Goal: Transaction & Acquisition: Purchase product/service

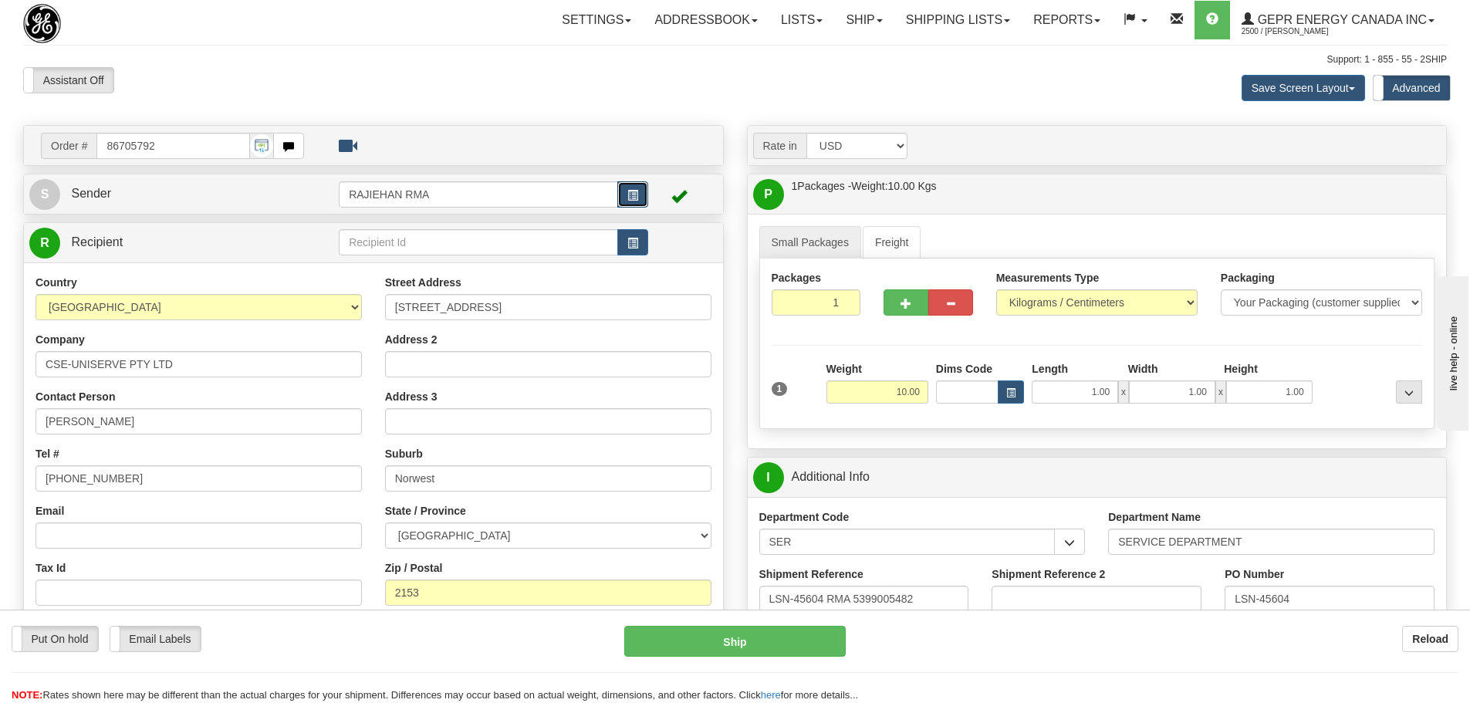
click at [628, 202] on button "button" at bounding box center [632, 194] width 31 height 26
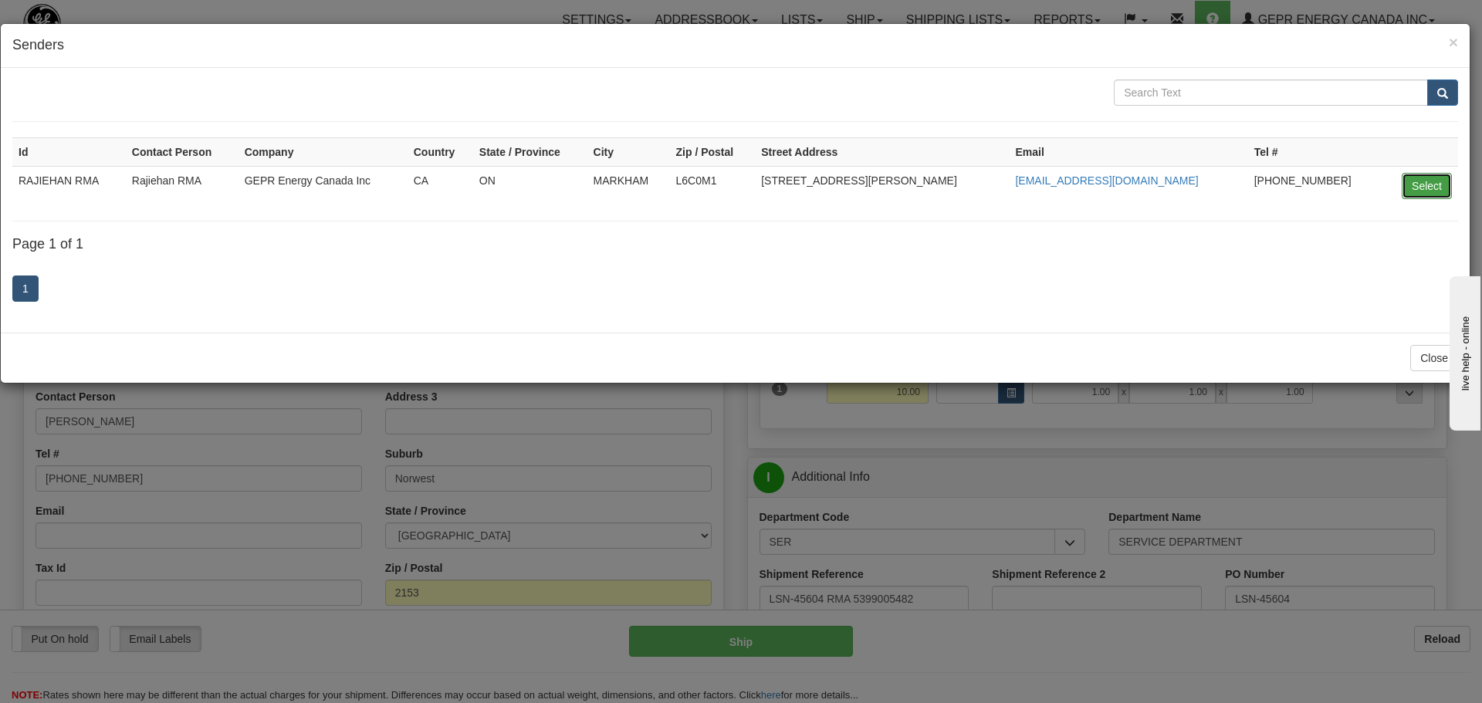
click at [1425, 198] on button "Select" at bounding box center [1427, 186] width 50 height 26
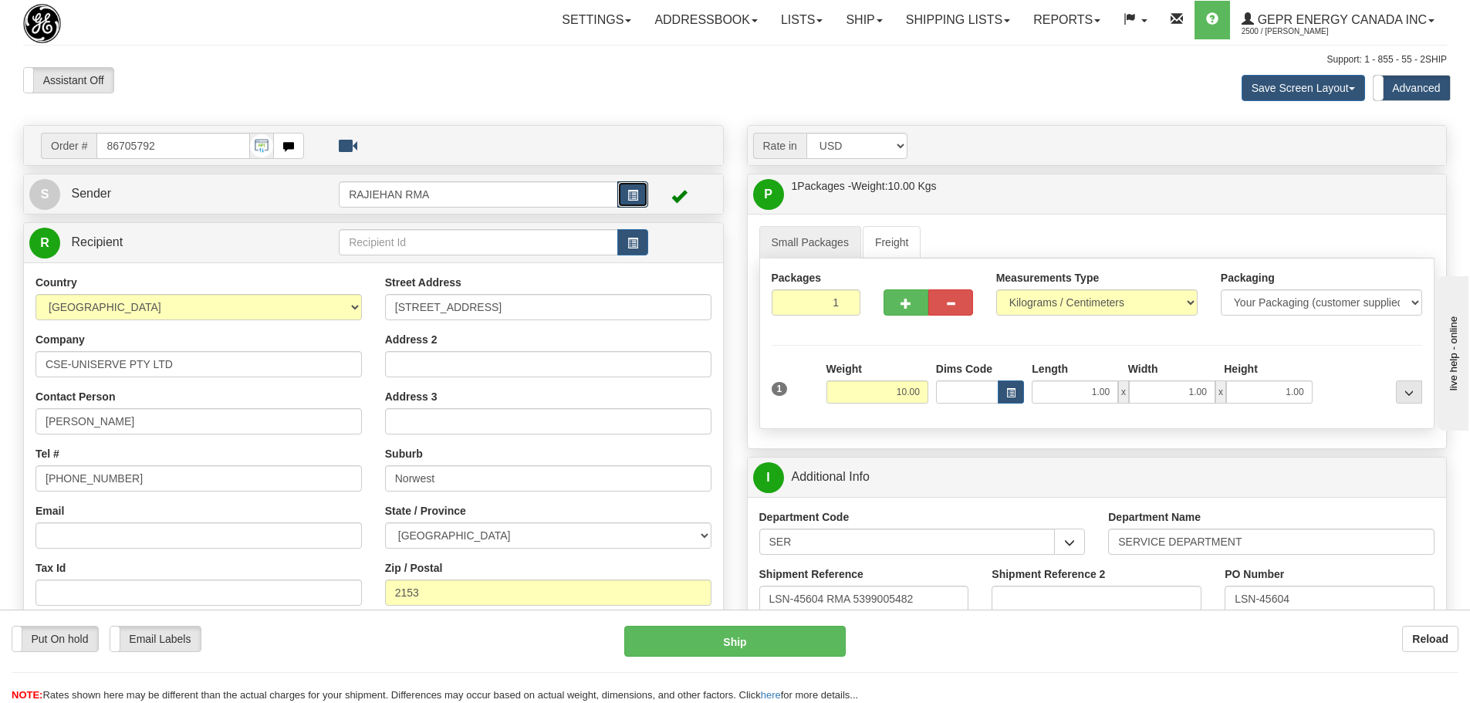
select select "0"
type input "01"
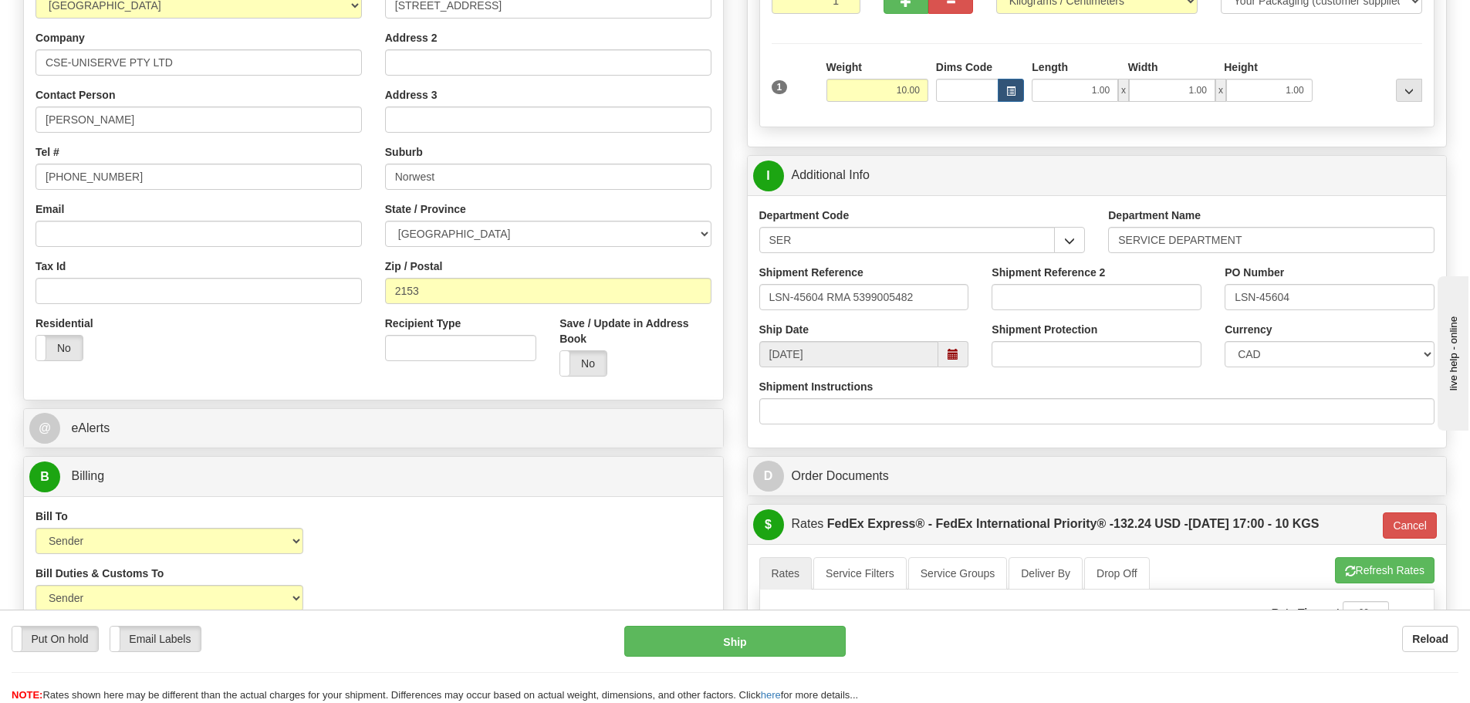
scroll to position [309, 0]
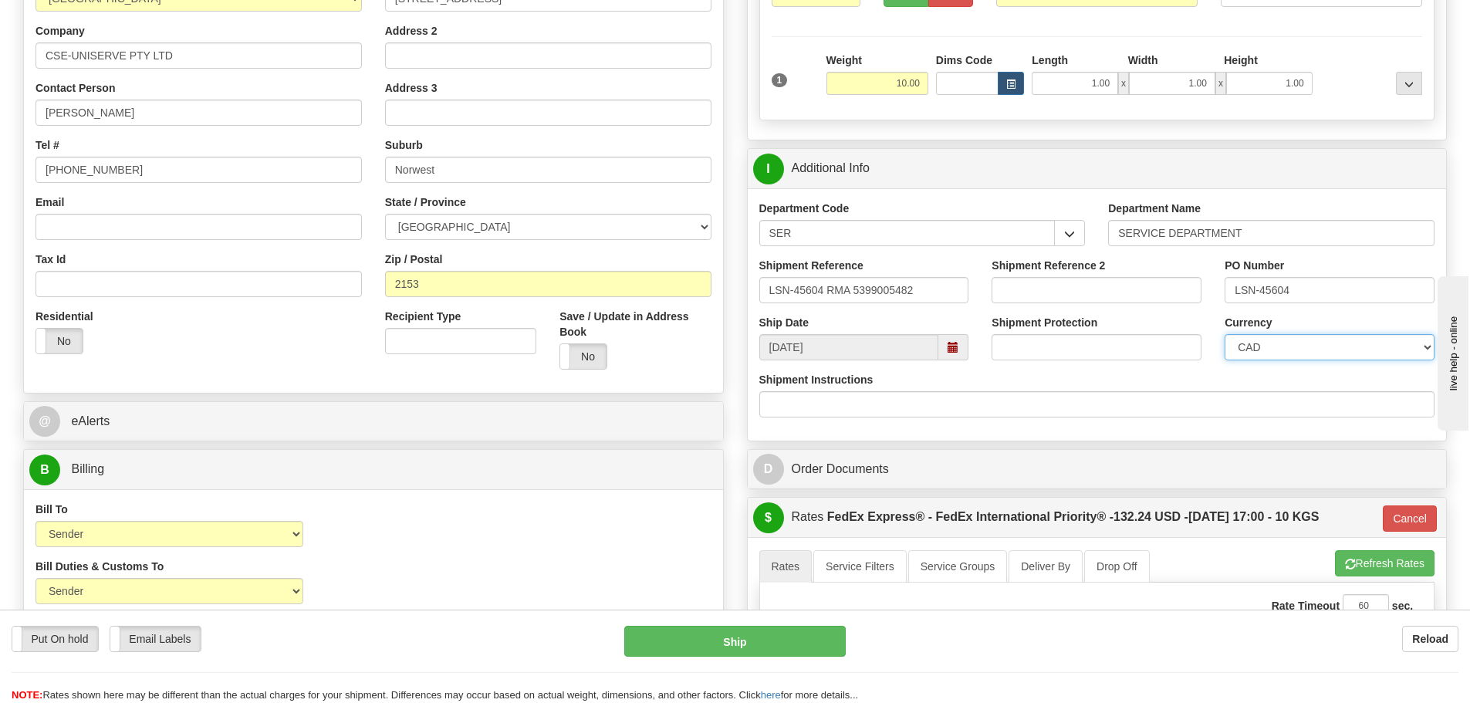
click at [1288, 357] on select "CAD USD EUR ZAR RON ANG ARN AUD AUS AWG BBD BFR BGN BHD BMD BND BRC BRL CHP CKZ…" at bounding box center [1330, 347] width 210 height 26
select select "1"
click at [1225, 334] on select "CAD USD EUR ZAR RON ANG ARN AUD AUS AWG BBD BFR BGN BHD BMD BND BRC BRL CHP CKZ…" at bounding box center [1330, 347] width 210 height 26
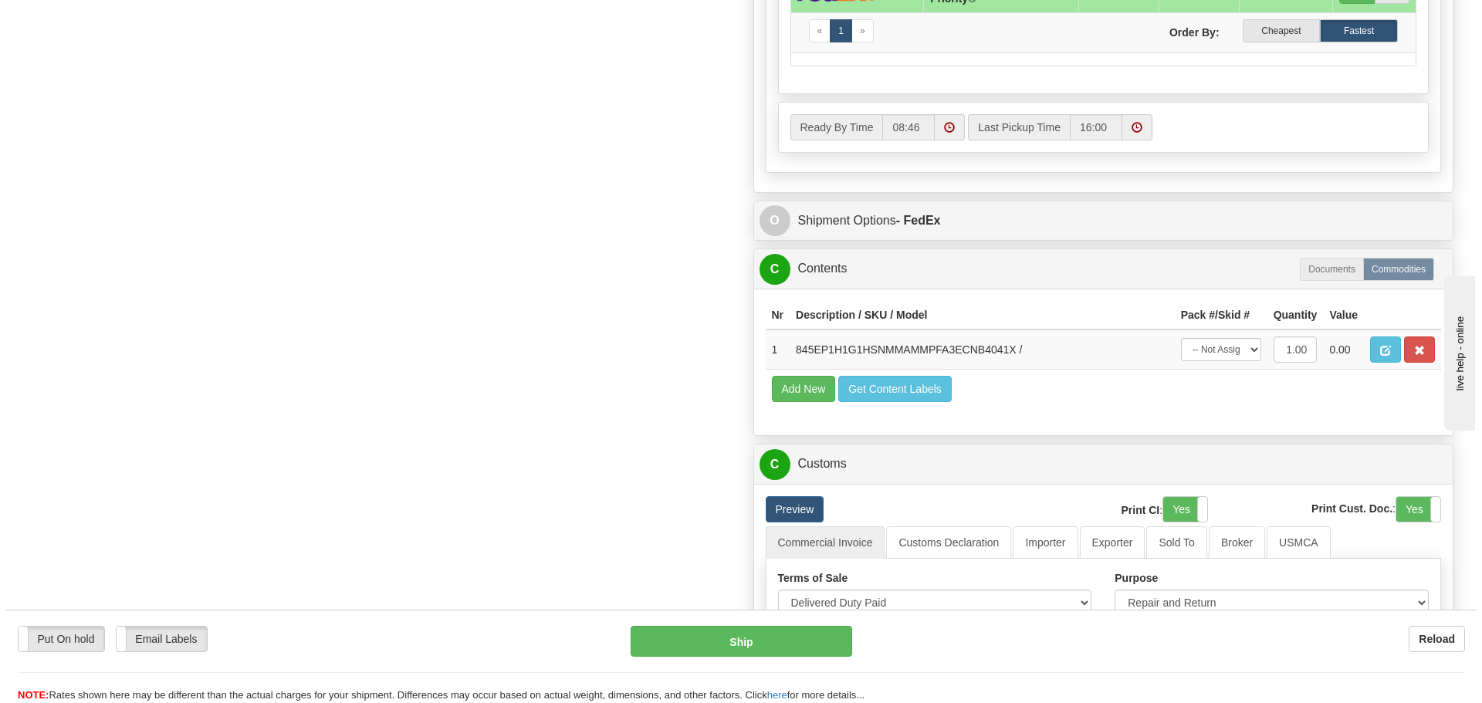
scroll to position [1081, 0]
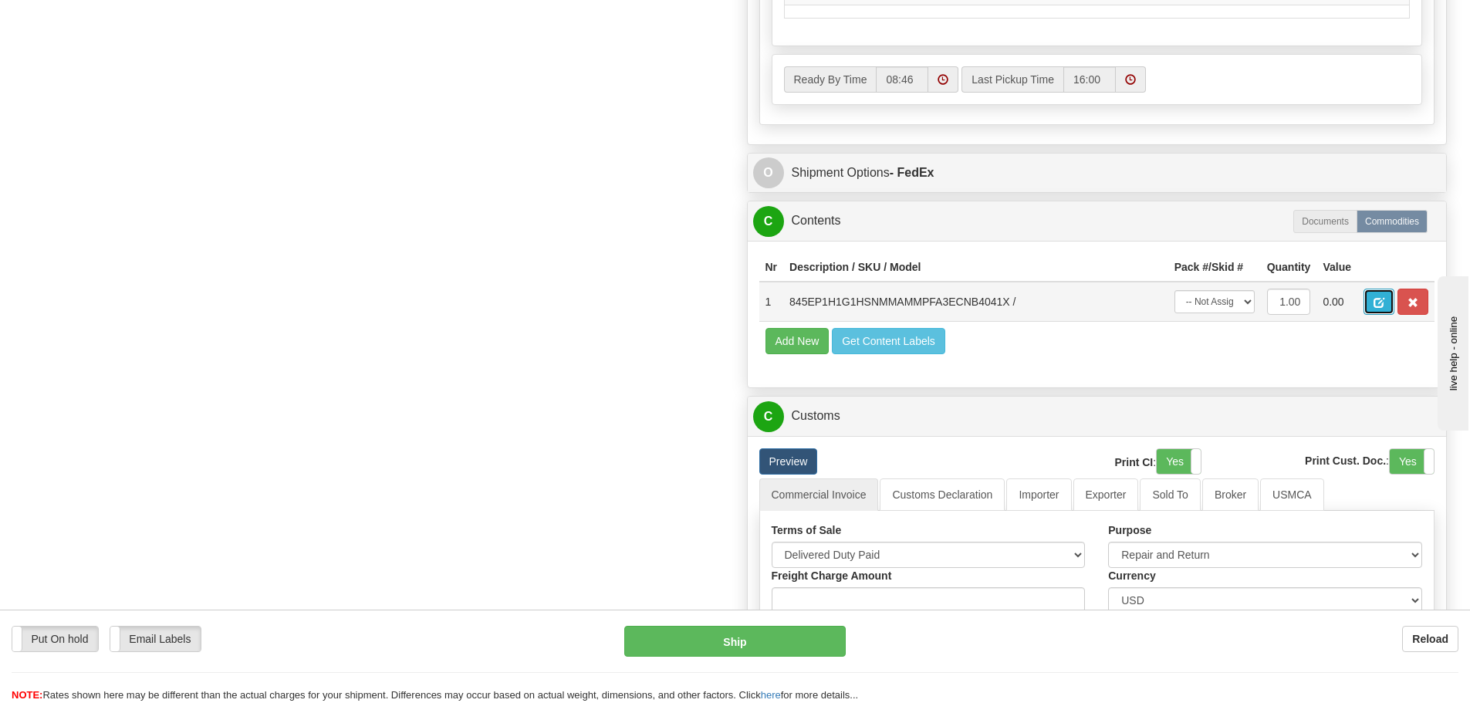
click at [1374, 303] on span "button" at bounding box center [1379, 303] width 11 height 10
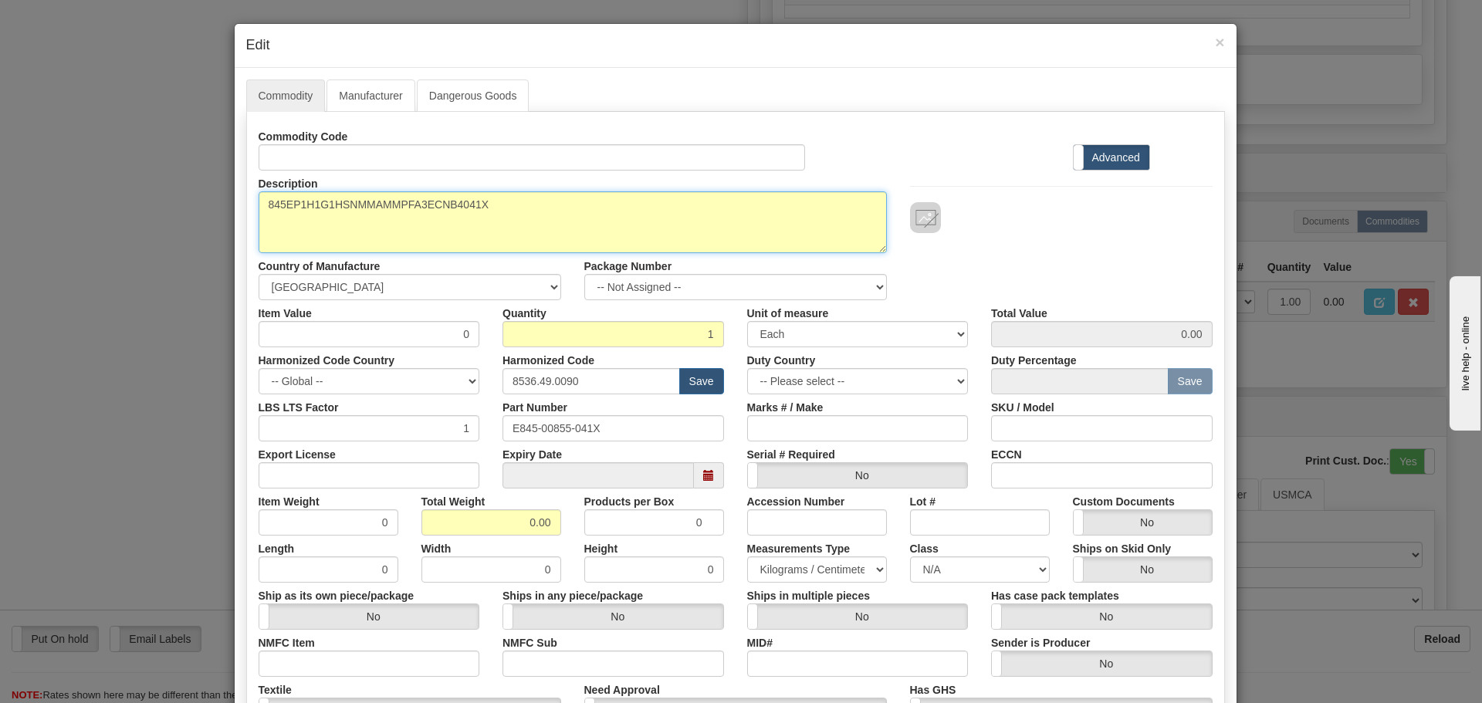
drag, startPoint x: 551, startPoint y: 208, endPoint x: 161, endPoint y: 262, distance: 393.6
click at [164, 259] on div "× Edit Commodity Manufacturer Dangerous Goods Commodity Code Standard Advanced …" at bounding box center [741, 351] width 1482 height 703
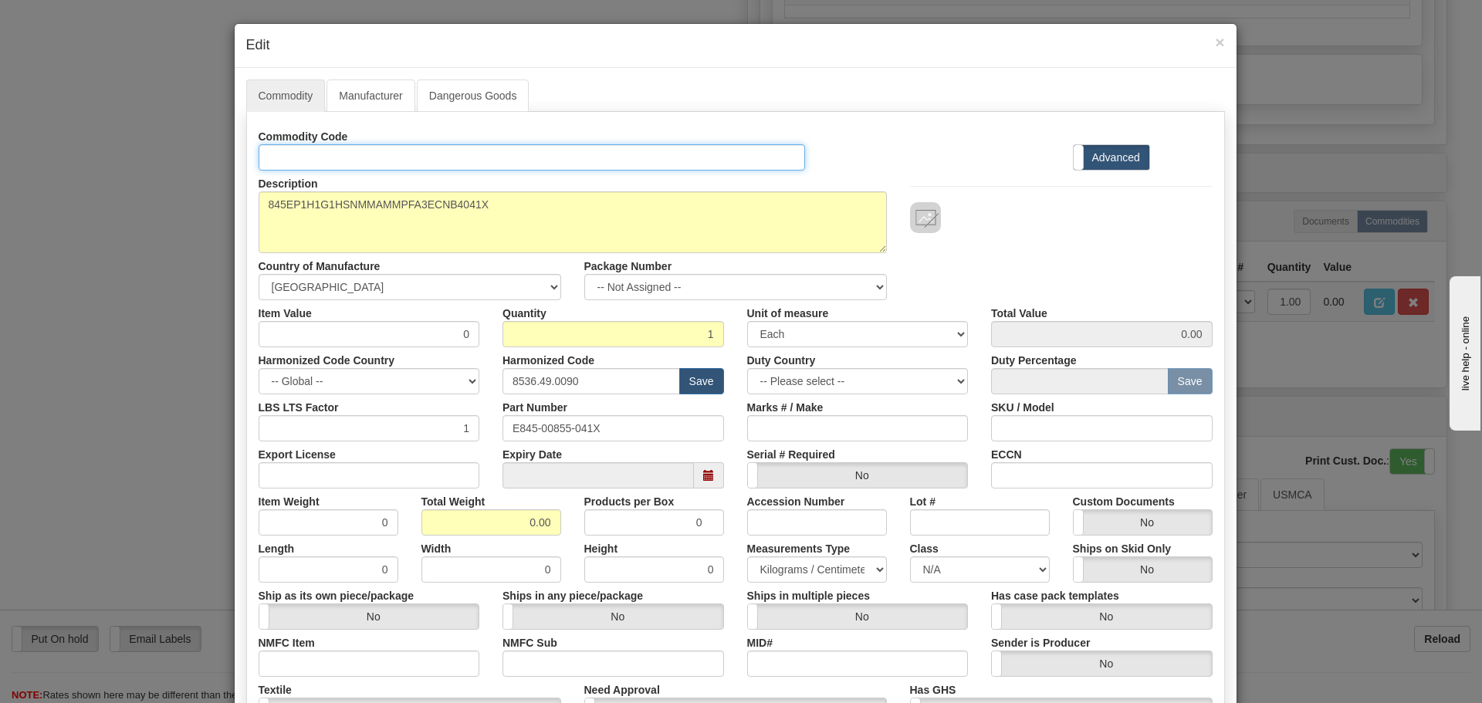
drag, startPoint x: 275, startPoint y: 145, endPoint x: 277, endPoint y: 157, distance: 11.8
click at [277, 155] on input "Id" at bounding box center [532, 157] width 547 height 26
paste input "845EP1H1G1HSNMMAMMPFA3ECNB4041X"
type input "845EP1H1G1HSNMMAMMPFA3ECNB4041X"
drag, startPoint x: 600, startPoint y: 432, endPoint x: 416, endPoint y: 442, distance: 183.9
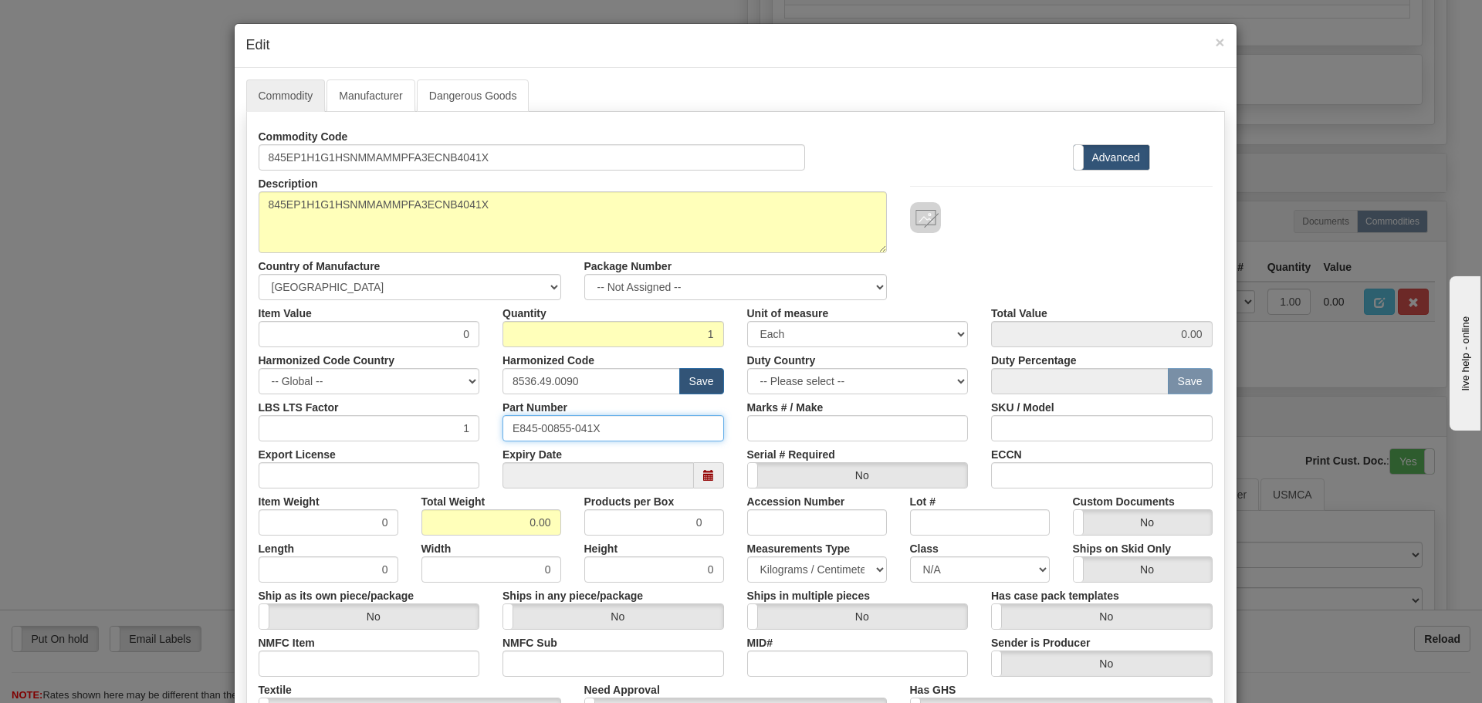
click at [413, 445] on div "Commodity Code 845EP1H1G1HSNMMAMMPFA3ECNB4041X Standard Advanced Description 84…" at bounding box center [736, 447] width 954 height 648
paste input "845EP1H1G1HSNMMAMMPFA3ECNB4"
type input "845EP1H1G1HSNMMAMMPFA3ECNB4041X"
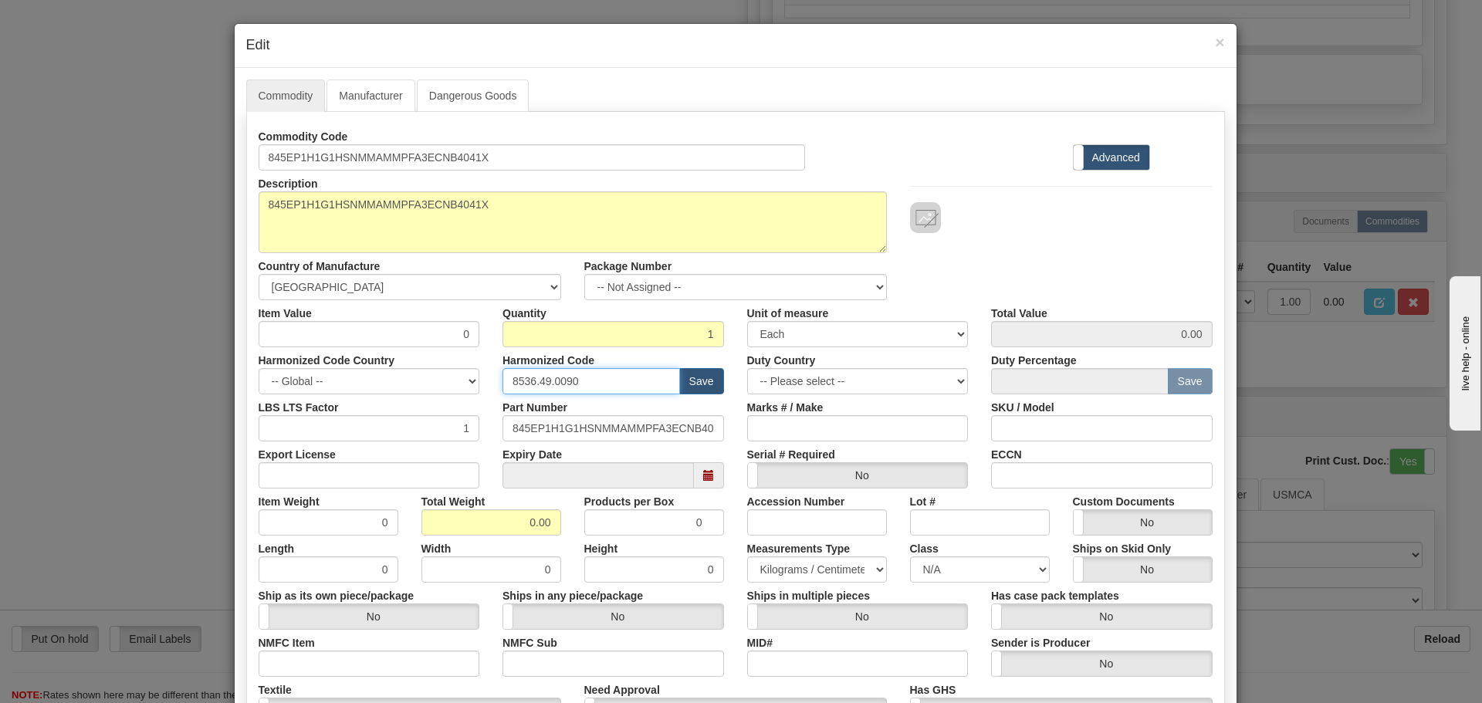
click at [591, 394] on input "8536.49.0090" at bounding box center [591, 381] width 178 height 26
type input "8536.49.0080"
click at [530, 526] on input "0.00" at bounding box center [491, 522] width 140 height 26
drag, startPoint x: 522, startPoint y: 529, endPoint x: 578, endPoint y: 418, distance: 125.3
click at [555, 519] on div "Total Weight 0.00" at bounding box center [491, 512] width 163 height 47
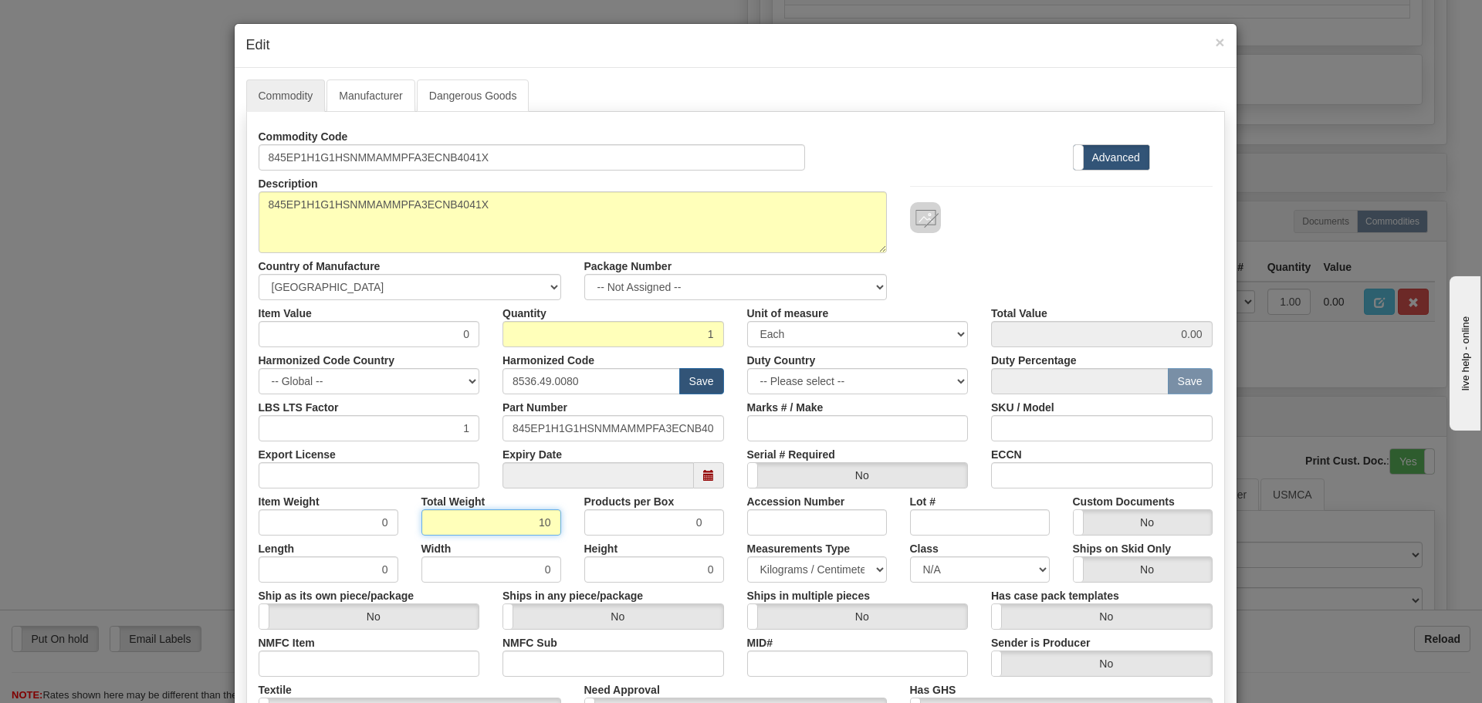
type input "10"
type input "10.0000"
drag, startPoint x: 461, startPoint y: 335, endPoint x: 452, endPoint y: 334, distance: 9.3
click at [452, 334] on input "0" at bounding box center [370, 334] width 222 height 26
type input "75"
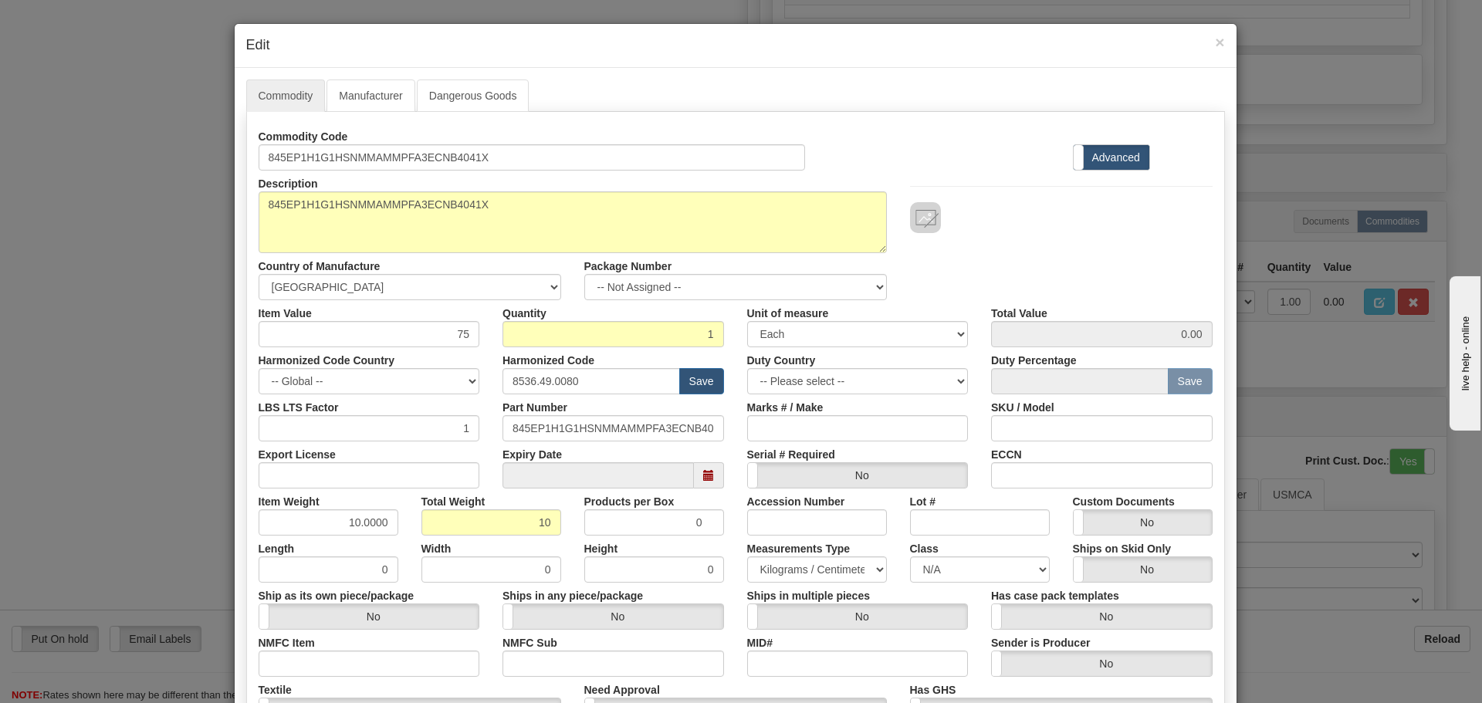
type input "75.00"
click at [1063, 218] on div at bounding box center [1061, 217] width 303 height 31
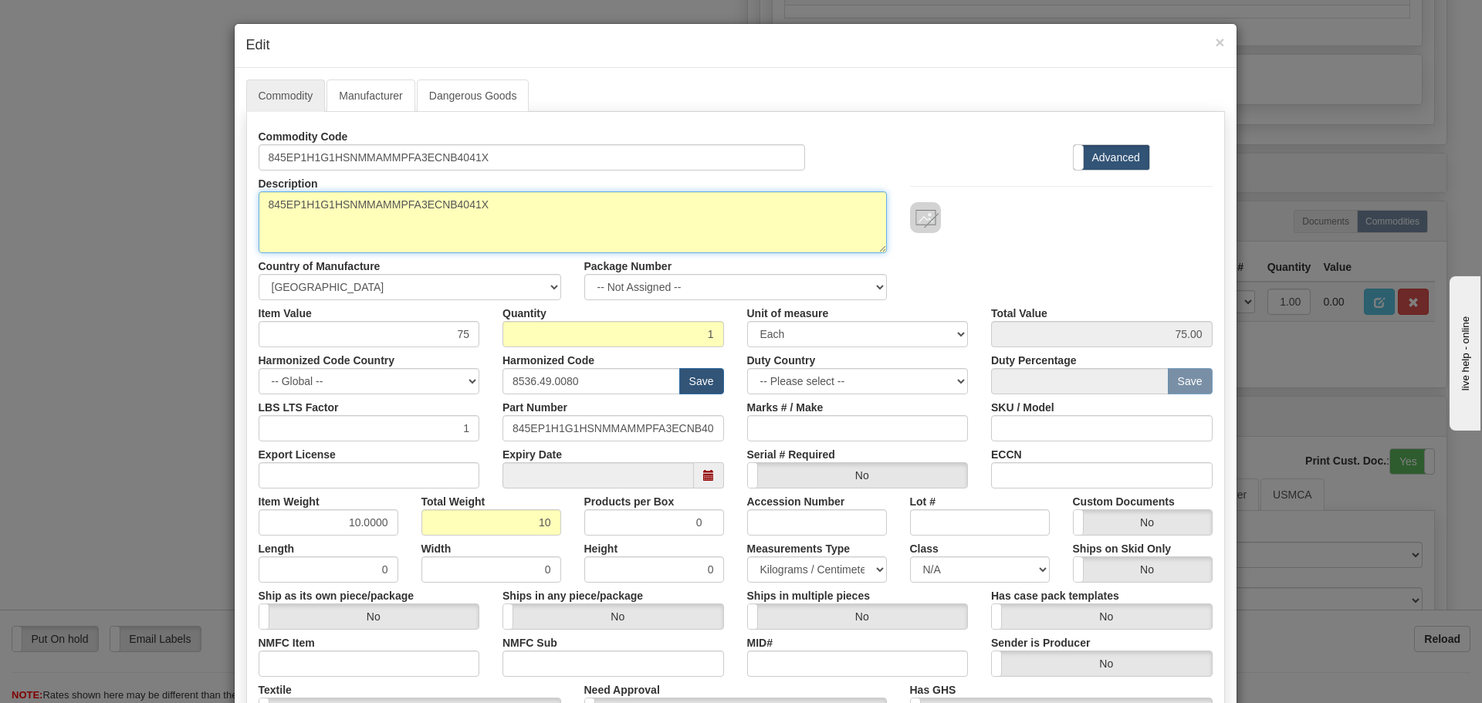
drag, startPoint x: 499, startPoint y: 216, endPoint x: 154, endPoint y: 227, distance: 345.2
click at [154, 243] on div "× Edit Commodity Manufacturer Dangerous Goods Commodity Code 845EP1H1G1HSNMMAMM…" at bounding box center [741, 351] width 1482 height 703
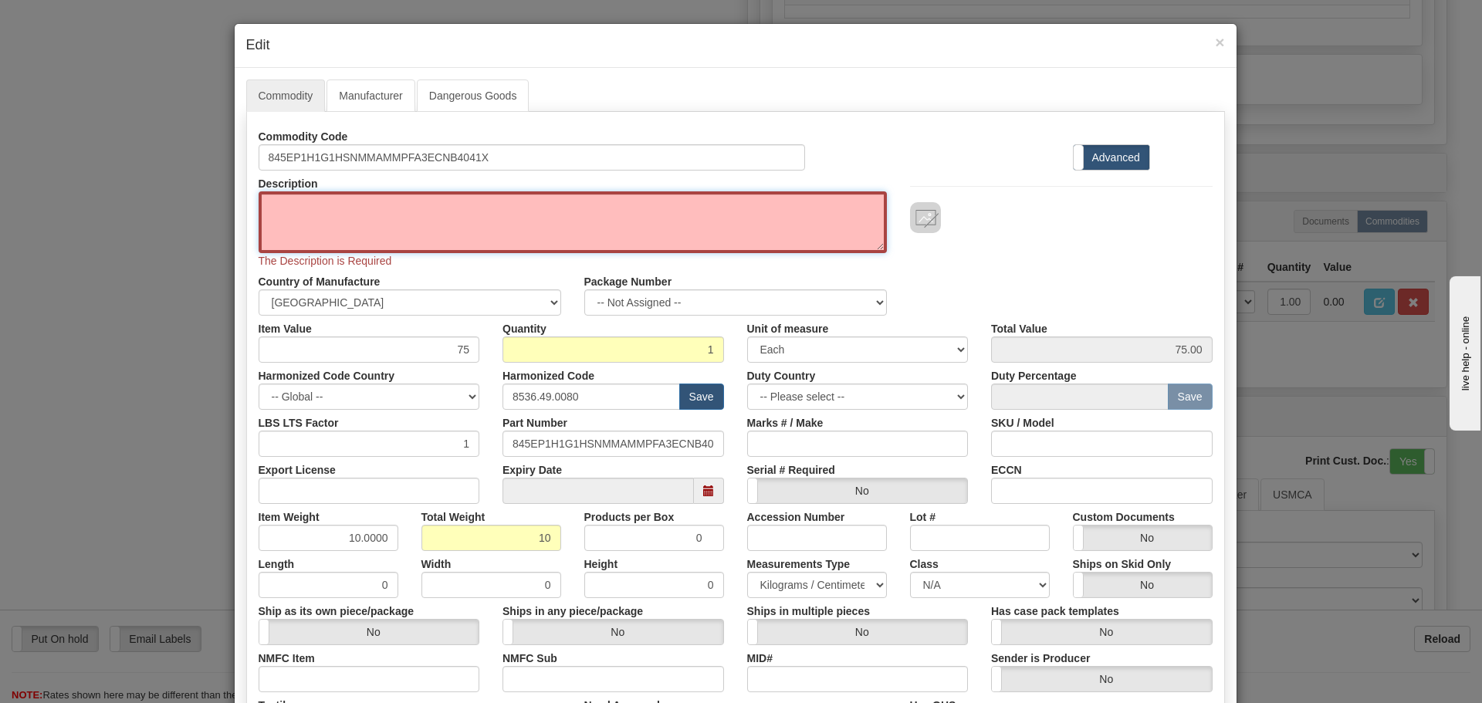
click at [277, 210] on textarea "845EP1H1G1HSNMMAMMPFA3ECNB4041X" at bounding box center [573, 222] width 628 height 62
paste textarea "845 Transformer Protection System-84"
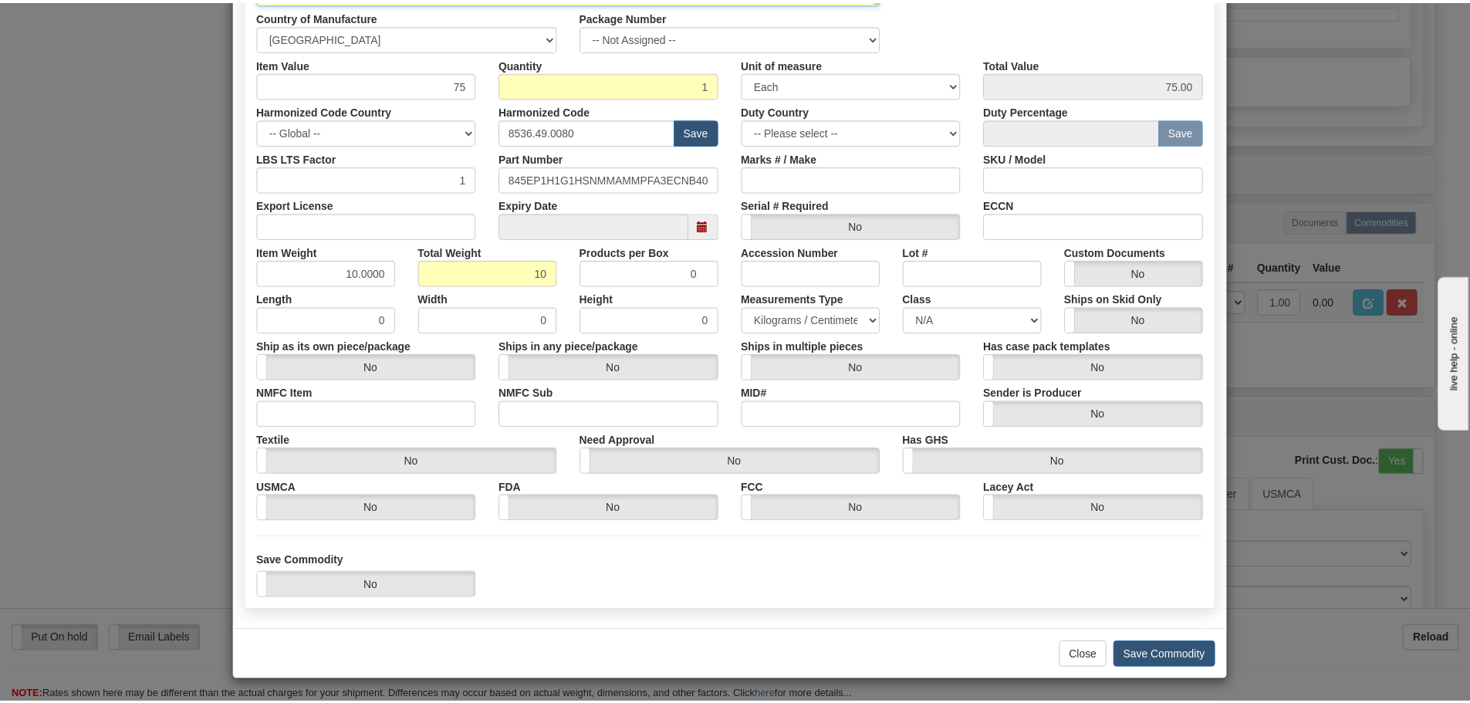
scroll to position [251, 0]
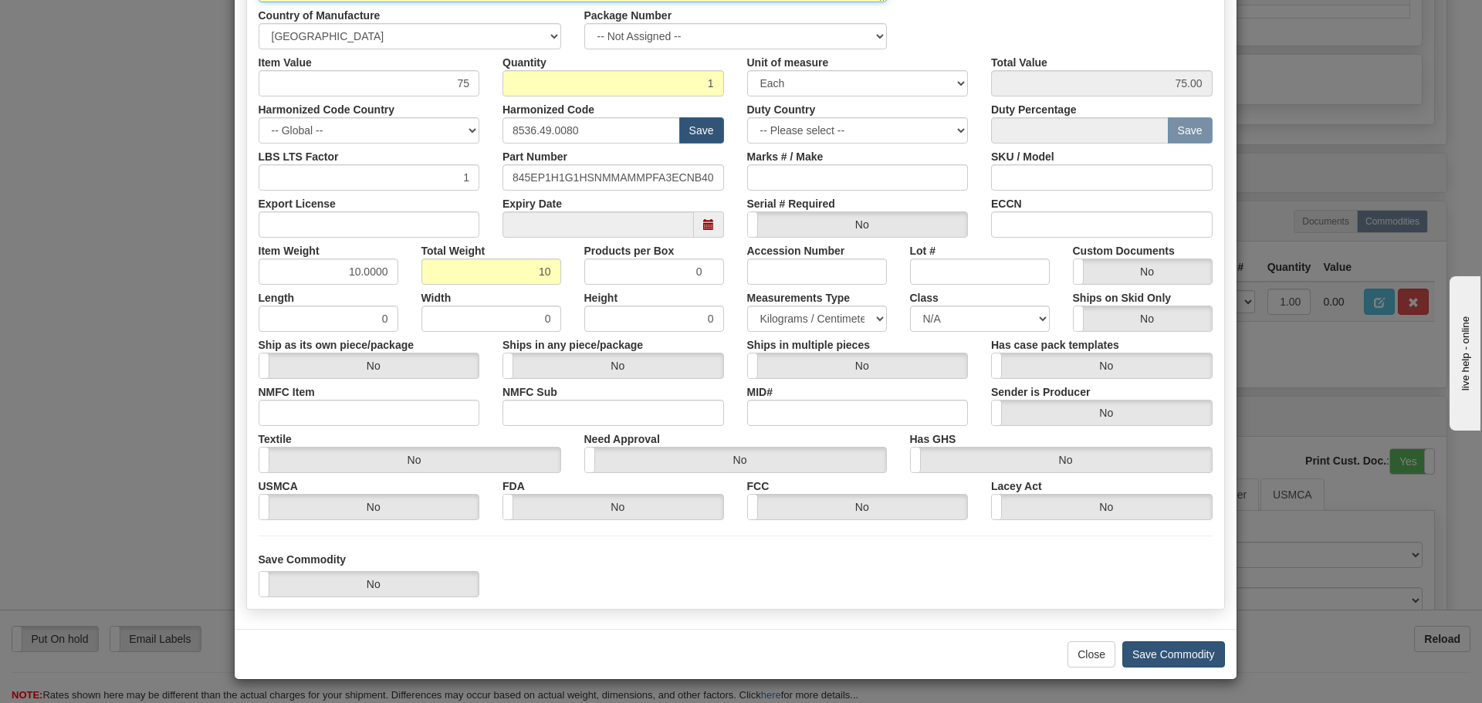
type textarea "845 Transformer Protection System-84"
click at [1159, 651] on button "Save Commodity" at bounding box center [1173, 654] width 103 height 26
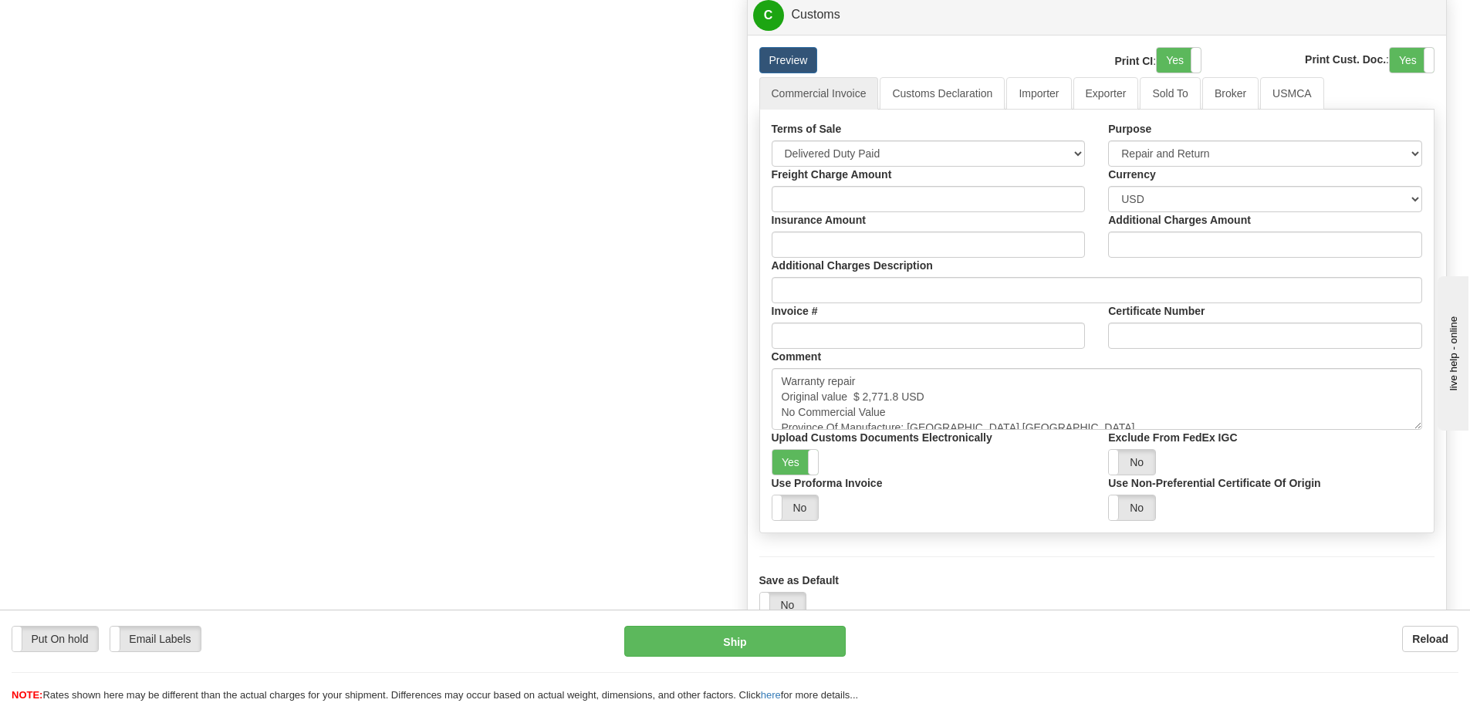
scroll to position [1544, 0]
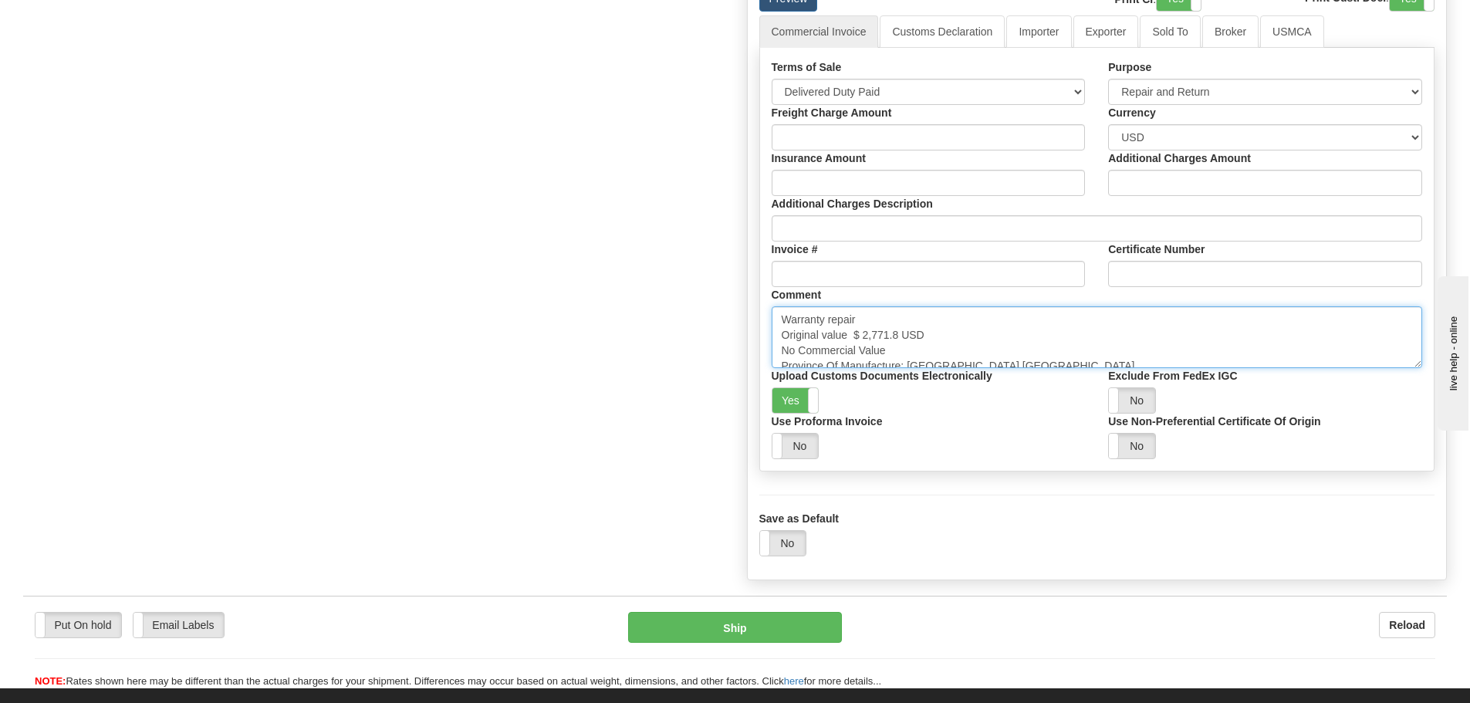
drag, startPoint x: 862, startPoint y: 335, endPoint x: 896, endPoint y: 337, distance: 34.0
click at [902, 334] on textarea "Warranty repair Original value $ 2,771.8 USD No Commercial Value Province Of Ma…" at bounding box center [1097, 337] width 651 height 62
paste textarea "13,256.24"
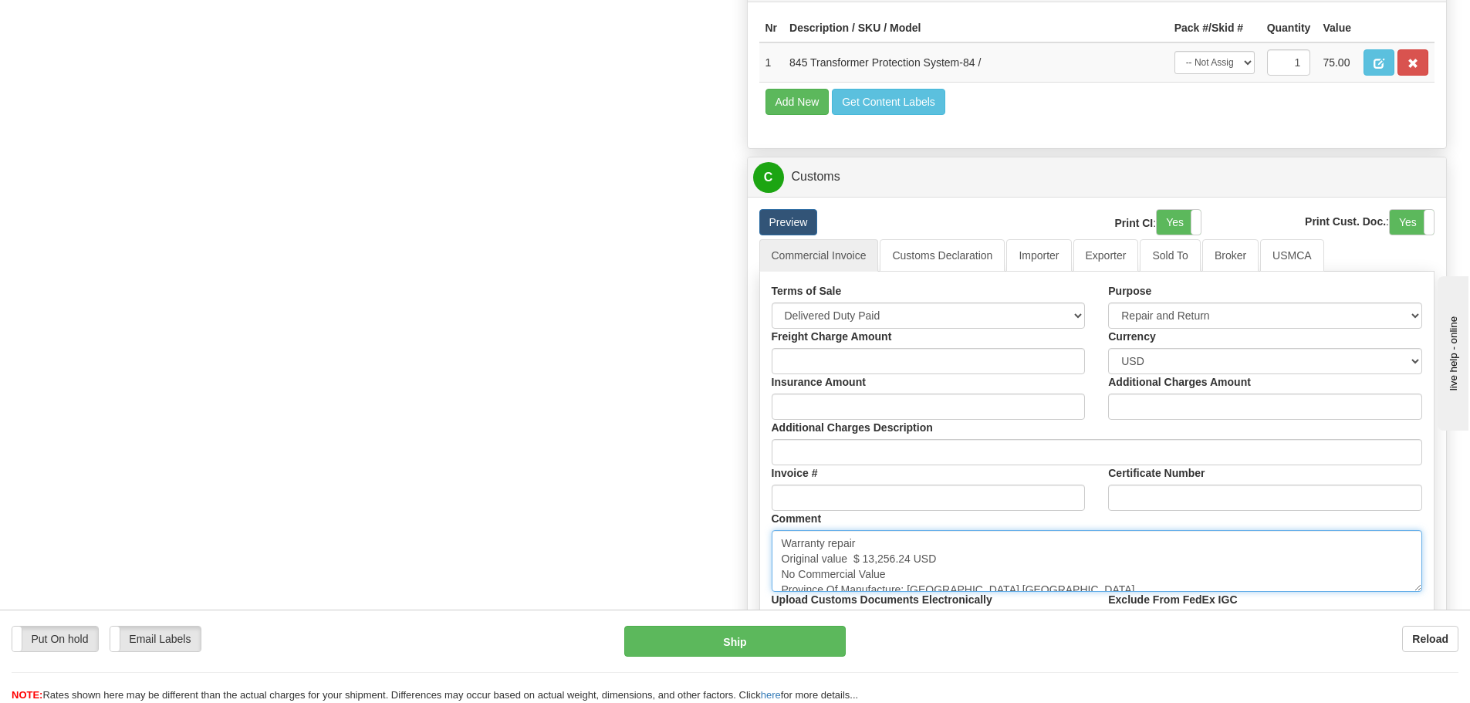
scroll to position [1312, 0]
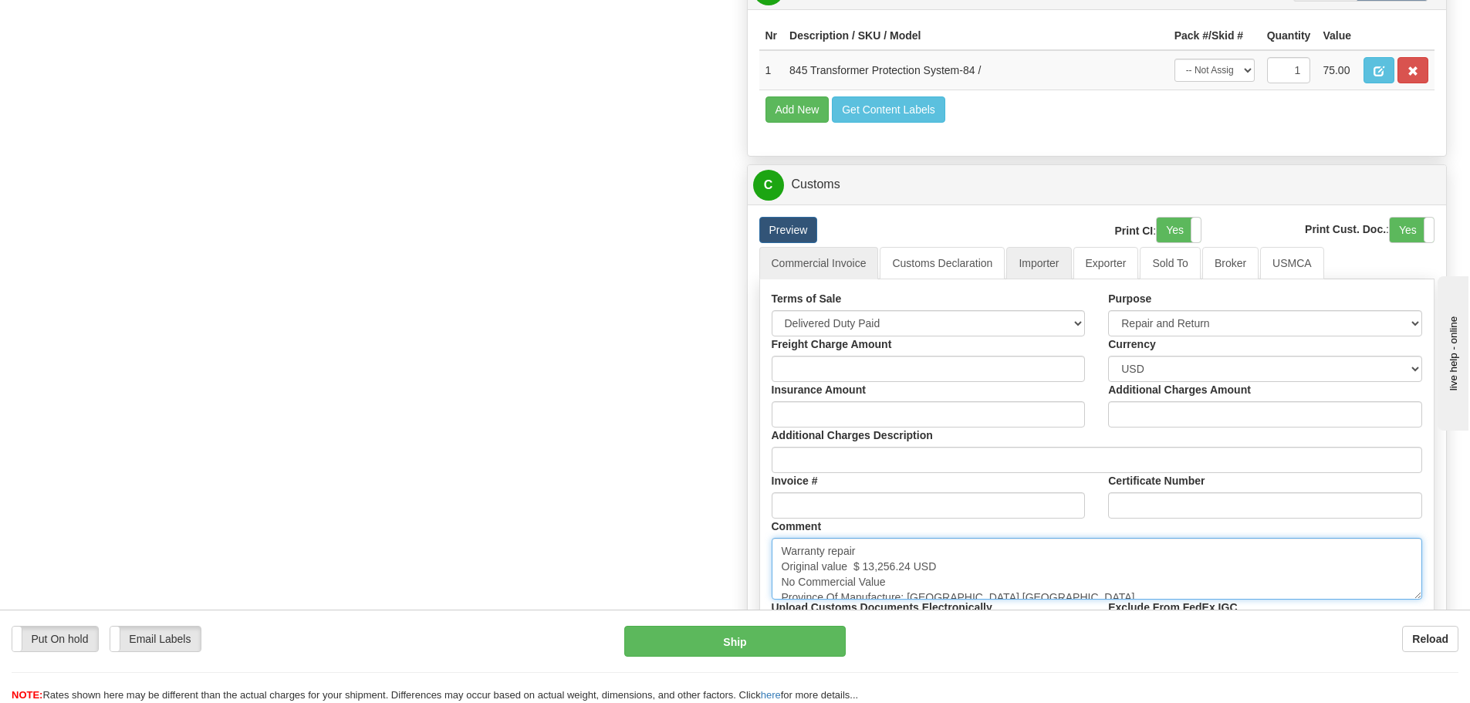
type textarea "Warranty repair Original value $ 13,256.24 USD No Commercial Value Province Of …"
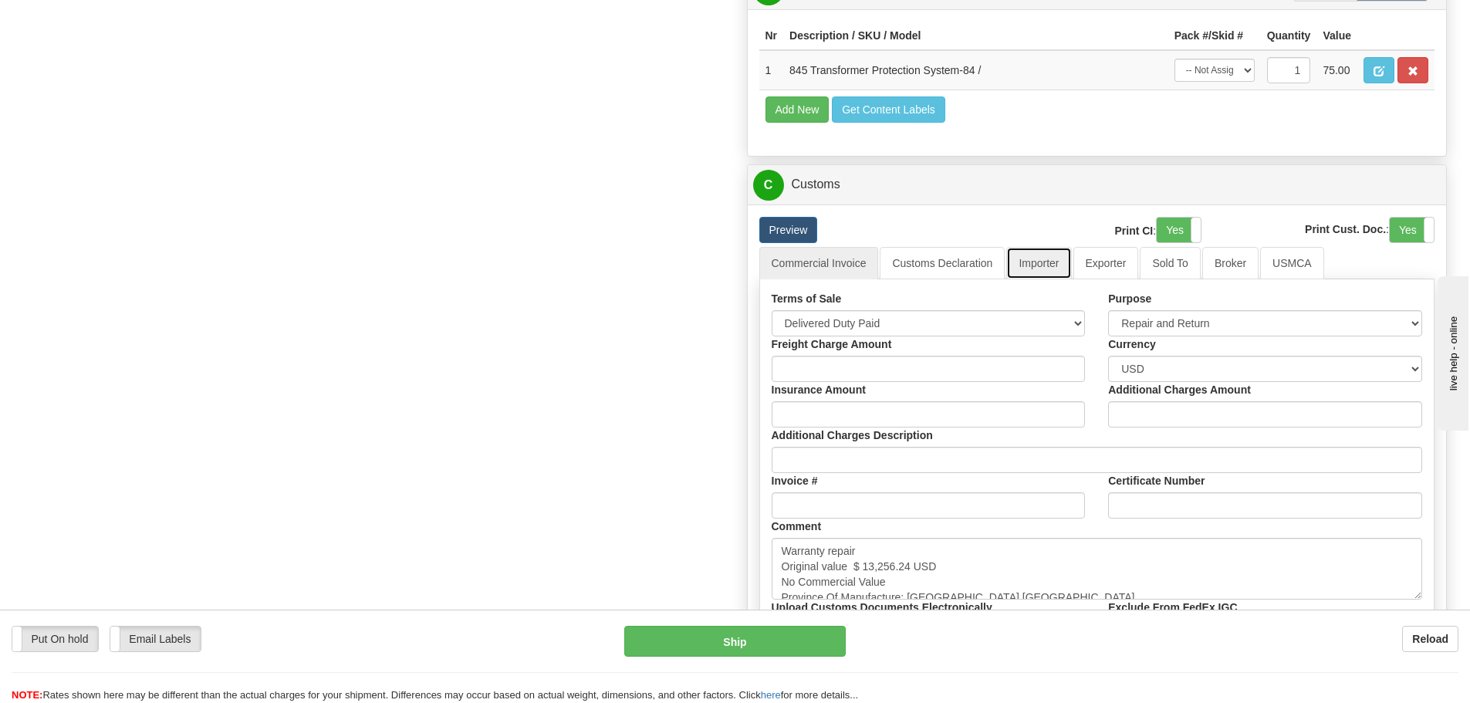
click at [1050, 255] on link "Importer" at bounding box center [1038, 263] width 65 height 32
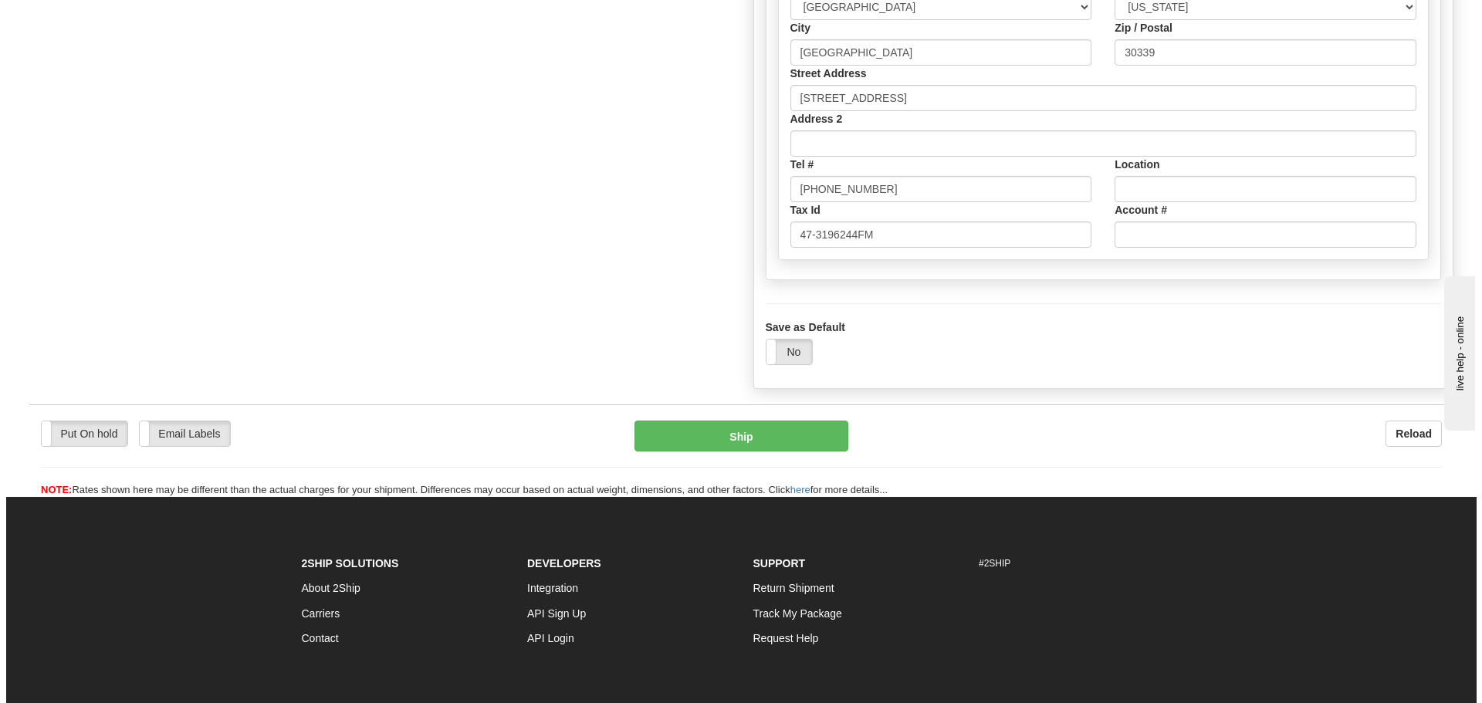
scroll to position [1653, 0]
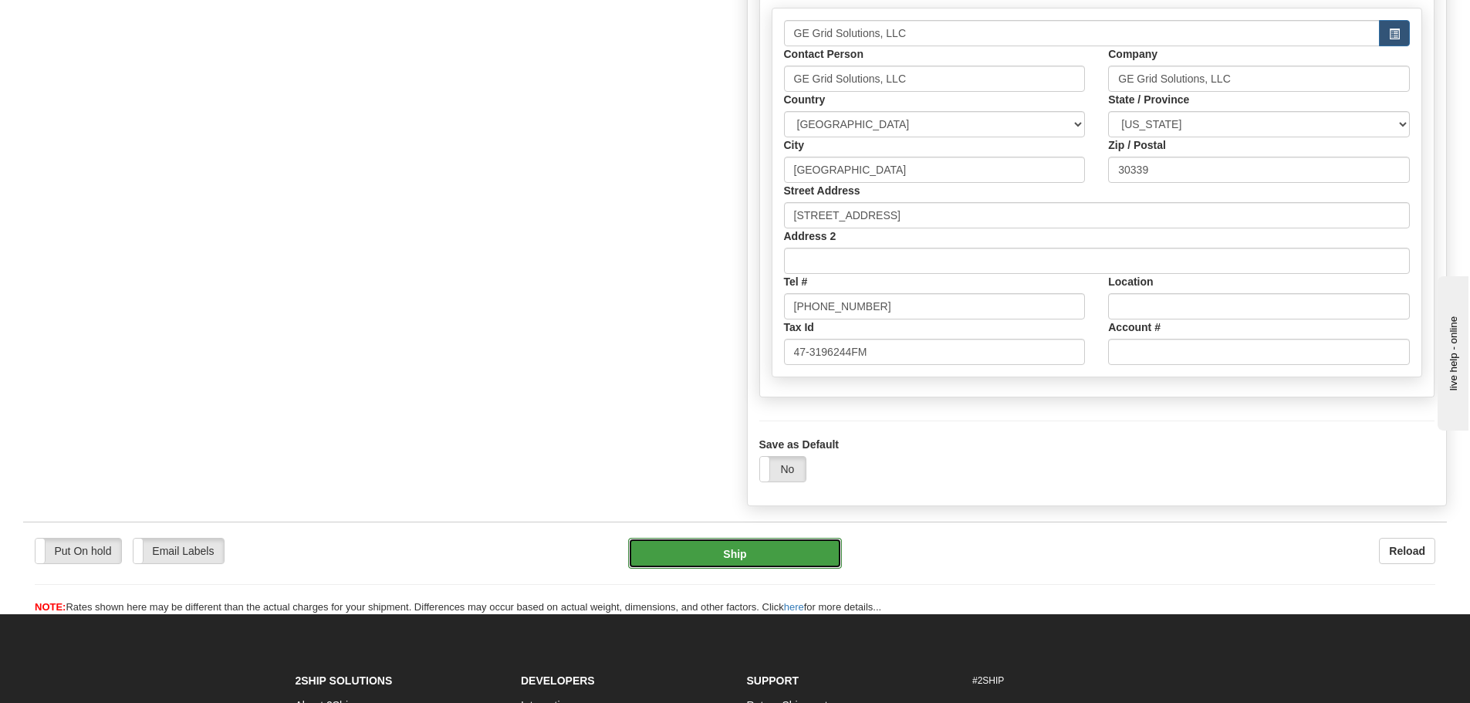
click at [766, 553] on button "Ship" at bounding box center [735, 553] width 214 height 31
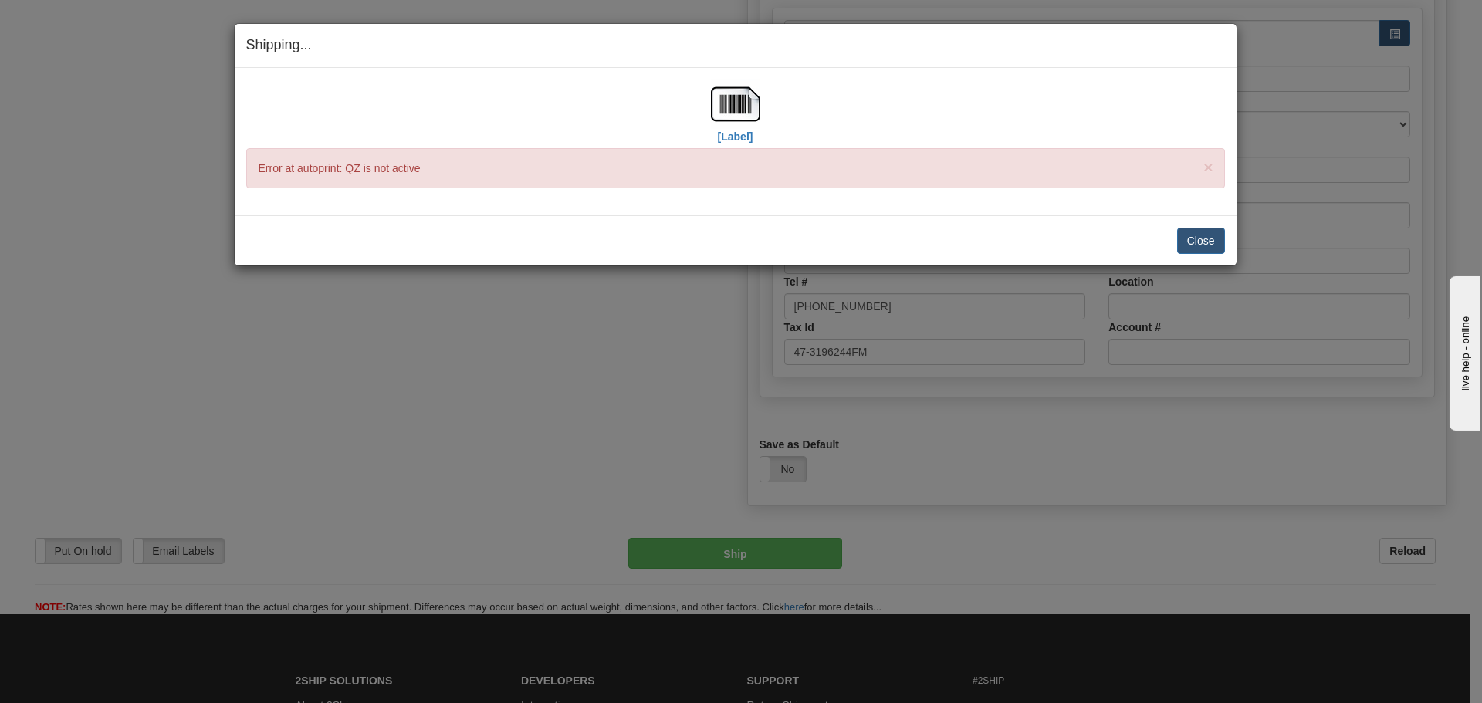
click at [373, 167] on div "× Error at autoprint: QZ is not active" at bounding box center [735, 168] width 979 height 40
click at [357, 167] on div "× Error at autoprint: QZ is not active" at bounding box center [735, 168] width 979 height 40
click at [738, 108] on img at bounding box center [735, 104] width 49 height 49
click at [1211, 166] on span "×" at bounding box center [1207, 167] width 9 height 18
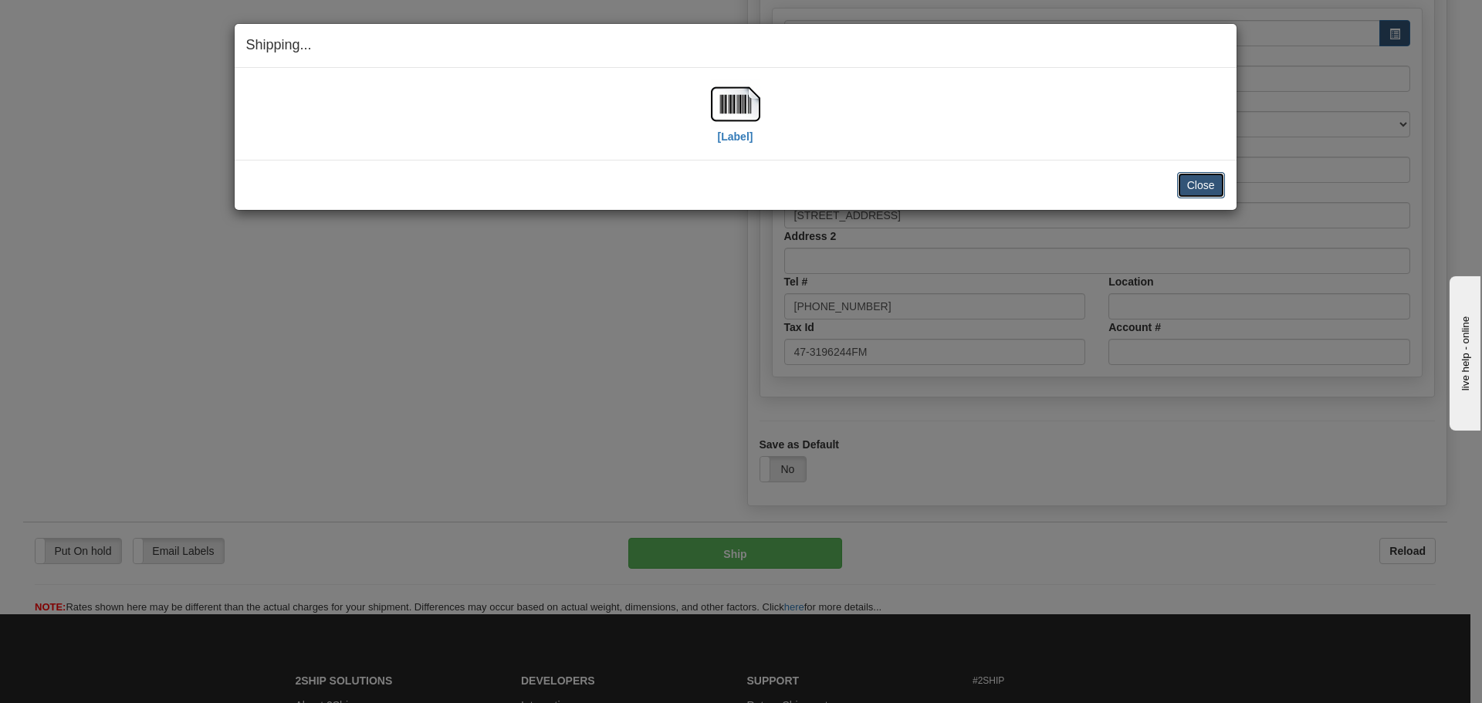
click at [1206, 183] on button "Close" at bounding box center [1201, 185] width 48 height 26
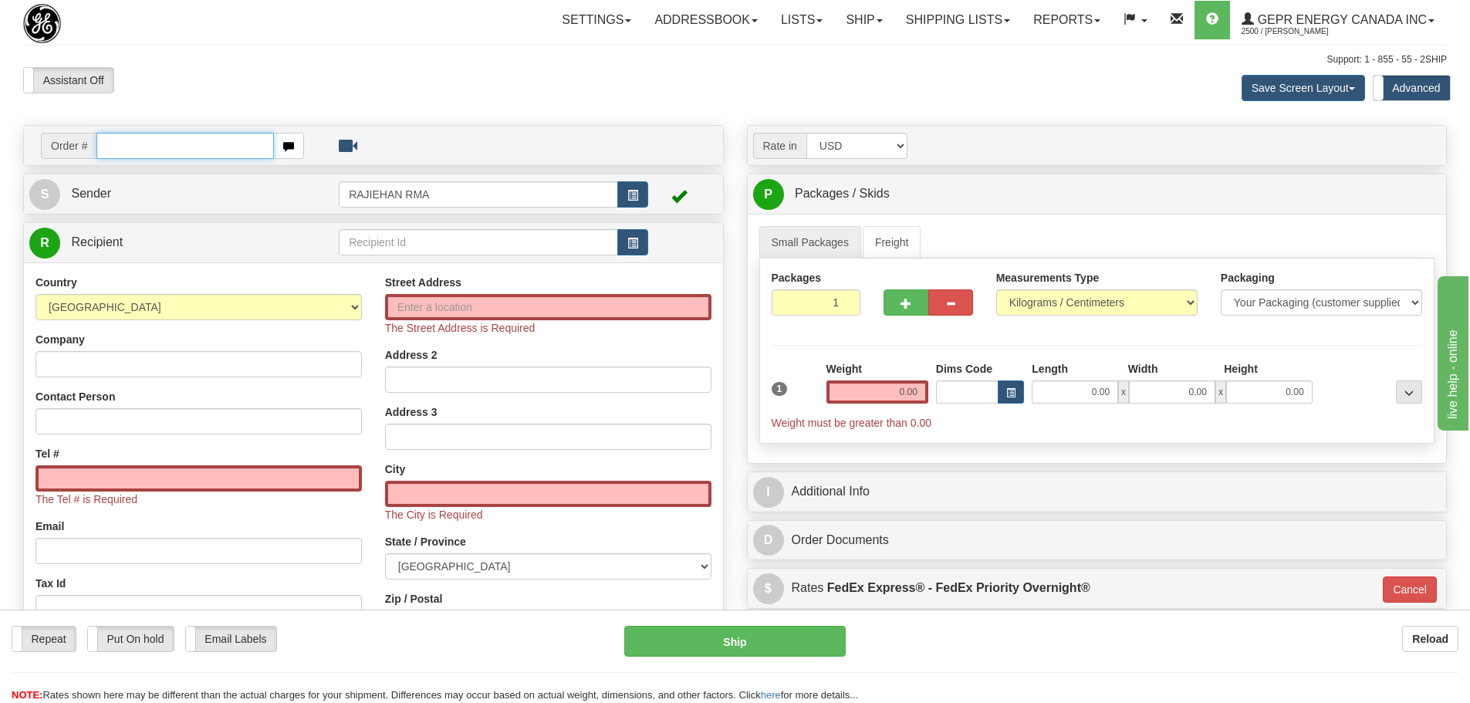
click at [147, 140] on input "text" at bounding box center [185, 146] width 178 height 26
paste input "86705861"
type input "86705861"
click at [174, 48] on body "Training Course Close Toggle navigation Settings Shipping Preferences New Recip…" at bounding box center [741, 351] width 1482 height 703
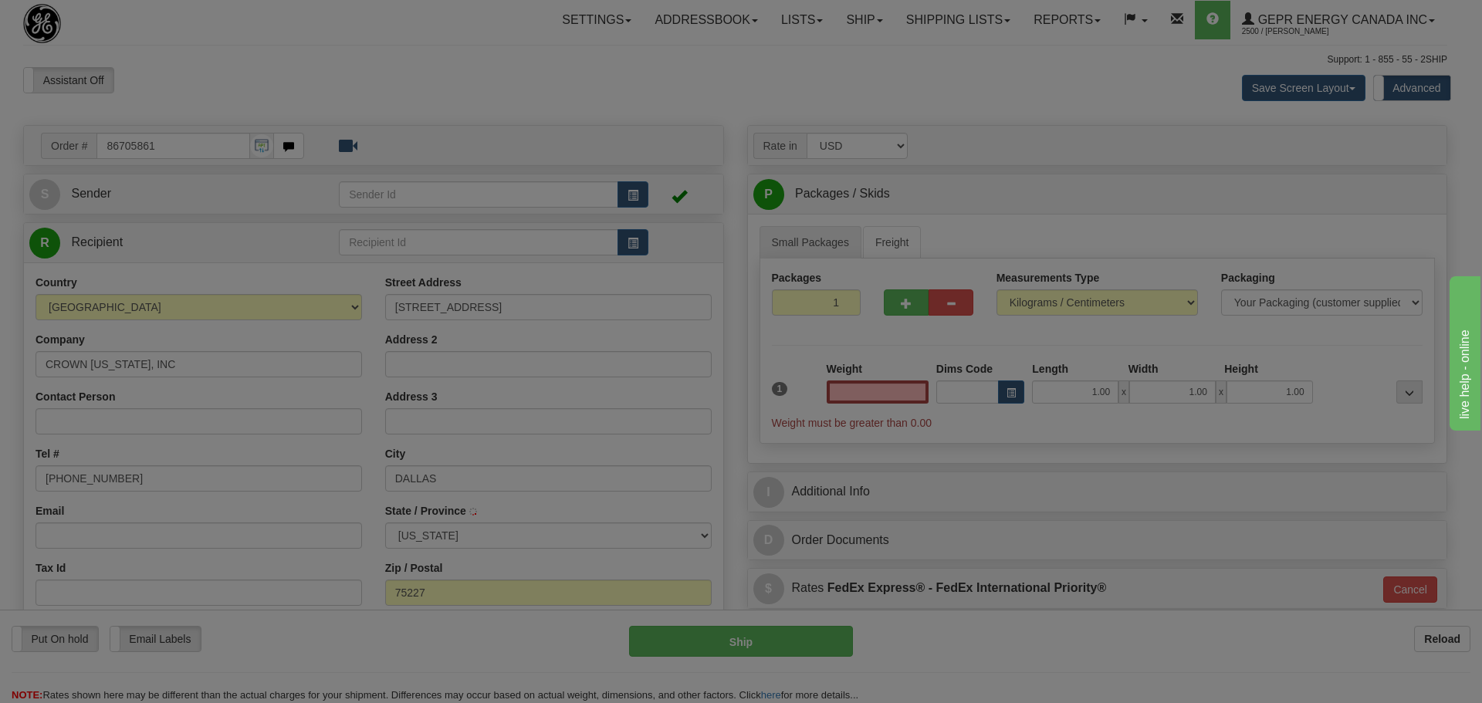
type input "0.00"
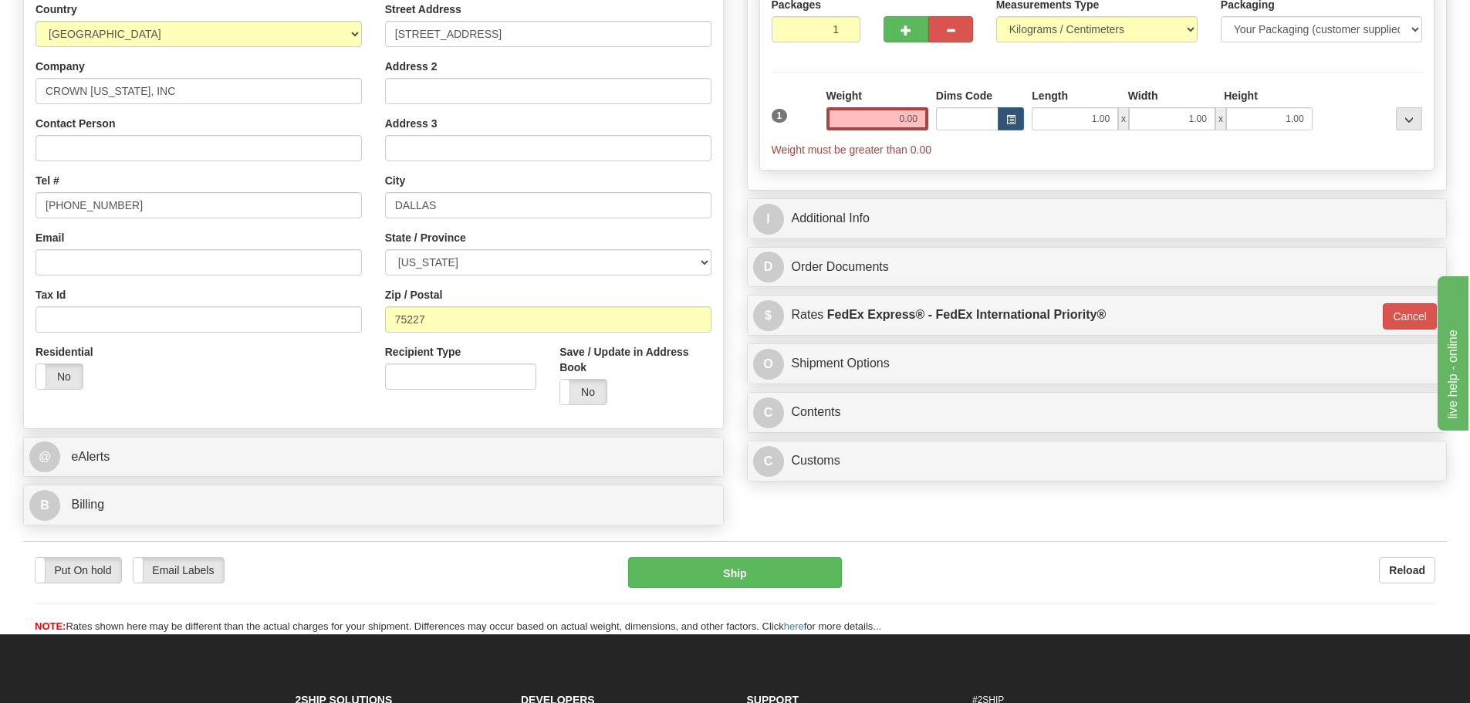
scroll to position [386, 0]
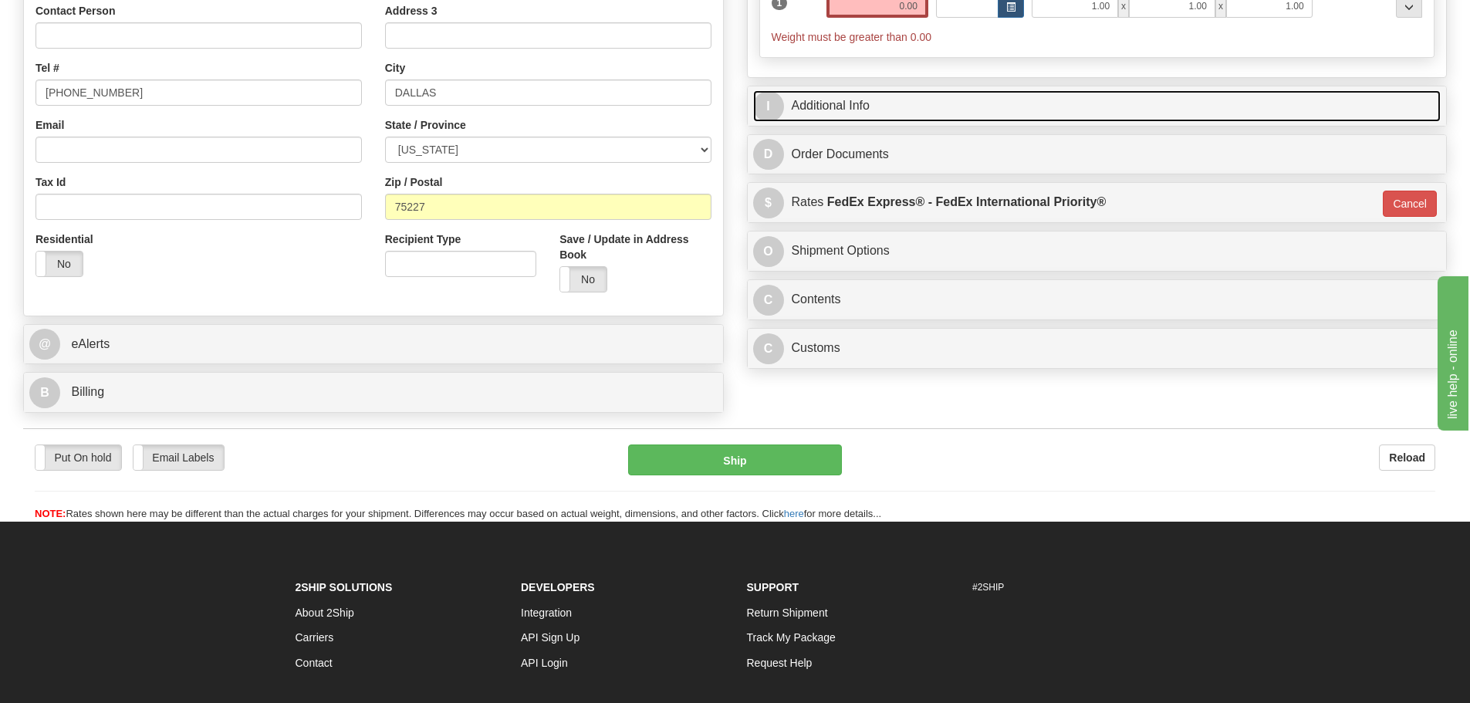
click at [794, 98] on link "I Additional Info" at bounding box center [1097, 106] width 688 height 32
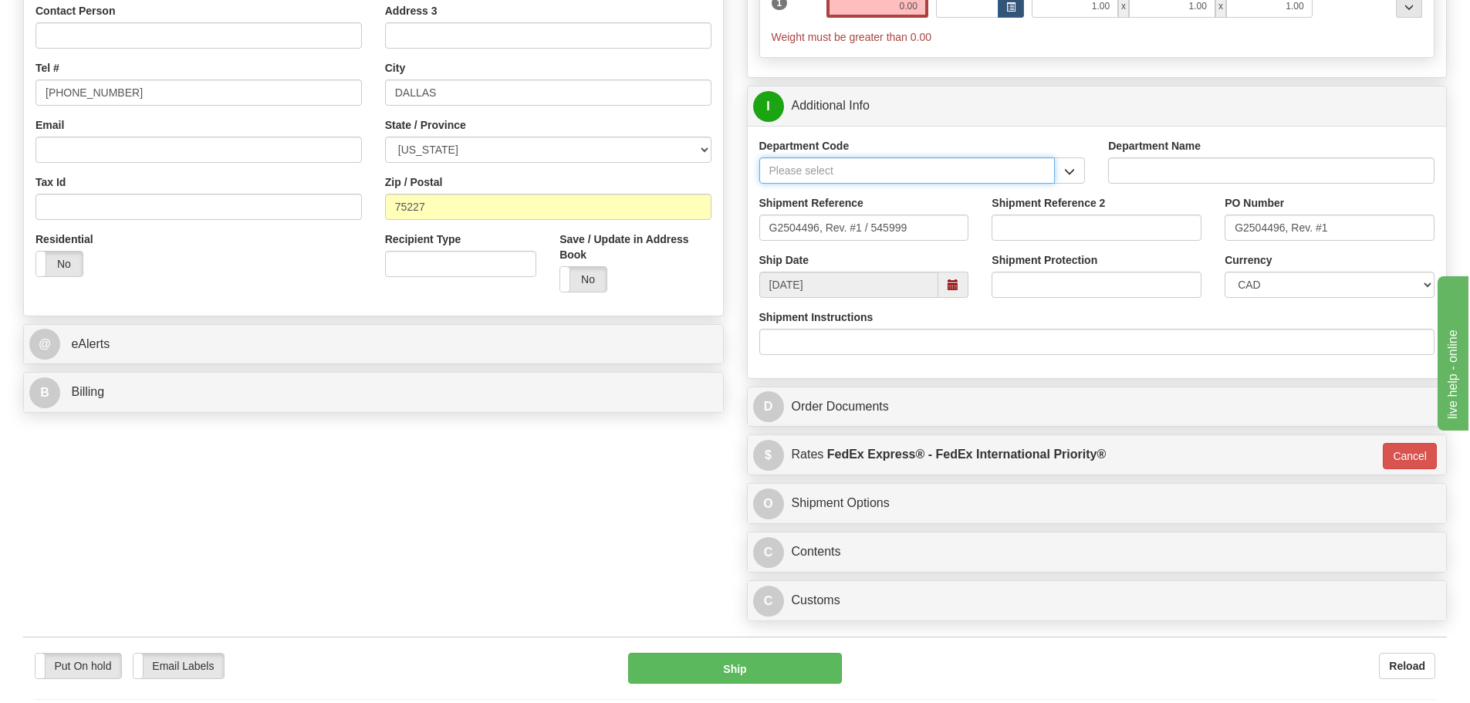
click at [790, 162] on input "Department Code" at bounding box center [908, 170] width 296 height 26
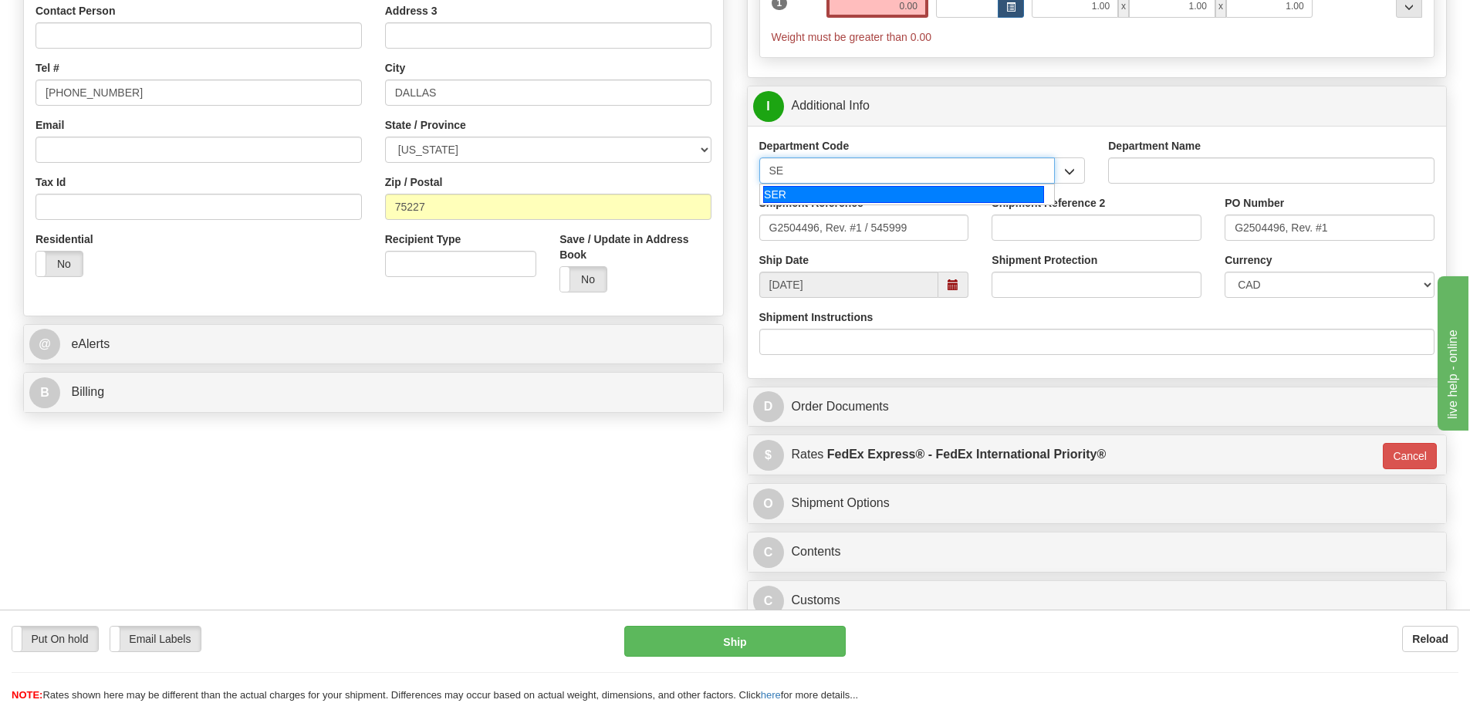
type input "SER"
click at [855, 191] on div "SER" at bounding box center [903, 194] width 281 height 17
type input "SERVICE DEPARTMENT"
type input "SER"
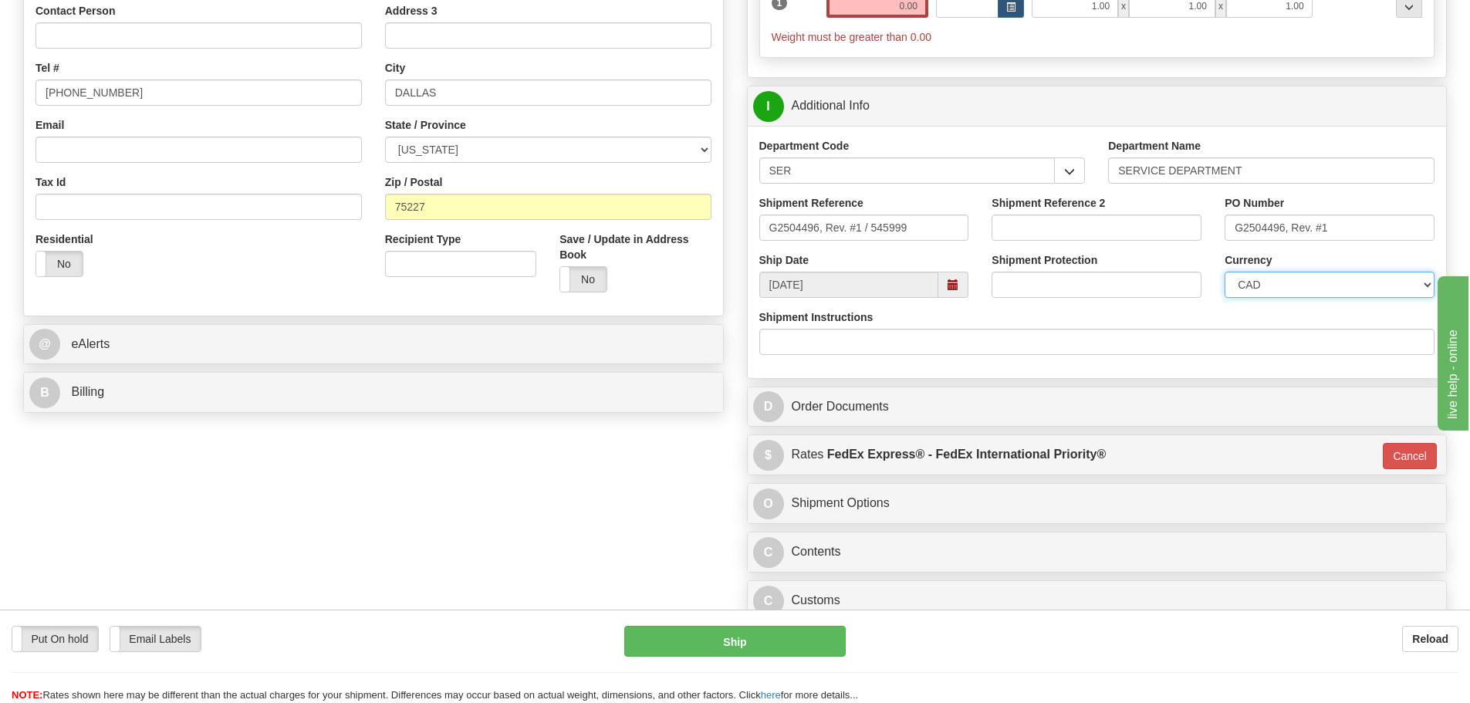
click at [1320, 283] on select "CAD USD EUR ZAR RON ANG ARN AUD AUS AWG BBD BFR BGN BHD BMD BND BRC BRL CHP CKZ…" at bounding box center [1330, 285] width 210 height 26
select select "1"
click at [1225, 272] on select "CAD USD EUR ZAR RON ANG ARN AUD AUS AWG BBD BFR BGN BHD BMD BND BRC BRL CHP CKZ…" at bounding box center [1330, 285] width 210 height 26
drag, startPoint x: 931, startPoint y: 223, endPoint x: 672, endPoint y: 249, distance: 260.7
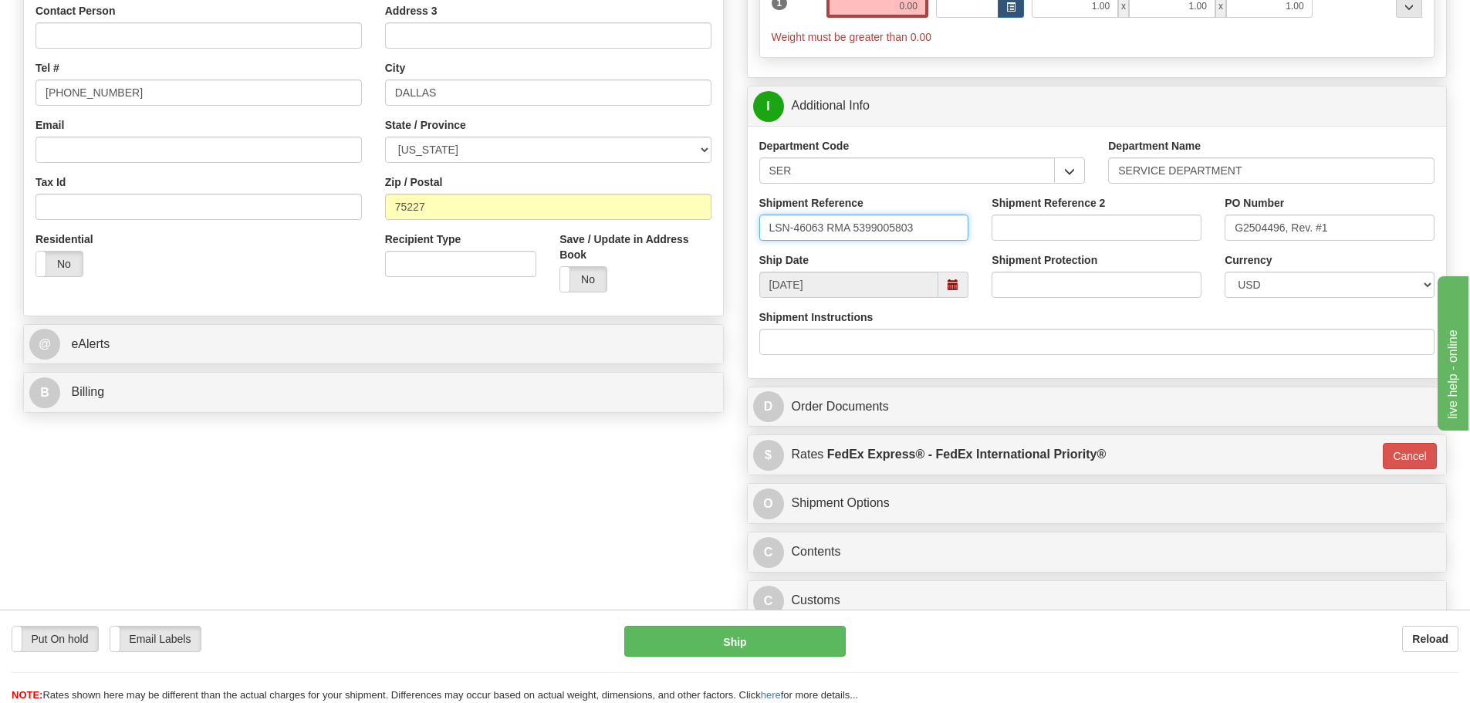
drag, startPoint x: 827, startPoint y: 228, endPoint x: 749, endPoint y: 243, distance: 80.1
click at [749, 243] on div "Shipment Reference LSN-46063 RMA 5399005803" at bounding box center [864, 223] width 233 height 57
type input "LSN-46063 RMA 5399005803"
drag, startPoint x: 1355, startPoint y: 225, endPoint x: 1118, endPoint y: 261, distance: 239.6
click at [1123, 266] on div "Department Code SER SER Department Name SERVICE DEPARTMENT Shipment Reference L…" at bounding box center [1097, 252] width 699 height 252
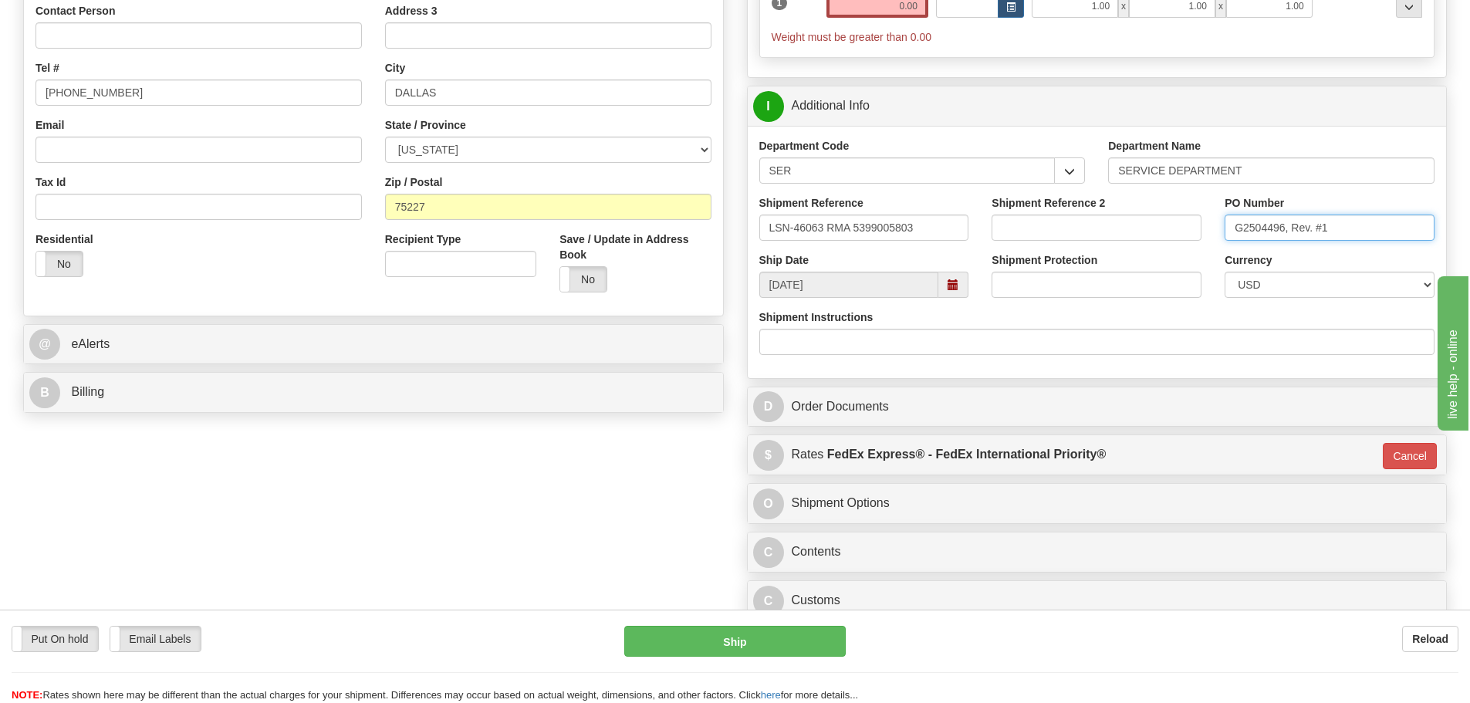
paste input "LSN-46063"
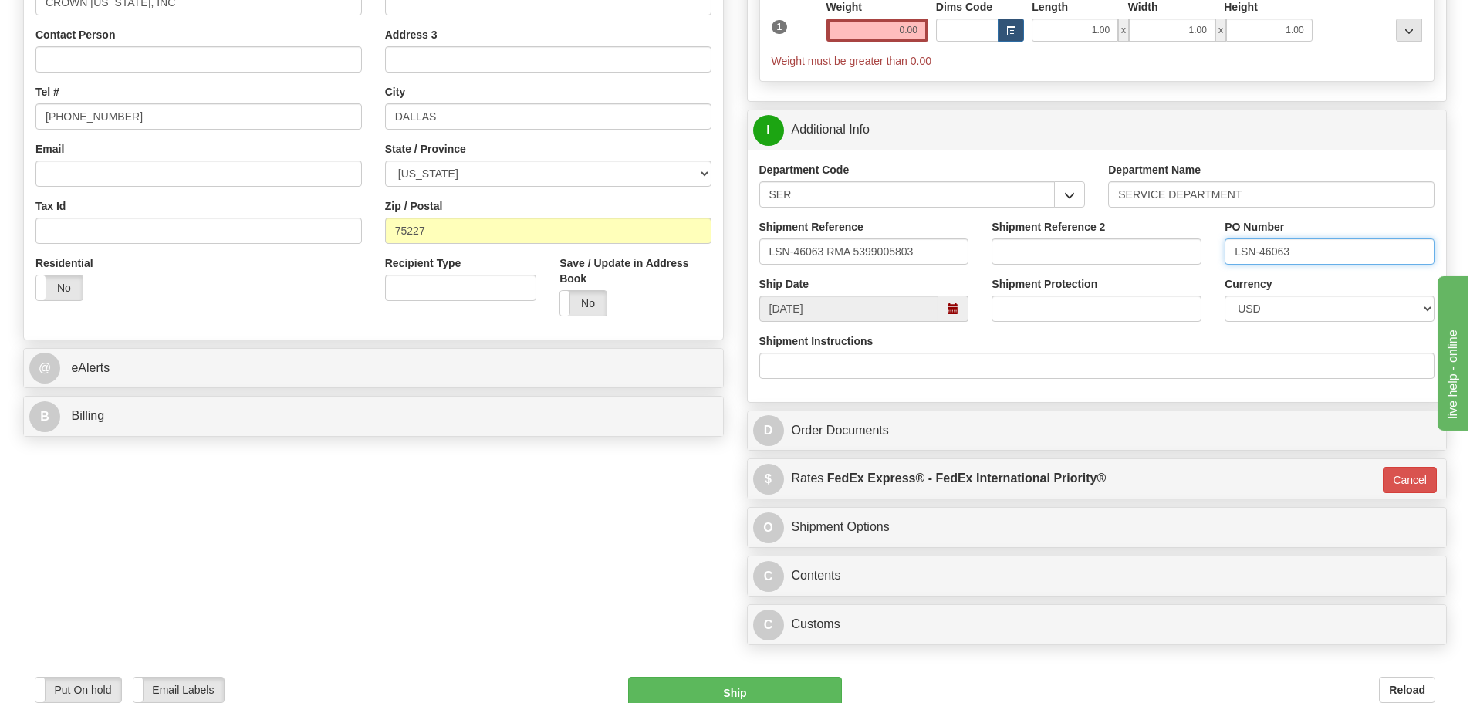
scroll to position [309, 0]
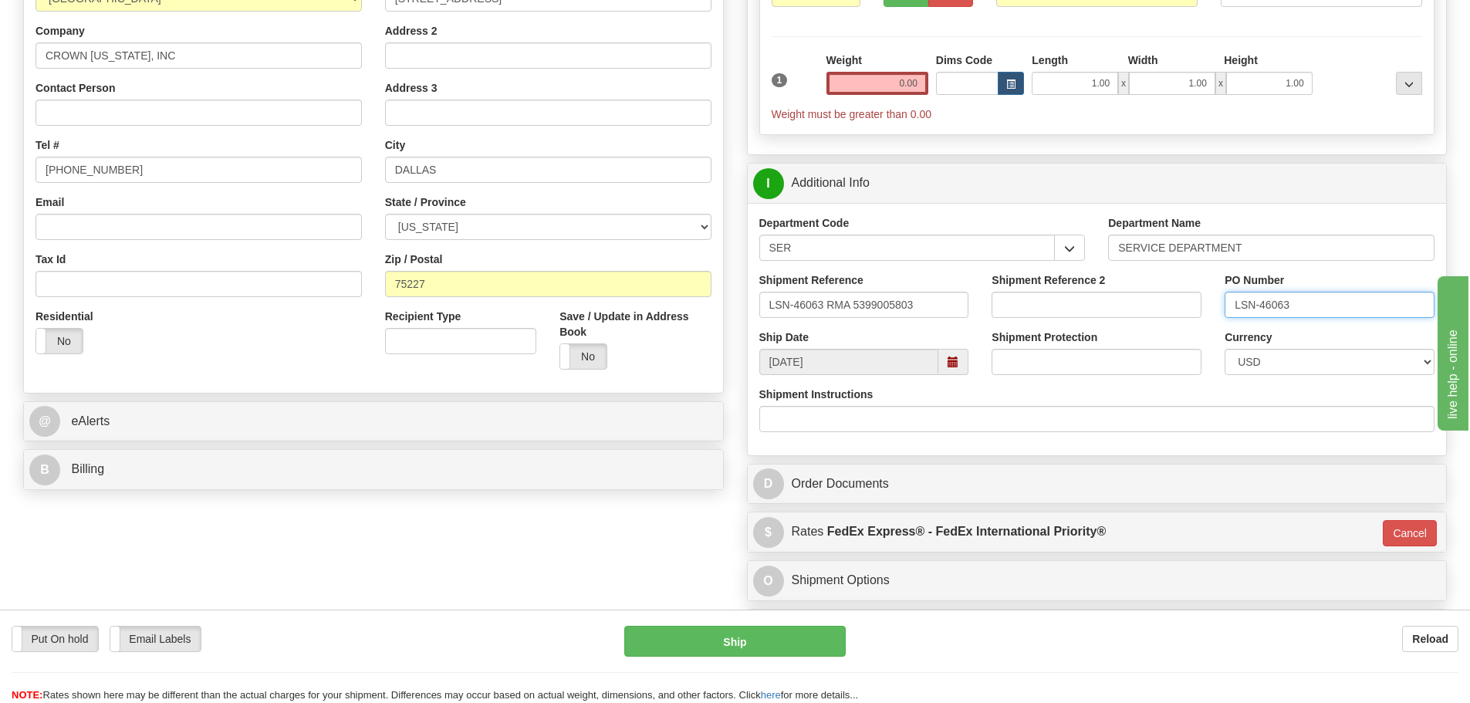
type input "LSN-46063"
drag, startPoint x: 938, startPoint y: 306, endPoint x: 621, endPoint y: 337, distance: 318.8
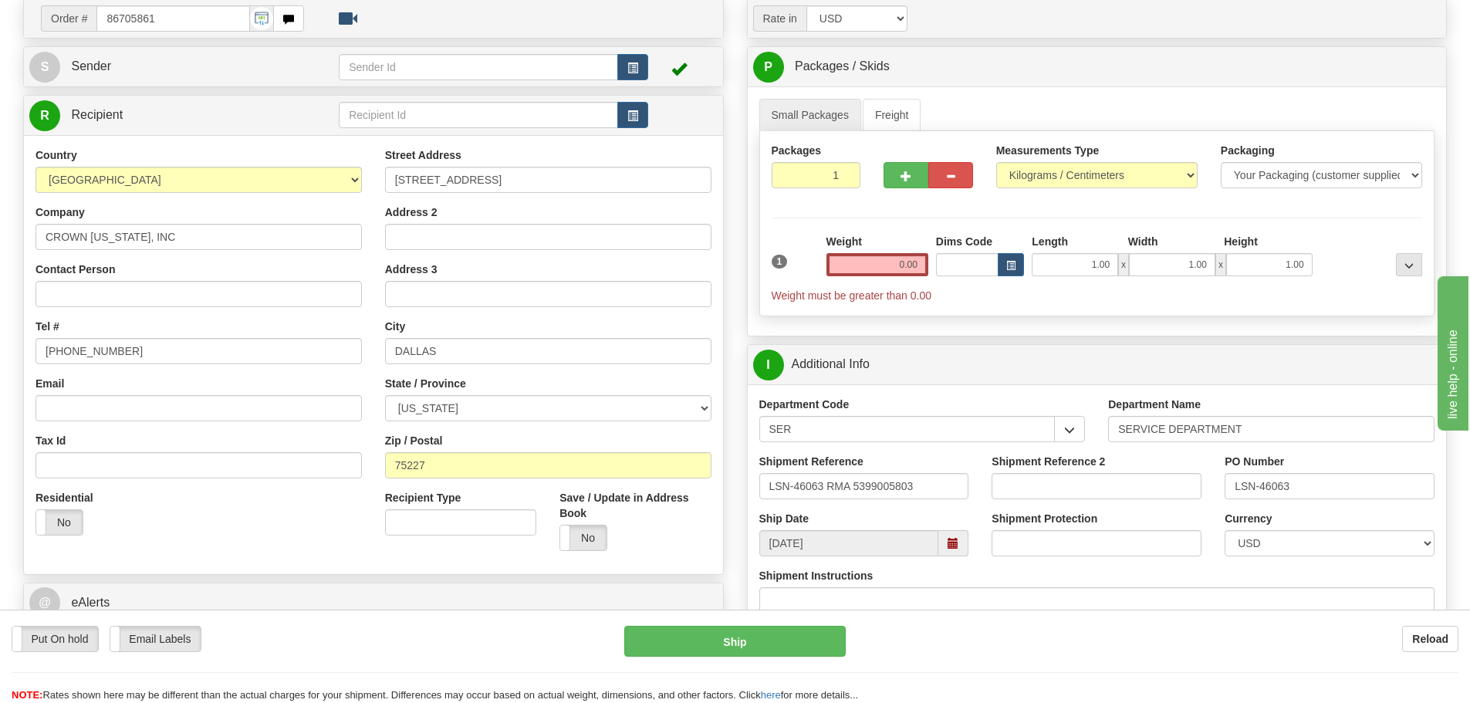
scroll to position [154, 0]
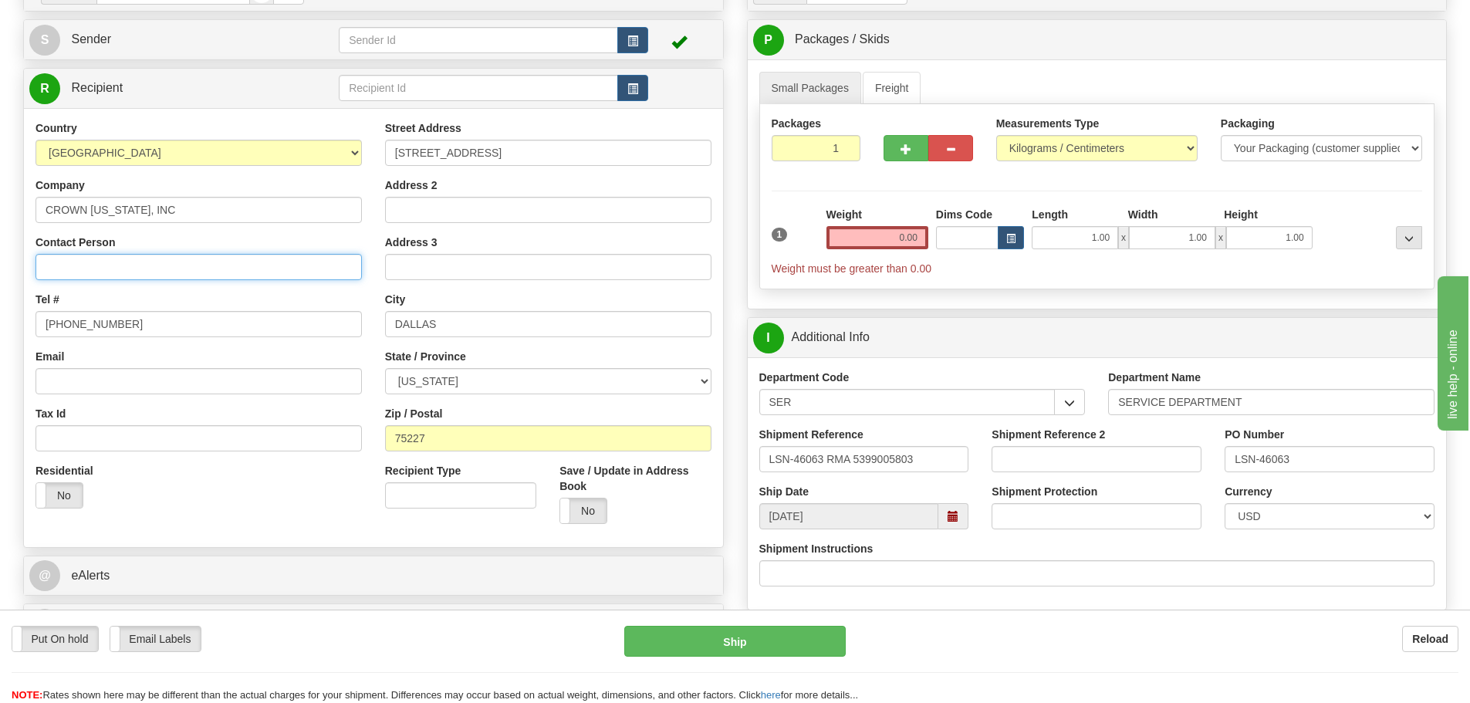
click at [76, 264] on input "Contact Person" at bounding box center [199, 267] width 326 height 26
paste input "Jennifer Argueta"
type input "Jennifer Argueta"
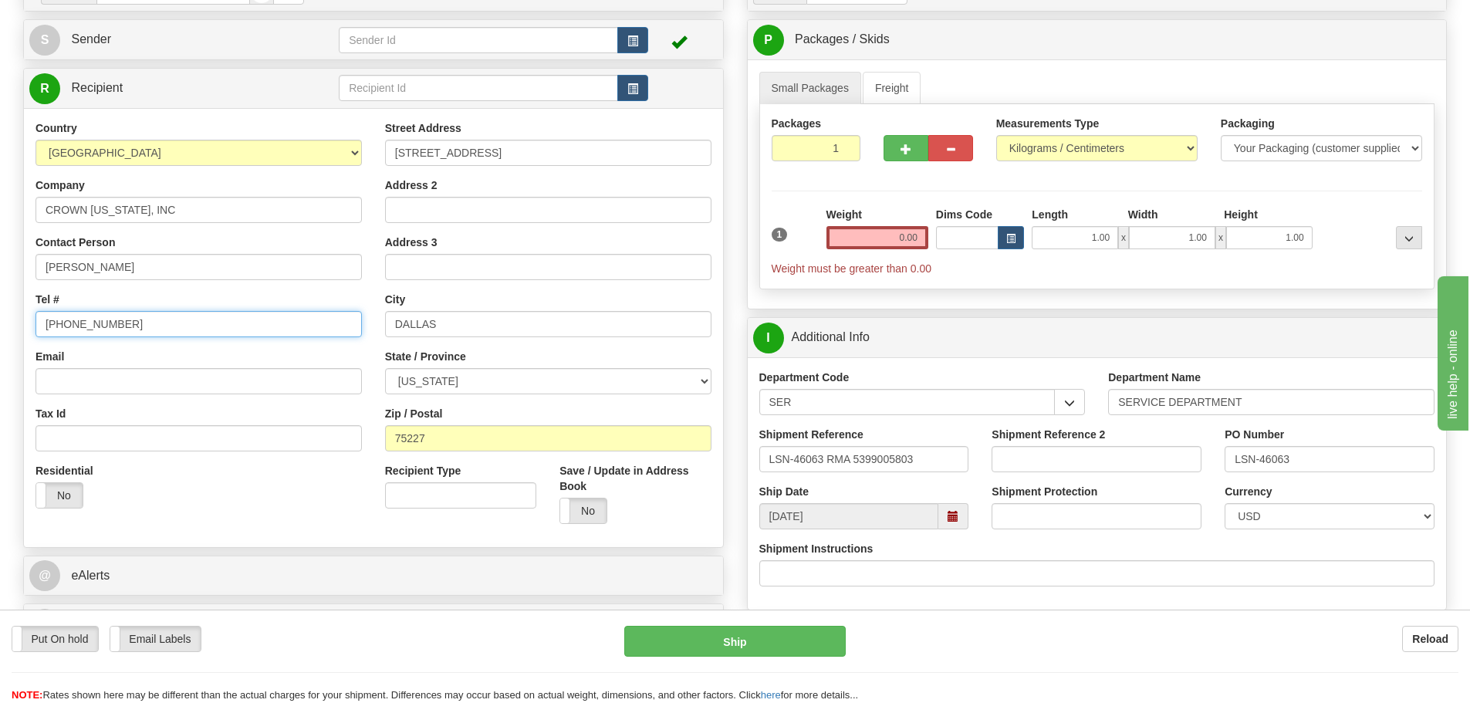
drag, startPoint x: 110, startPoint y: 316, endPoint x: 0, endPoint y: 354, distance: 116.7
click at [0, 354] on div "Toggle navigation Settings Shipping Preferences Fields Preferences New" at bounding box center [735, 393] width 1470 height 1094
paste input "972)905-4680"
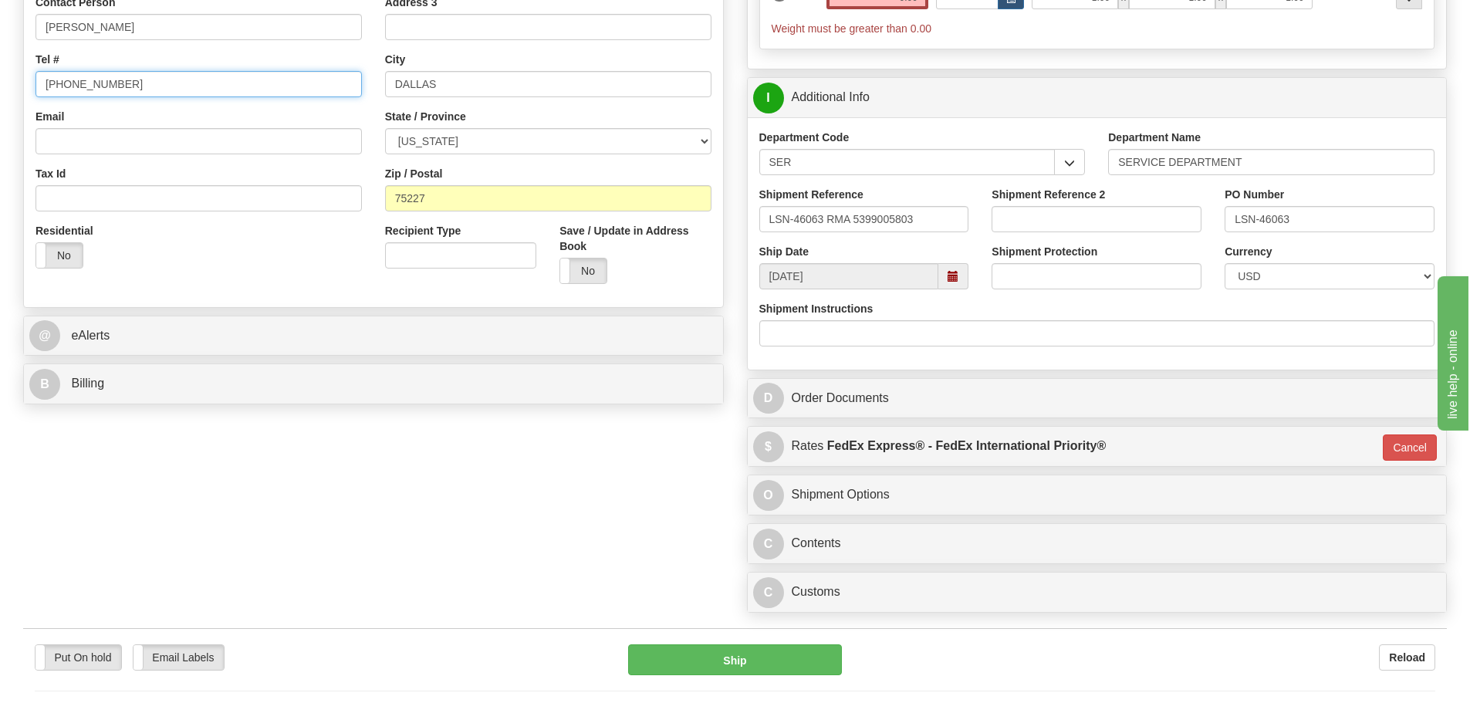
scroll to position [540, 0]
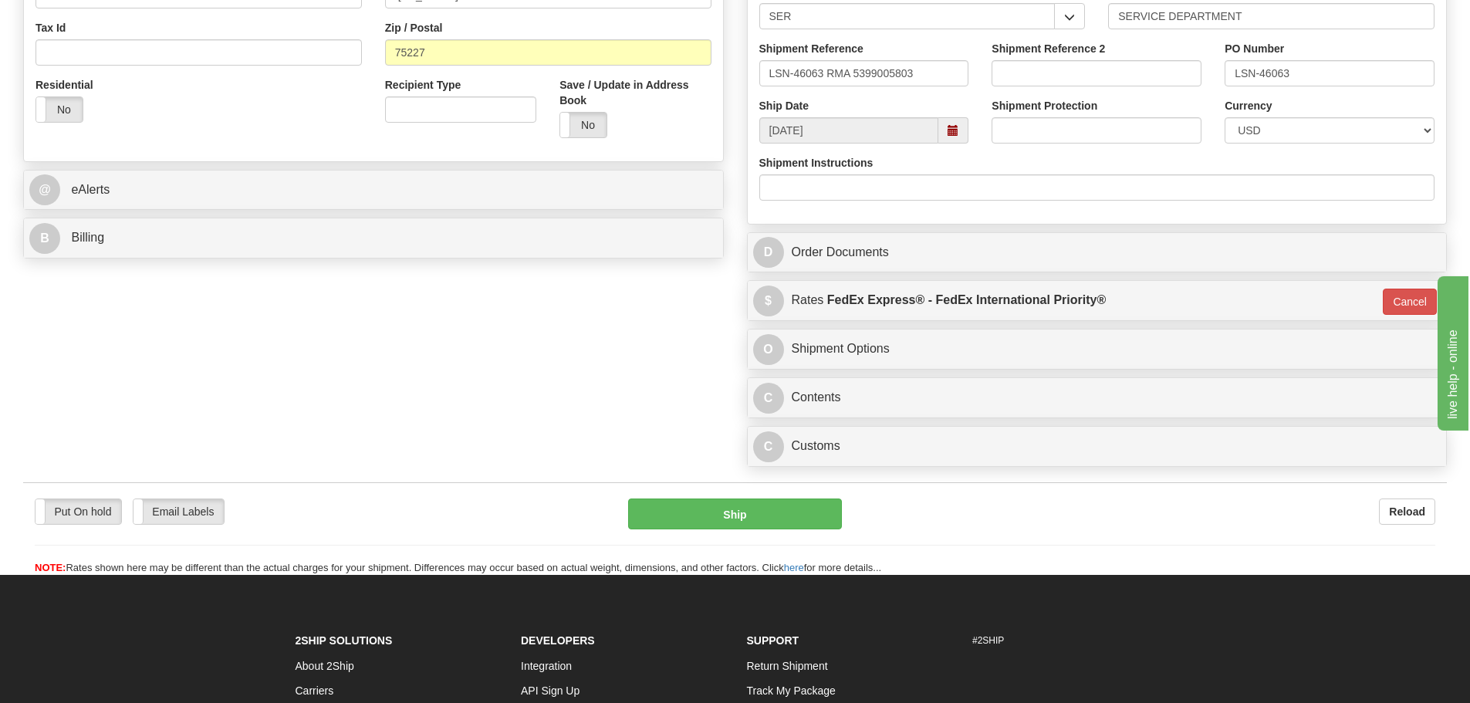
type input "(972)905-4680"
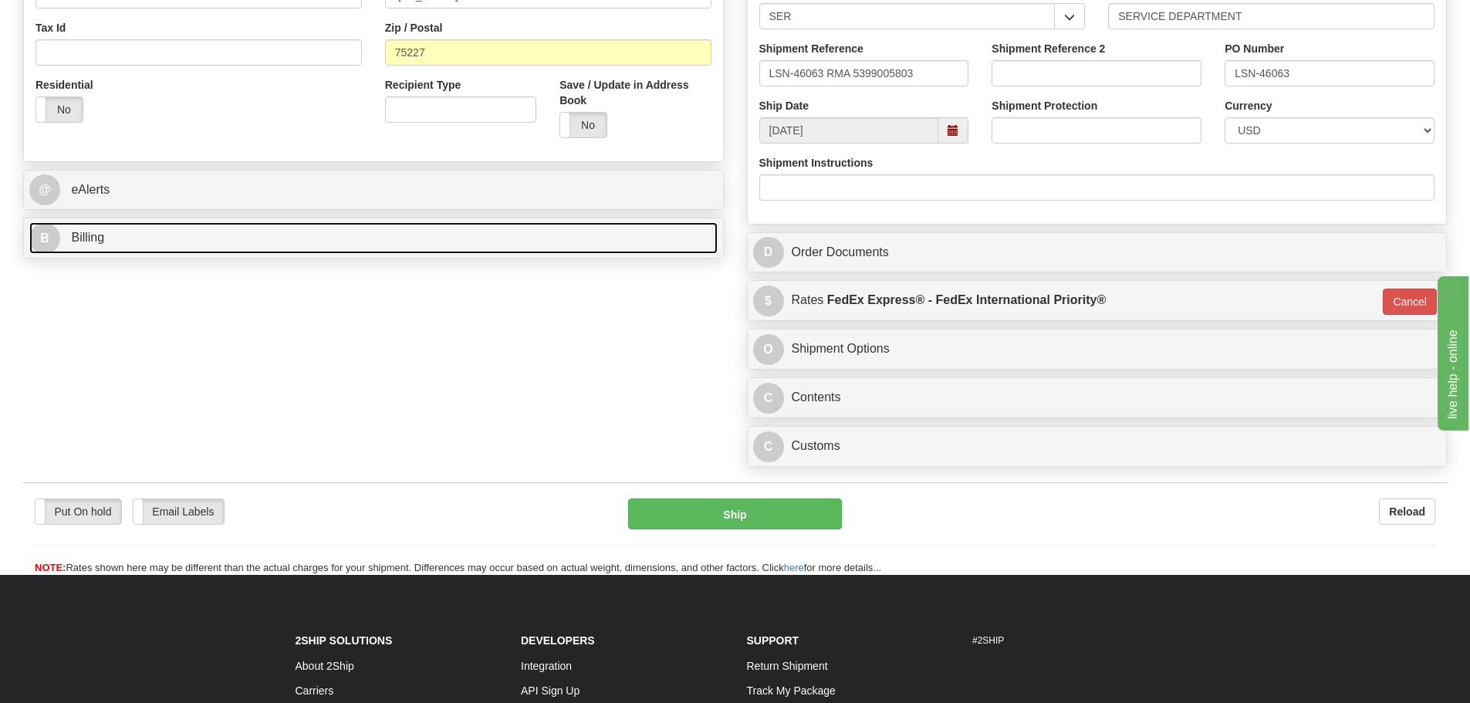
click at [186, 239] on link "B Billing" at bounding box center [373, 238] width 688 height 32
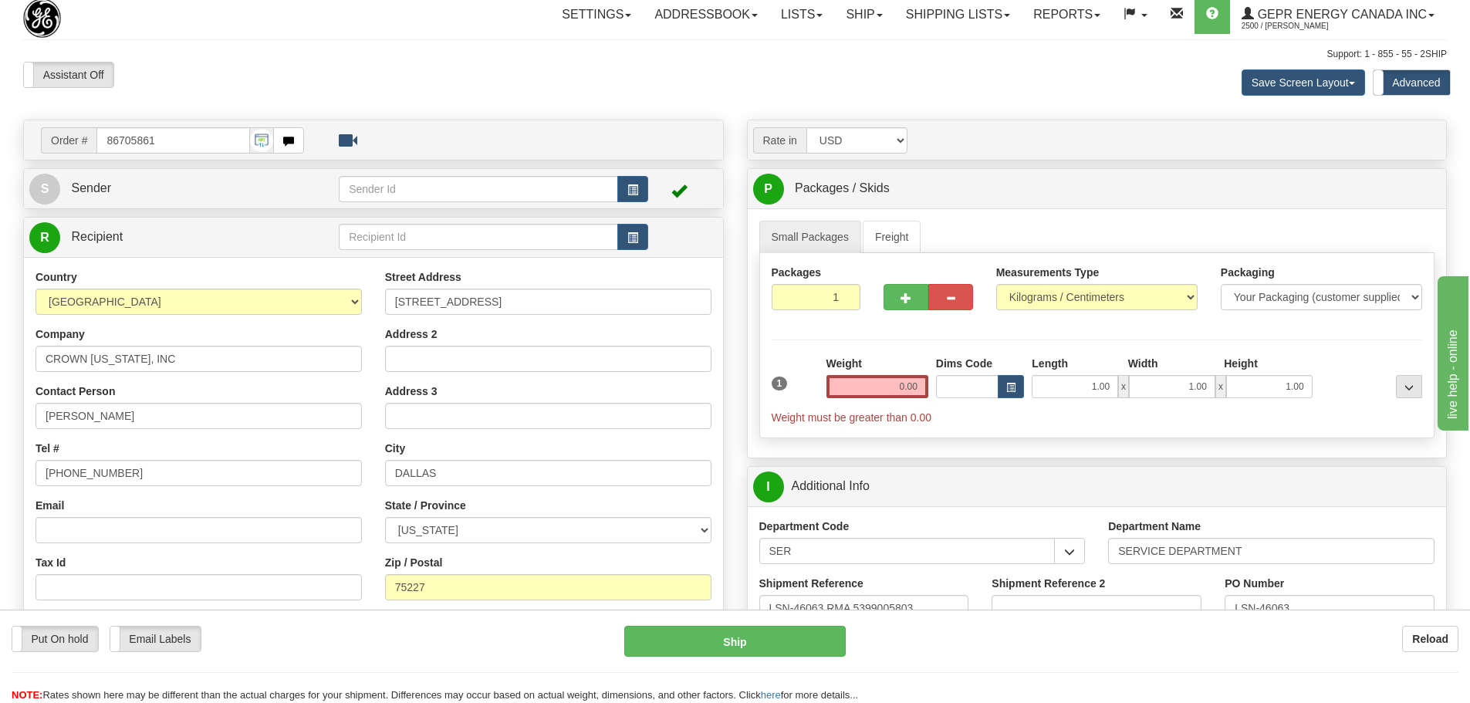
scroll to position [0, 0]
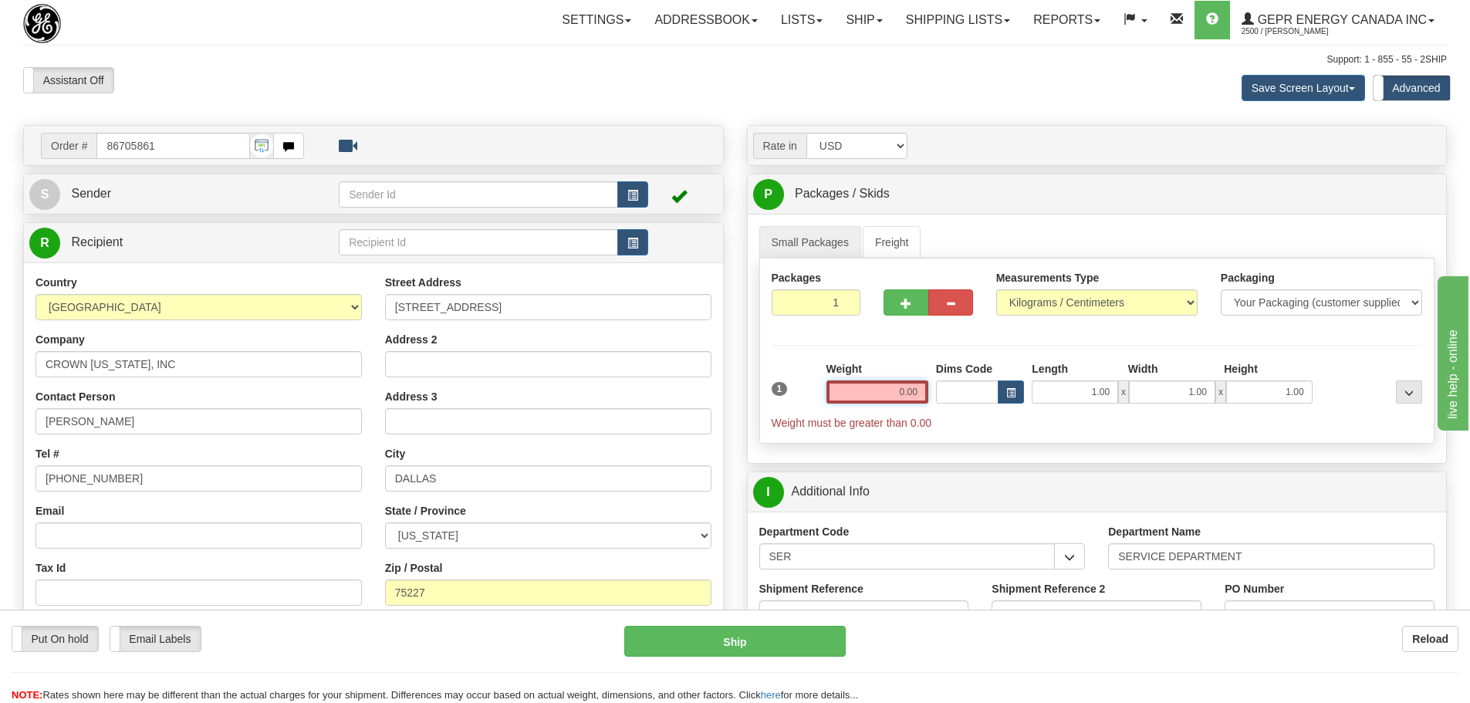
drag, startPoint x: 894, startPoint y: 391, endPoint x: 932, endPoint y: 389, distance: 37.9
click at [932, 389] on div "1 Weight 0.00 Dims Code 1.00" at bounding box center [1097, 395] width 659 height 69
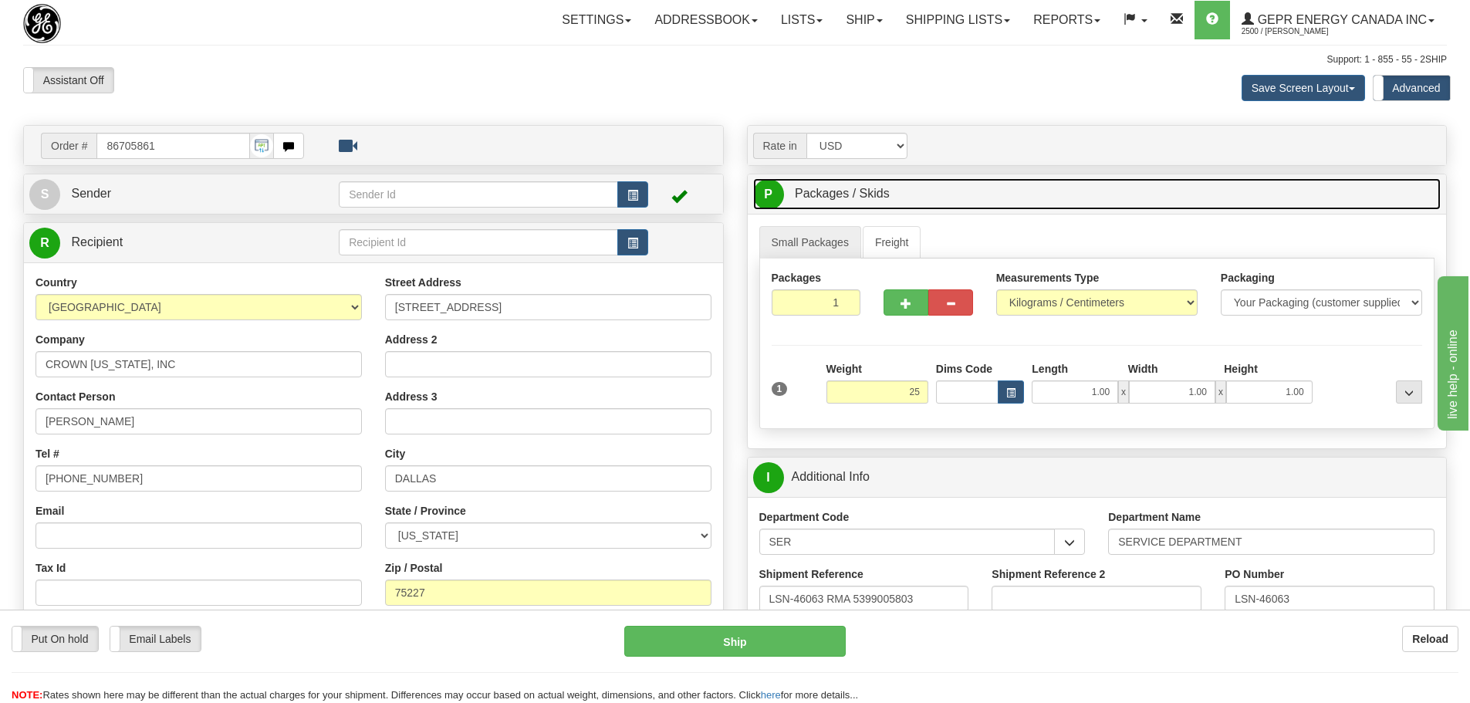
type input "25.00"
type input "01"
click at [1134, 203] on link "P Packages / Skids 1 Packages - Weight: 0.00 Kgs 1 Skids - Weight: NaN Kgs" at bounding box center [1097, 194] width 688 height 32
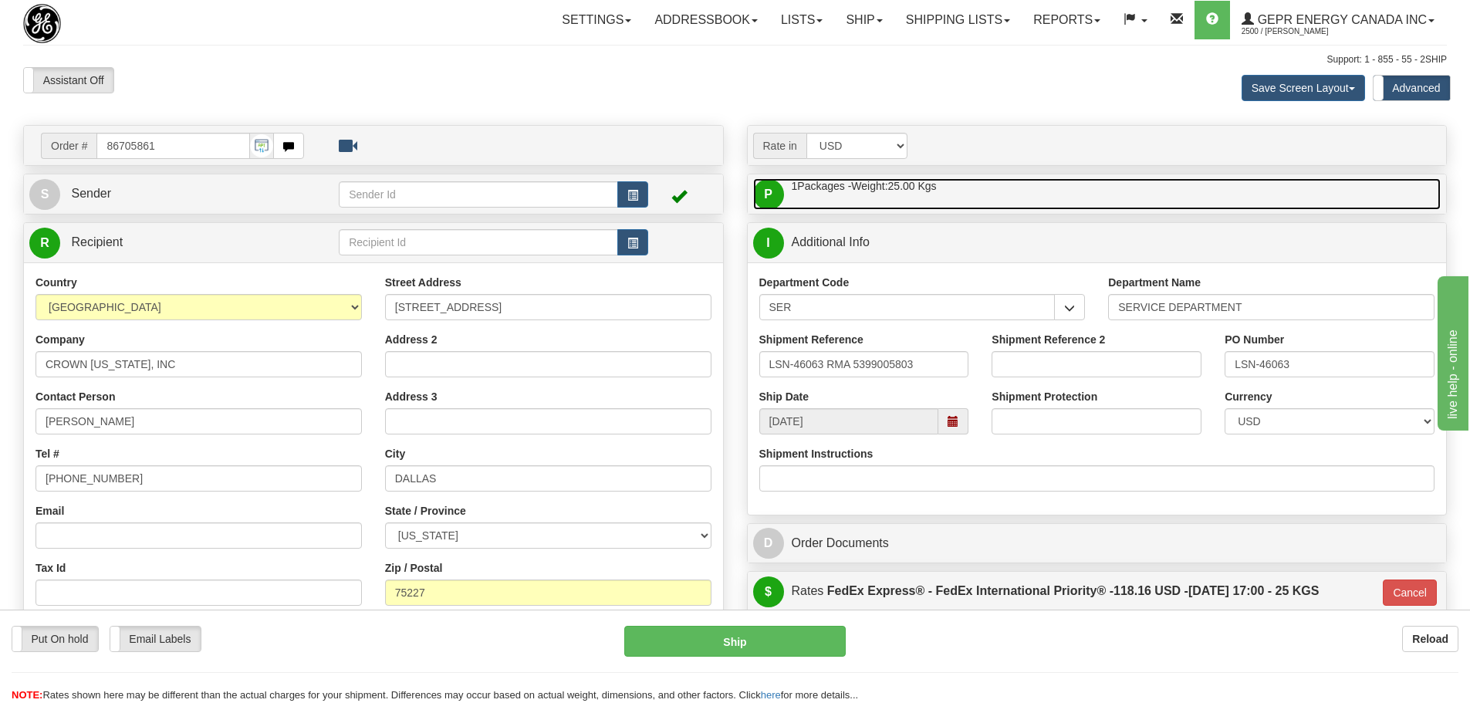
click at [868, 203] on link "P Packages / Skids 1 Packages - Weight: 25.00 Kgs 1 Skids - Weight: NaN Kgs" at bounding box center [1097, 194] width 688 height 32
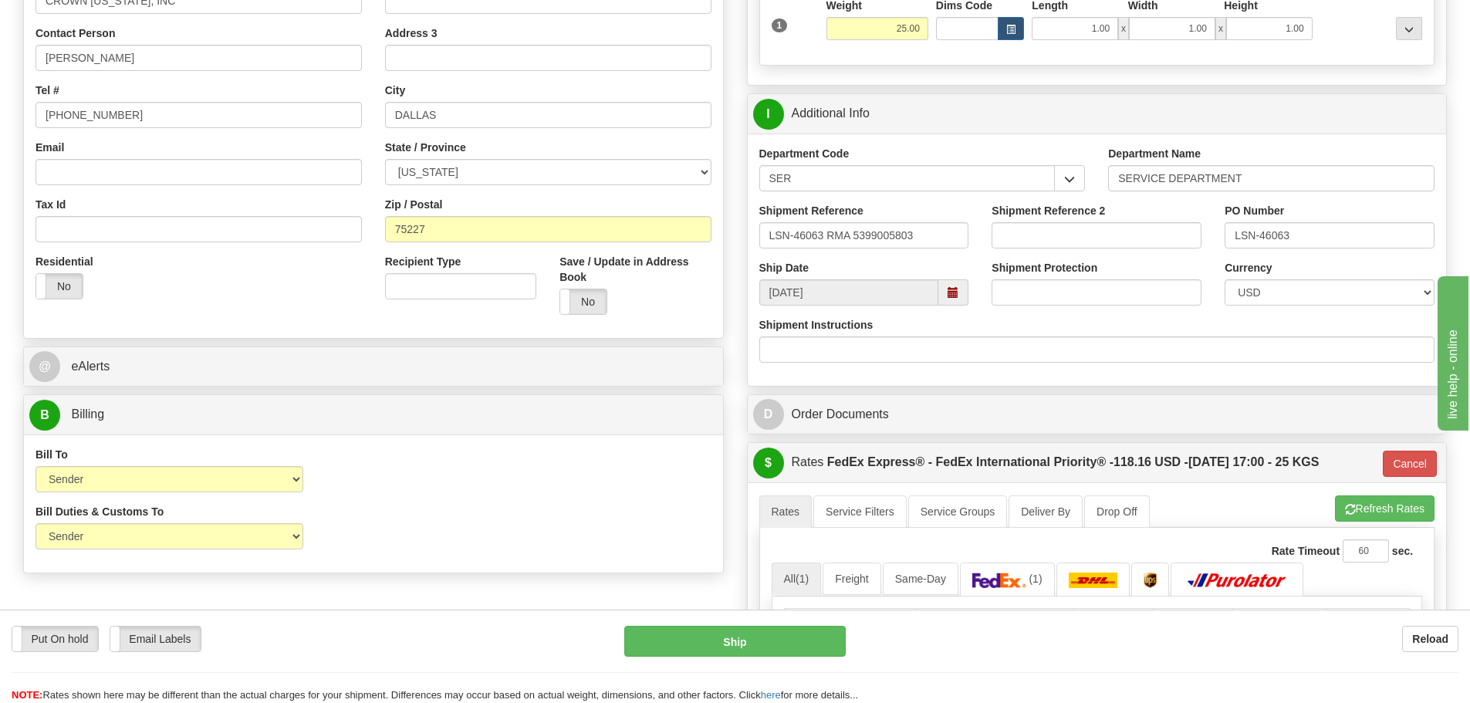
scroll to position [540, 0]
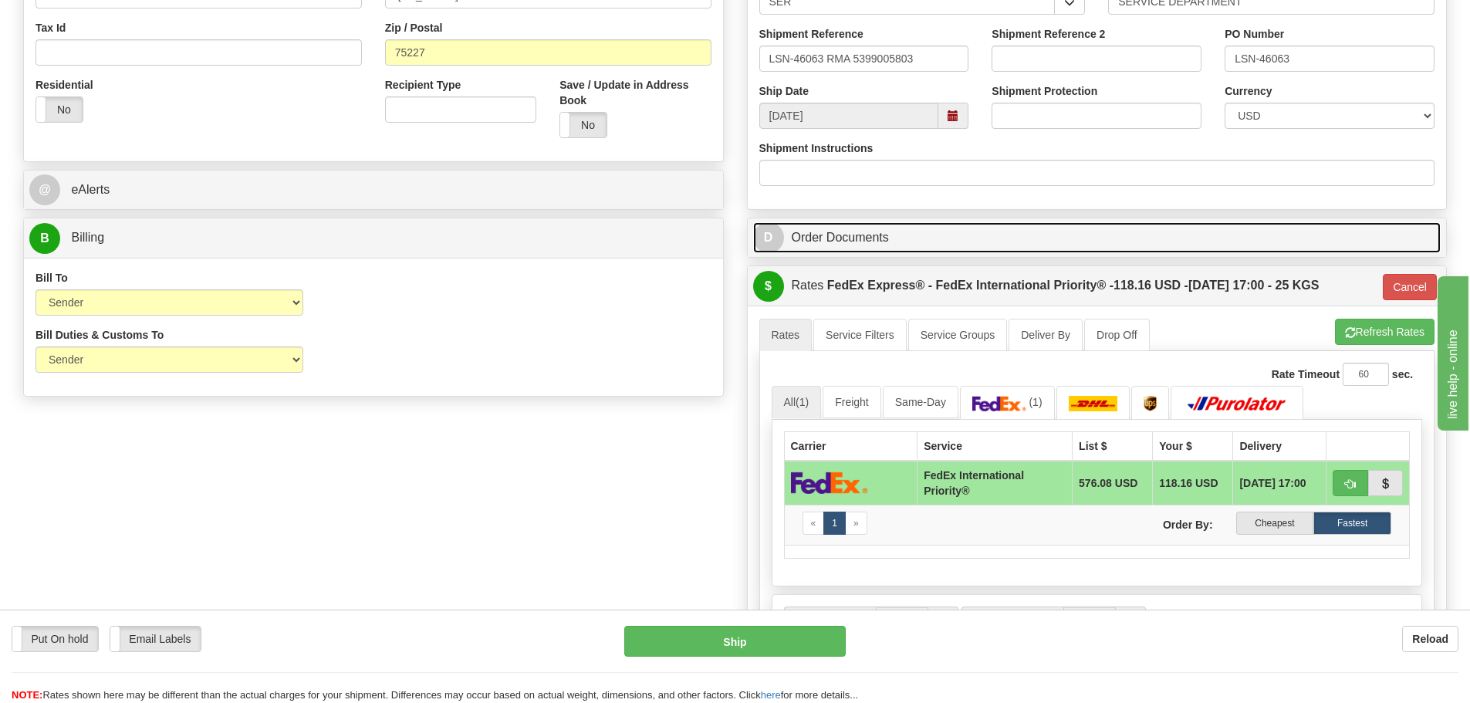
click at [833, 242] on link "D Order Documents" at bounding box center [1097, 238] width 688 height 32
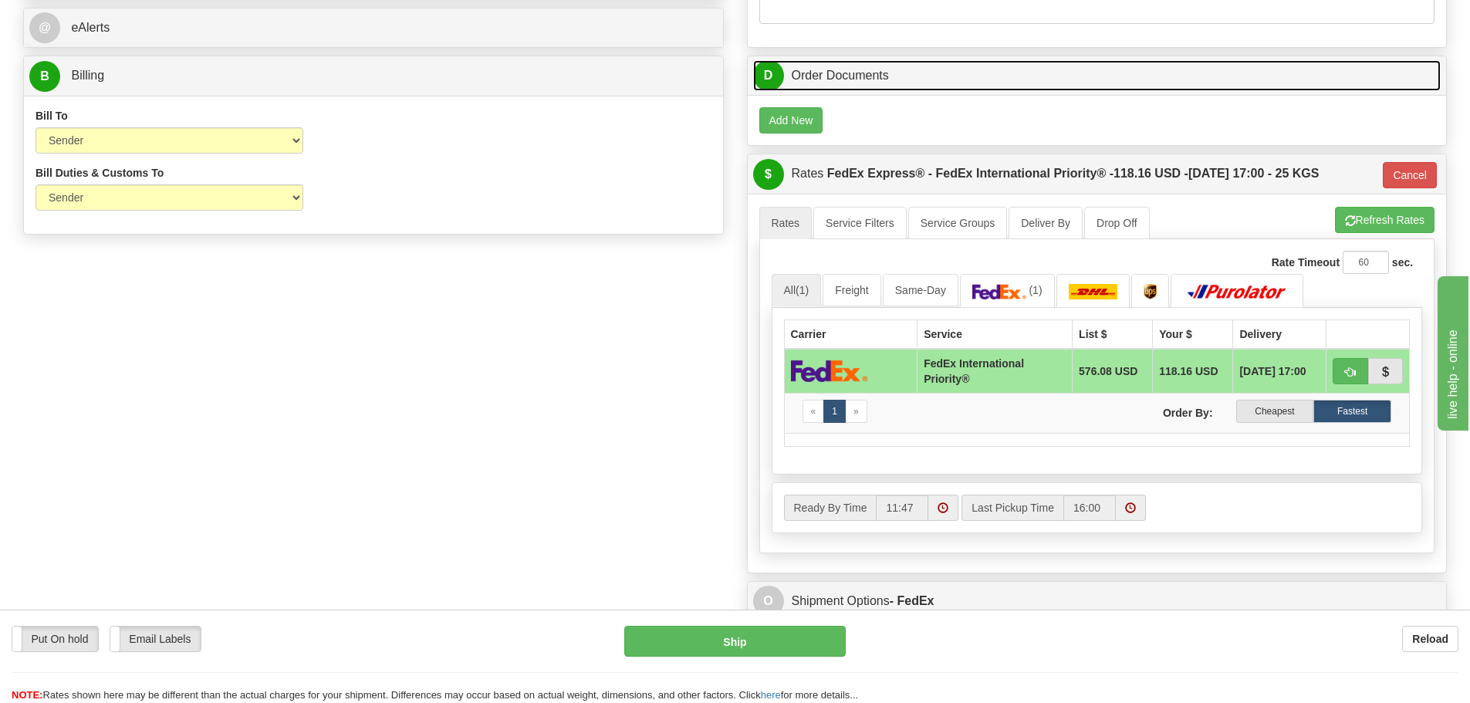
scroll to position [849, 0]
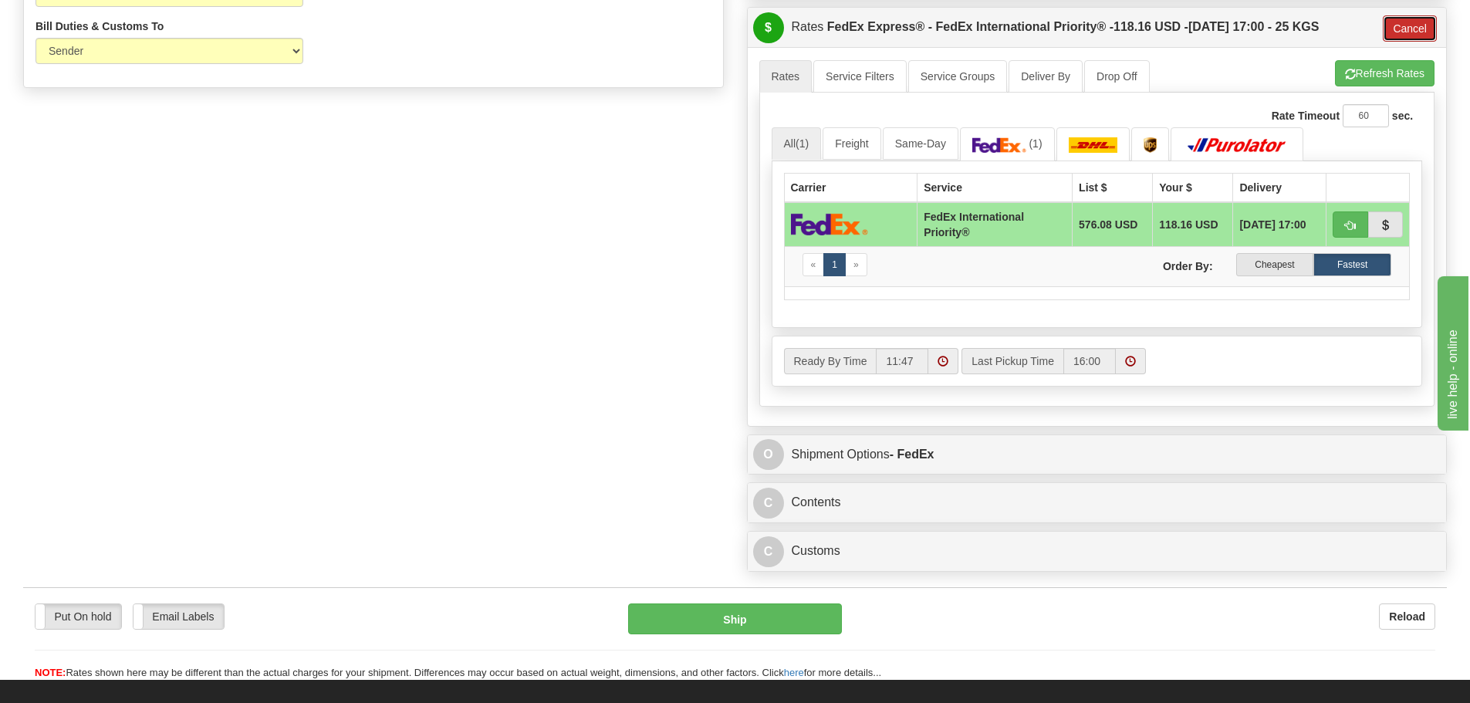
click at [1404, 22] on button "Cancel" at bounding box center [1410, 28] width 54 height 26
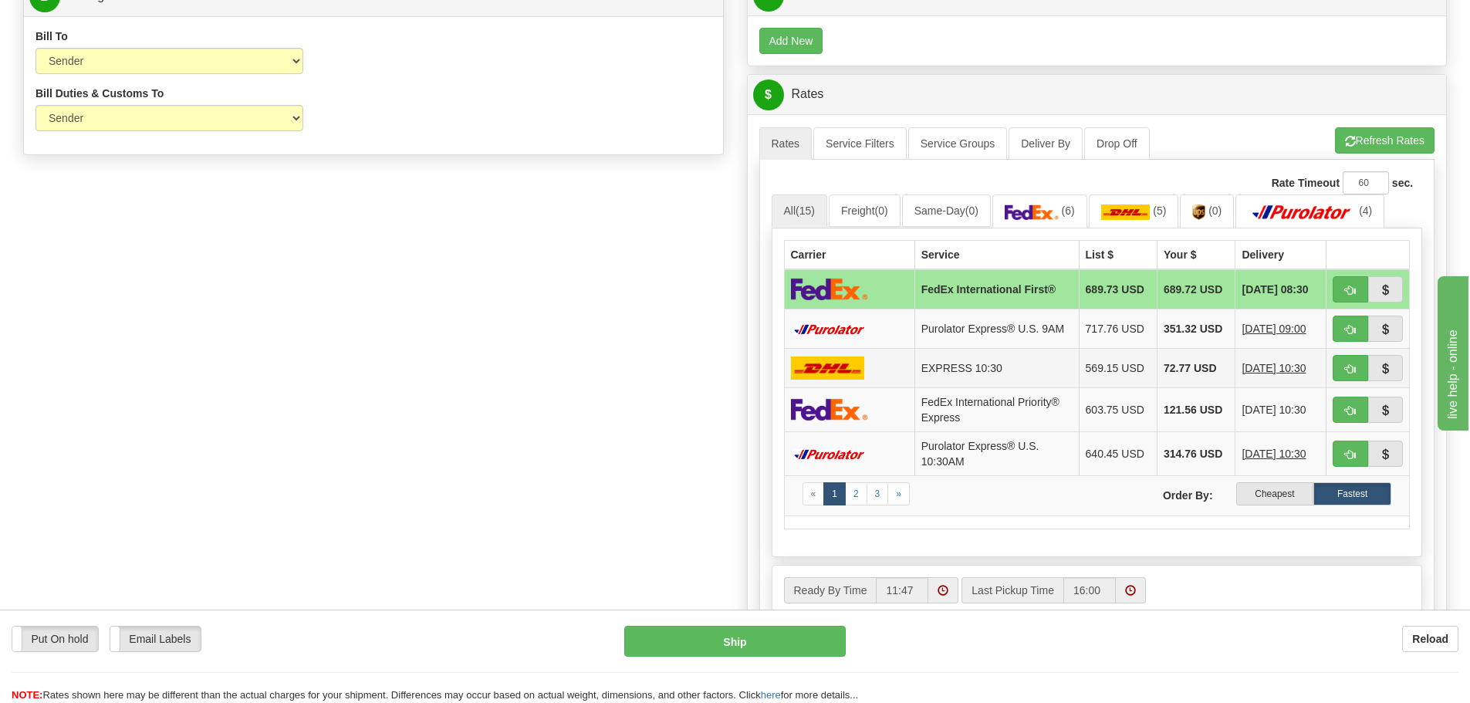
scroll to position [772, 0]
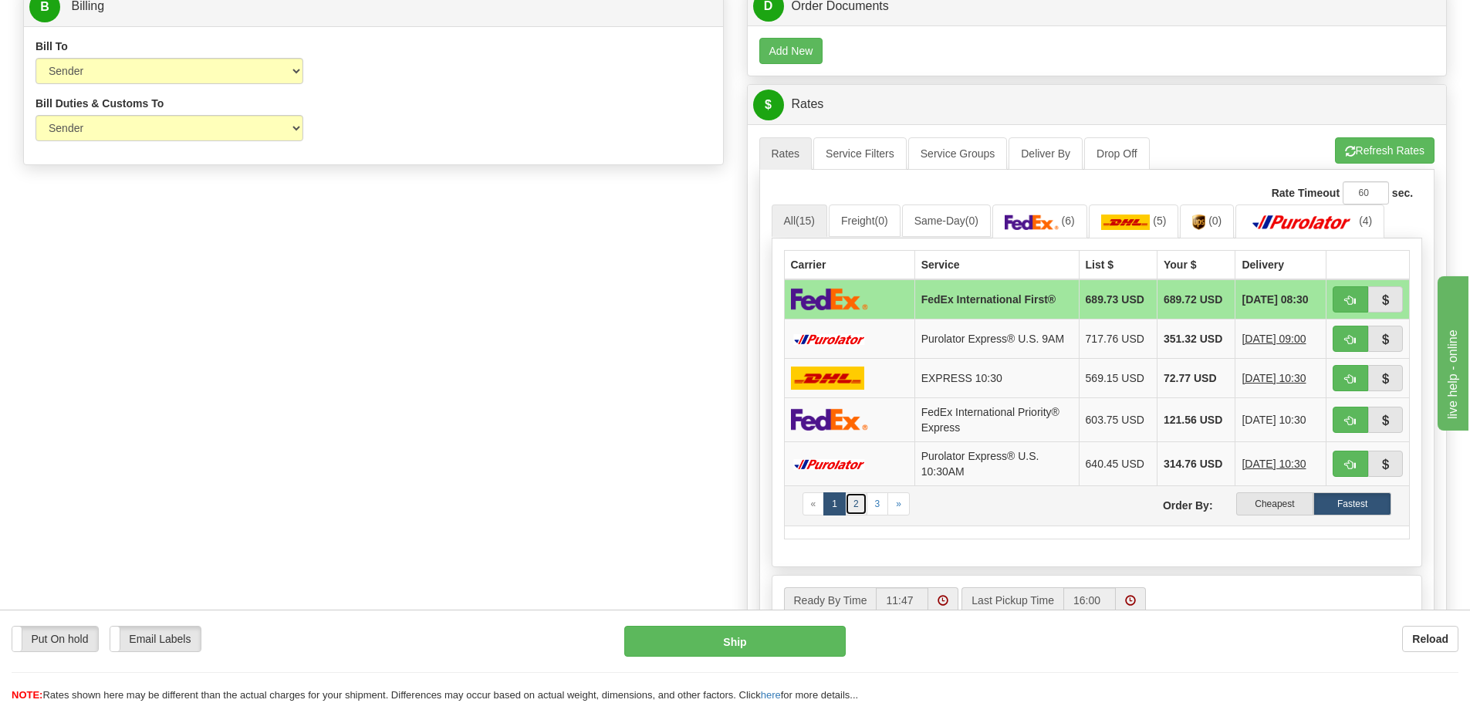
click at [849, 502] on link "2" at bounding box center [856, 503] width 22 height 23
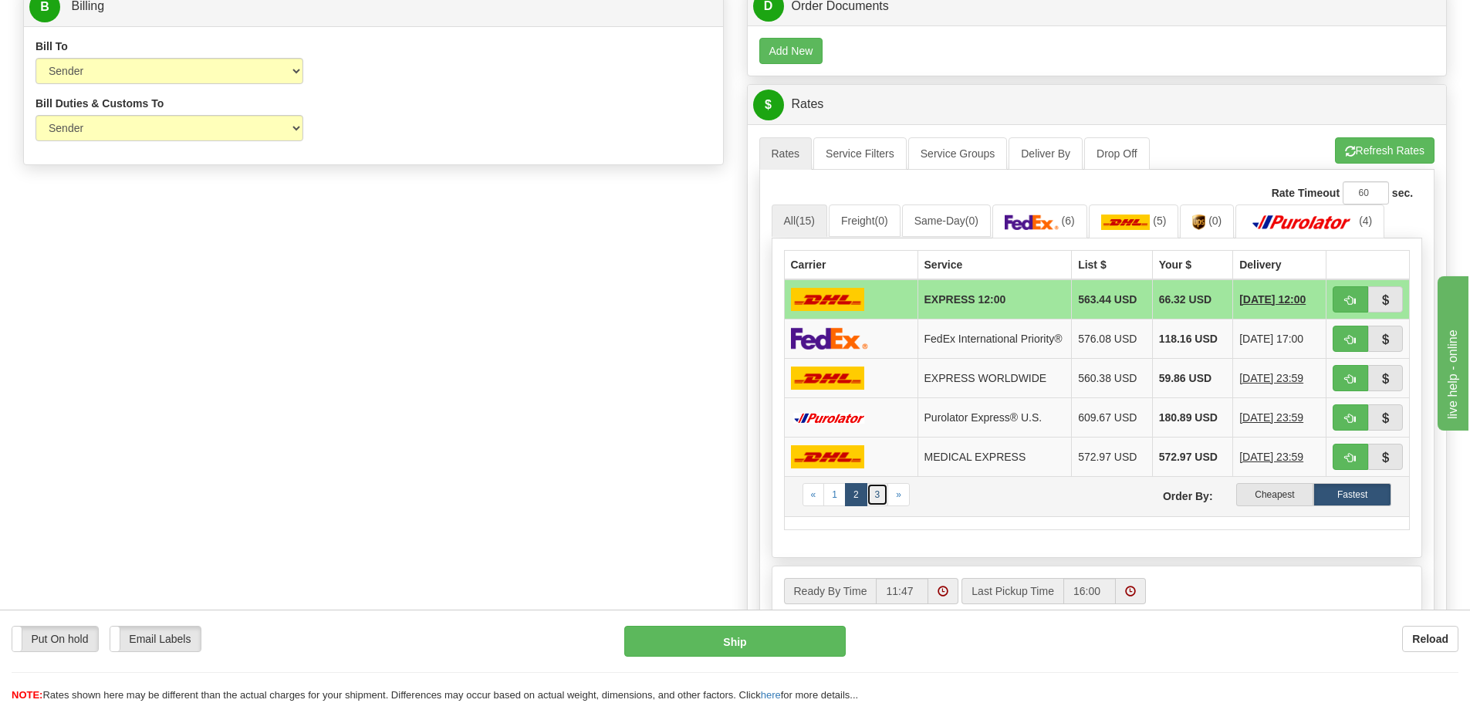
click at [875, 495] on link "3" at bounding box center [878, 494] width 22 height 23
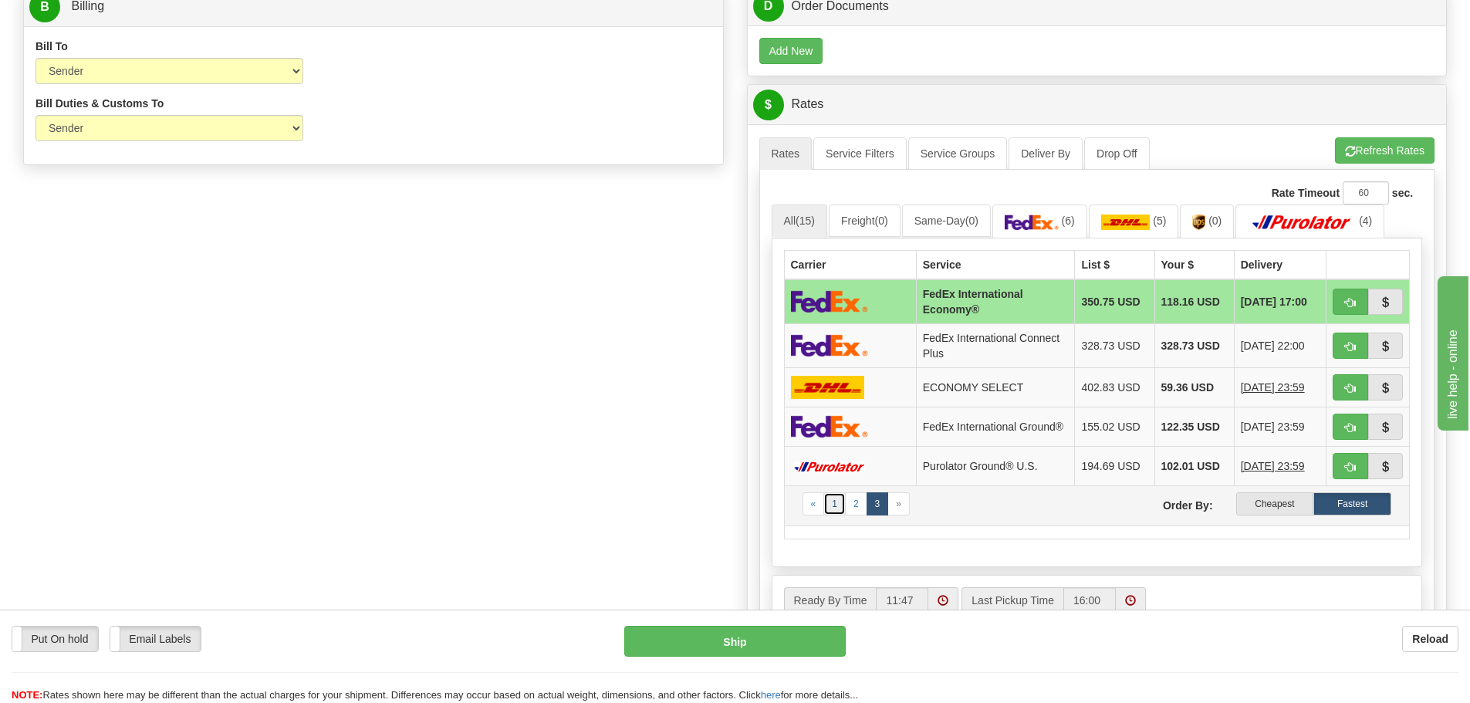
click at [840, 506] on link "1" at bounding box center [835, 503] width 22 height 23
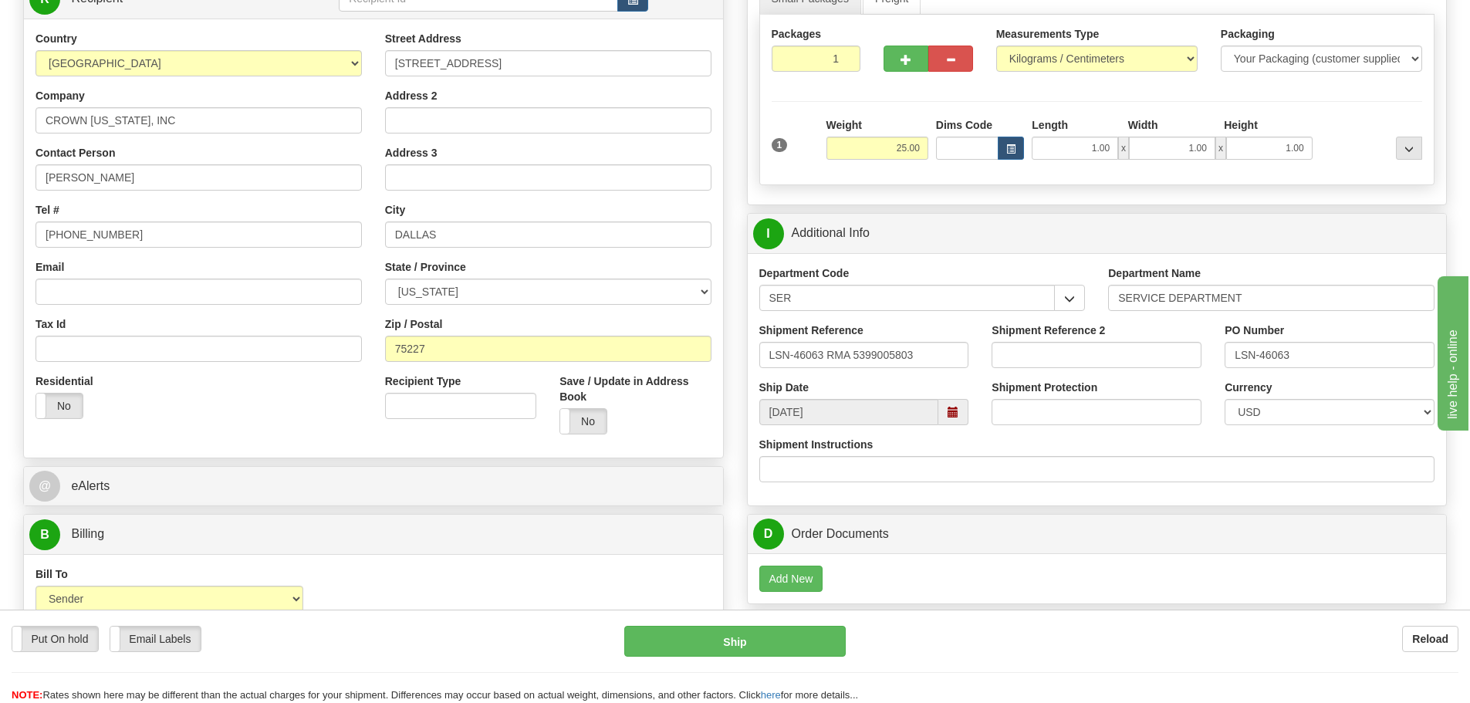
scroll to position [232, 0]
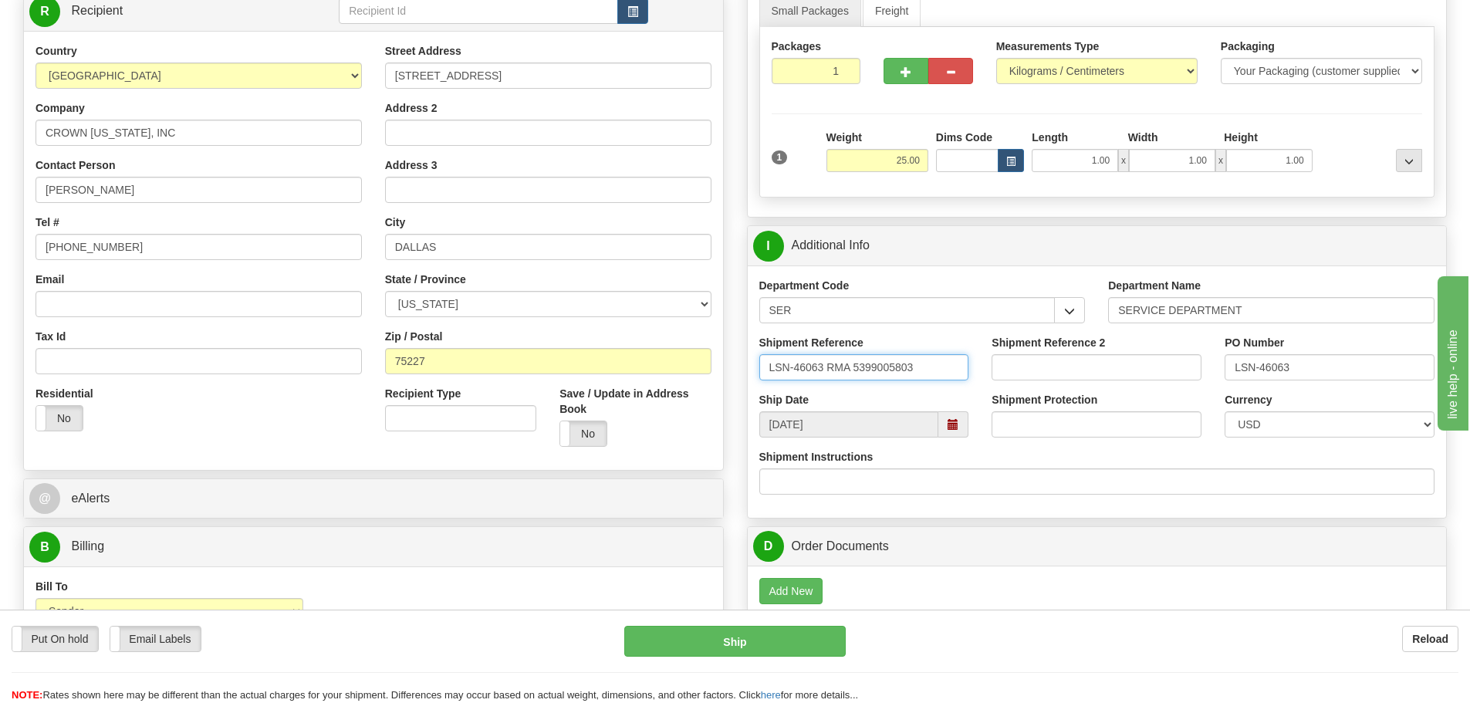
drag, startPoint x: 821, startPoint y: 368, endPoint x: 743, endPoint y: 374, distance: 78.2
click at [745, 373] on div "Rate in Account Currency ARN AWG AUD AUS BHD BBD BFR BMD BRC BRL GBP UKL BND BG…" at bounding box center [1098, 626] width 724 height 1466
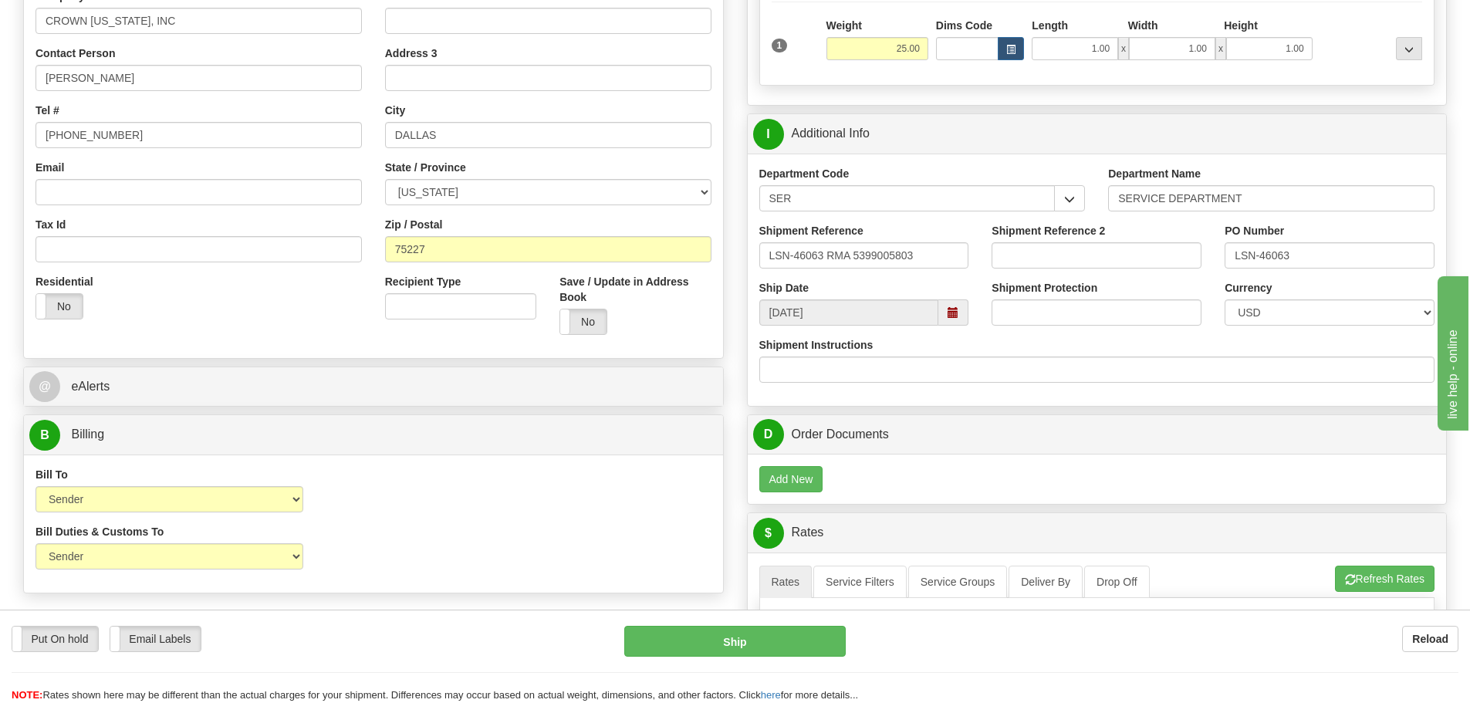
scroll to position [540, 0]
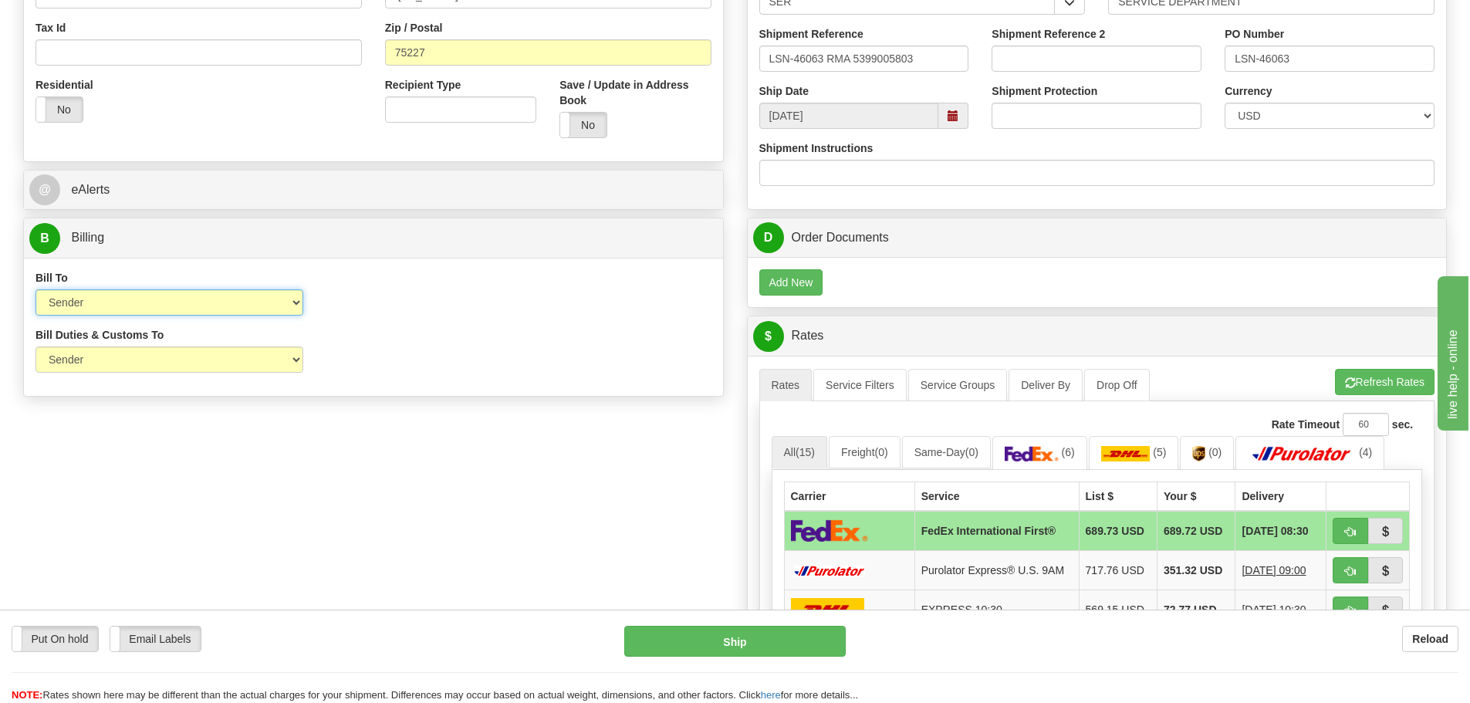
click at [281, 311] on select "Sender Recipient Third Party Collect" at bounding box center [170, 302] width 268 height 26
click at [36, 289] on select "Sender Recipient Third Party Collect" at bounding box center [170, 302] width 268 height 26
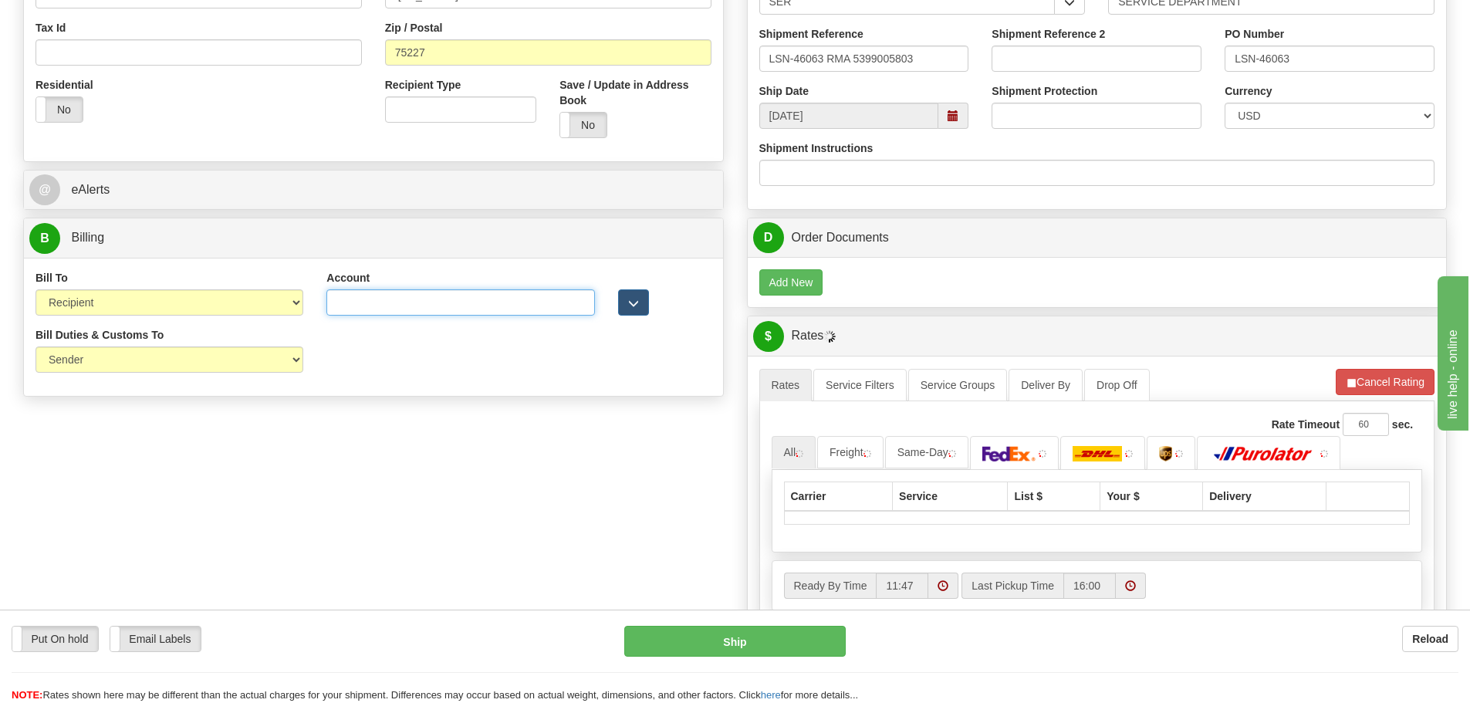
click at [347, 303] on input "Account" at bounding box center [460, 302] width 268 height 26
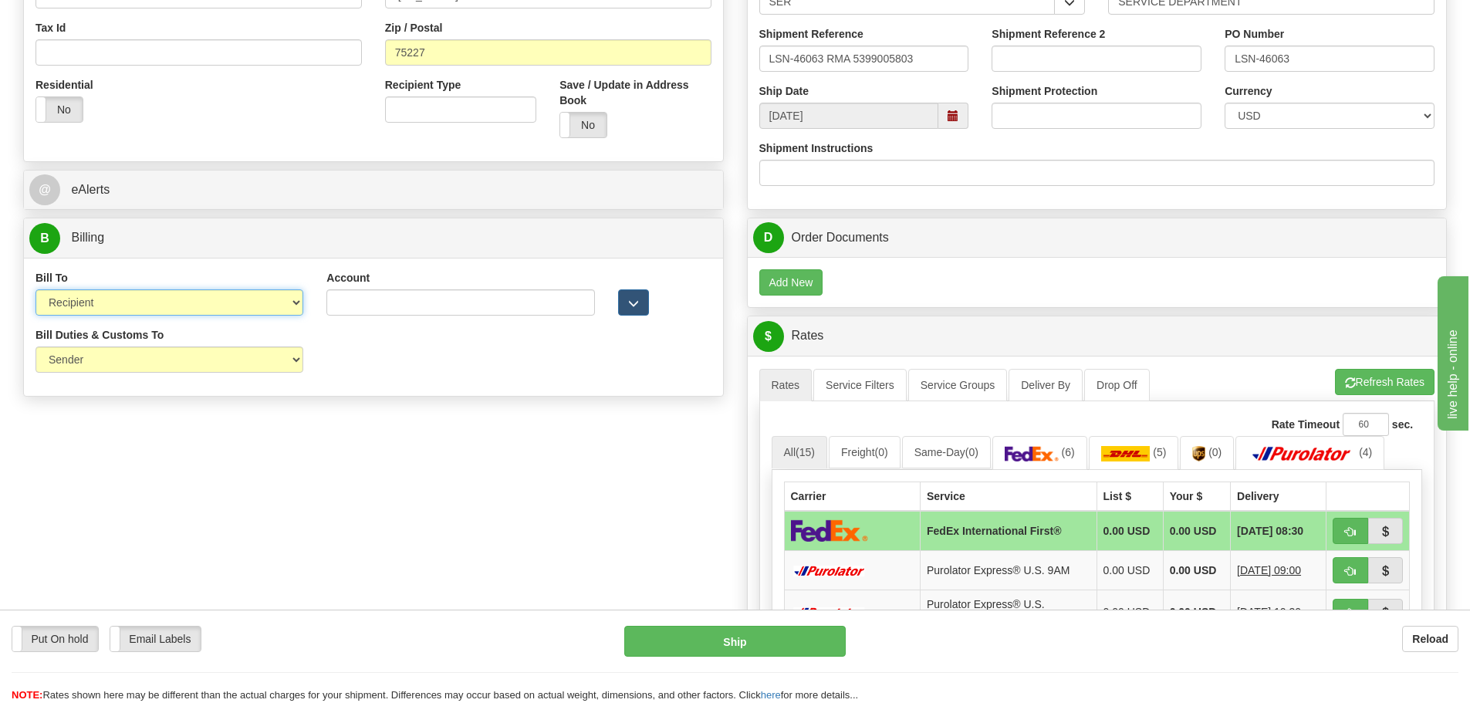
click at [277, 315] on select "Sender Recipient Third Party Collect" at bounding box center [170, 302] width 268 height 26
click at [36, 289] on select "Sender Recipient Third Party Collect" at bounding box center [170, 302] width 268 height 26
click at [220, 286] on div "Bill To Sender Recipient Third Party Collect" at bounding box center [170, 293] width 268 height 46
click at [233, 306] on select "Sender Recipient Third Party Collect" at bounding box center [170, 302] width 268 height 26
select select "1"
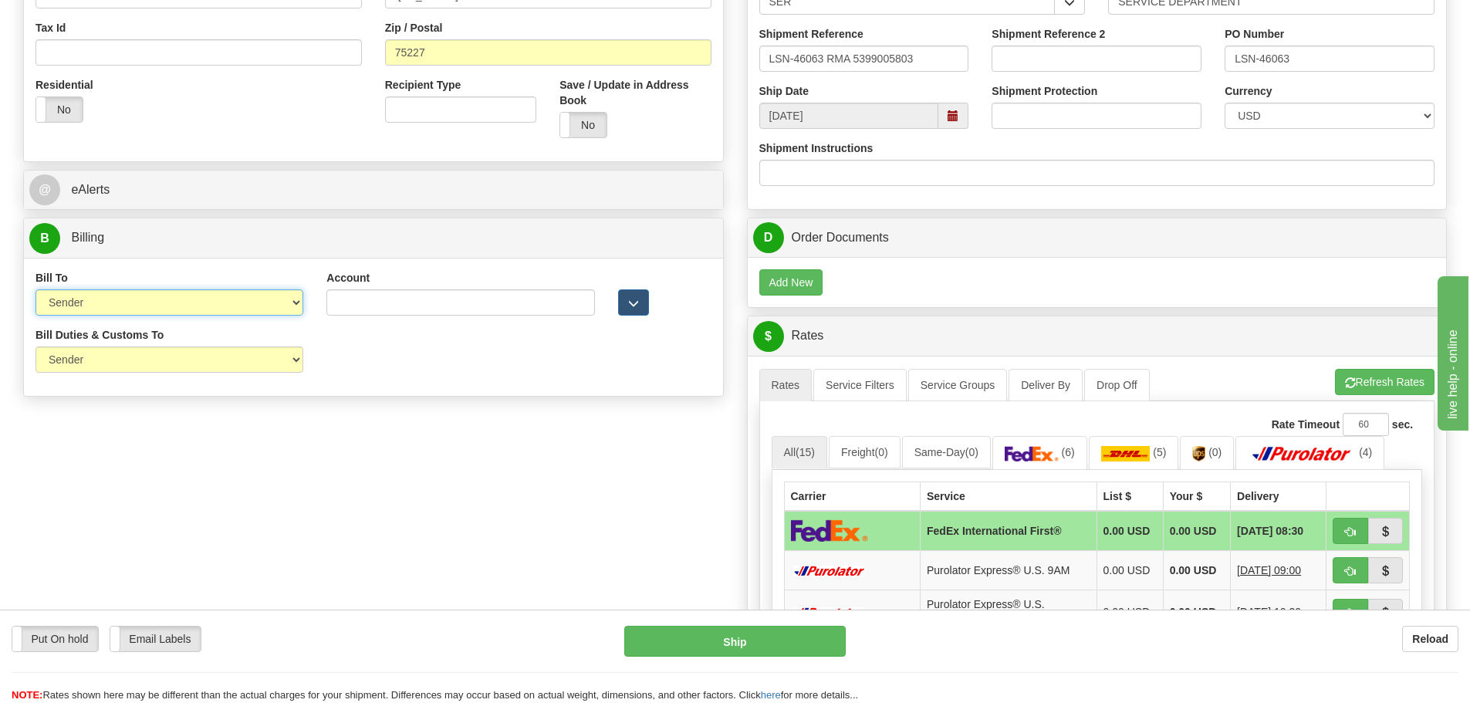
click at [36, 289] on select "Sender Recipient Third Party Collect" at bounding box center [170, 302] width 268 height 26
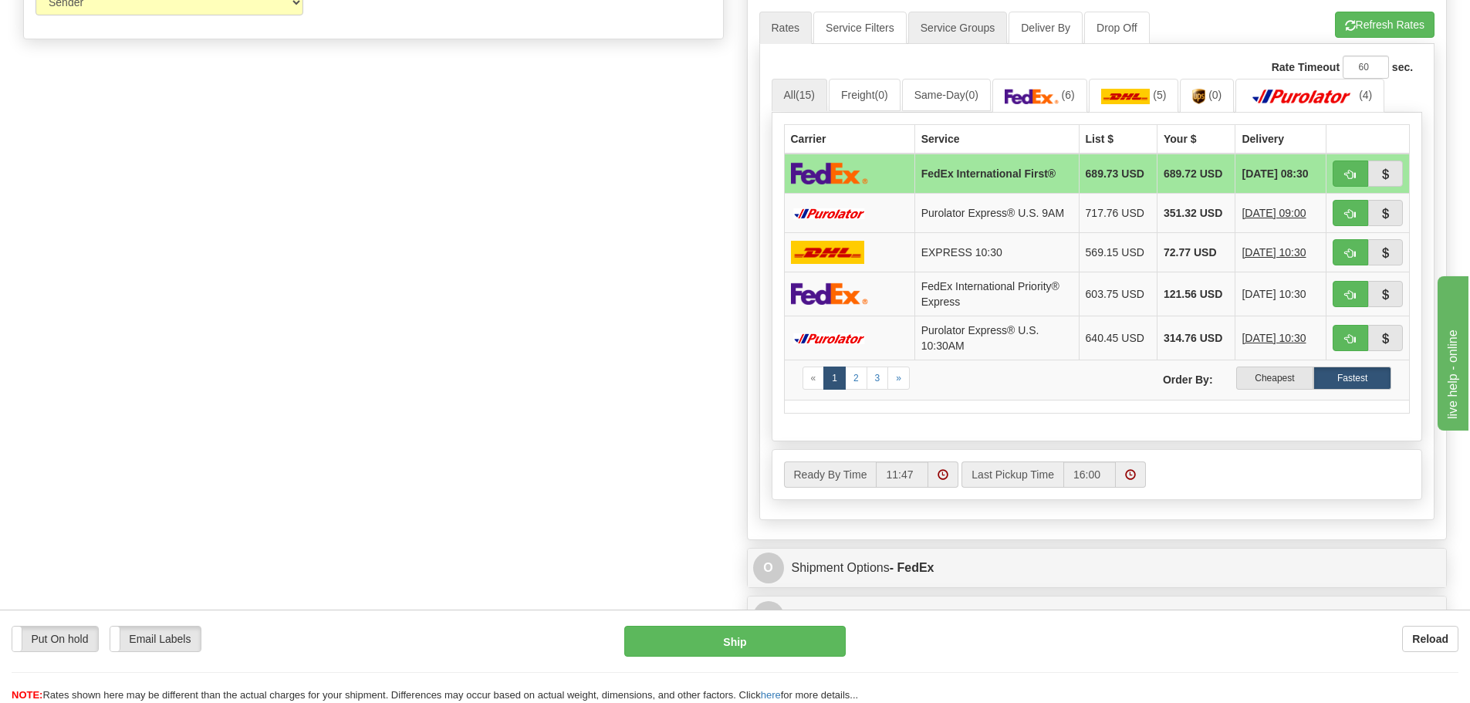
scroll to position [940, 0]
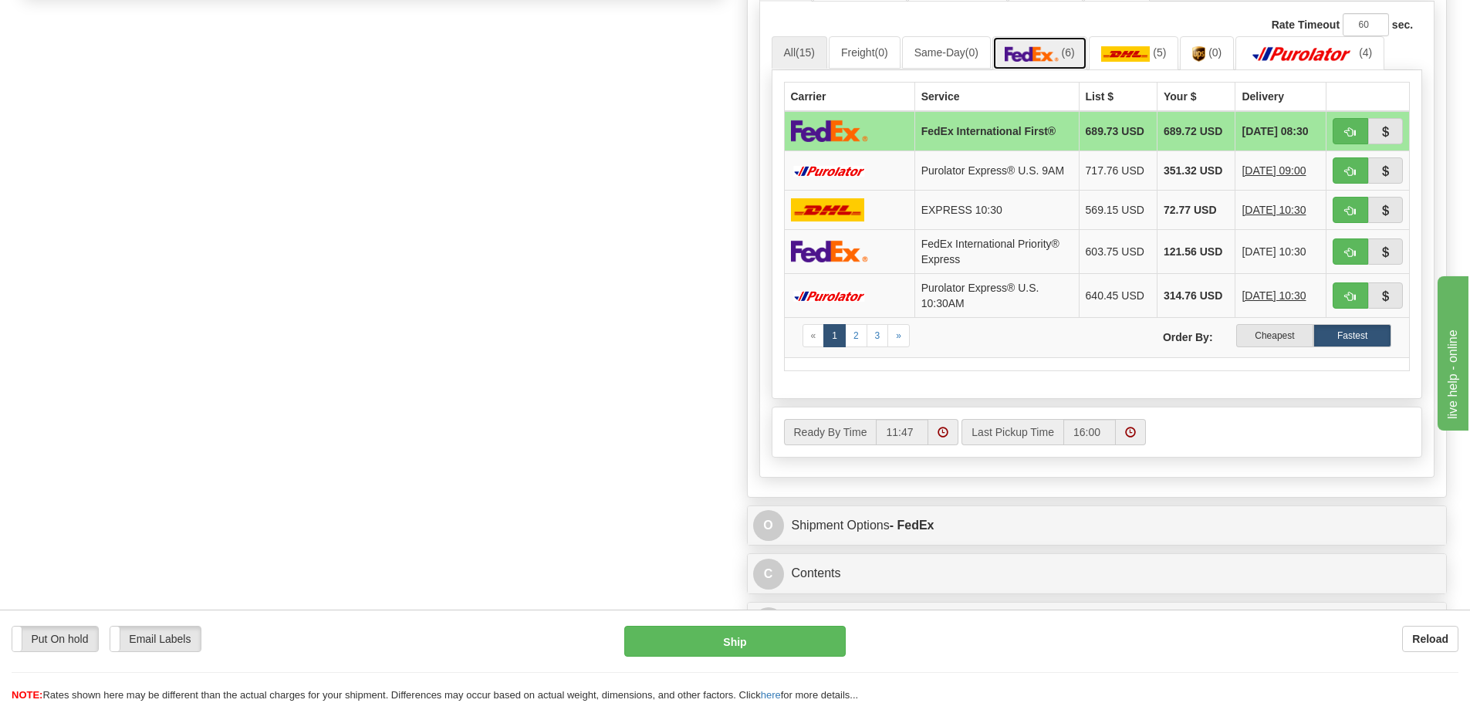
click at [1036, 59] on img at bounding box center [1032, 53] width 54 height 15
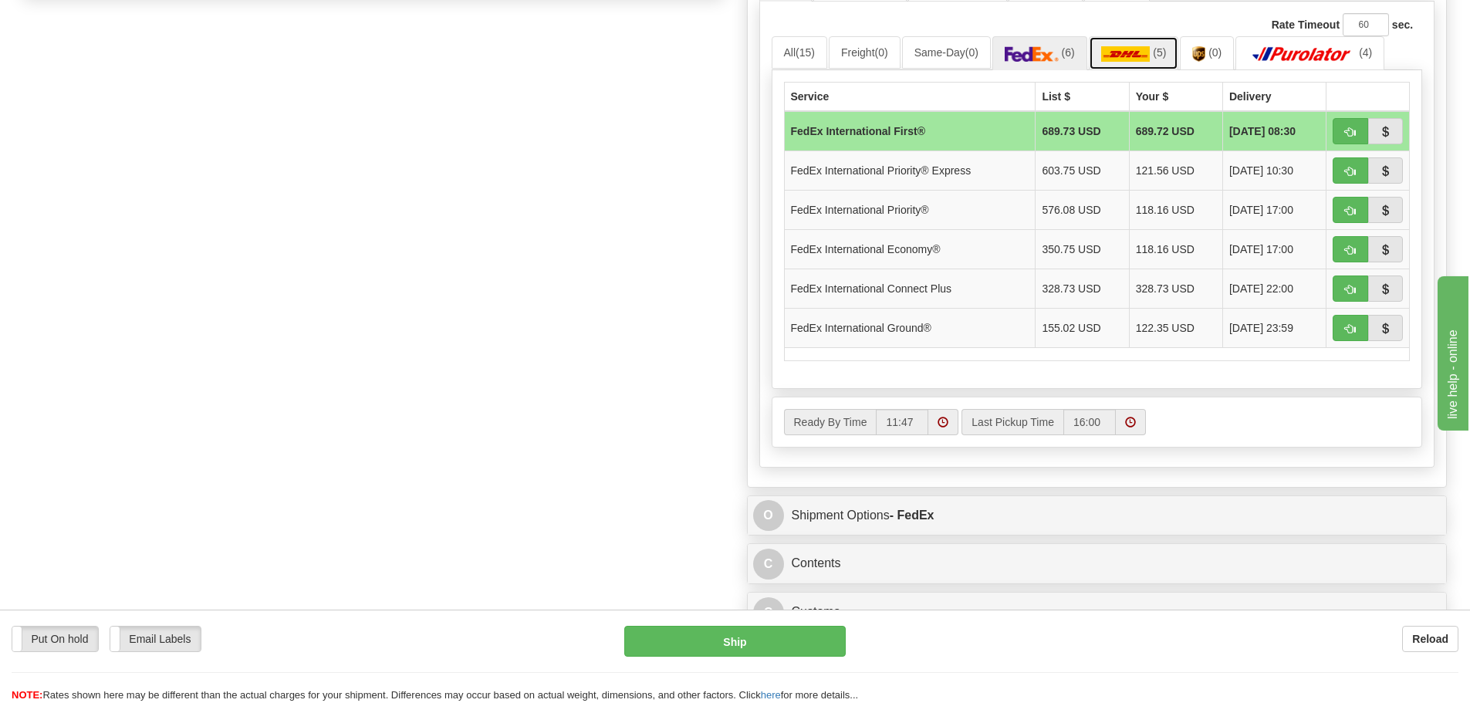
click at [1132, 48] on img at bounding box center [1125, 53] width 49 height 15
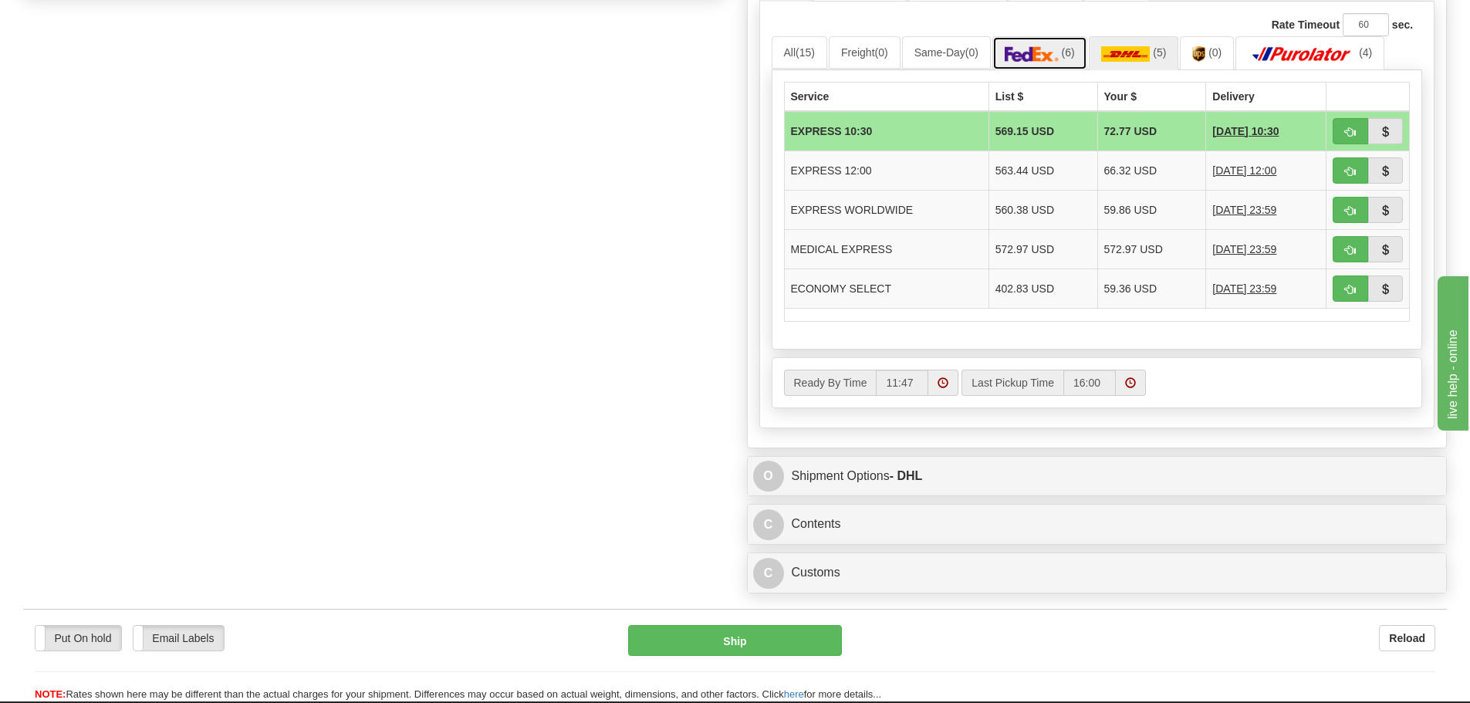
click at [1059, 53] on img at bounding box center [1032, 53] width 54 height 15
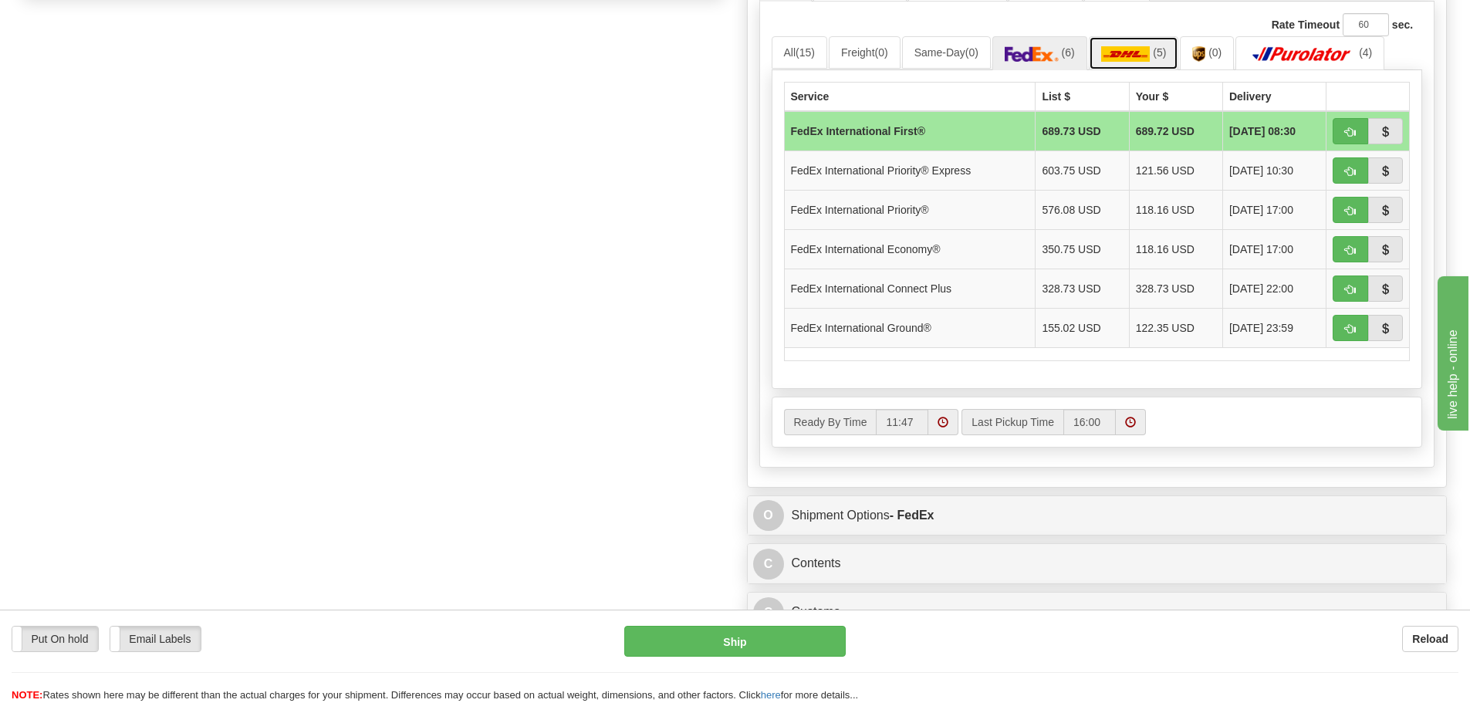
click at [1126, 40] on link "(5)" at bounding box center [1134, 52] width 90 height 33
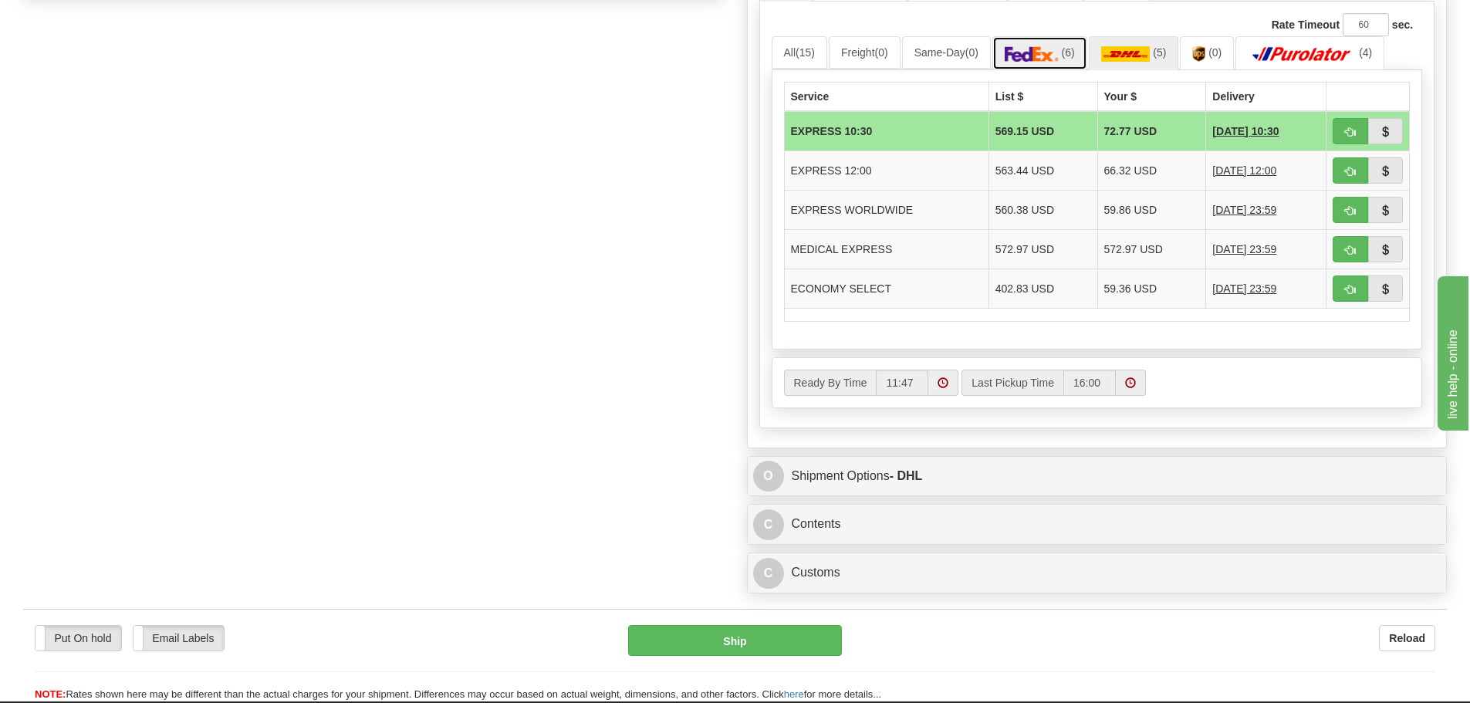
click at [1038, 37] on link "(6)" at bounding box center [1040, 52] width 95 height 33
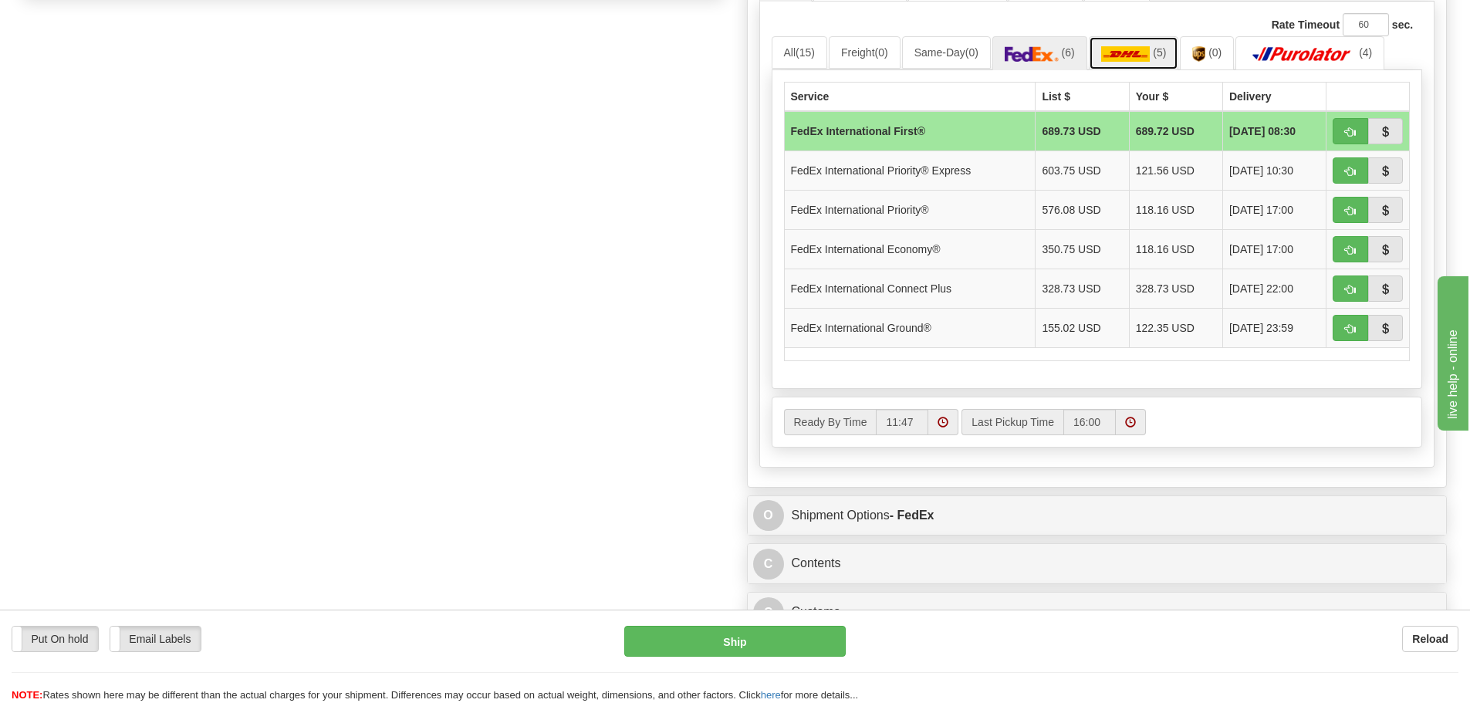
click at [1145, 50] on img at bounding box center [1125, 53] width 49 height 15
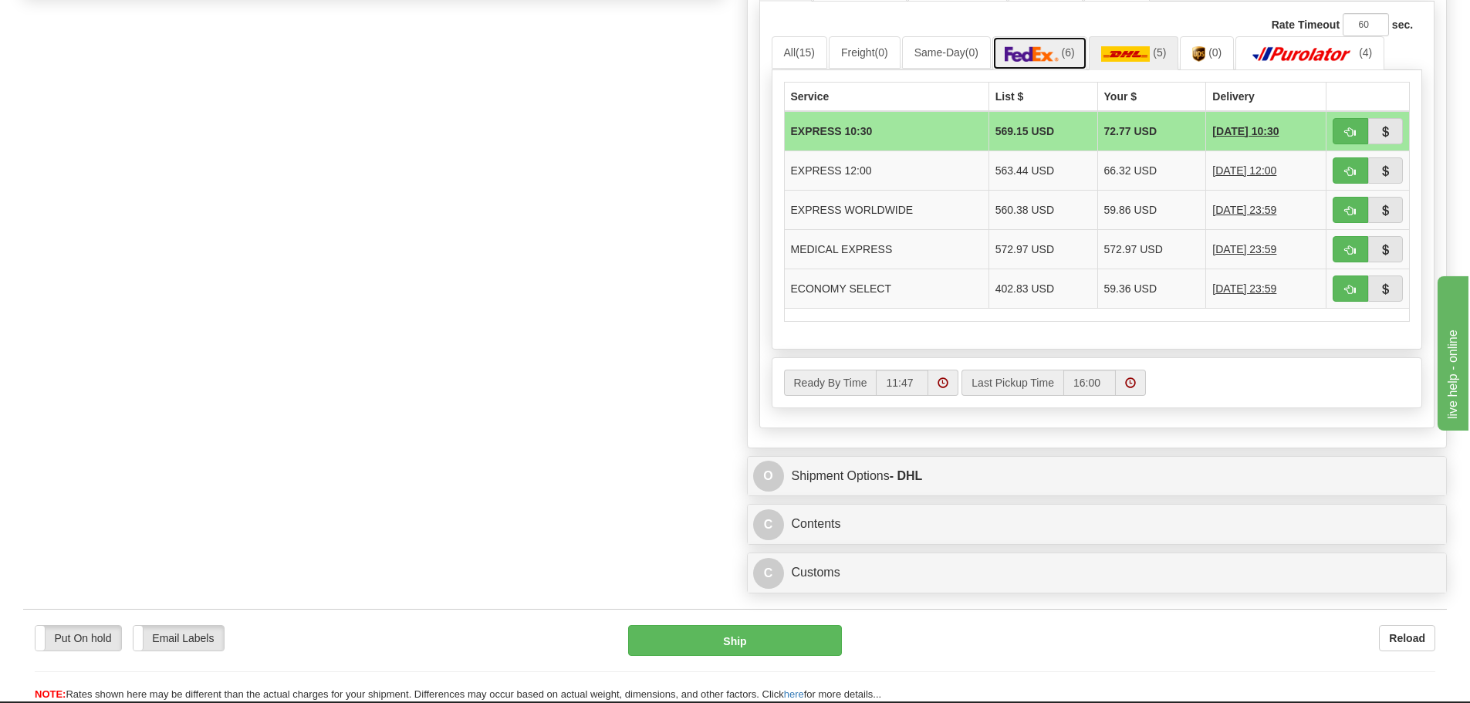
click at [1059, 49] on img at bounding box center [1032, 53] width 54 height 15
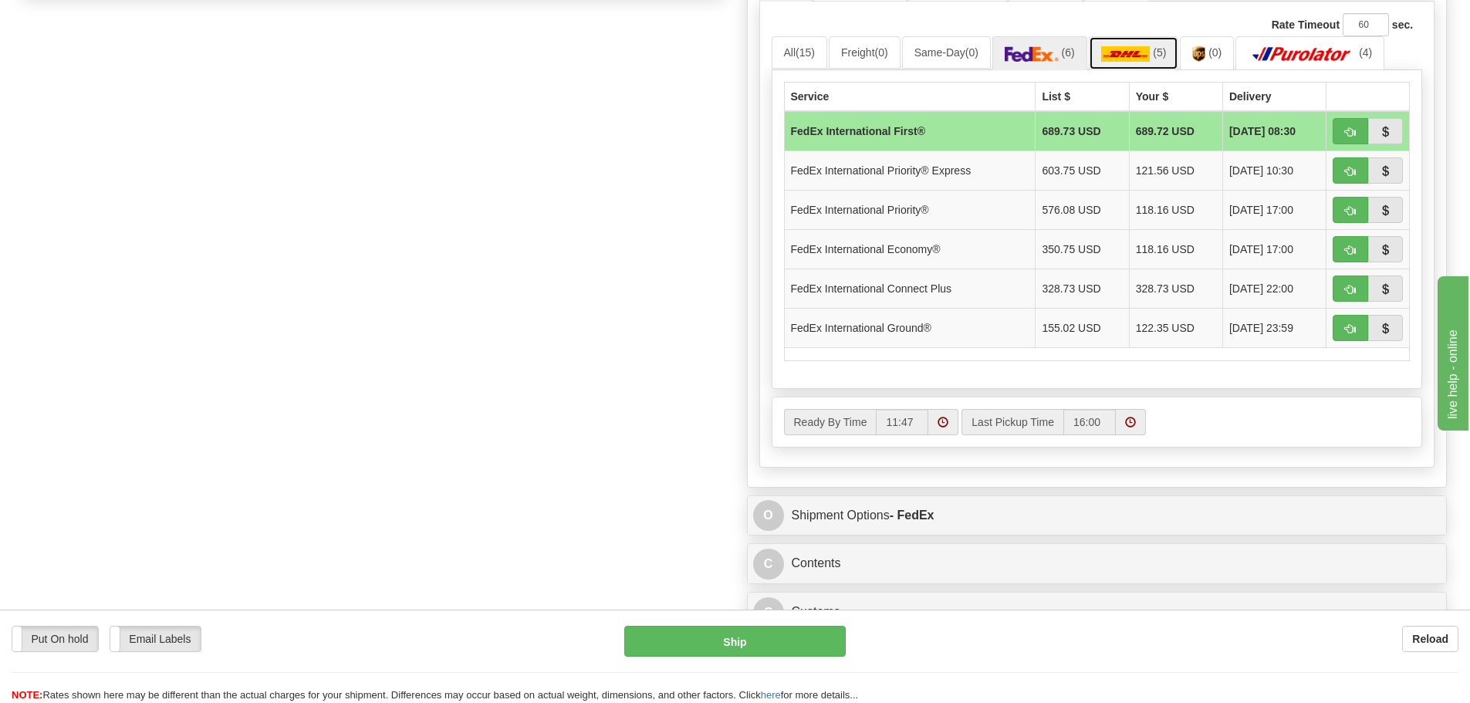
click at [1128, 51] on img at bounding box center [1125, 53] width 49 height 15
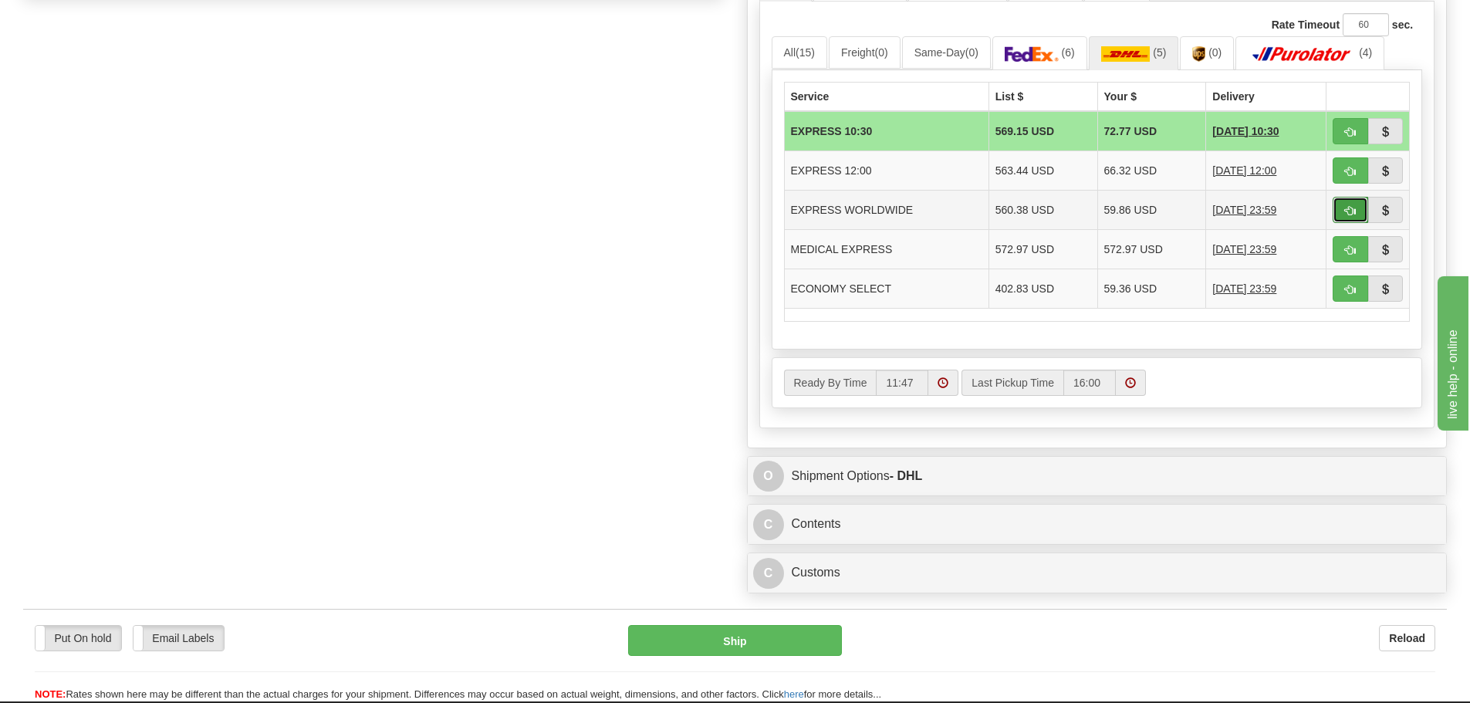
click at [1341, 205] on button "button" at bounding box center [1351, 210] width 36 height 26
type input "P"
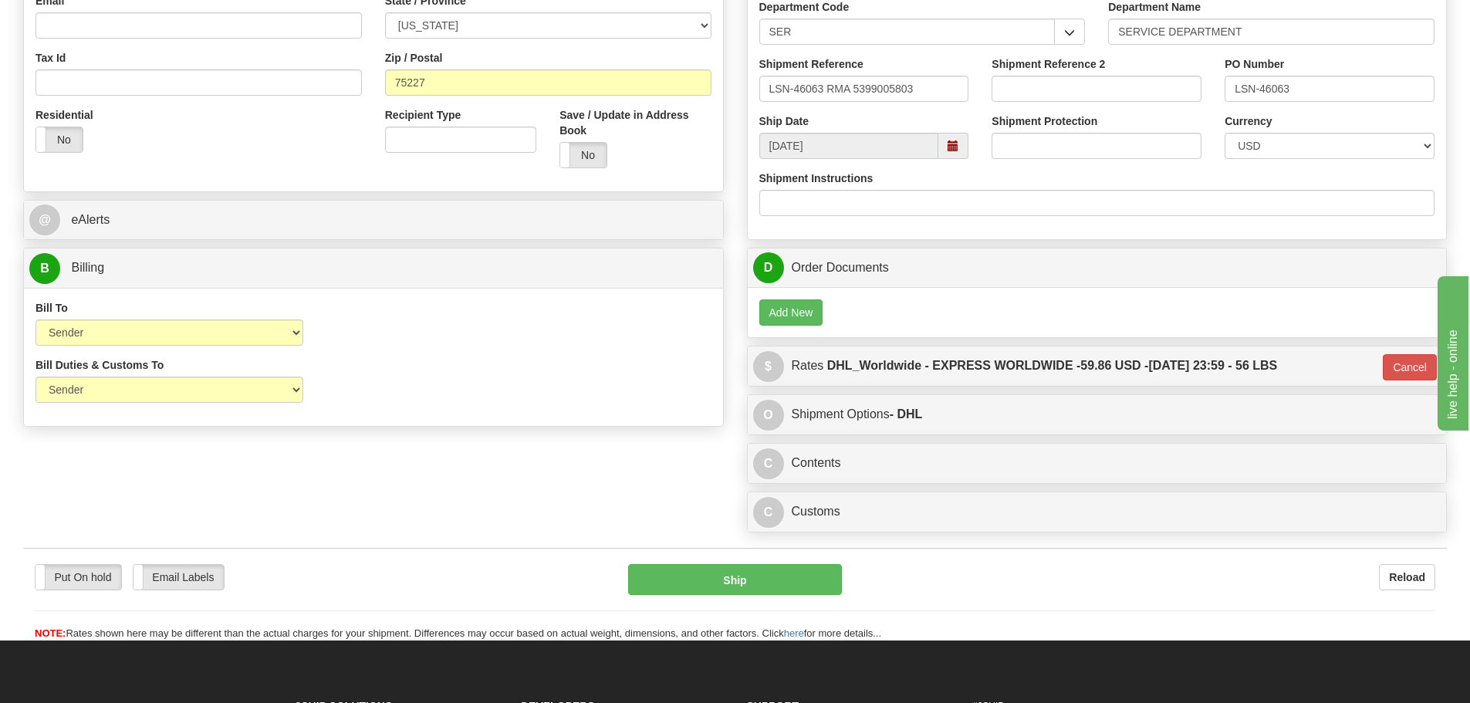
scroll to position [536, 0]
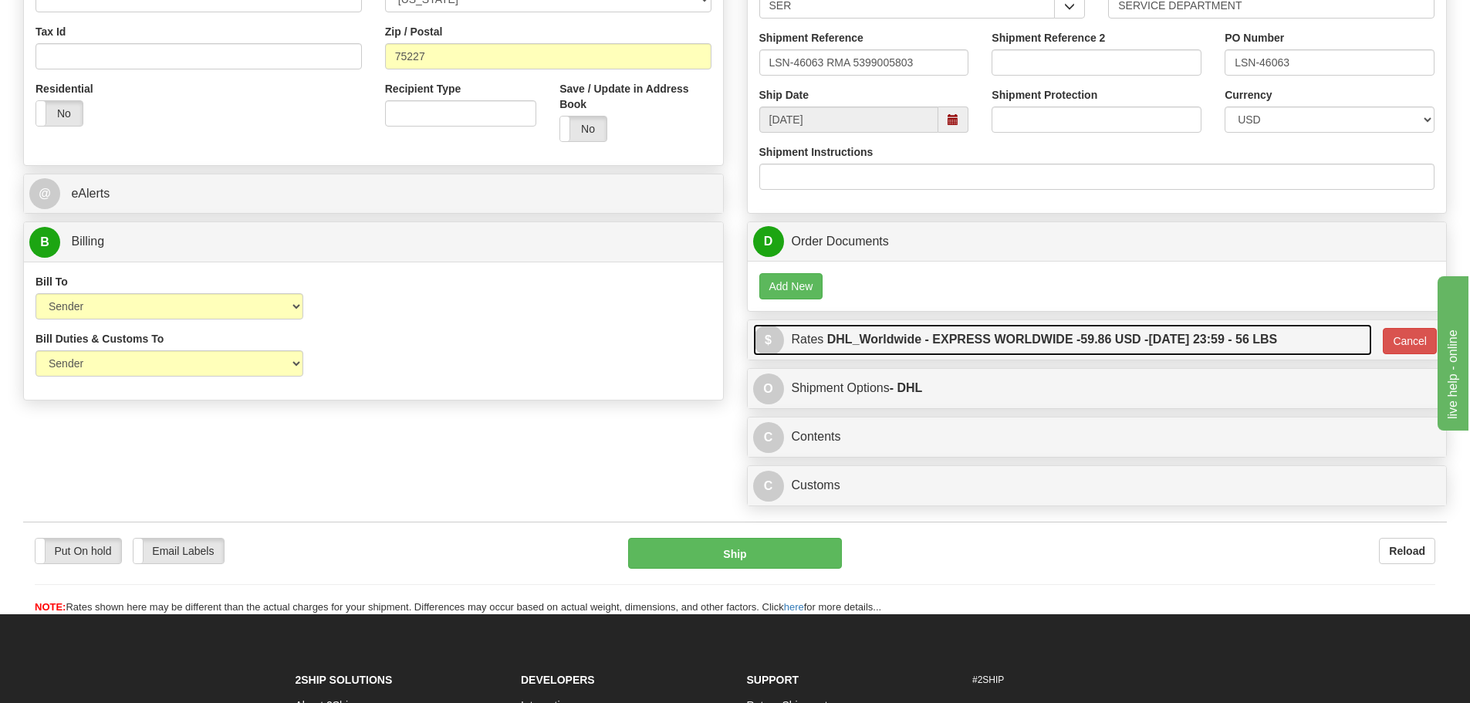
click at [806, 339] on link "$ Rates DHL_Worldwide - EXPRESS WORLDWIDE - 59.86 USD - 10/06/2025 23:59 - 56 L…" at bounding box center [1062, 340] width 619 height 32
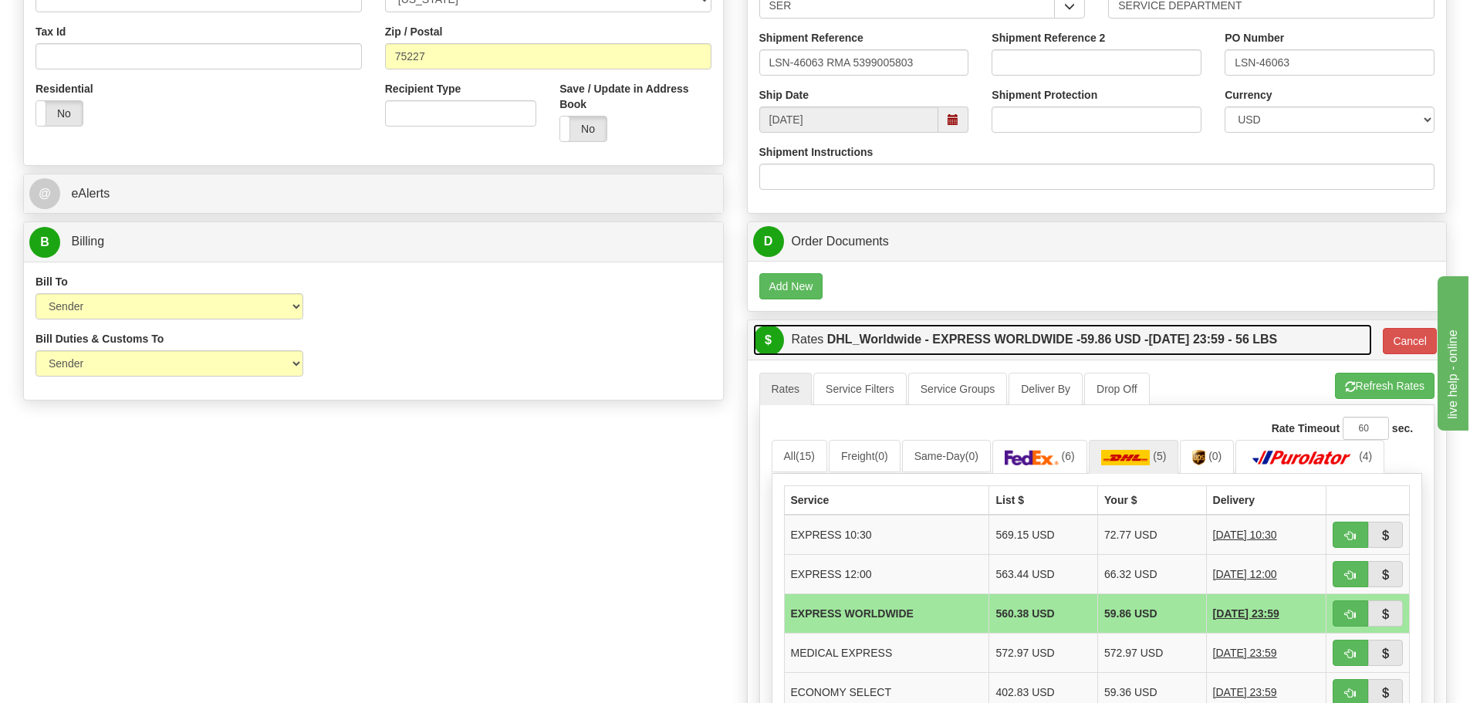
click at [806, 339] on link "$ Rates DHL_Worldwide - EXPRESS WORLDWIDE - 59.86 USD - 10/06/2025 23:59 - 56 L…" at bounding box center [1062, 340] width 619 height 32
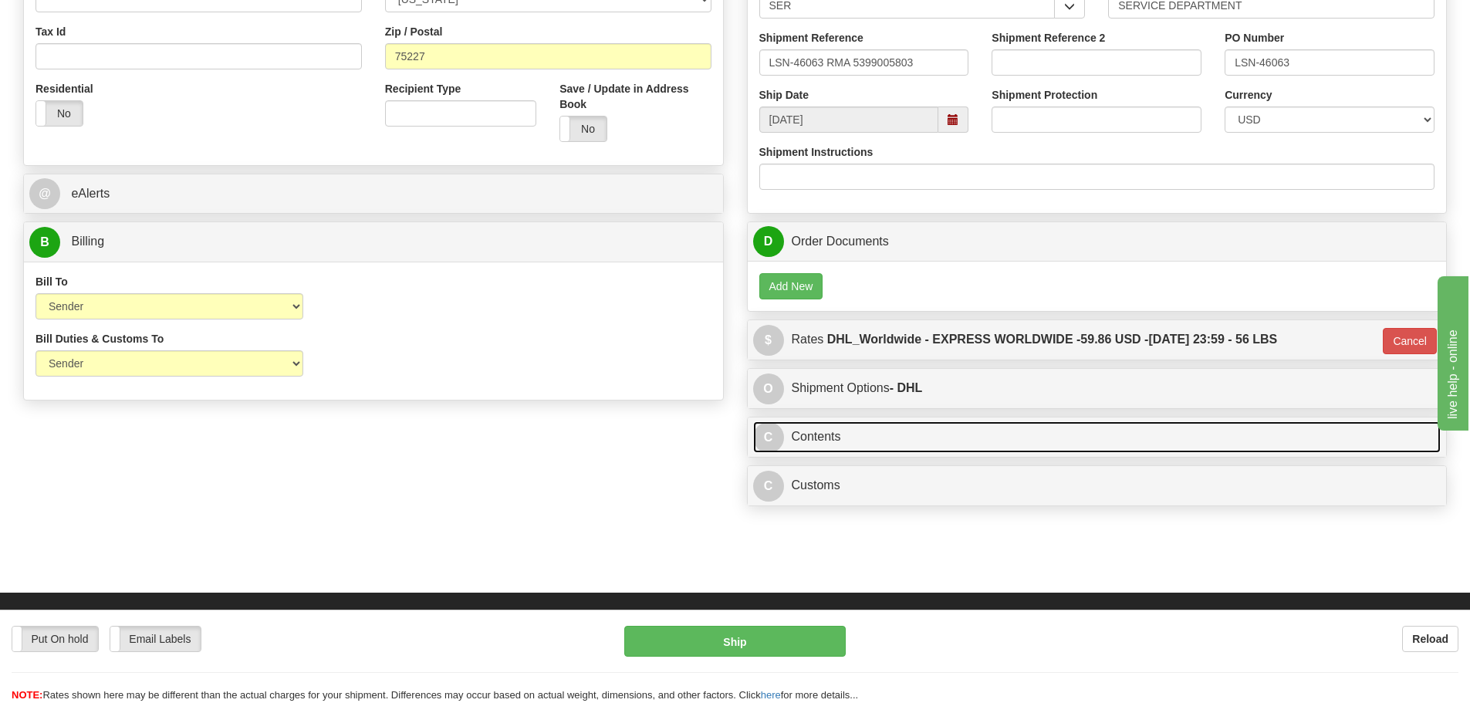
click at [837, 436] on link "C Contents" at bounding box center [1097, 437] width 688 height 32
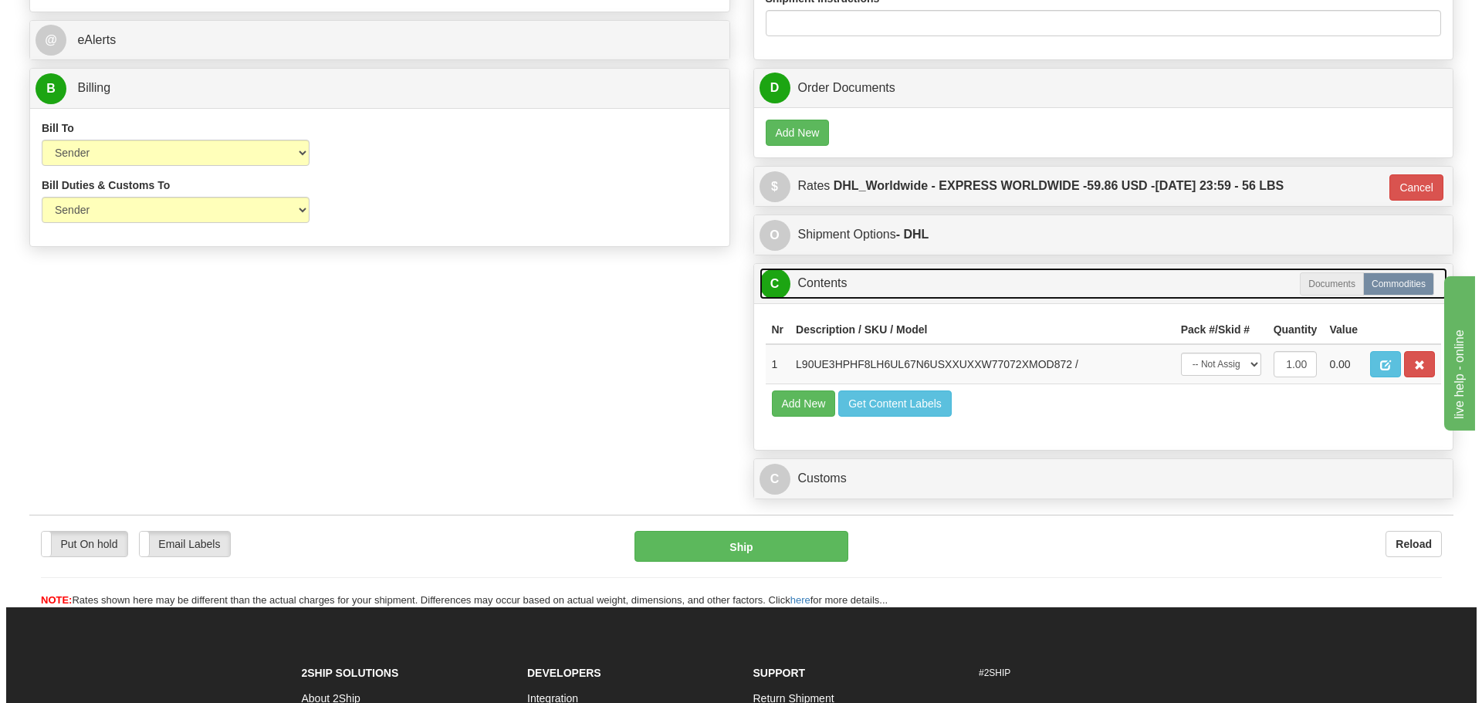
scroll to position [691, 0]
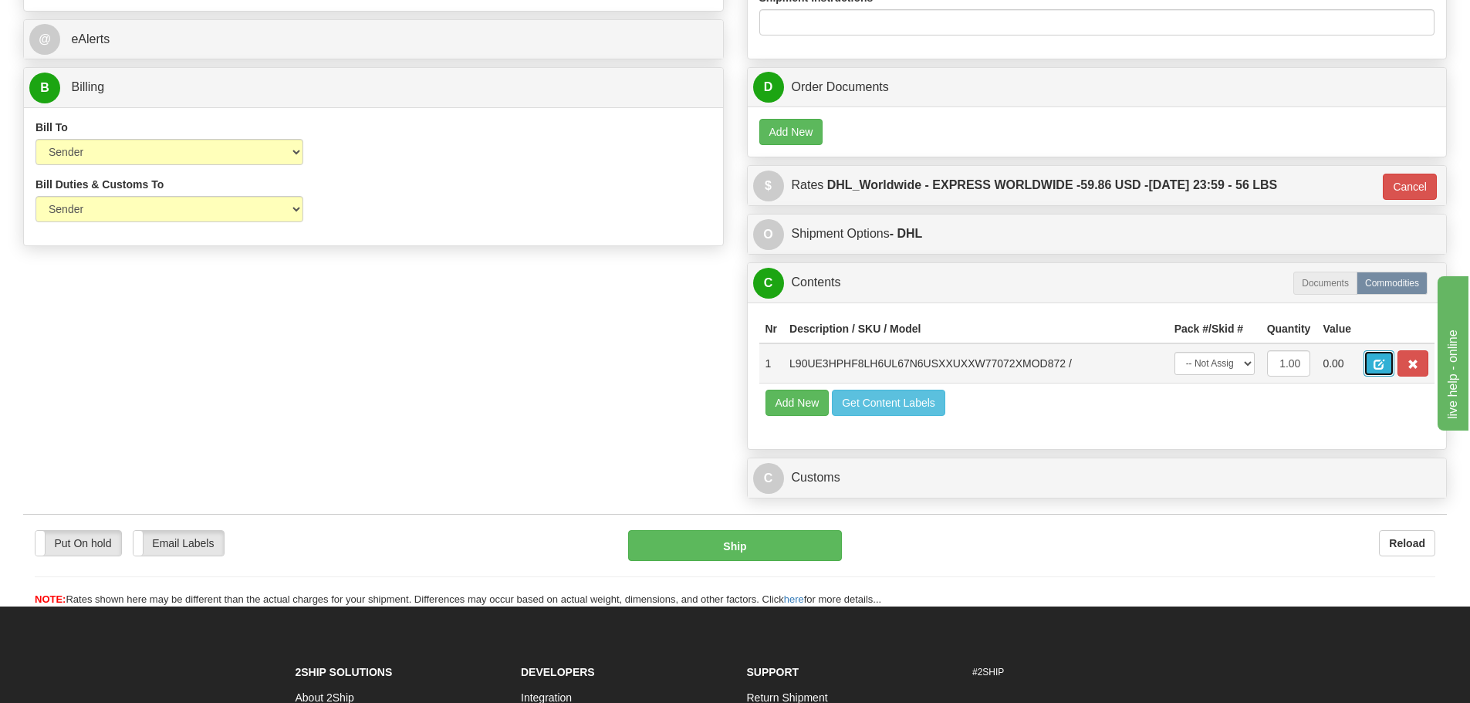
click at [1369, 362] on button "button" at bounding box center [1379, 363] width 31 height 26
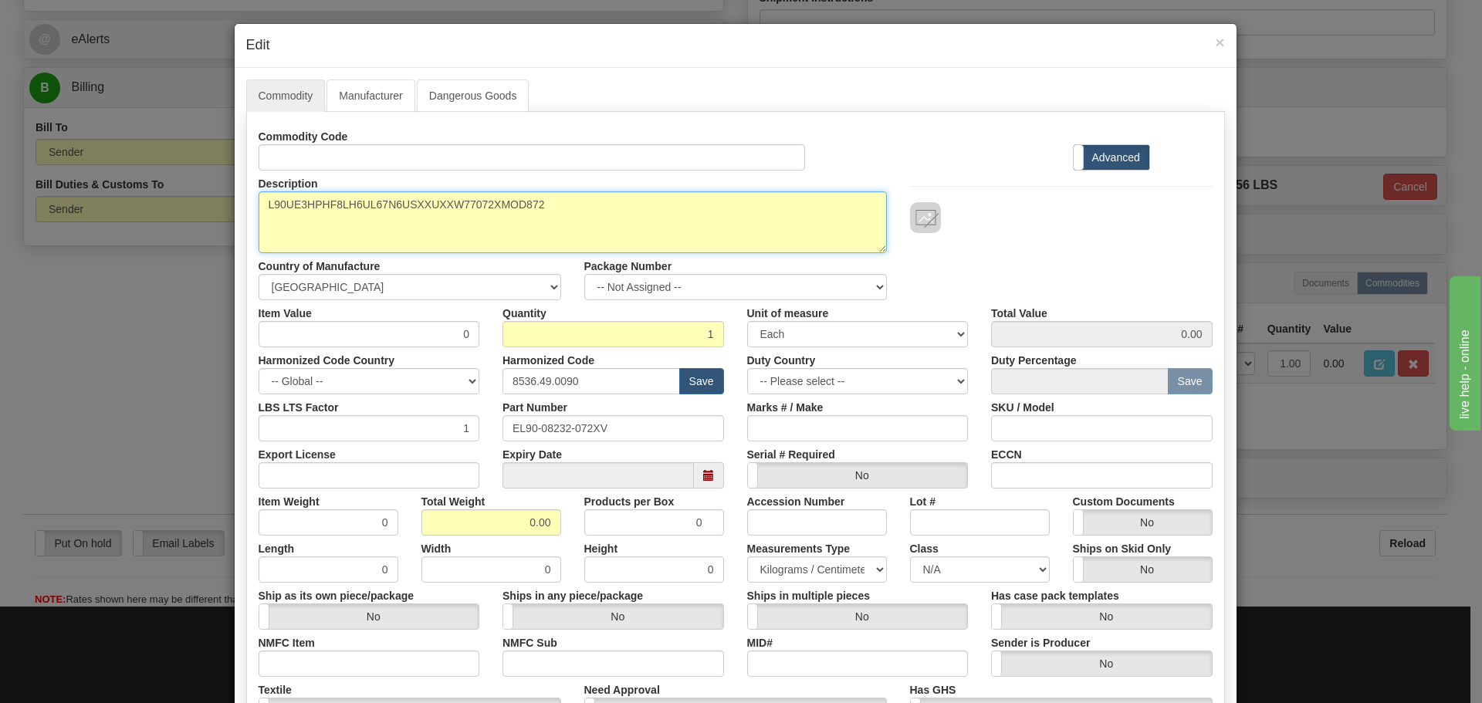
drag, startPoint x: 577, startPoint y: 201, endPoint x: 168, endPoint y: 289, distance: 418.4
click at [171, 287] on div "× Edit Commodity Manufacturer Dangerous Goods Commodity Code Standard Advanced …" at bounding box center [741, 351] width 1482 height 703
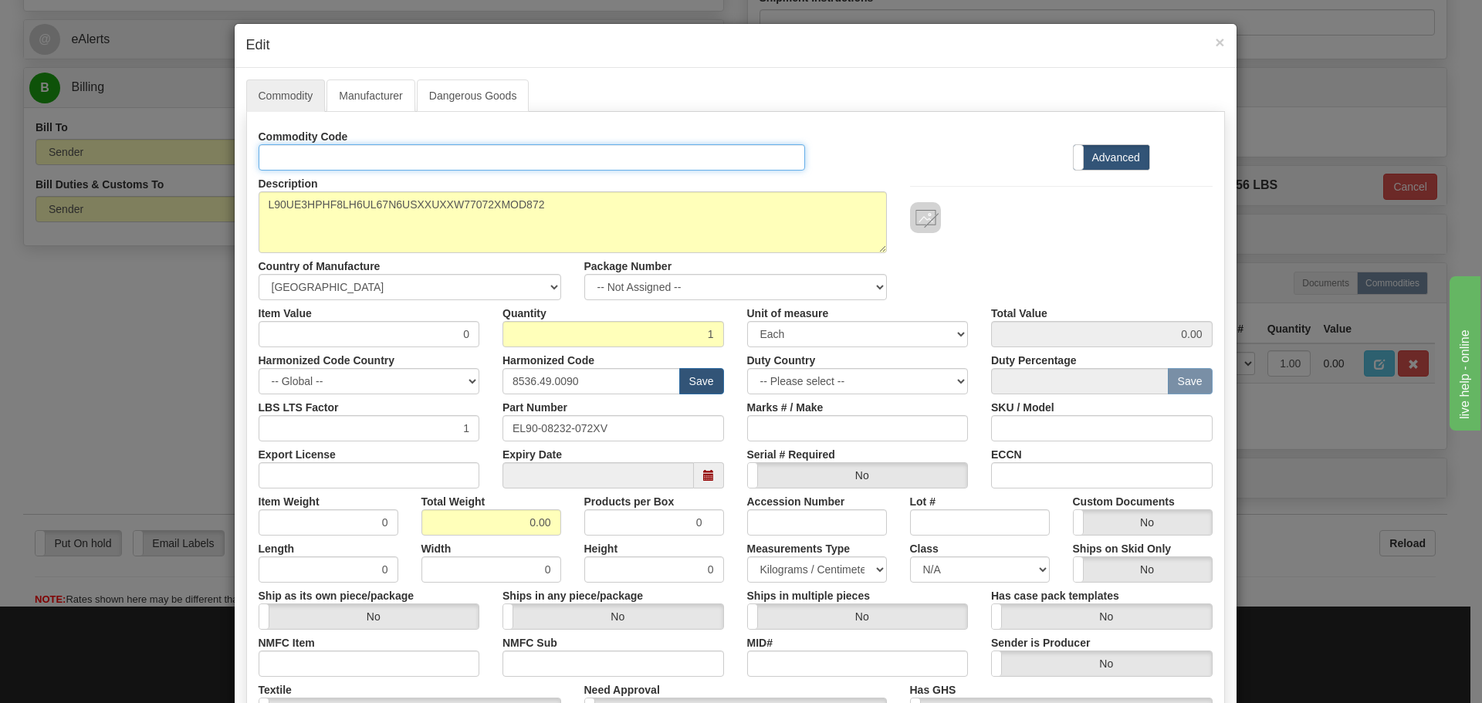
click at [309, 165] on input "Id" at bounding box center [532, 157] width 547 height 26
paste input "L90UE3HPHF8LH6UL67N6USXXUXXW77072XMOD872"
type input "L90UE3HPHF8LH6UL67N6USXXUXXW77072XMOD872"
drag, startPoint x: 580, startPoint y: 428, endPoint x: 460, endPoint y: 472, distance: 127.2
click at [457, 459] on div "Commodity Code L90UE3HPHF8LH6UL67N6USXXUXXW77072XMOD872 Standard Advanced Descr…" at bounding box center [736, 447] width 954 height 648
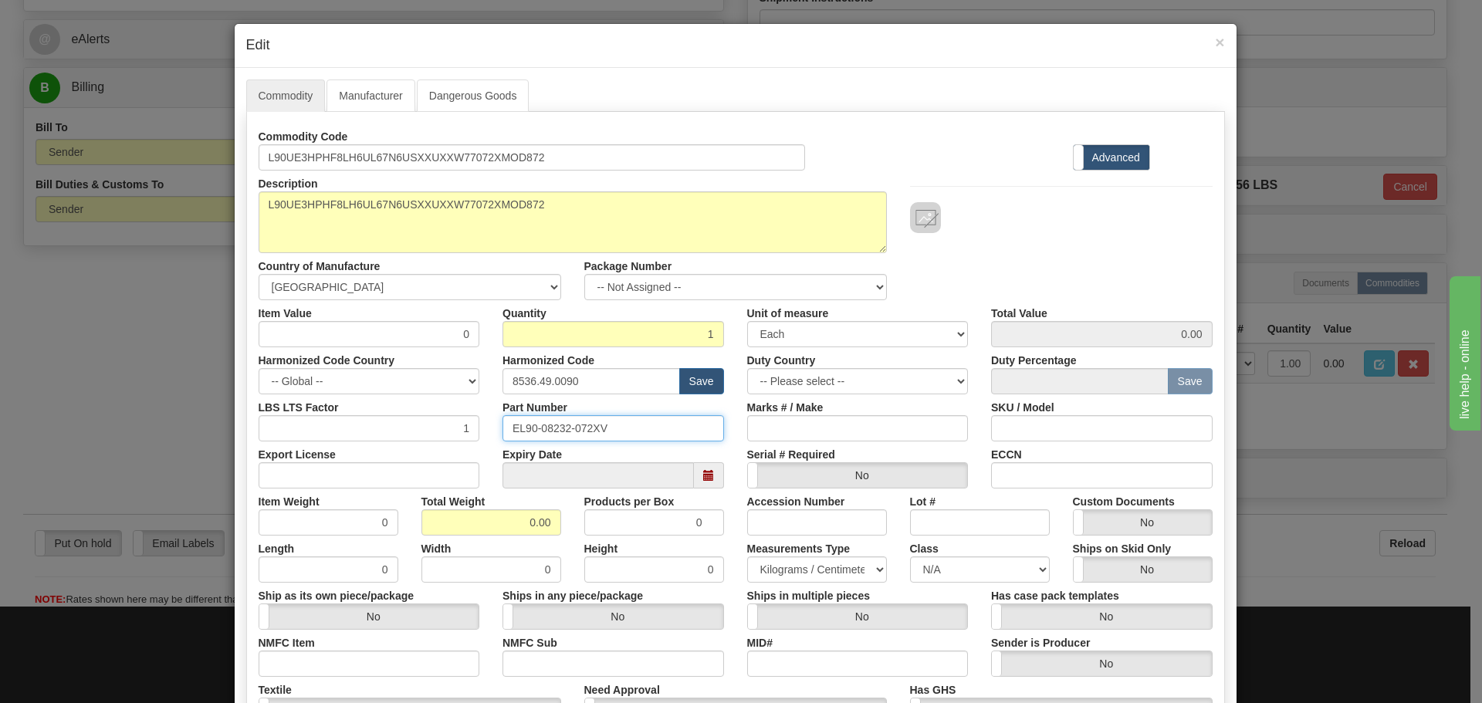
paste input "L90UE3HPHF8LH6UL67N6USXXUXXW77072XMOD872"
type input "L90UE3HPHF8LH6UL67N6USXXUXXW77072XMOD872"
click at [596, 377] on input "8536.49.0090" at bounding box center [591, 381] width 178 height 26
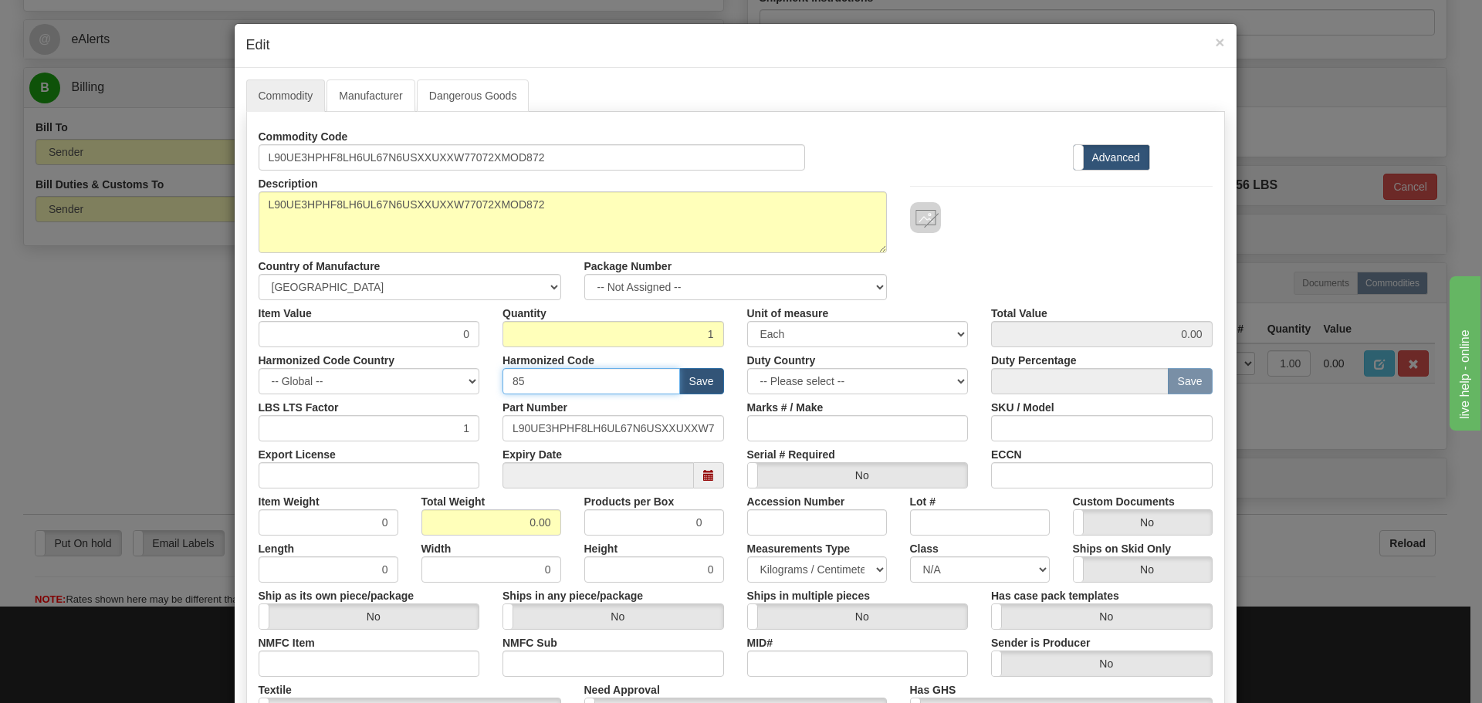
type input "8537.10.9070"
drag, startPoint x: 507, startPoint y: 522, endPoint x: 586, endPoint y: 527, distance: 78.9
click at [586, 527] on div "Item Weight 0 Total Weight 0.00 Products per Box 0 Accession Number Lot # Custo…" at bounding box center [735, 512] width 977 height 47
type input "25"
type input "25.0000"
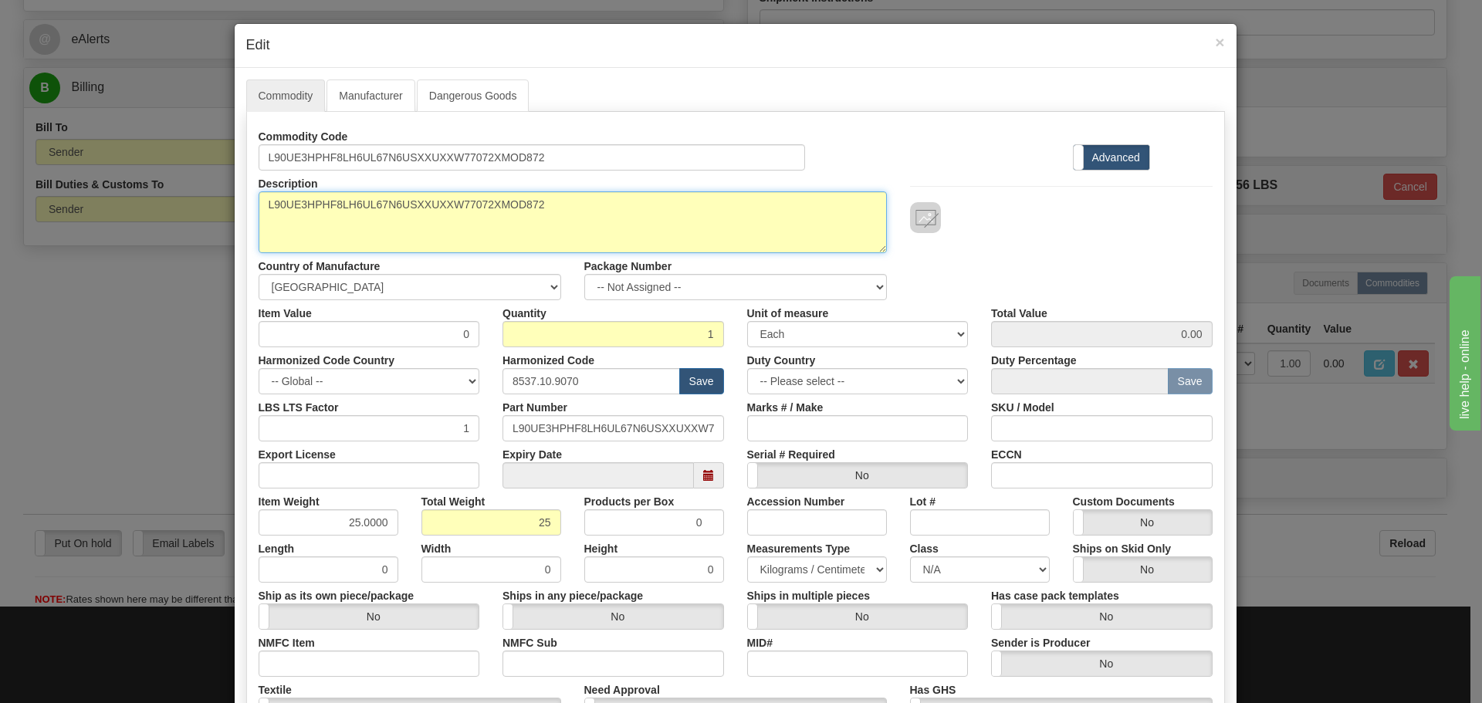
drag, startPoint x: 540, startPoint y: 203, endPoint x: 107, endPoint y: 279, distance: 439.7
click at [107, 279] on div "× Edit Commodity Manufacturer Dangerous Goods Commodity Code L90UE3HPHF8LH6UL67…" at bounding box center [741, 351] width 1482 height 703
paste textarea "- Line Differential Relay-L90"
type textarea "L90 - Line Differential Relay-L90"
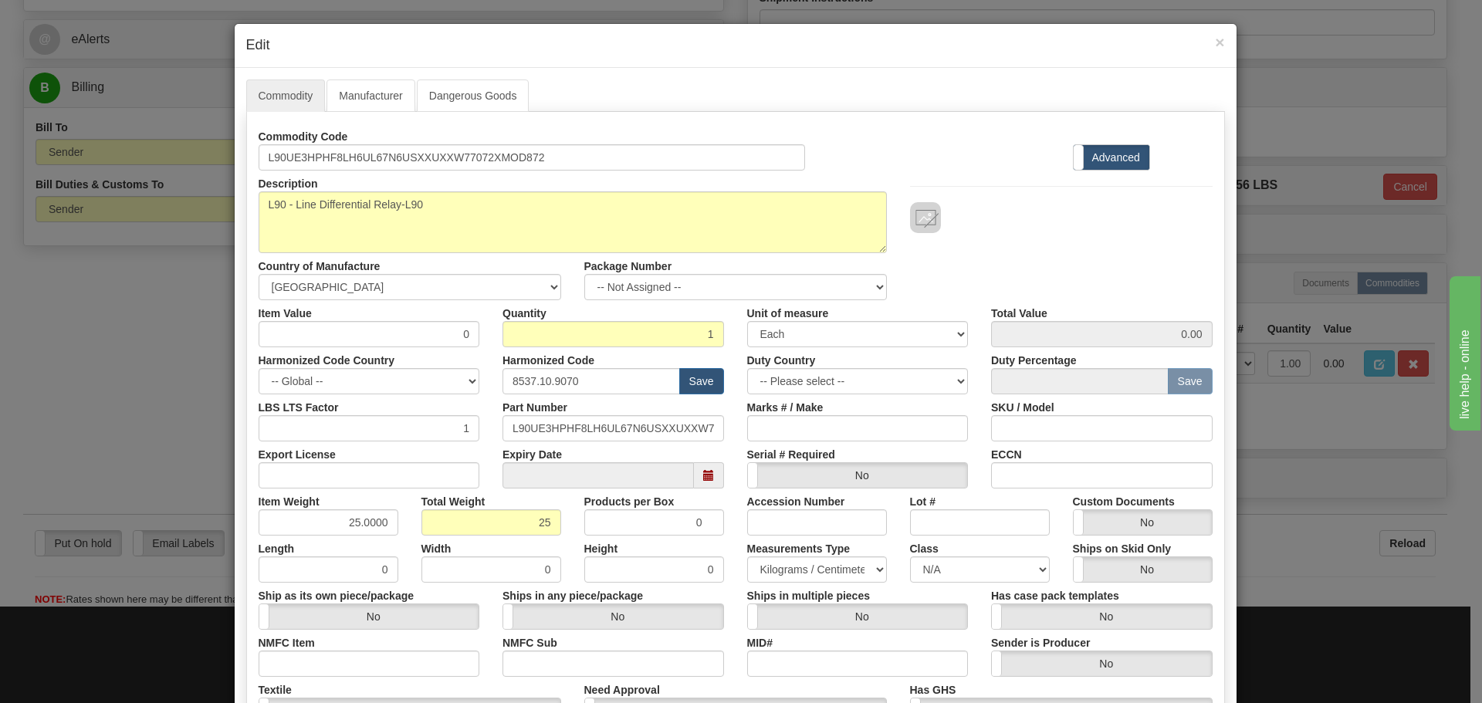
drag, startPoint x: 1182, startPoint y: 48, endPoint x: 242, endPoint y: 117, distance: 942.6
click at [216, 100] on div "× Edit Commodity Manufacturer Dangerous Goods Commodity Code L90UE3HPHF8LH6UL67…" at bounding box center [741, 351] width 1482 height 703
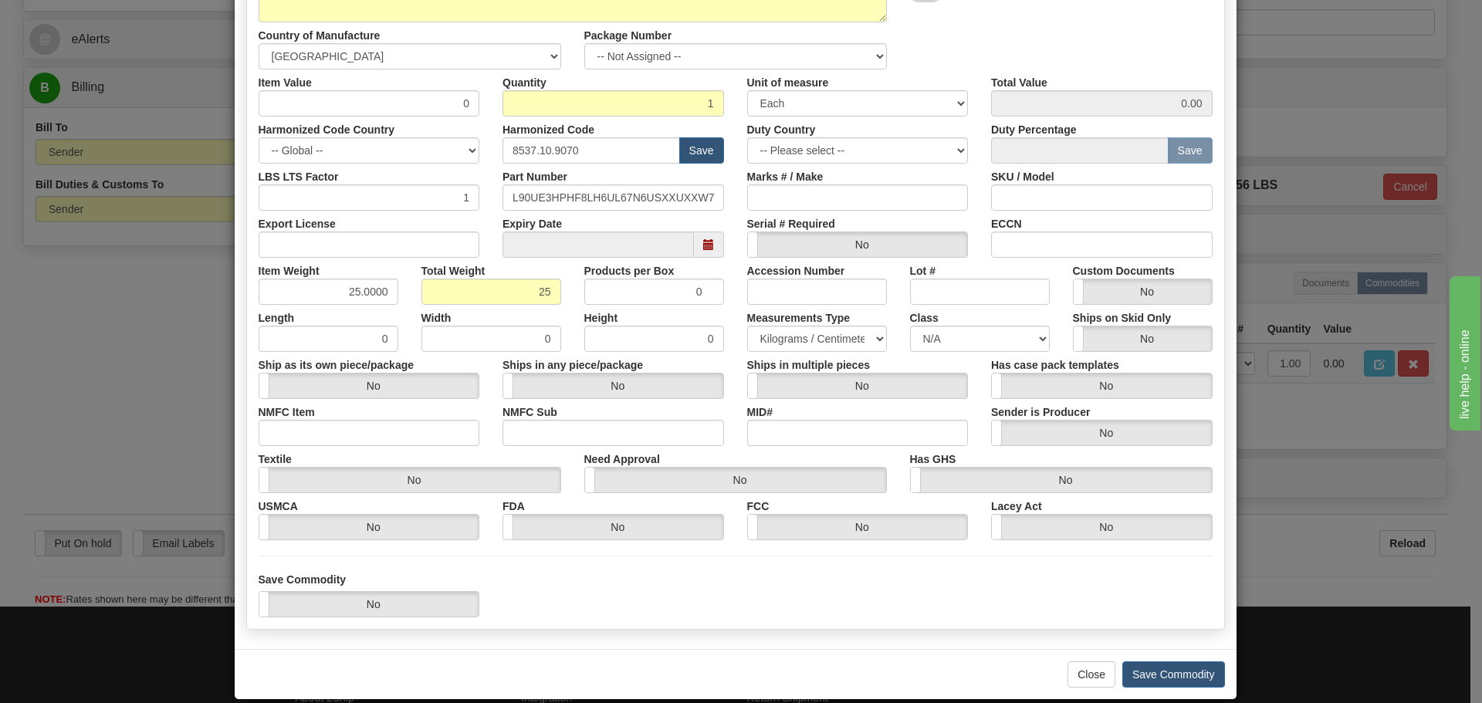
scroll to position [232, 0]
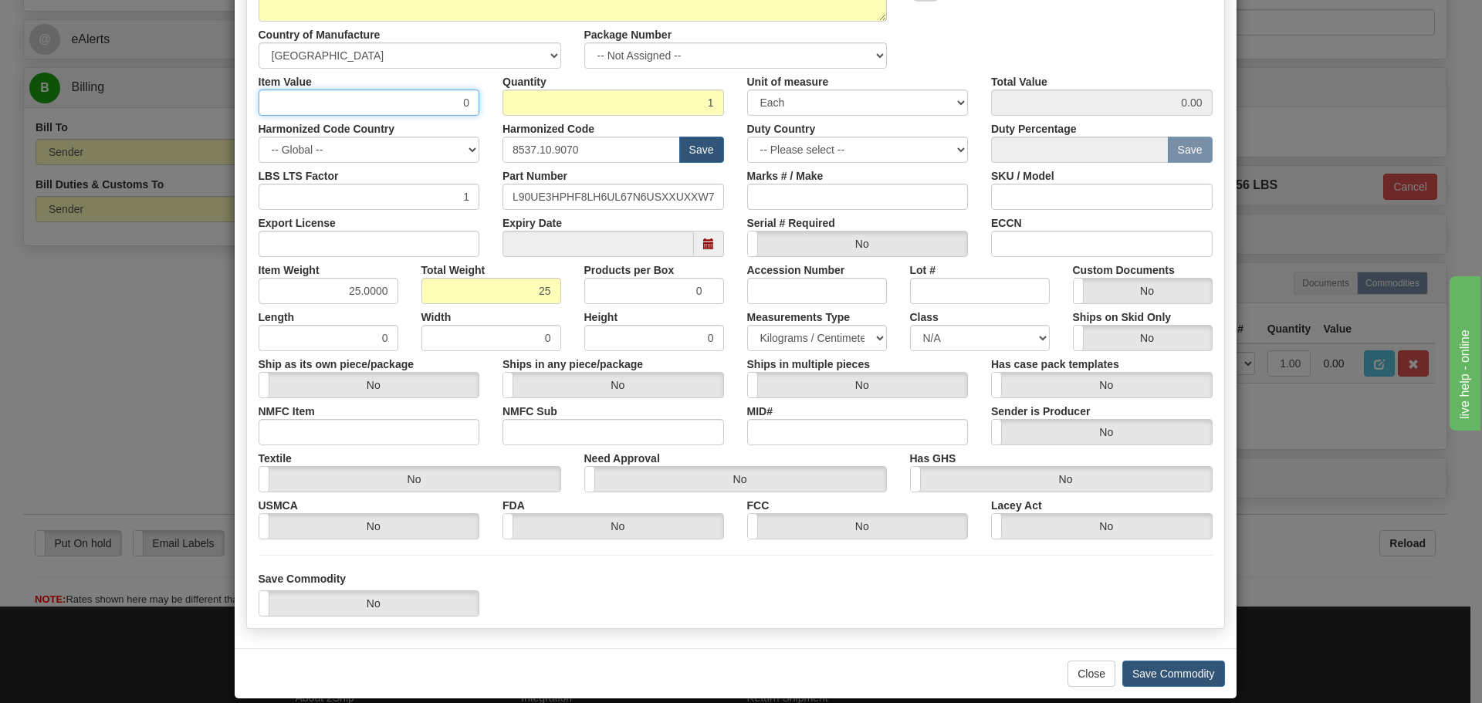
drag, startPoint x: 466, startPoint y: 98, endPoint x: 455, endPoint y: 101, distance: 11.2
click at [455, 101] on input "0" at bounding box center [370, 103] width 222 height 26
paste input "1.803,29"
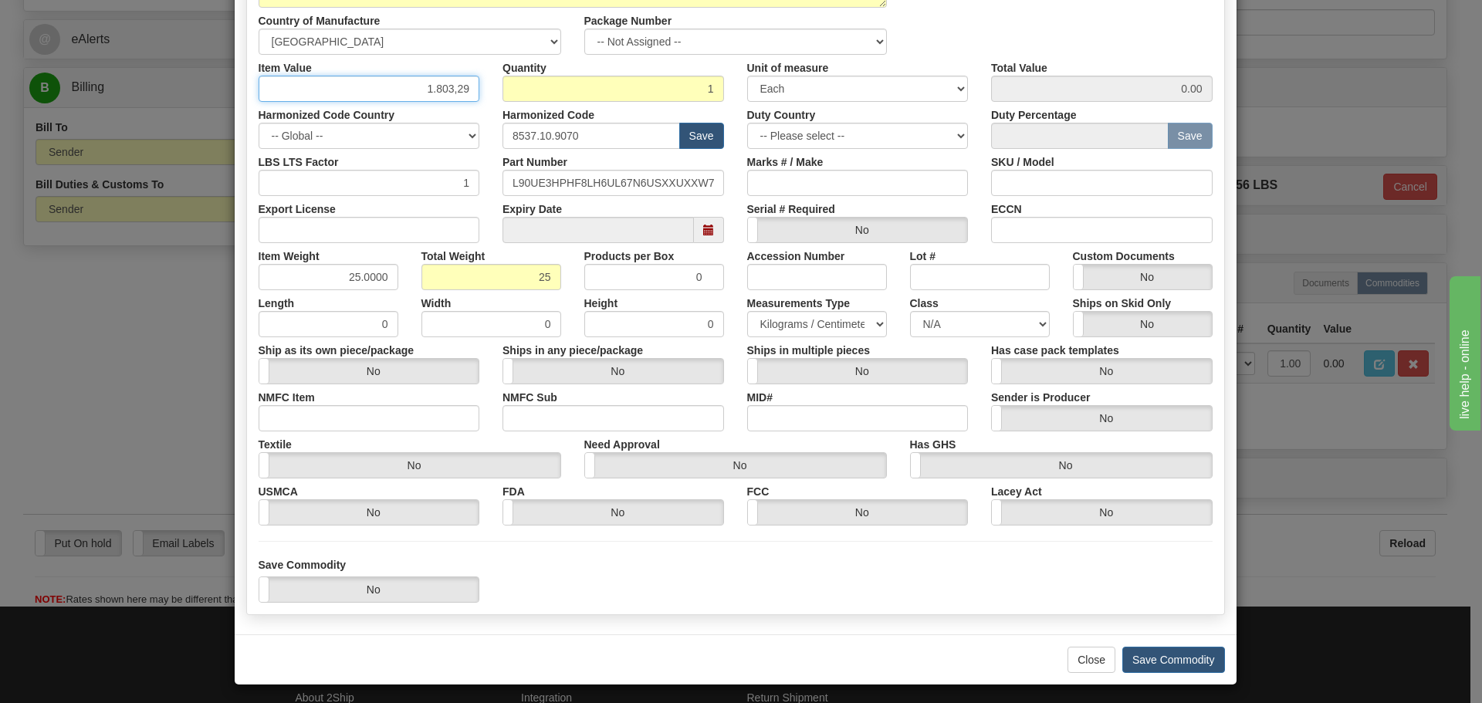
scroll to position [251, 0]
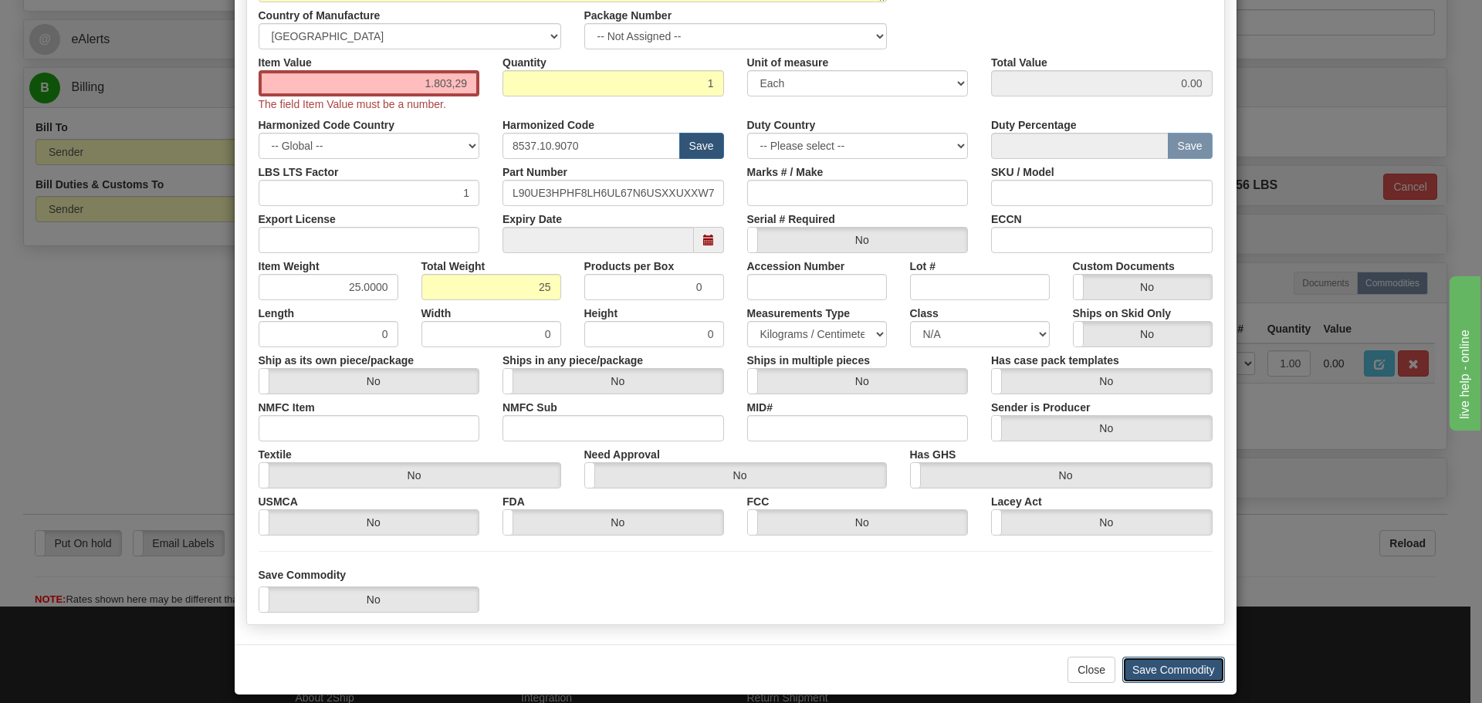
click at [1172, 660] on button "Save Commodity" at bounding box center [1173, 670] width 103 height 26
drag, startPoint x: 465, startPoint y: 82, endPoint x: 404, endPoint y: 88, distance: 62.1
click at [406, 88] on input "1.803,29" at bounding box center [370, 83] width 222 height 26
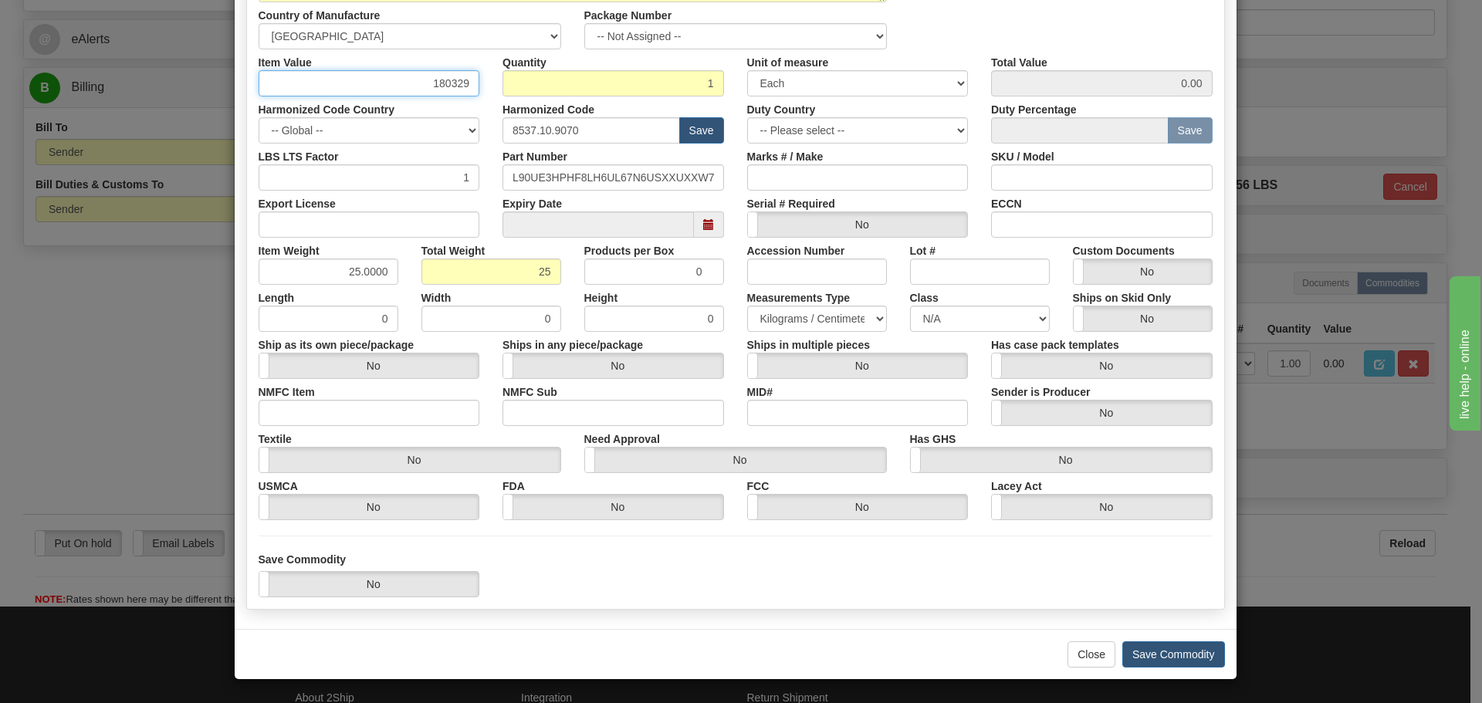
type input "180329"
type input "180329.00"
click at [470, 108] on div "Harmonized Code Country -- Global -- AFGHANISTAN ALAND ISLANDS ALBANIA ALGERIA …" at bounding box center [369, 119] width 245 height 47
click at [446, 86] on input "180329" at bounding box center [370, 83] width 222 height 26
type input "1803.29"
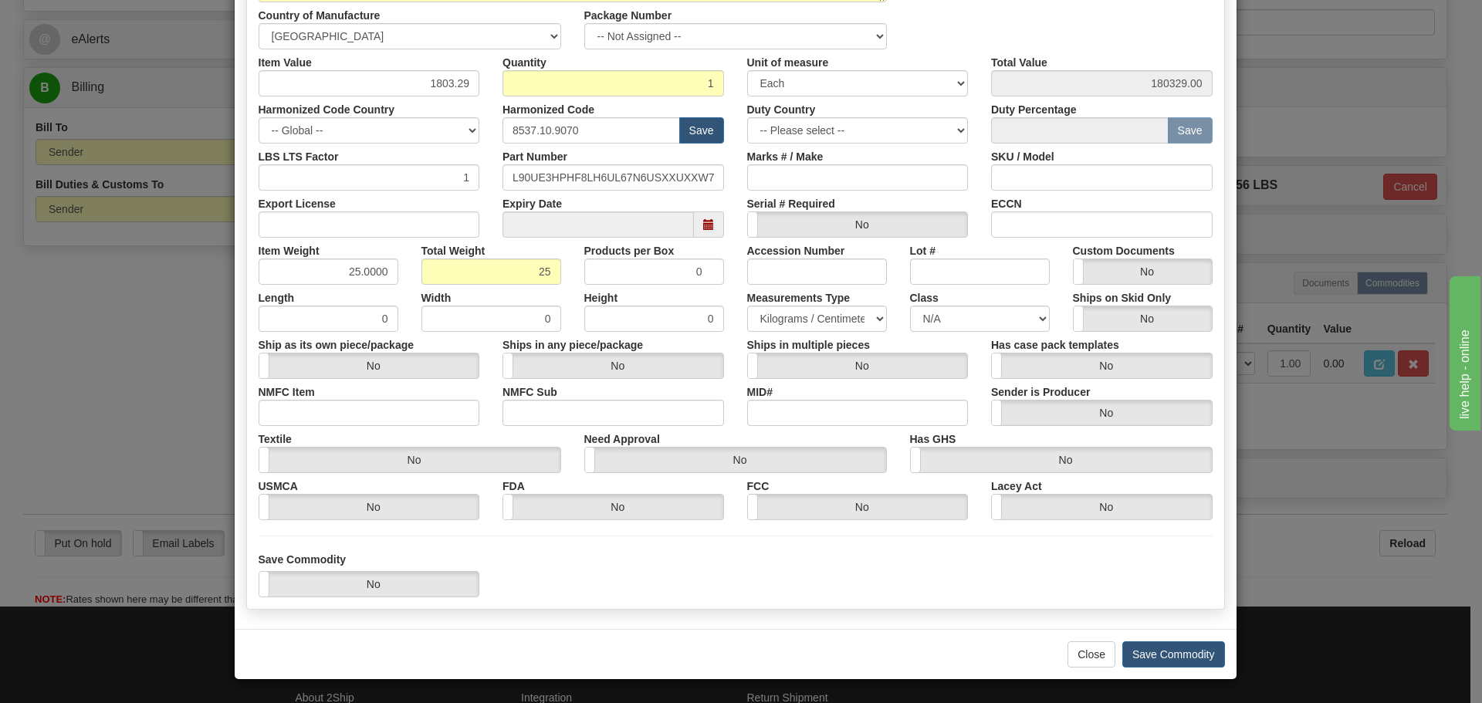
type input "1803.29"
click at [1175, 658] on button "Save Commodity" at bounding box center [1173, 654] width 103 height 26
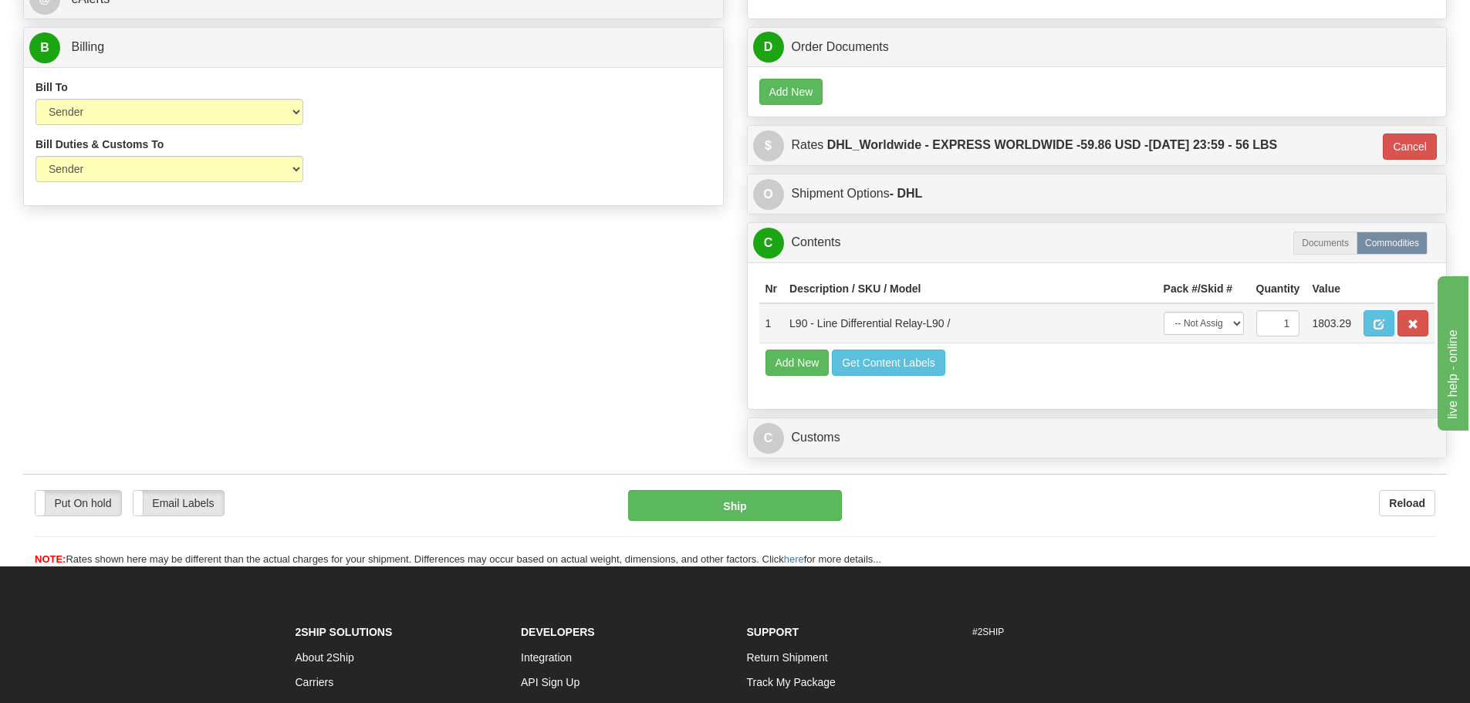
scroll to position [768, 0]
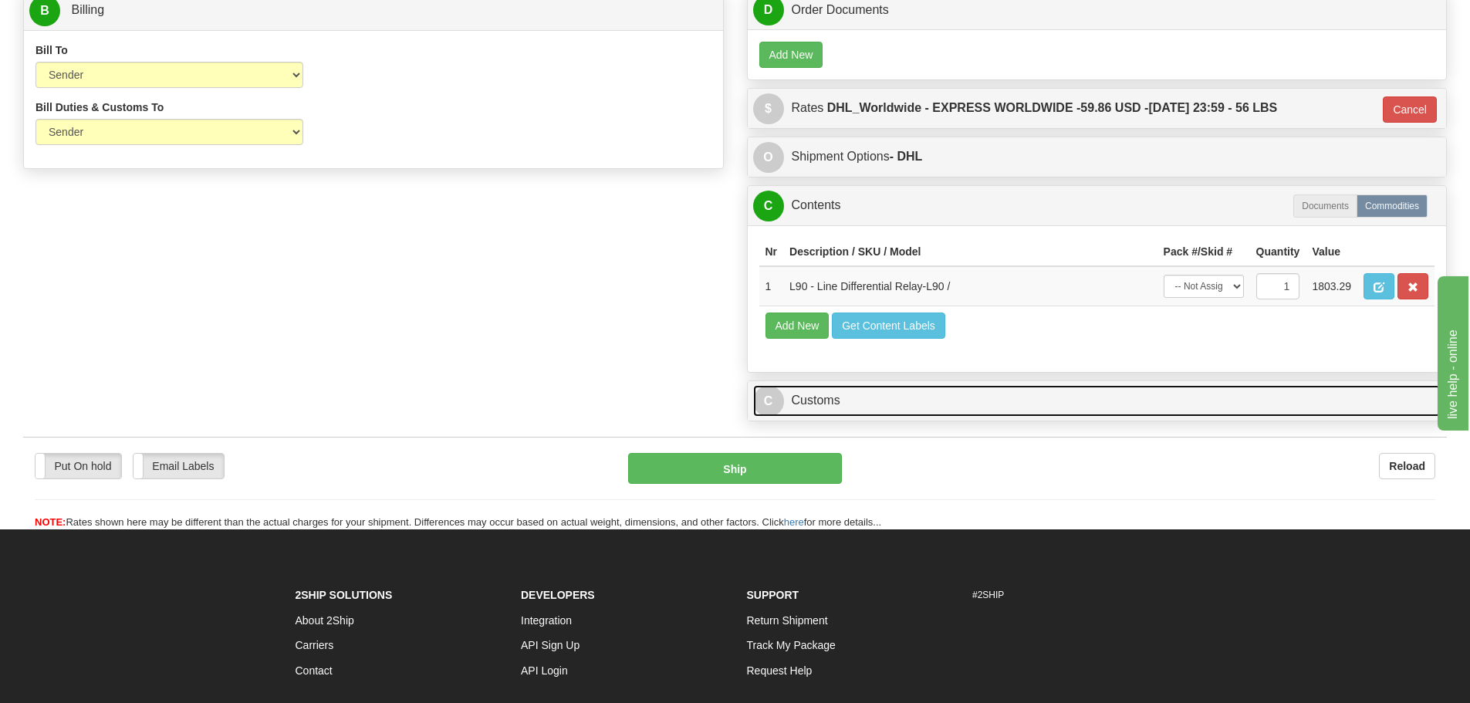
click at [810, 398] on link "C Customs" at bounding box center [1097, 401] width 688 height 32
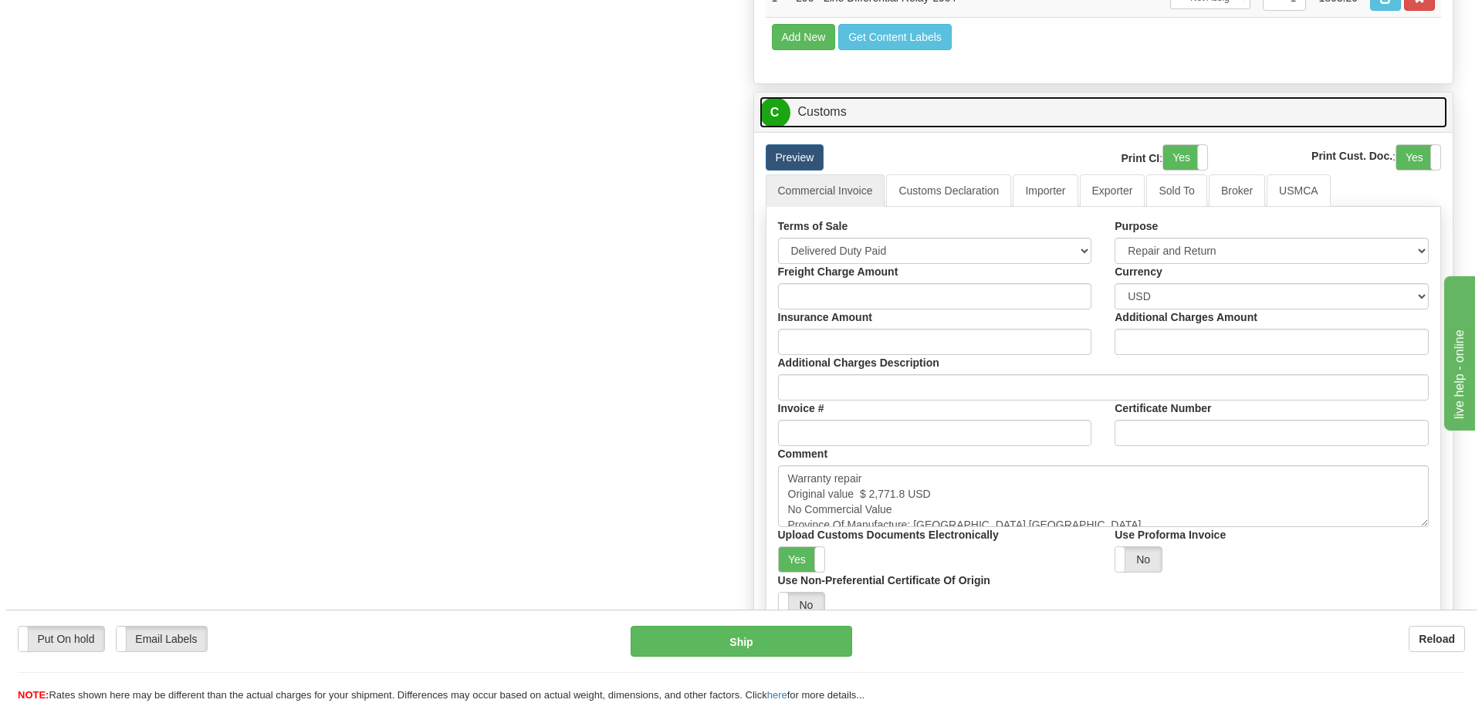
scroll to position [845, 0]
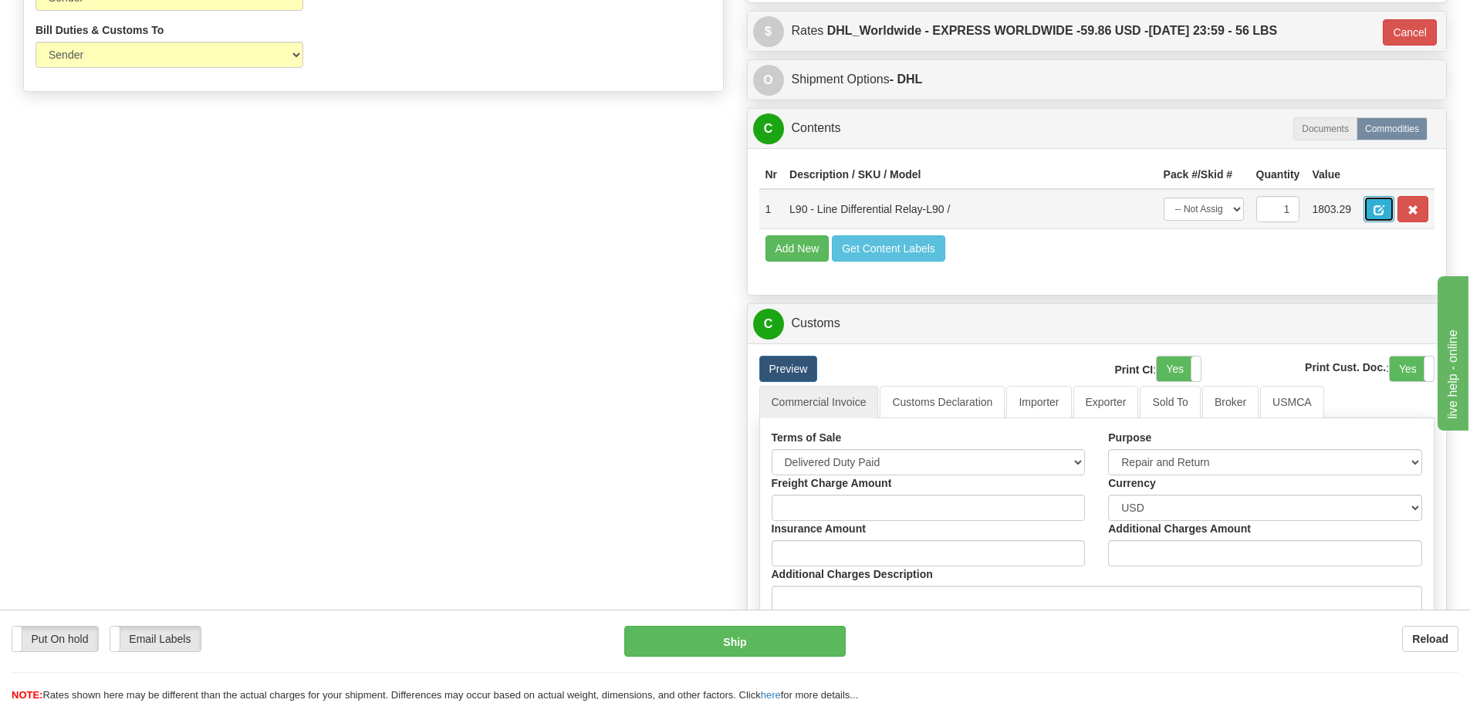
click at [1372, 211] on button "button" at bounding box center [1379, 209] width 31 height 26
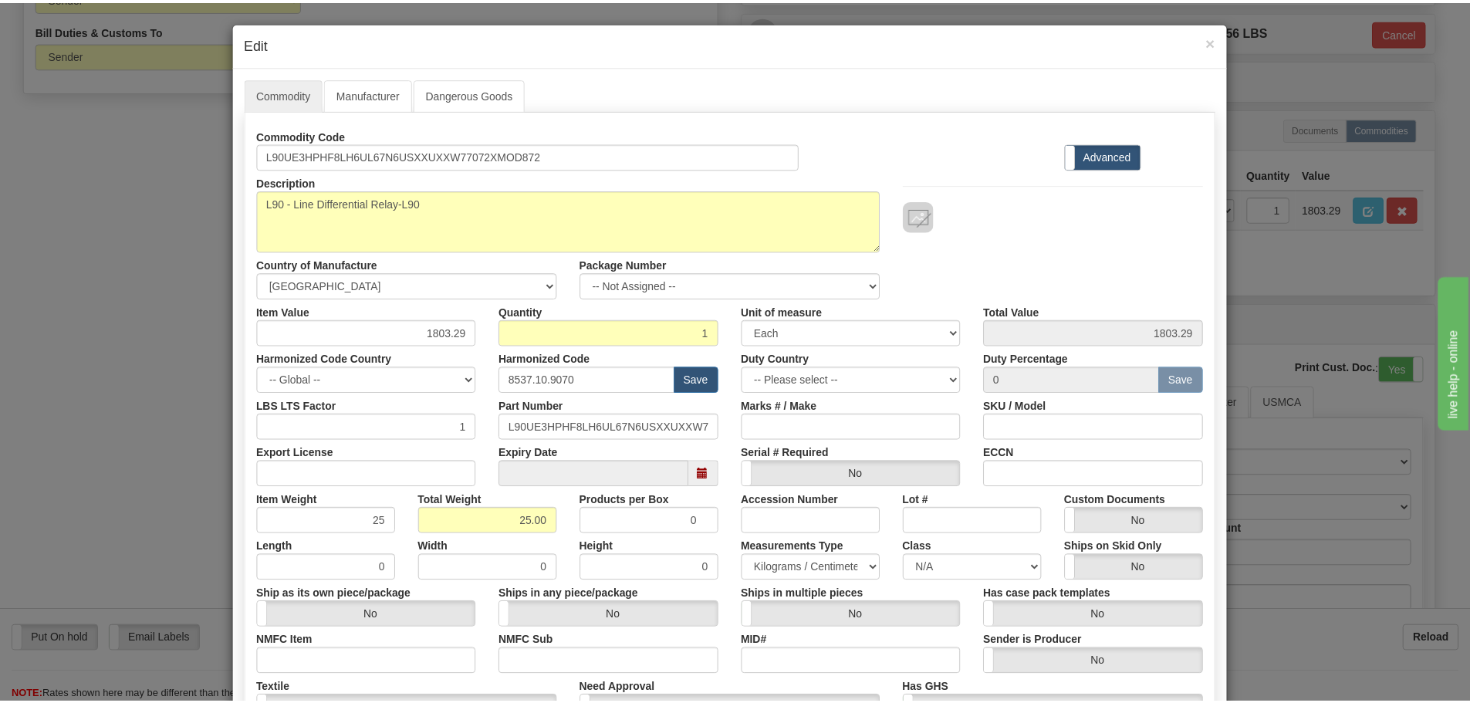
scroll to position [0, 0]
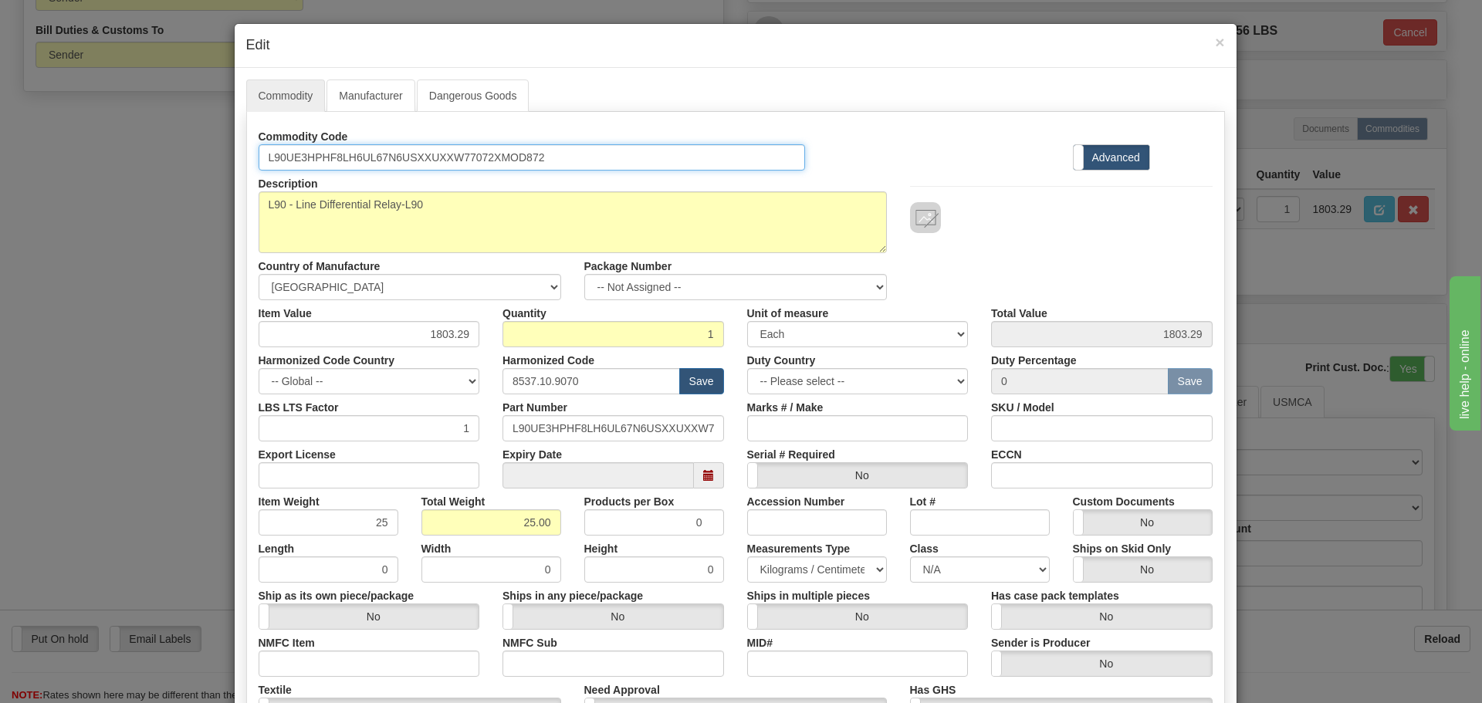
drag, startPoint x: 569, startPoint y: 166, endPoint x: 243, endPoint y: 184, distance: 326.2
click at [259, 183] on div "Commodity Code L90UE3HPHF8LH6UL67N6USXXUXXW77072XMOD872 Standard Advanced Descr…" at bounding box center [736, 447] width 954 height 648
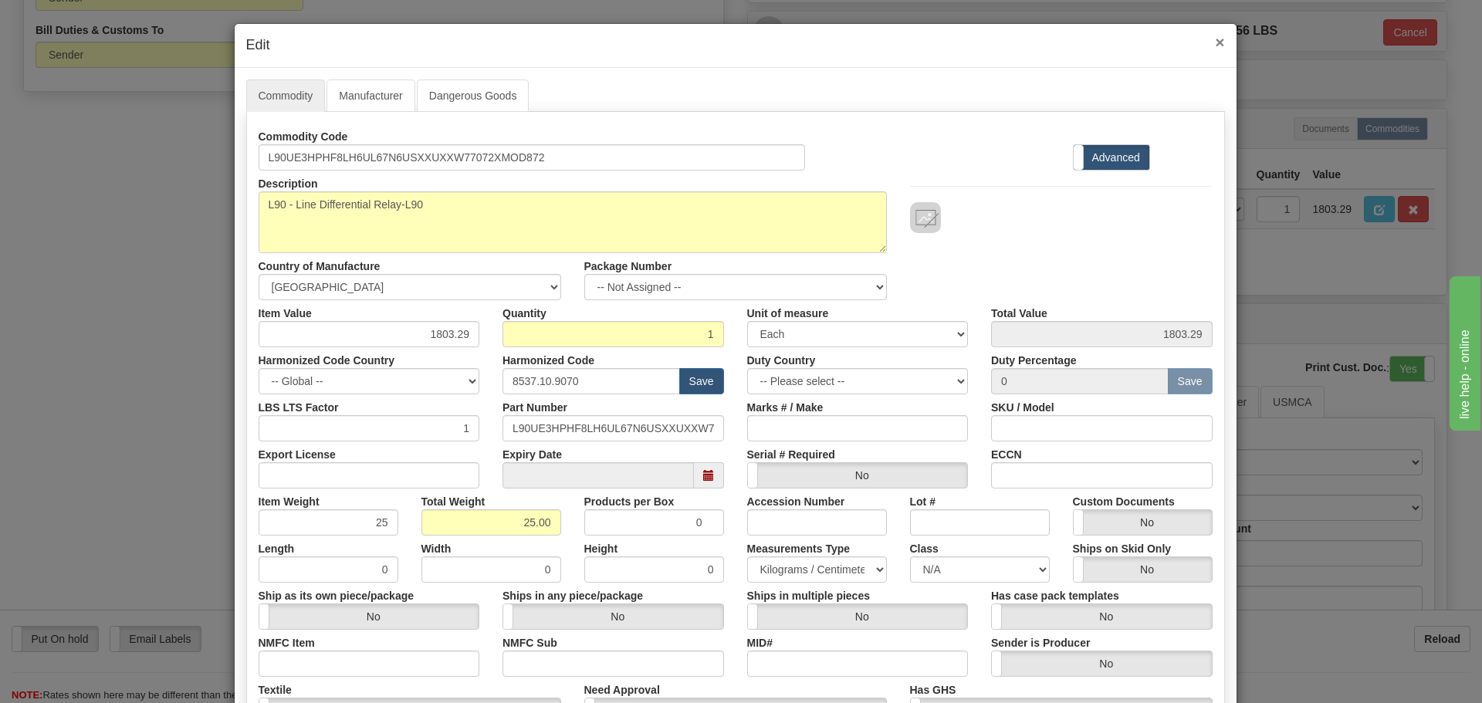
click at [1215, 39] on span "×" at bounding box center [1219, 42] width 9 height 18
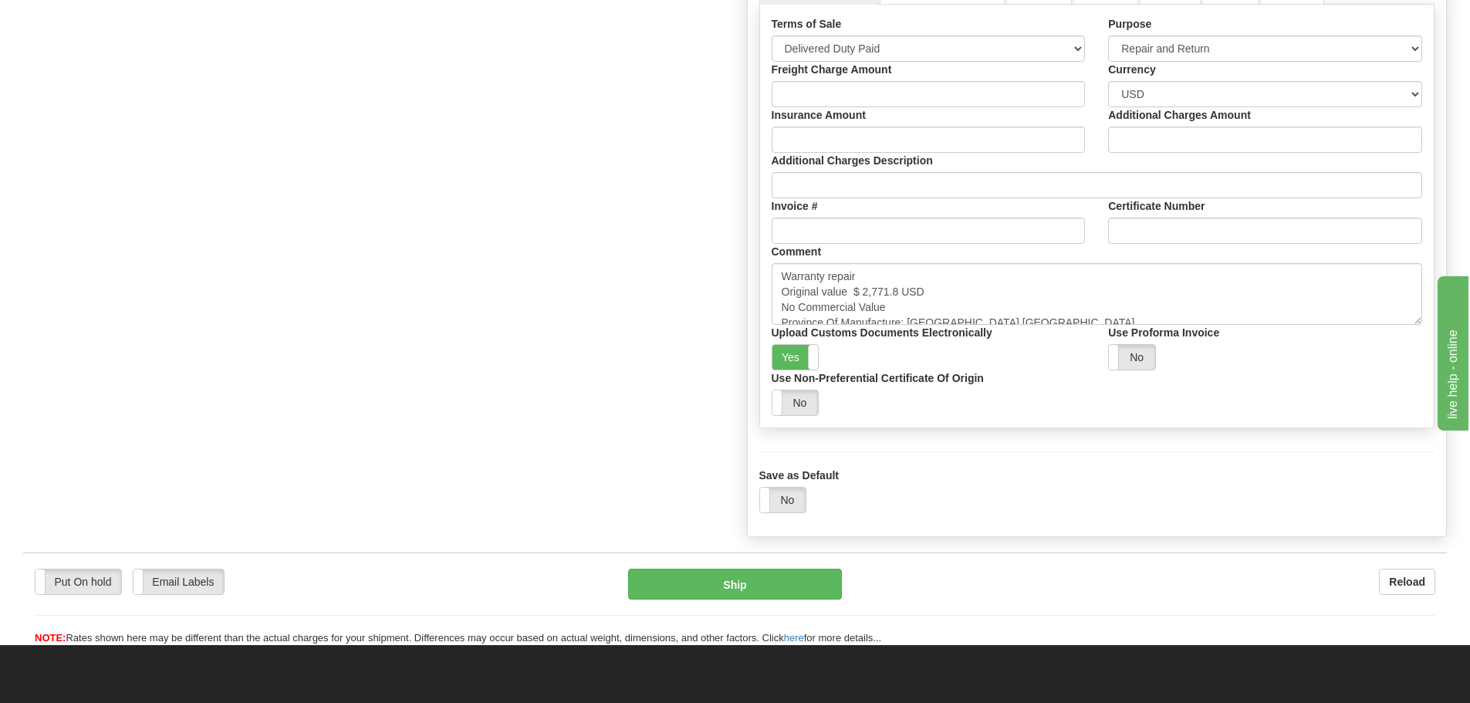
scroll to position [1308, 0]
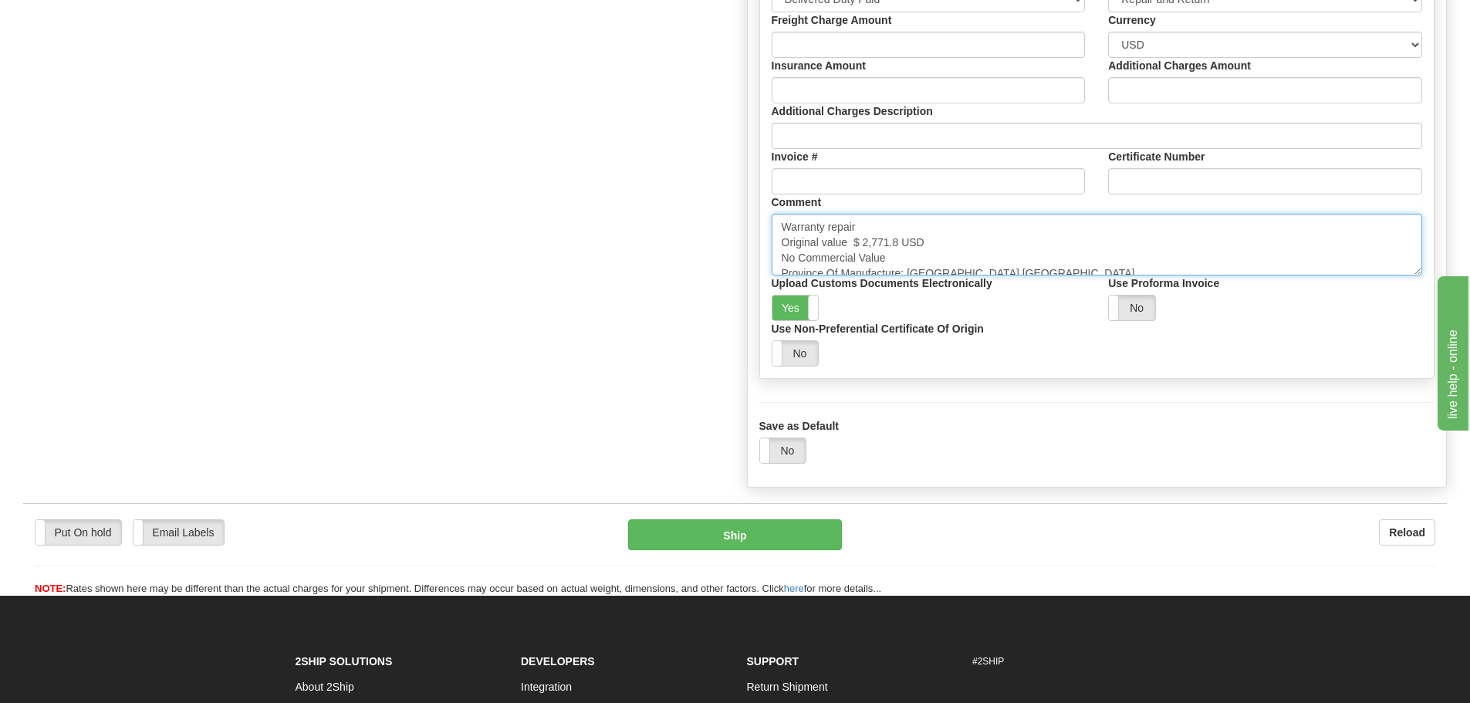
drag, startPoint x: 863, startPoint y: 243, endPoint x: 895, endPoint y: 255, distance: 34.4
click at [897, 253] on textarea "Warranty repair Original value $ 2,771.8 USD No Commercial Value Province Of Ma…" at bounding box center [1097, 245] width 651 height 62
paste textarea "1,437.52"
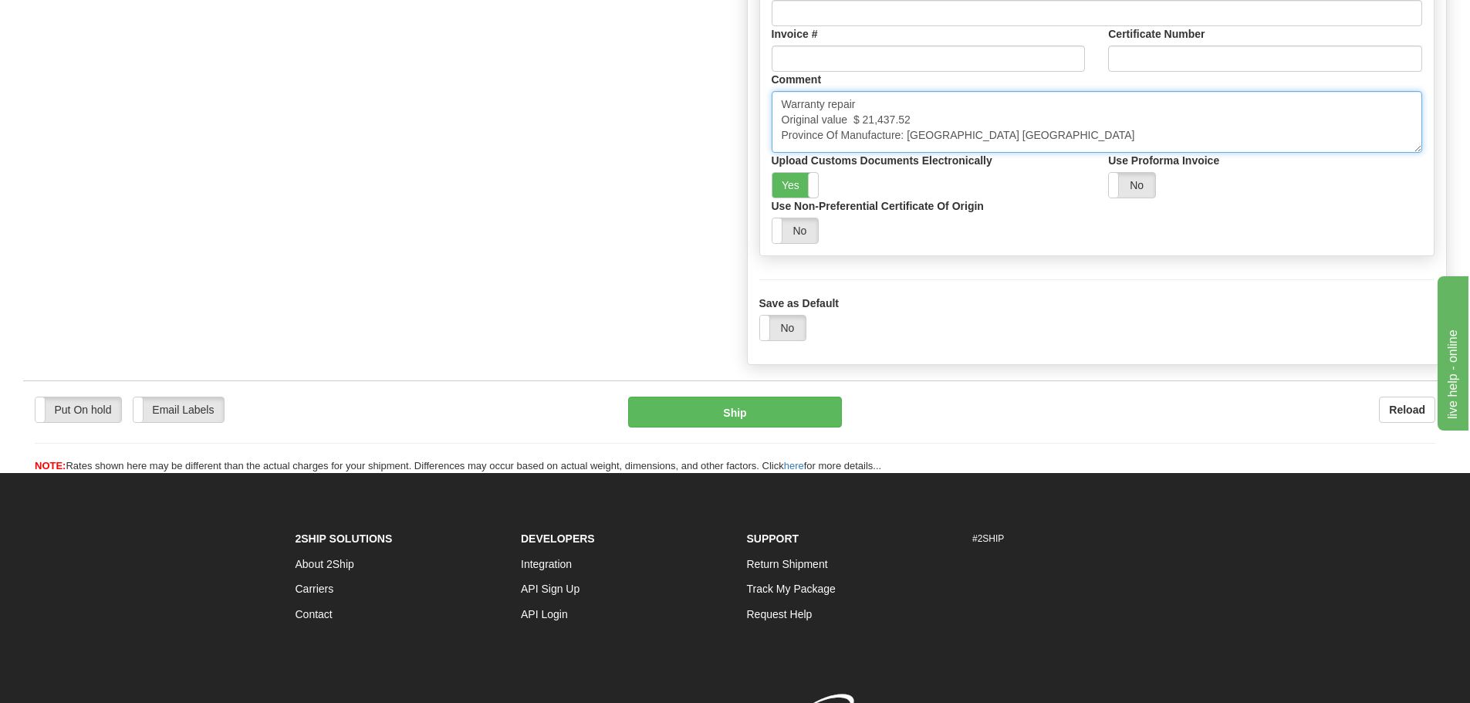
scroll to position [1290, 0]
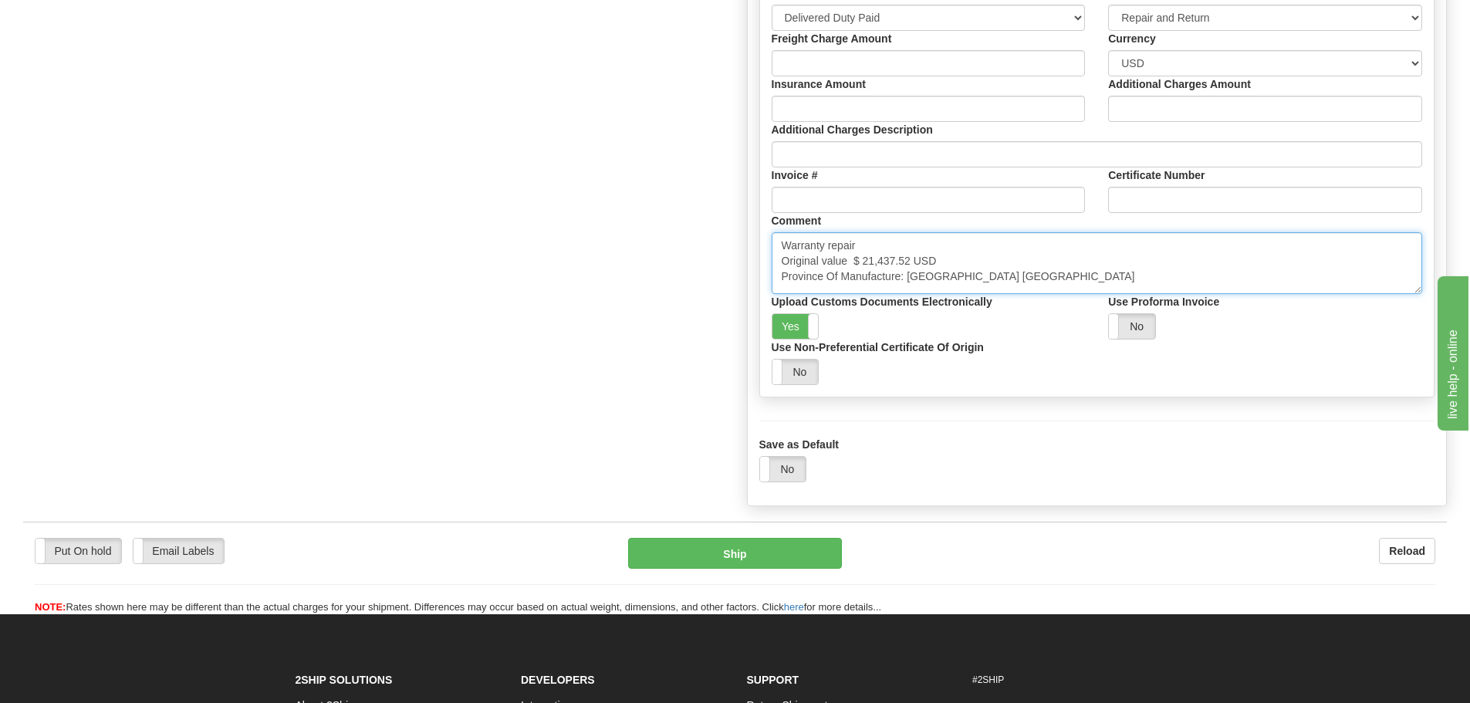
type textarea "Warranty repair Original value $ 21,437.52 USD Province Of Manufacture: Ontario…"
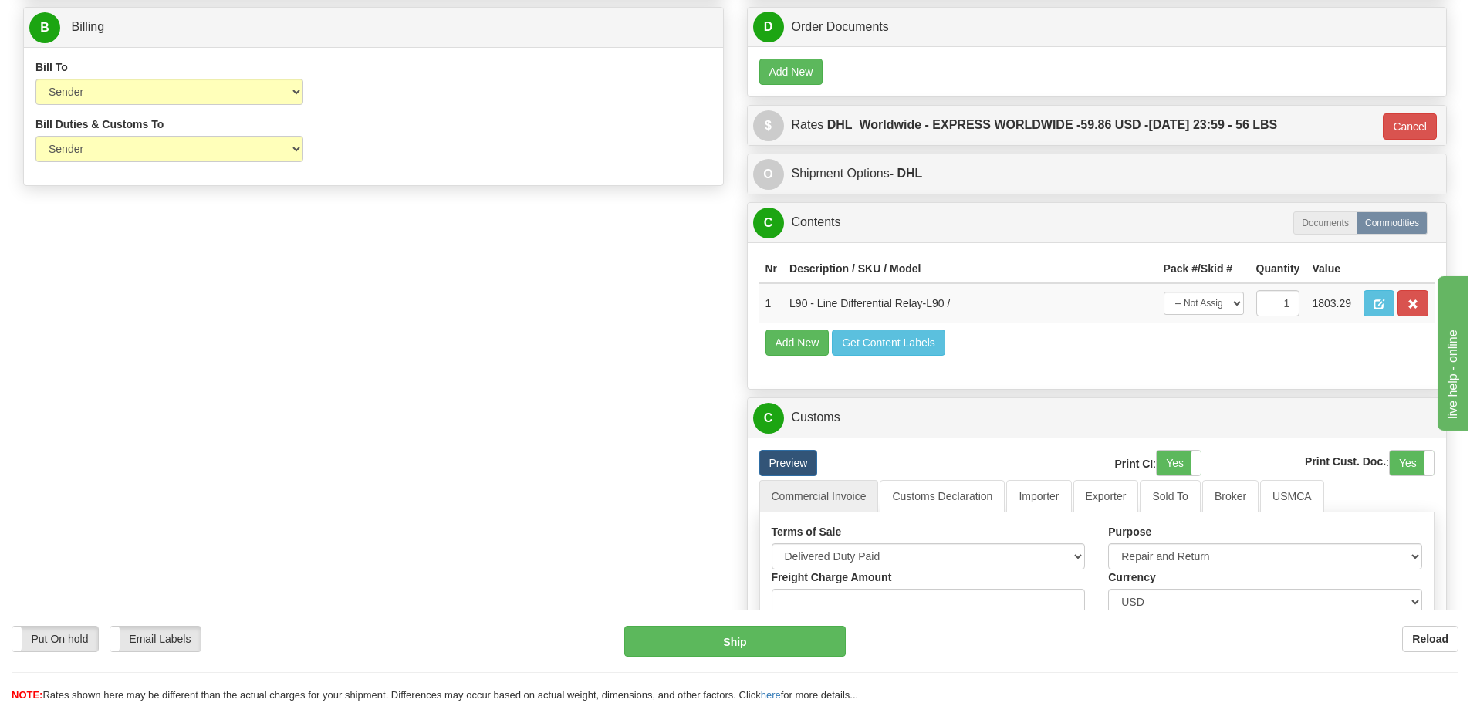
scroll to position [749, 0]
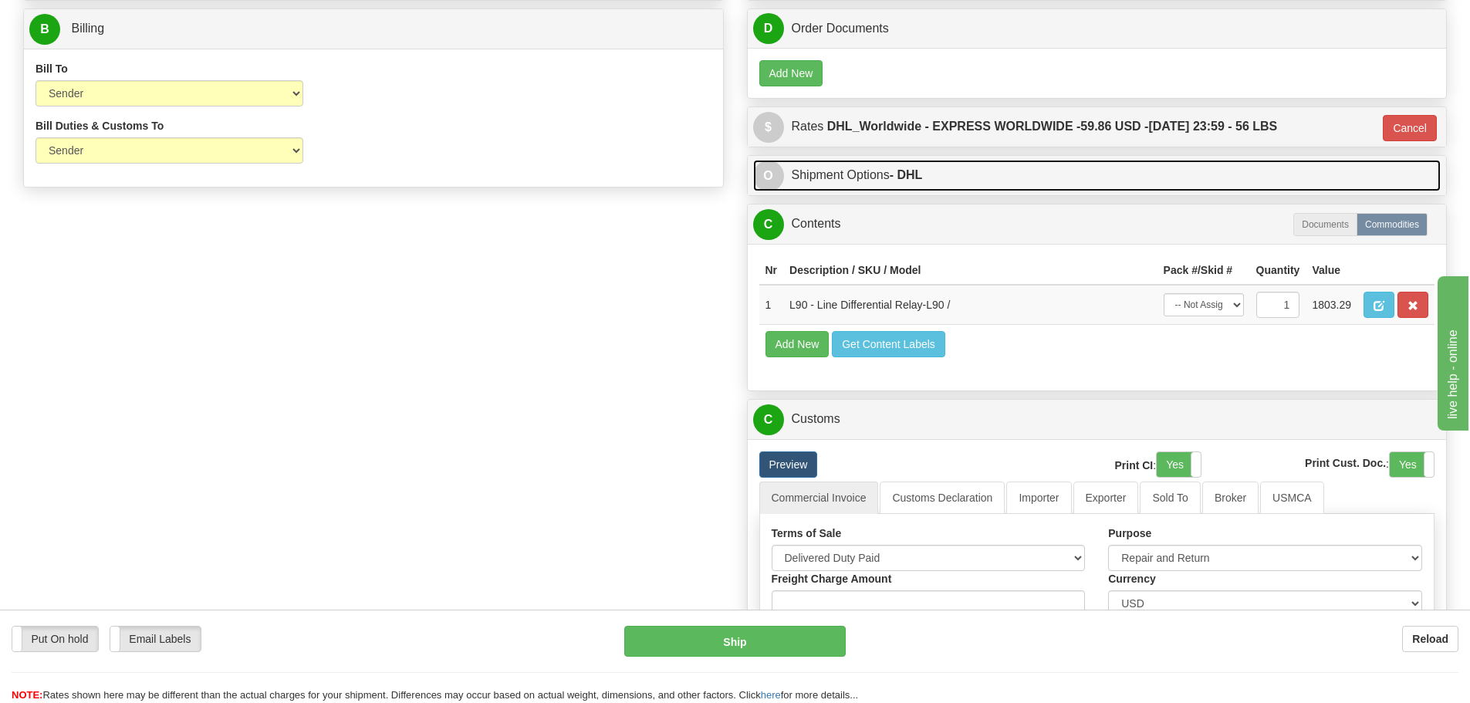
click at [871, 167] on link "O Shipment Options - DHL" at bounding box center [1097, 176] width 688 height 32
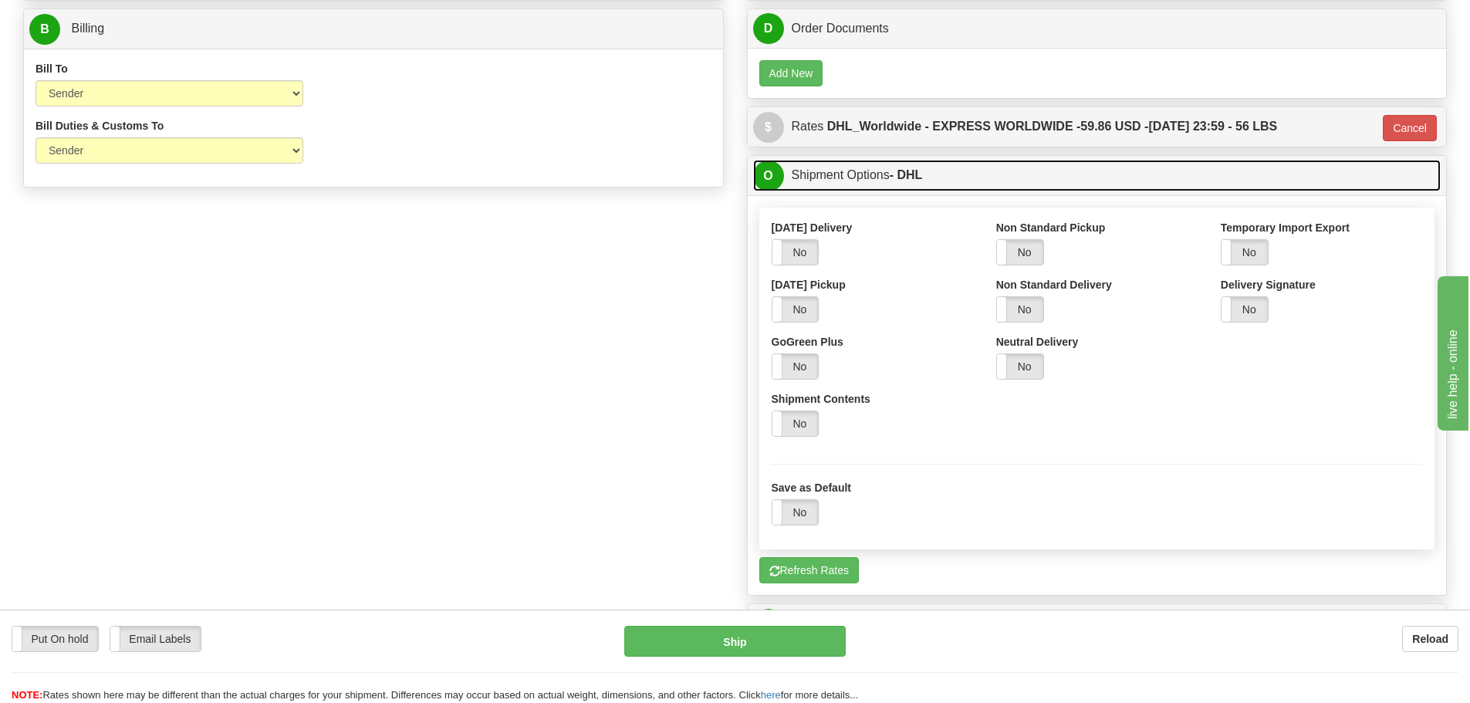
click at [913, 181] on link "O Shipment Options - DHL" at bounding box center [1097, 176] width 688 height 32
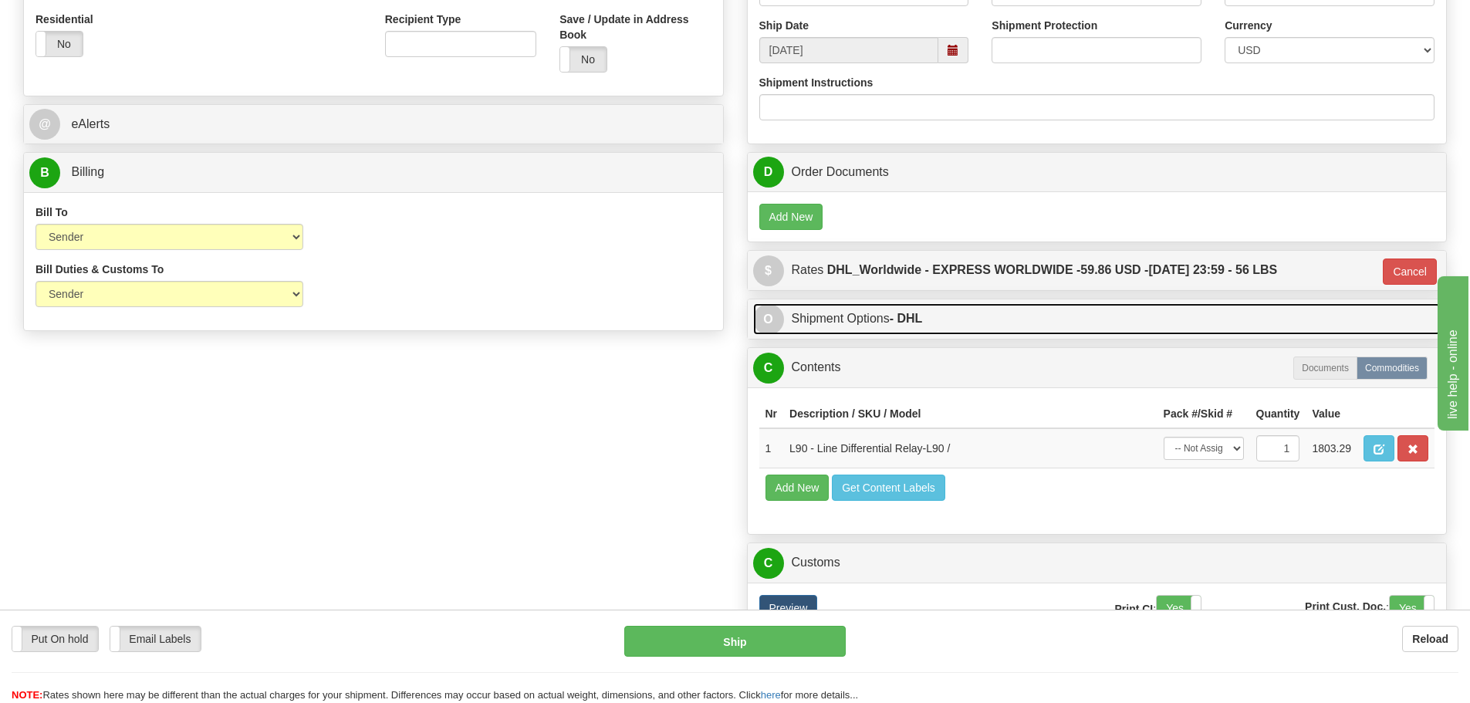
scroll to position [595, 0]
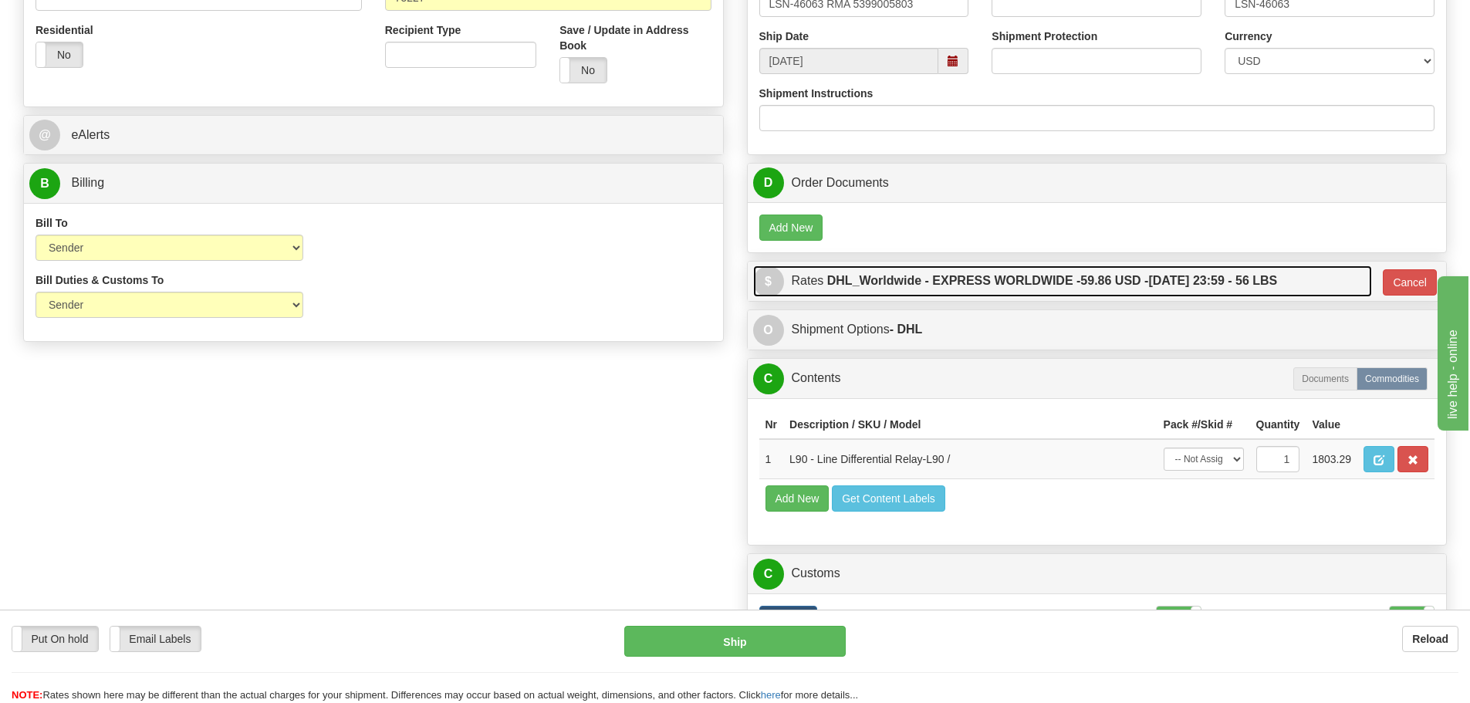
click at [956, 286] on label "DHL_Worldwide - EXPRESS WORLDWIDE - 59.86 USD - 10/06/2025 23:59 - 56 LBS" at bounding box center [1052, 281] width 451 height 31
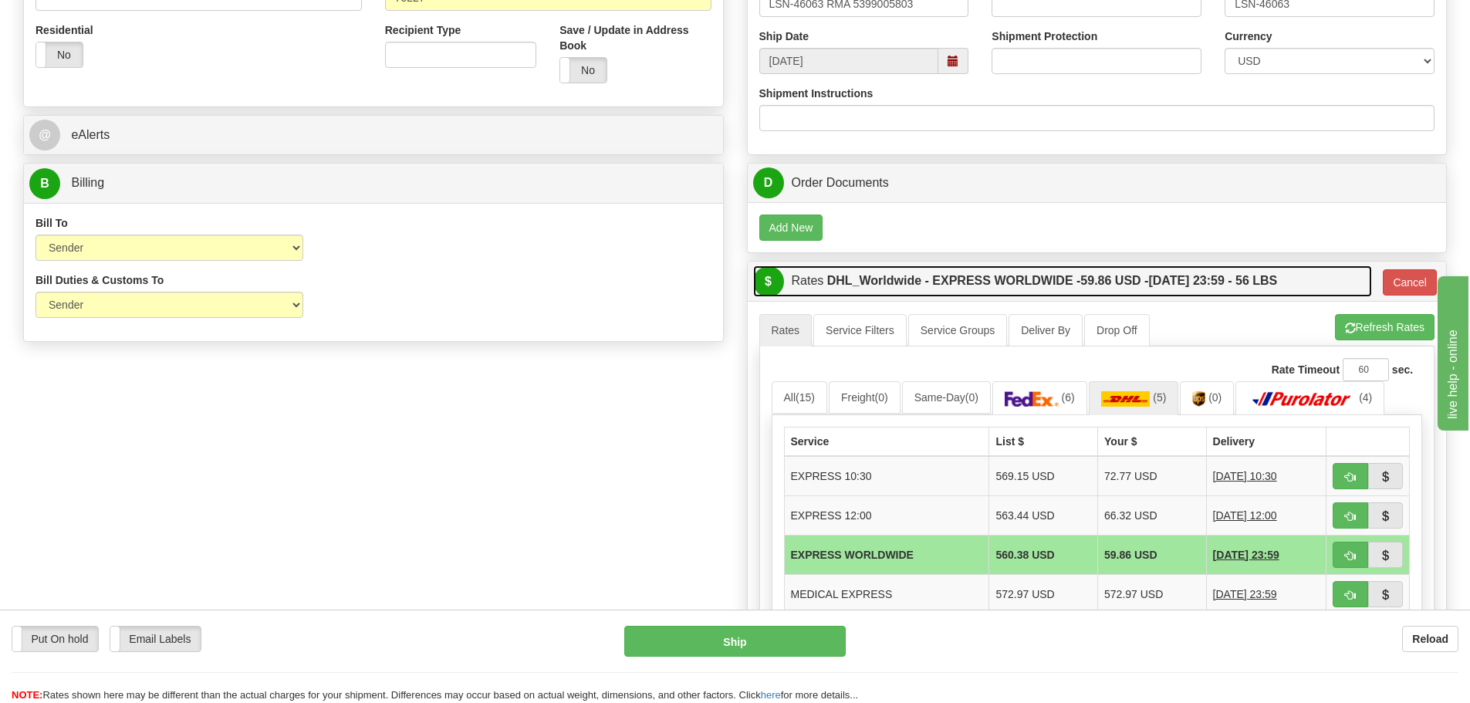
click at [950, 286] on label "DHL_Worldwide - EXPRESS WORLDWIDE - 59.86 USD - 10/06/2025 23:59 - 56 LBS" at bounding box center [1052, 281] width 451 height 31
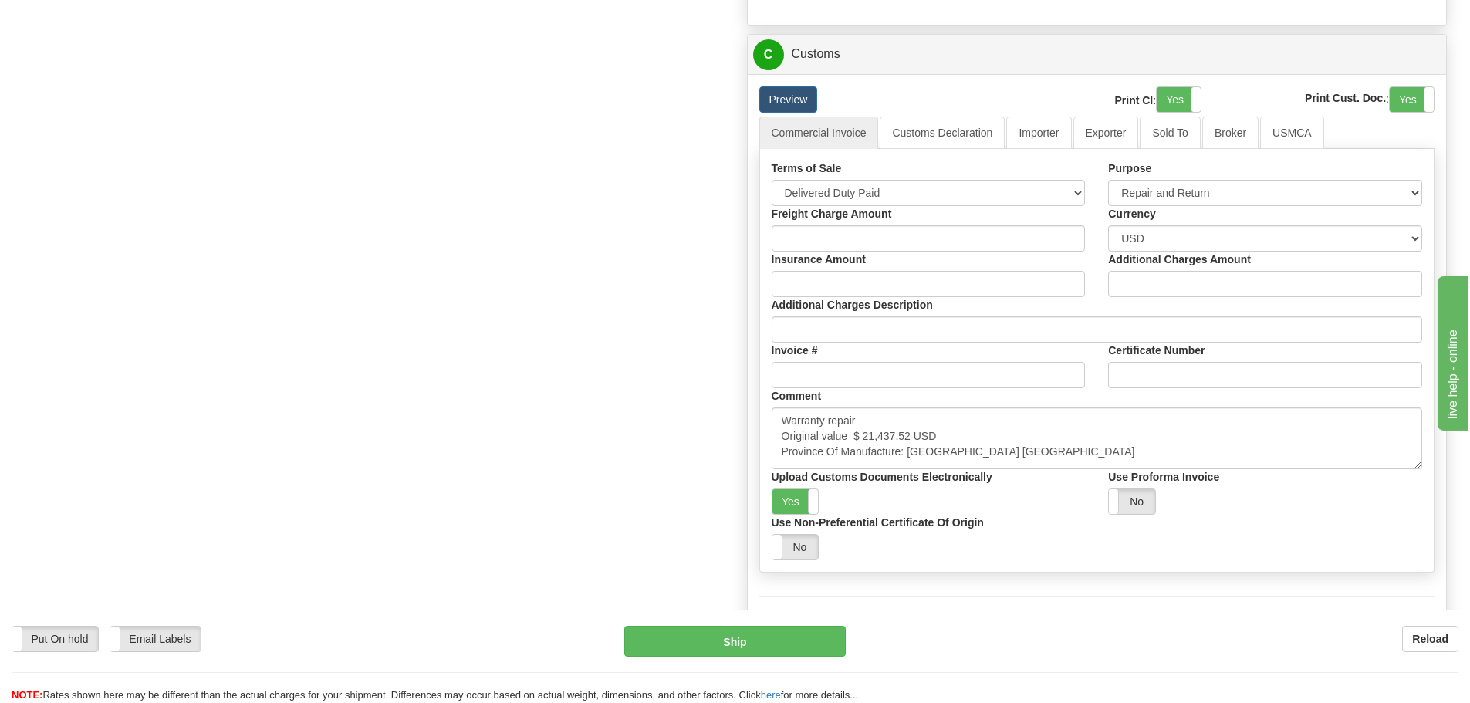
scroll to position [1135, 0]
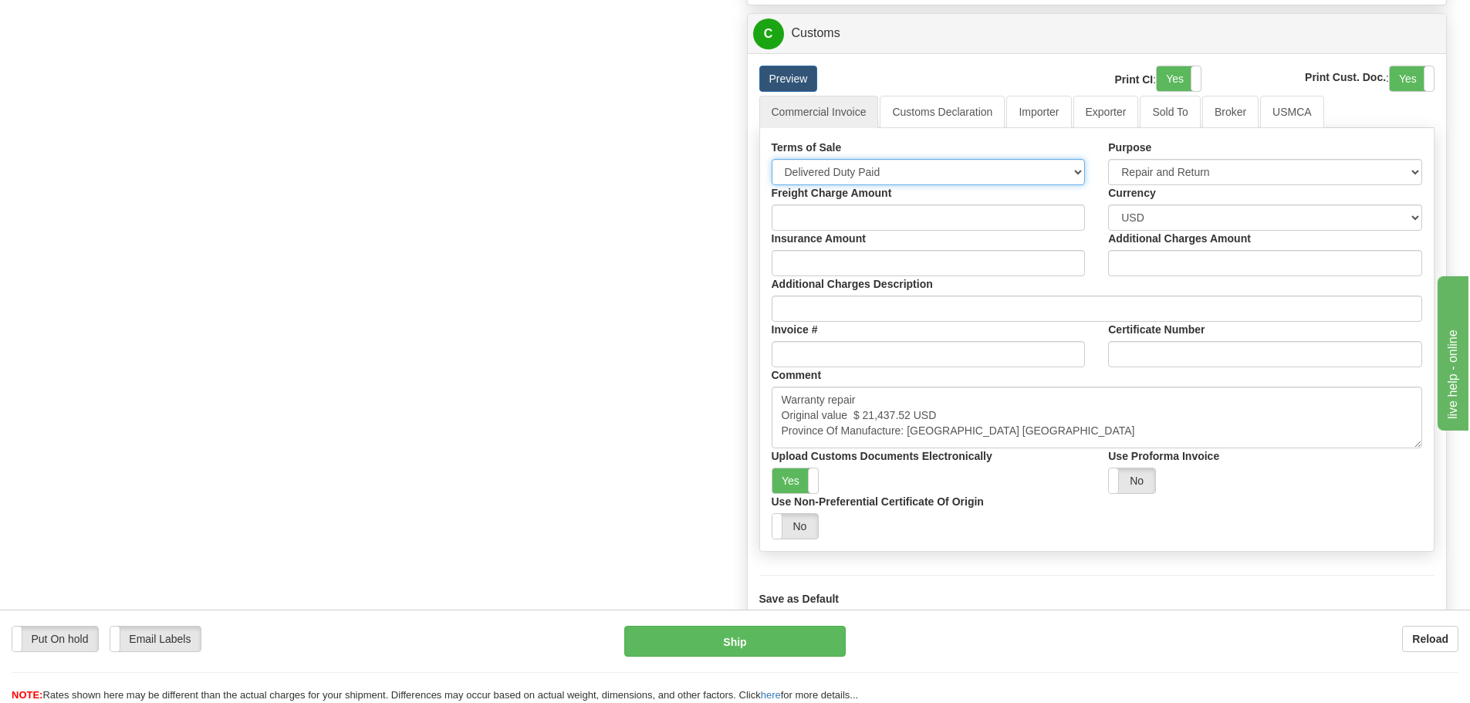
click at [1073, 175] on select "Free Carrier Free On Board Ex Works Delivered Duty Unpaid Delivered Duty Paid C…" at bounding box center [929, 172] width 314 height 26
select select "7"
click at [772, 159] on select "Free Carrier Free On Board Ex Works Delivered Duty Unpaid Delivered Duty Paid C…" at bounding box center [929, 172] width 314 height 26
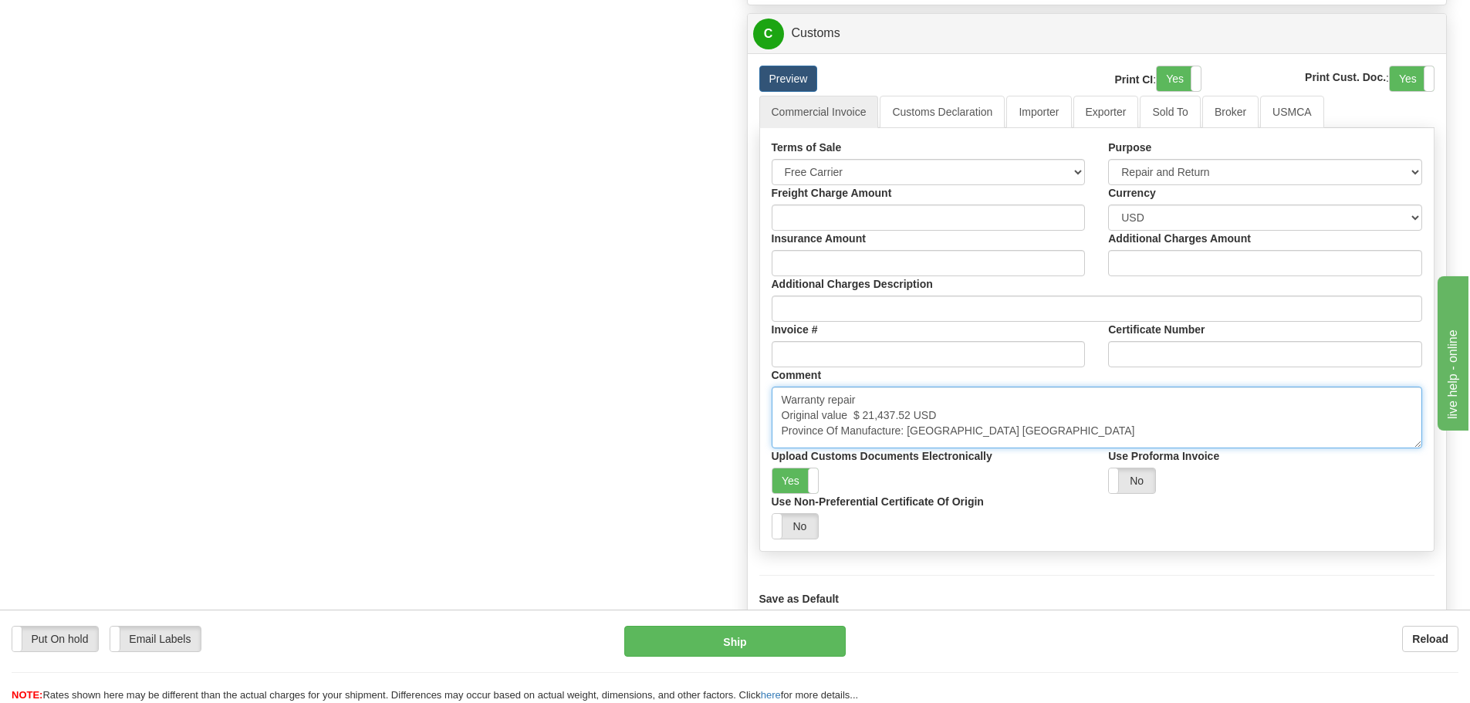
click at [816, 414] on textarea "Warranty repair Original value $ 2,771.8 USD No Commercial Value Province Of Ma…" at bounding box center [1097, 418] width 651 height 62
drag, startPoint x: 856, startPoint y: 394, endPoint x: 675, endPoint y: 421, distance: 183.5
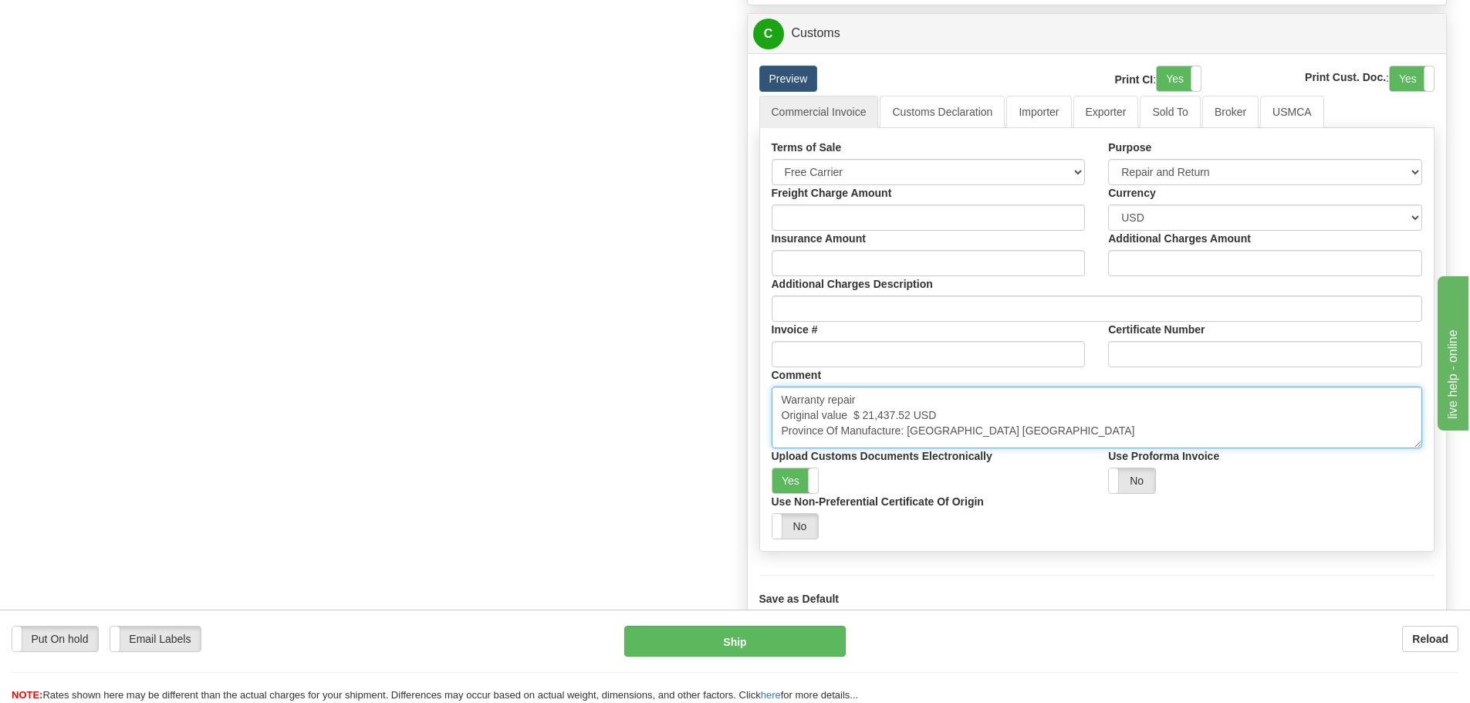
drag, startPoint x: 857, startPoint y: 395, endPoint x: 706, endPoint y: 415, distance: 151.8
drag, startPoint x: 1012, startPoint y: 431, endPoint x: 780, endPoint y: 458, distance: 233.8
click at [780, 458] on div "Terms of Sale Free Carrier Free On Board Ex Works Delivered Duty Unpaid Deliver…" at bounding box center [1097, 340] width 675 height 400
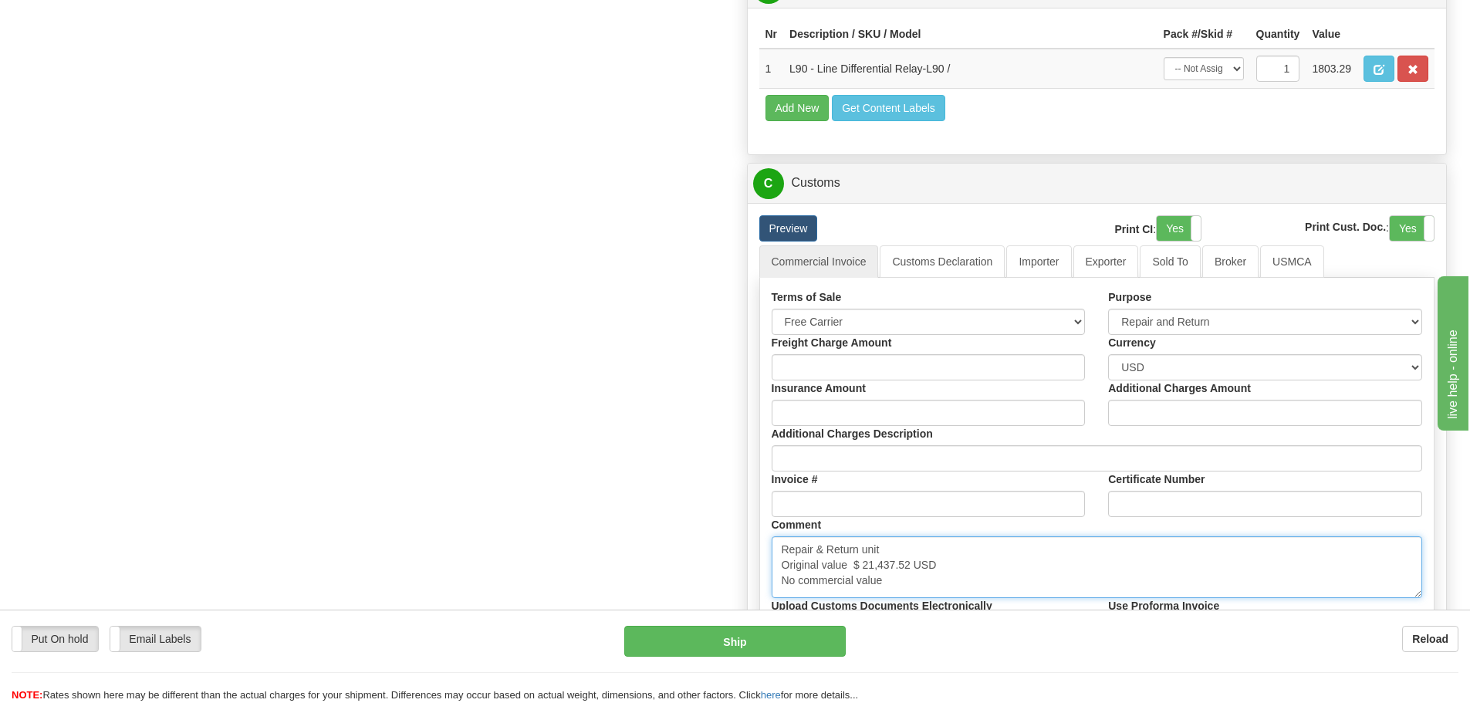
scroll to position [981, 0]
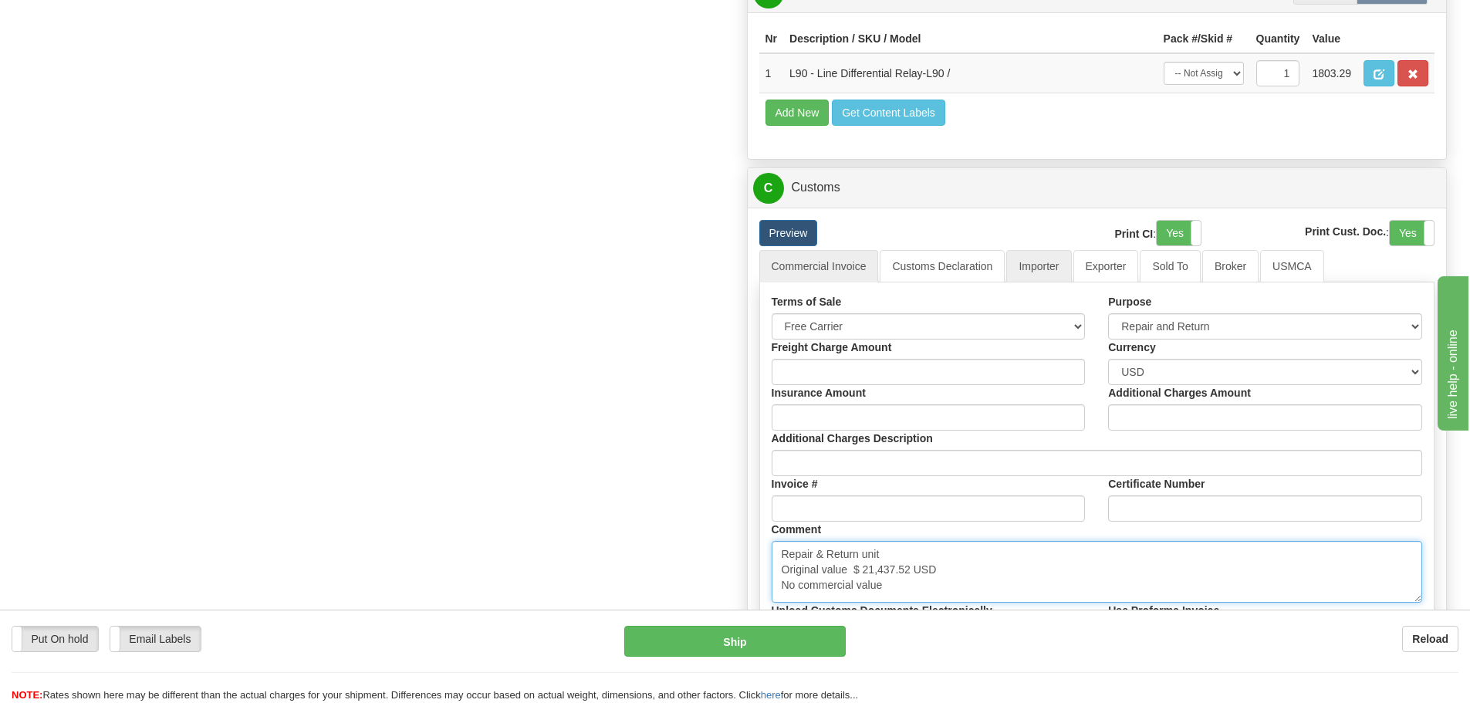
type textarea "Repair & Return unit Original value $ 21,437.52 USD No commercial value"
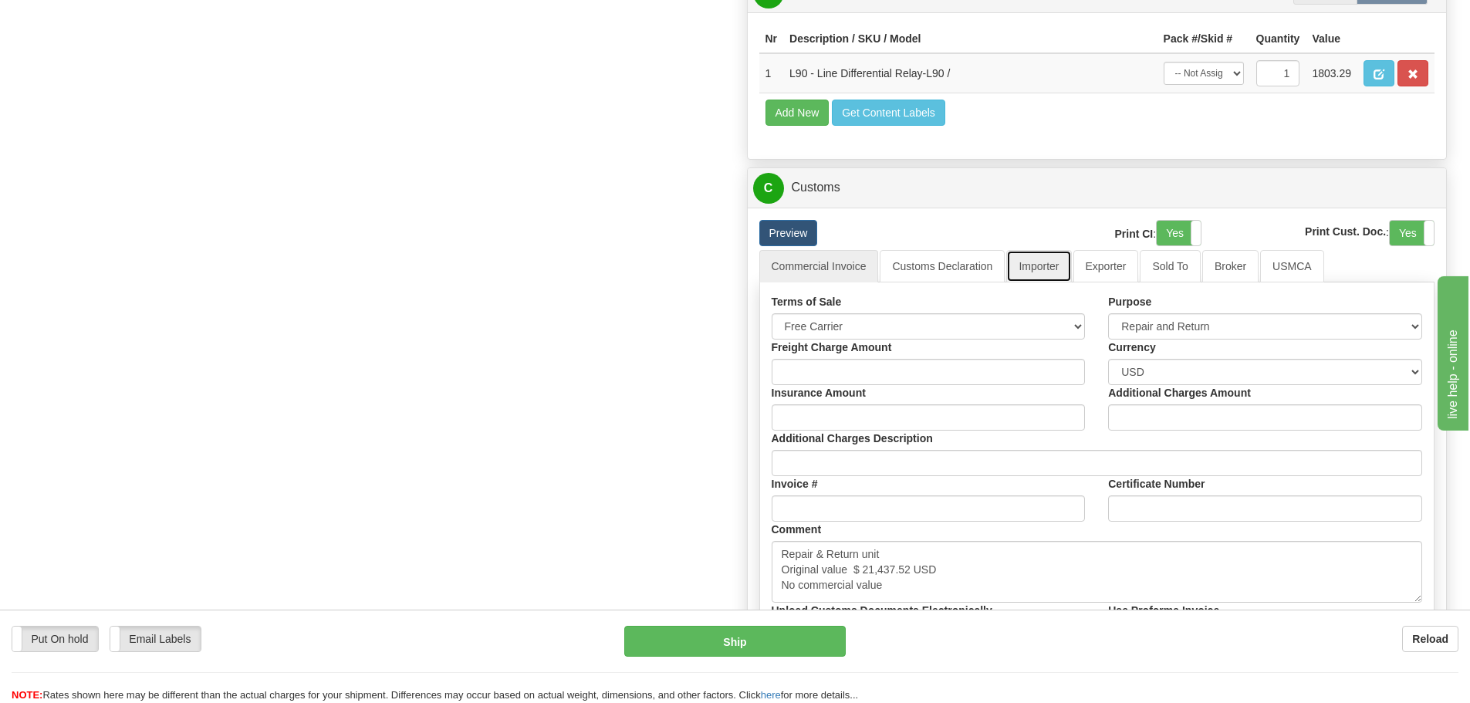
click at [1037, 271] on link "Importer" at bounding box center [1038, 266] width 65 height 32
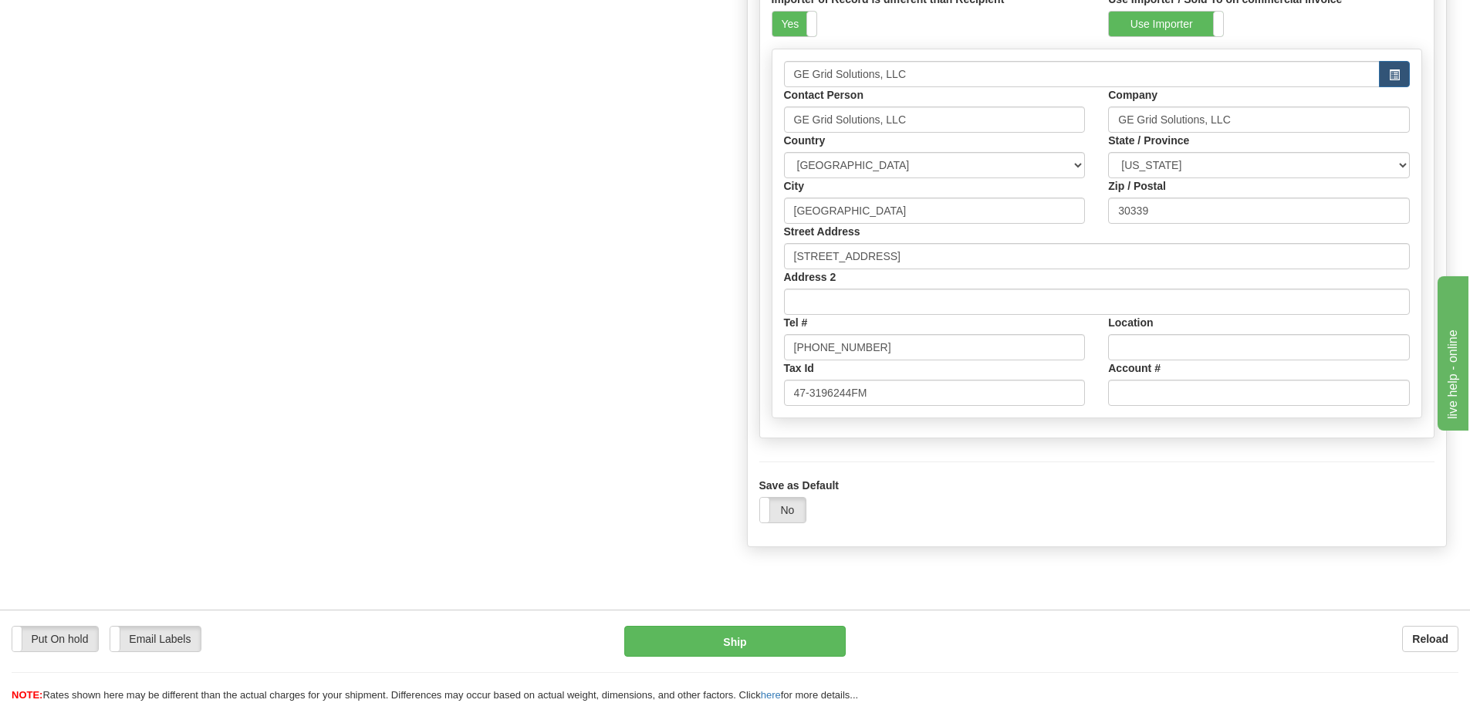
scroll to position [1135, 0]
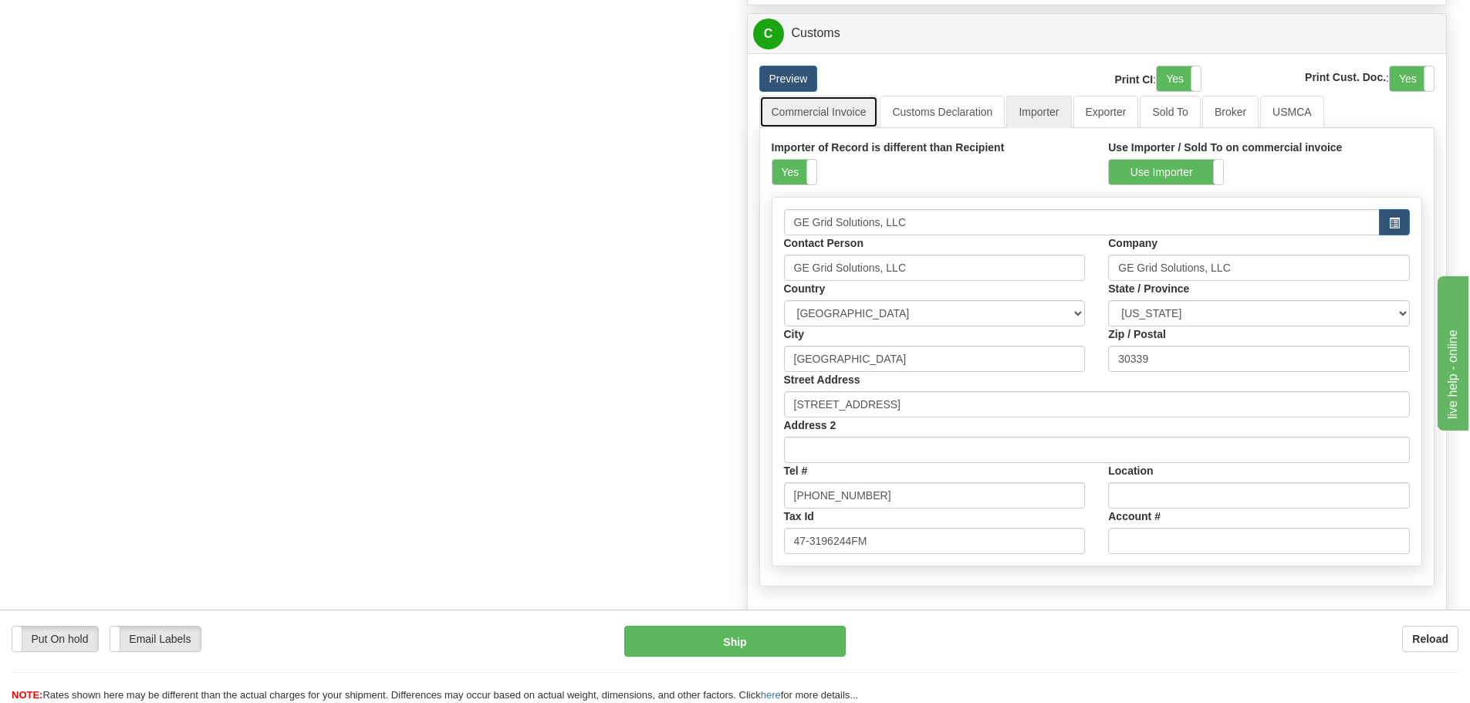
click at [823, 113] on link "Commercial Invoice" at bounding box center [820, 112] width 120 height 32
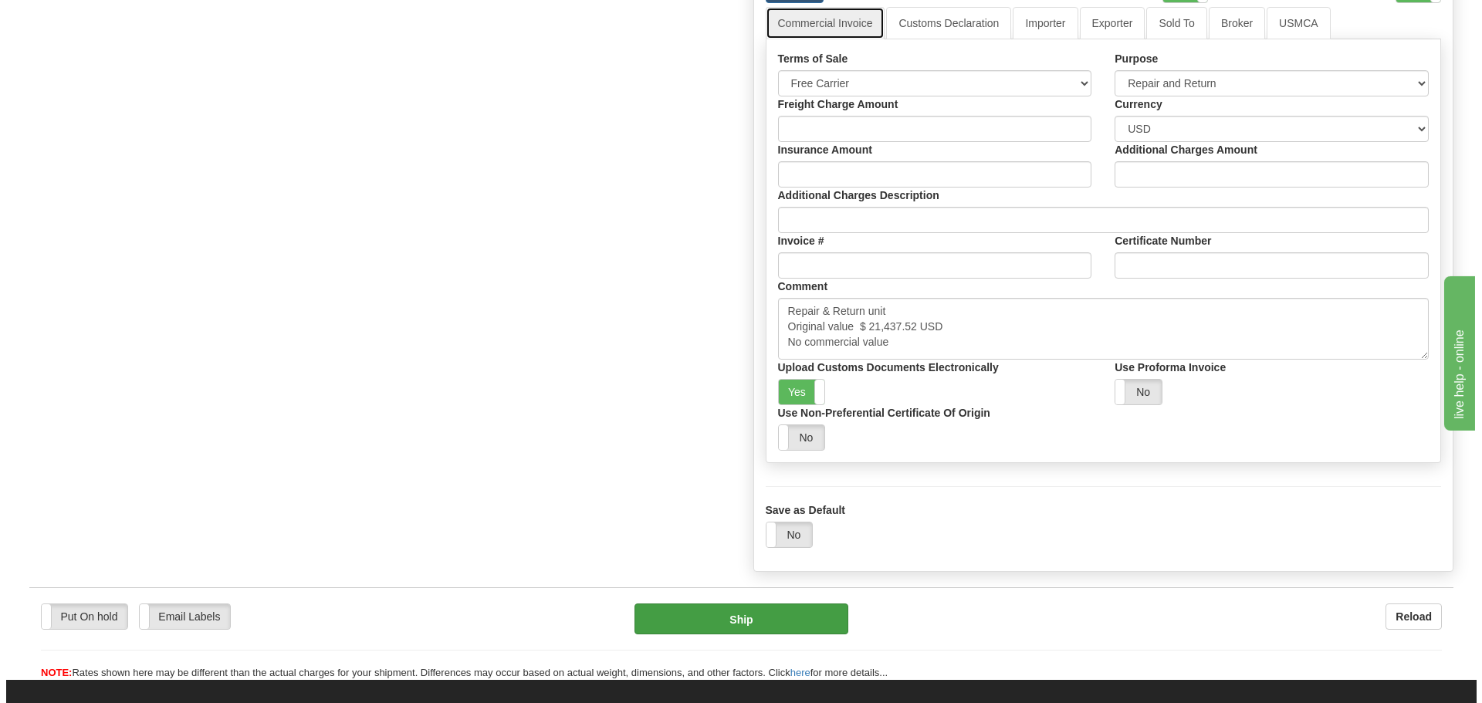
scroll to position [1367, 0]
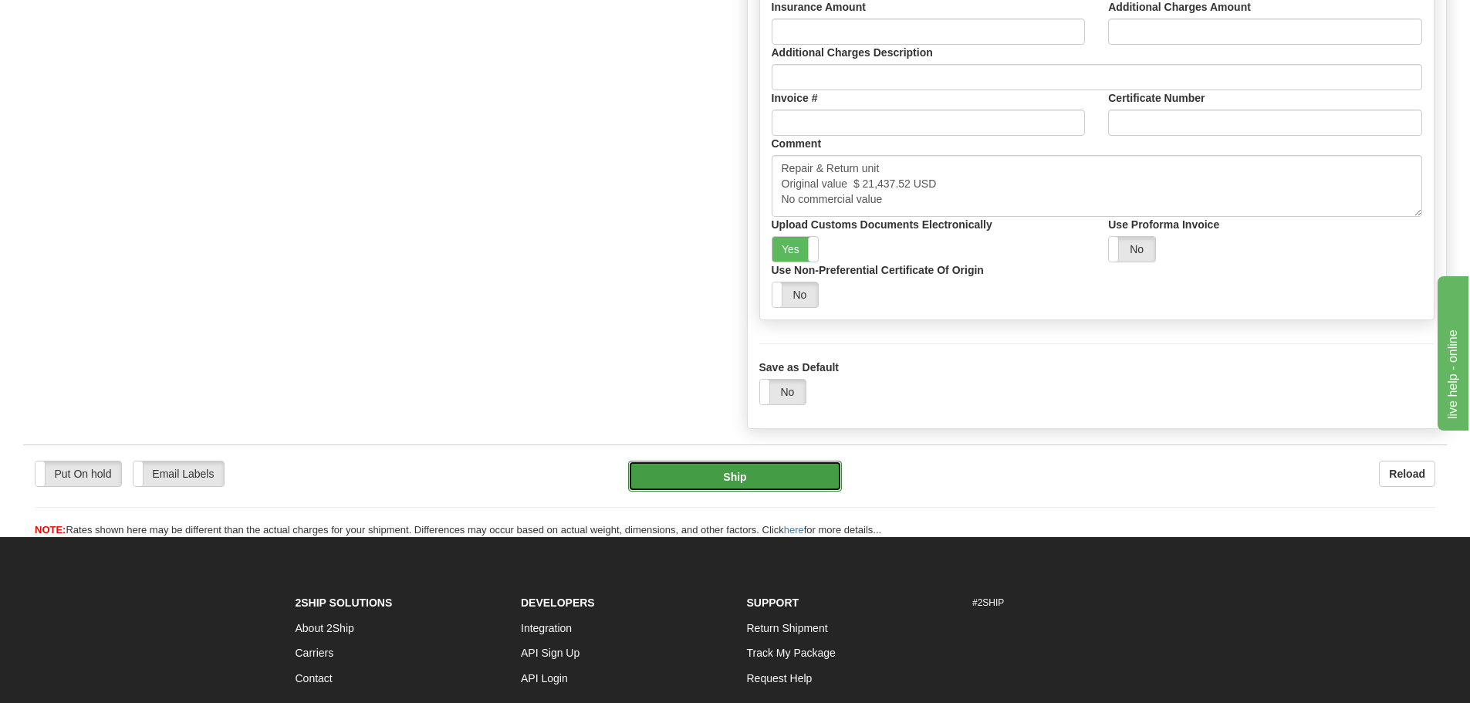
click at [719, 473] on button "Ship" at bounding box center [735, 476] width 214 height 31
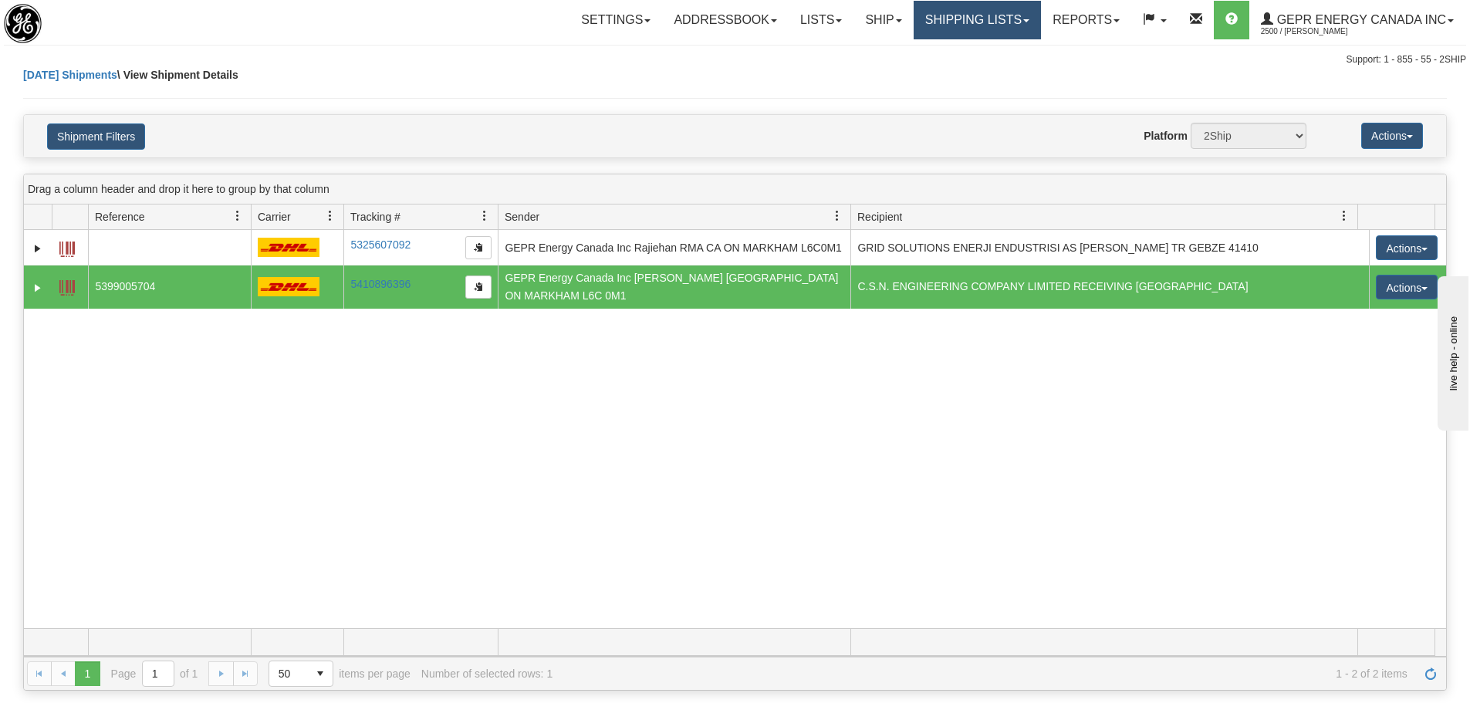
click at [963, 36] on link "Shipping lists" at bounding box center [977, 20] width 127 height 39
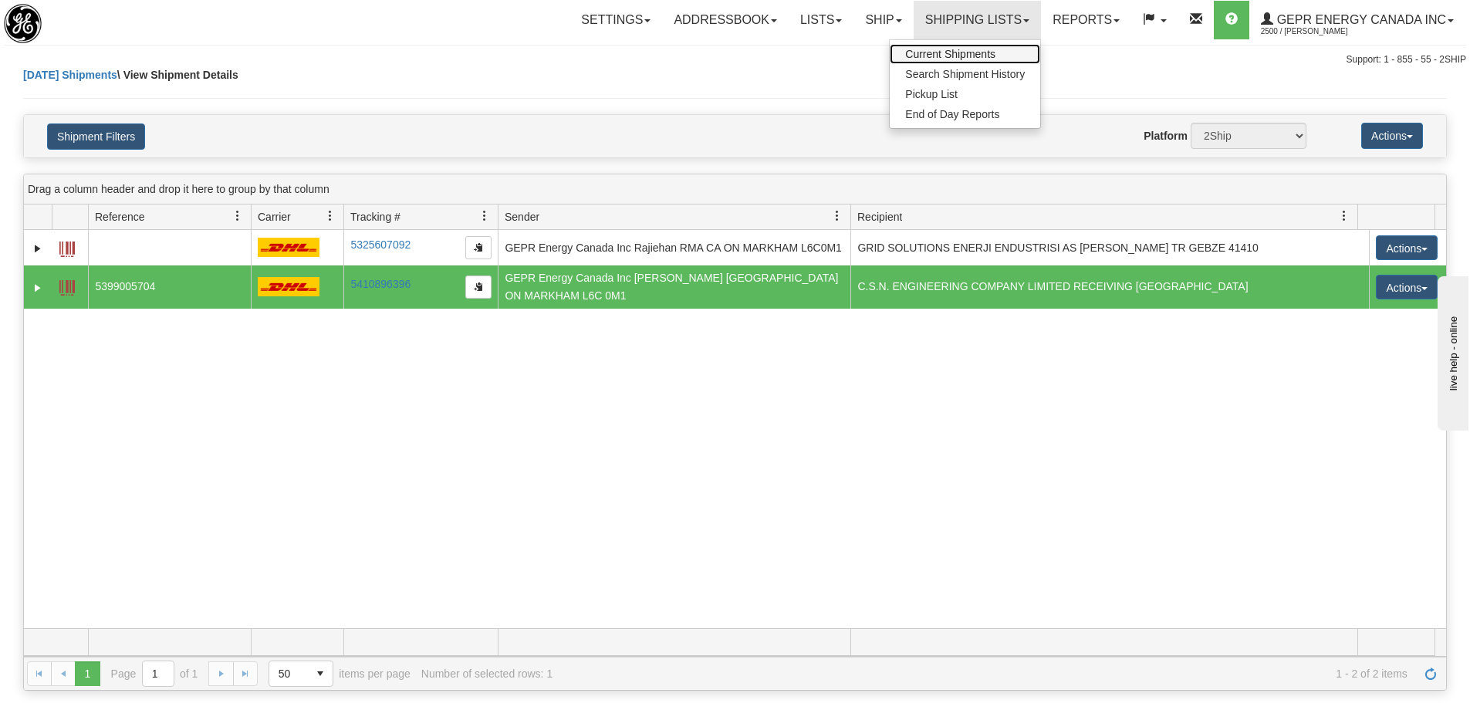
click at [975, 58] on span "Current Shipments" at bounding box center [950, 54] width 90 height 12
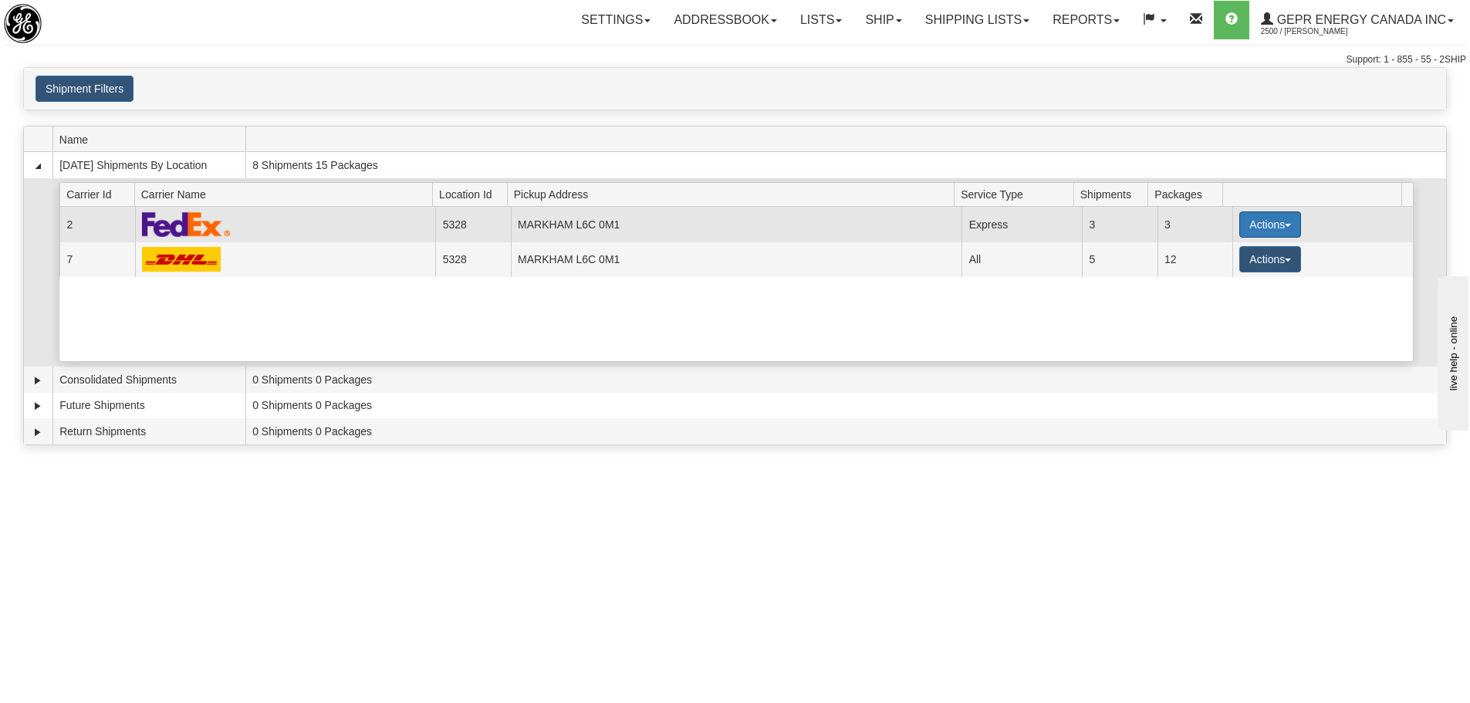
click at [1274, 225] on button "Actions" at bounding box center [1271, 224] width 62 height 26
click at [1240, 255] on link "Details" at bounding box center [1238, 254] width 123 height 20
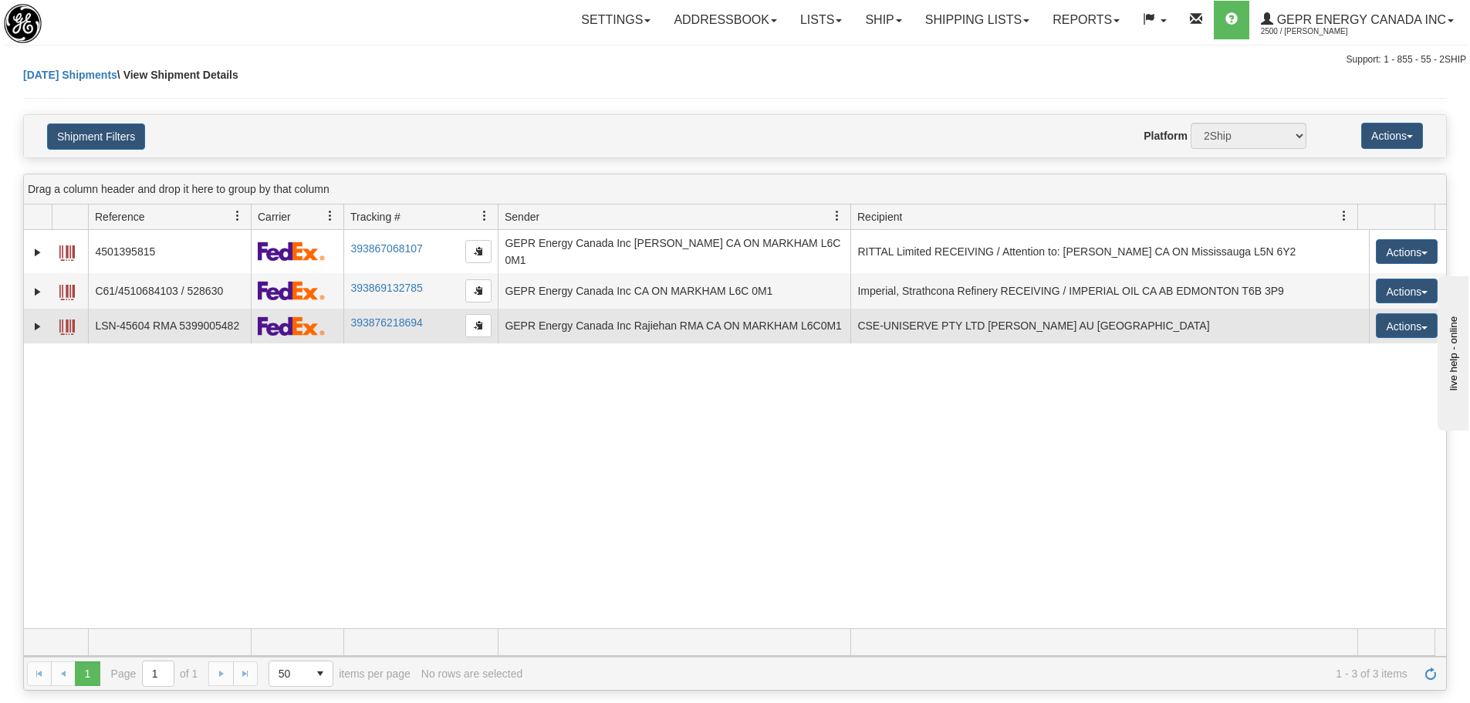
click at [445, 326] on td "393876218694" at bounding box center [420, 327] width 154 height 36
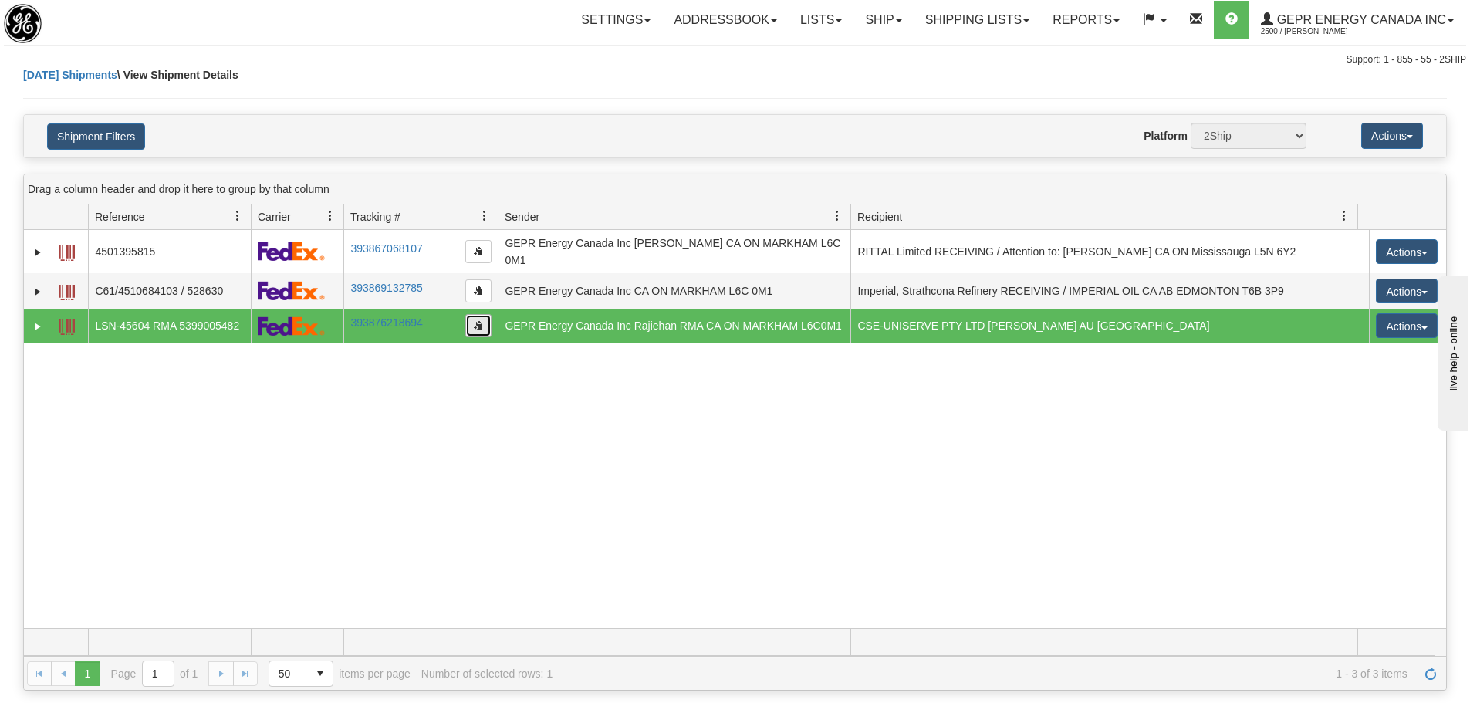
click at [476, 332] on button "button" at bounding box center [478, 325] width 26 height 23
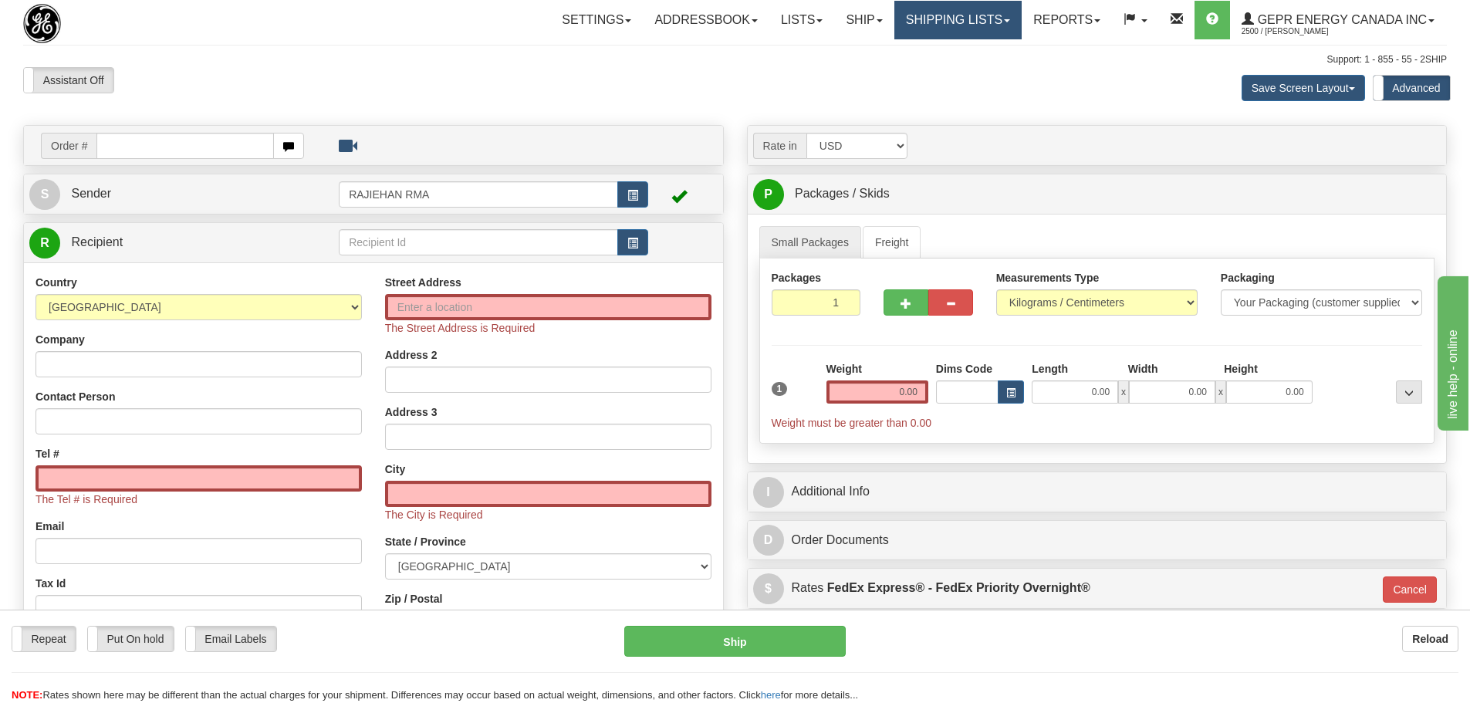
click at [961, 25] on link "Shipping lists" at bounding box center [958, 20] width 127 height 39
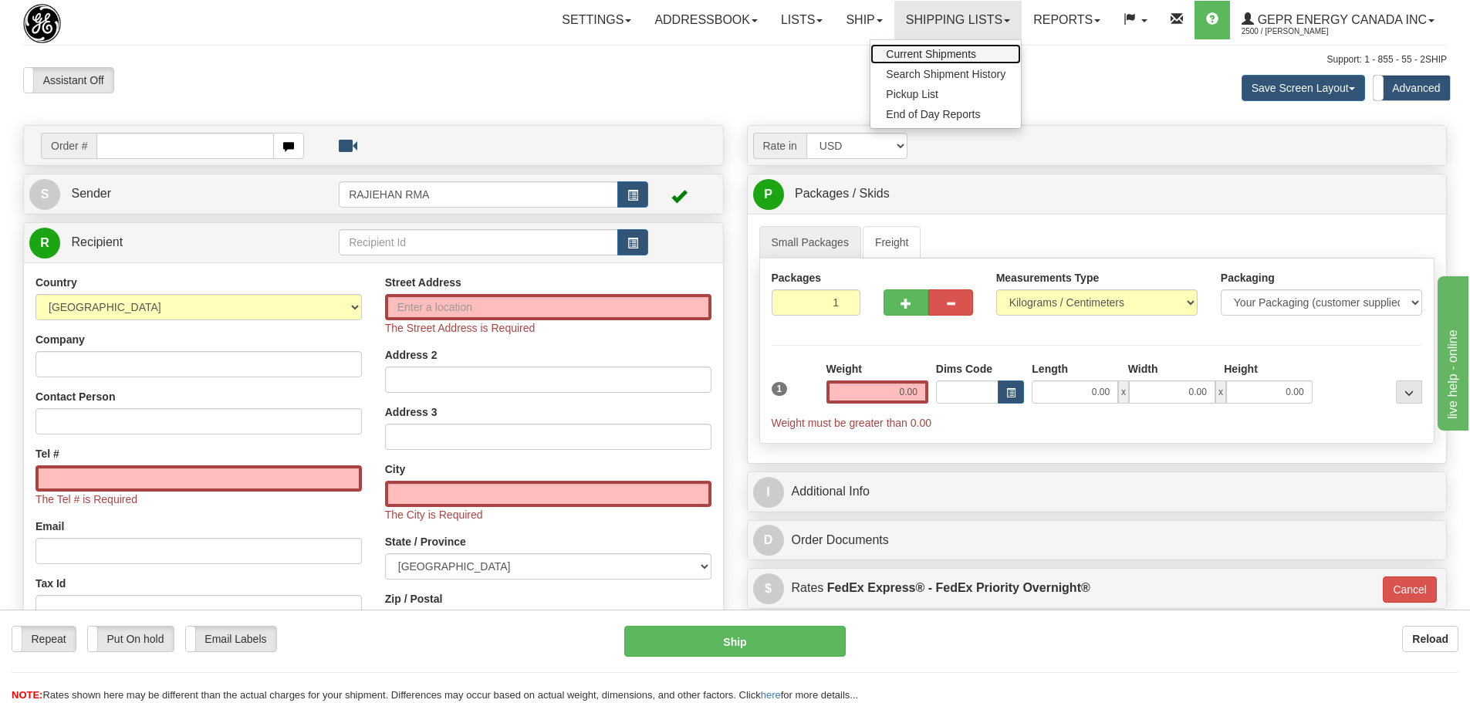
click at [924, 55] on span "Current Shipments" at bounding box center [931, 54] width 90 height 12
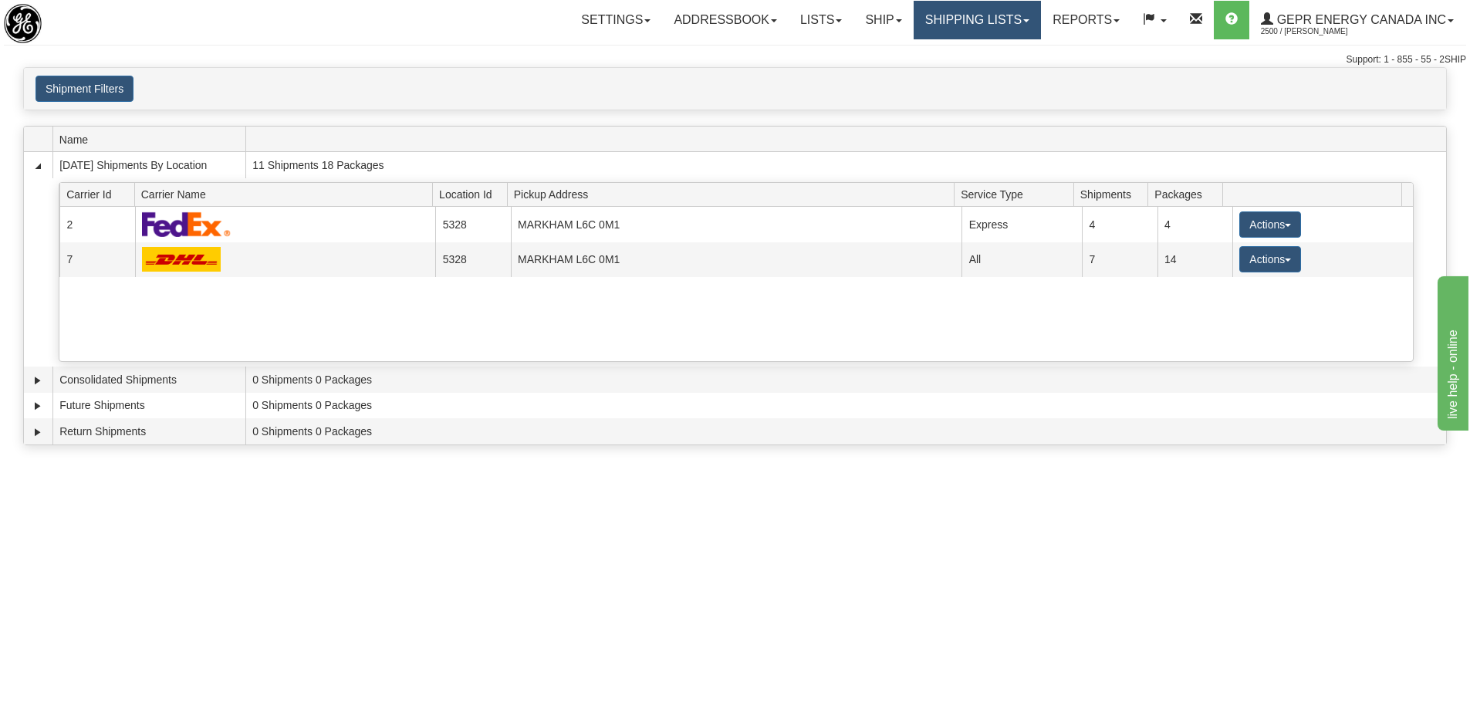
click at [1001, 17] on link "Shipping lists" at bounding box center [977, 20] width 127 height 39
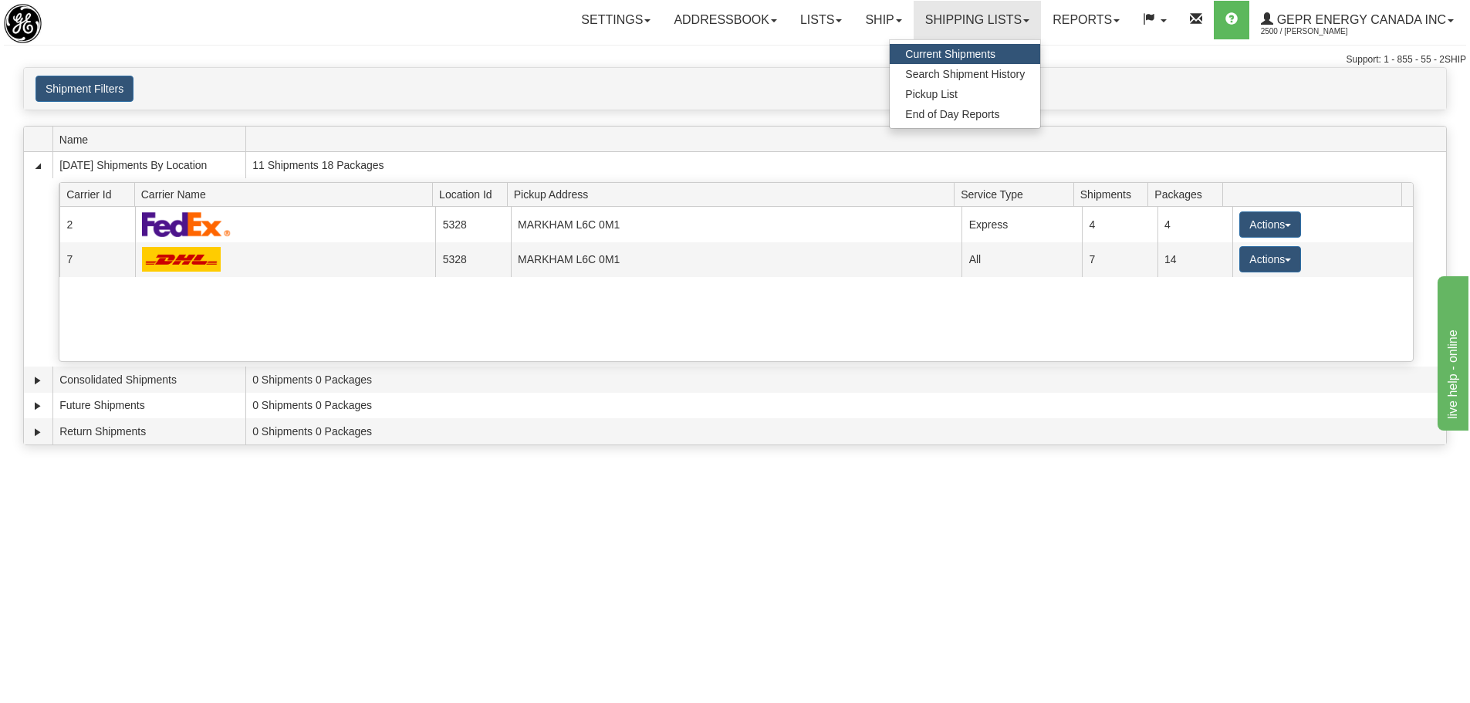
click at [979, 54] on span "Current Shipments" at bounding box center [950, 54] width 90 height 12
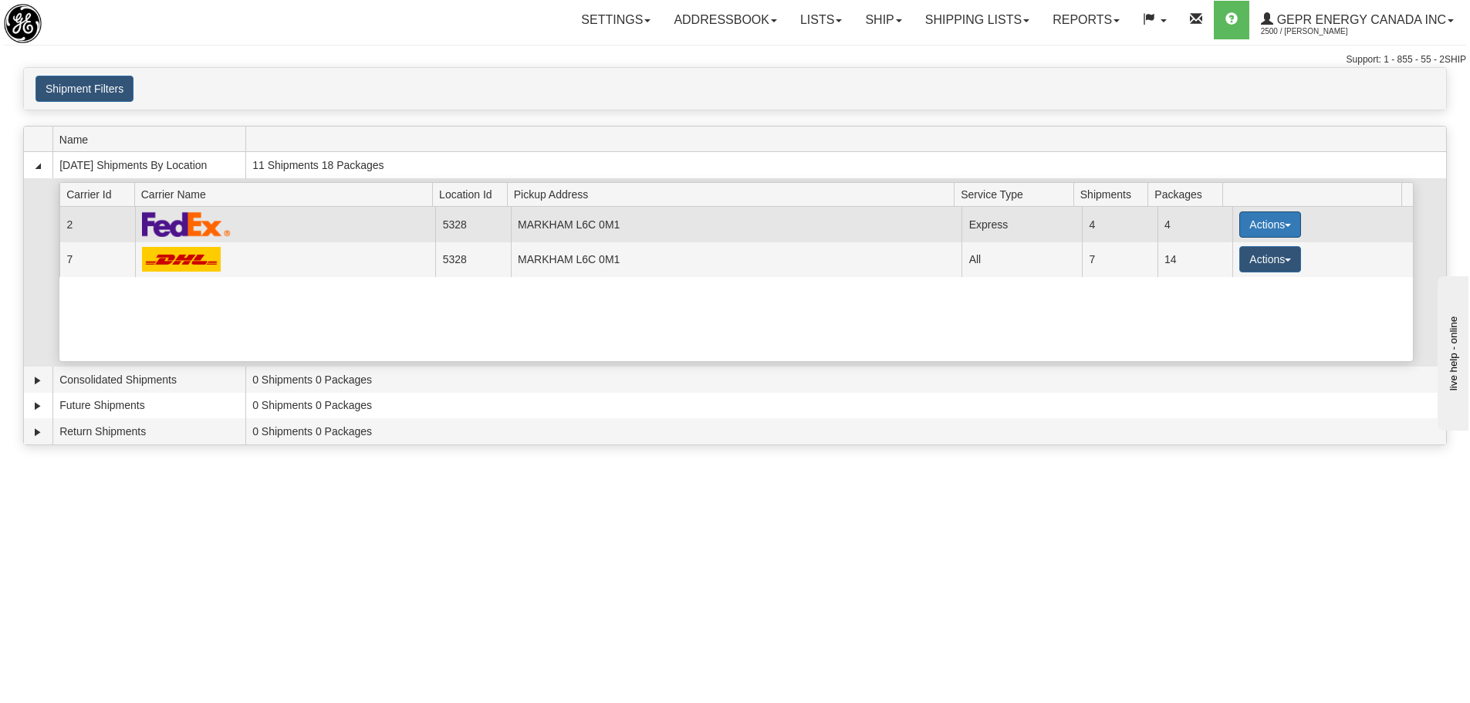
click at [1249, 219] on button "Actions" at bounding box center [1271, 224] width 62 height 26
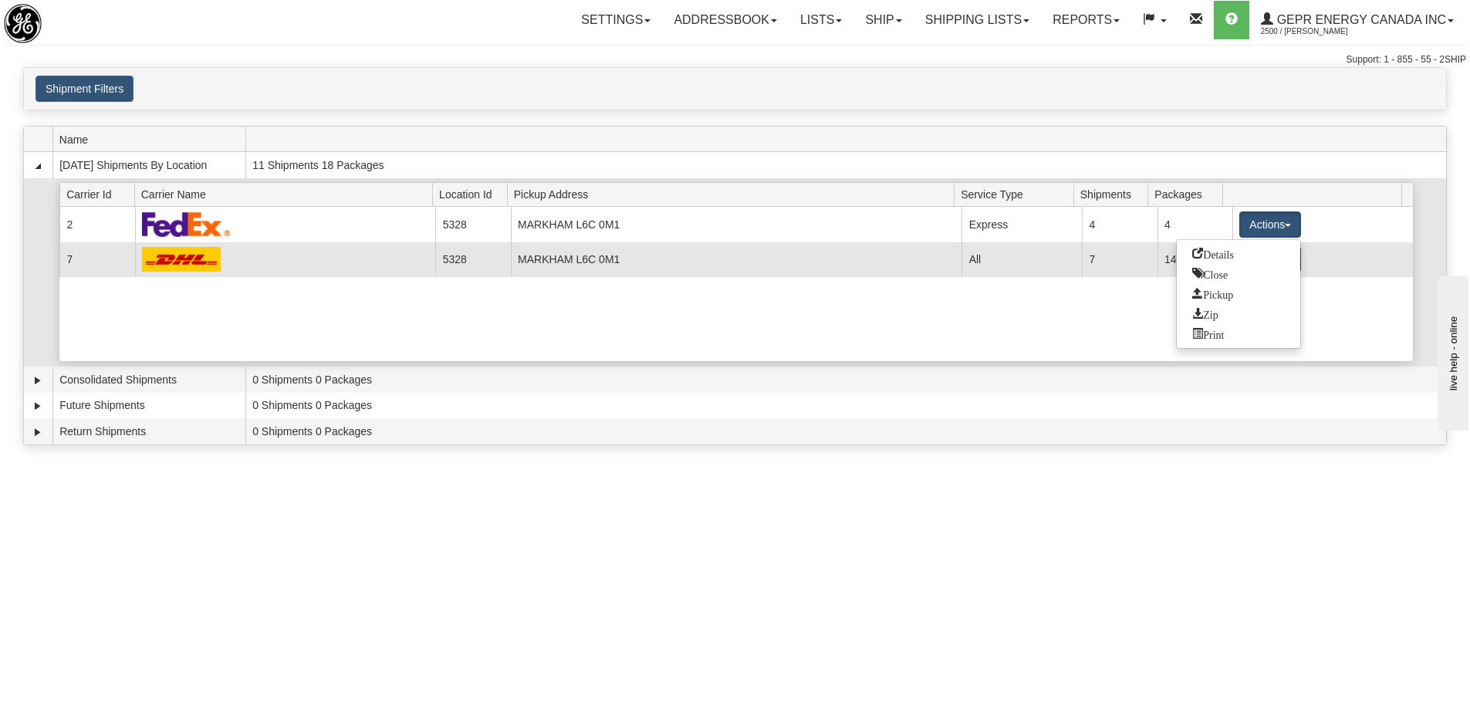
click at [1255, 252] on link "Details" at bounding box center [1238, 254] width 123 height 20
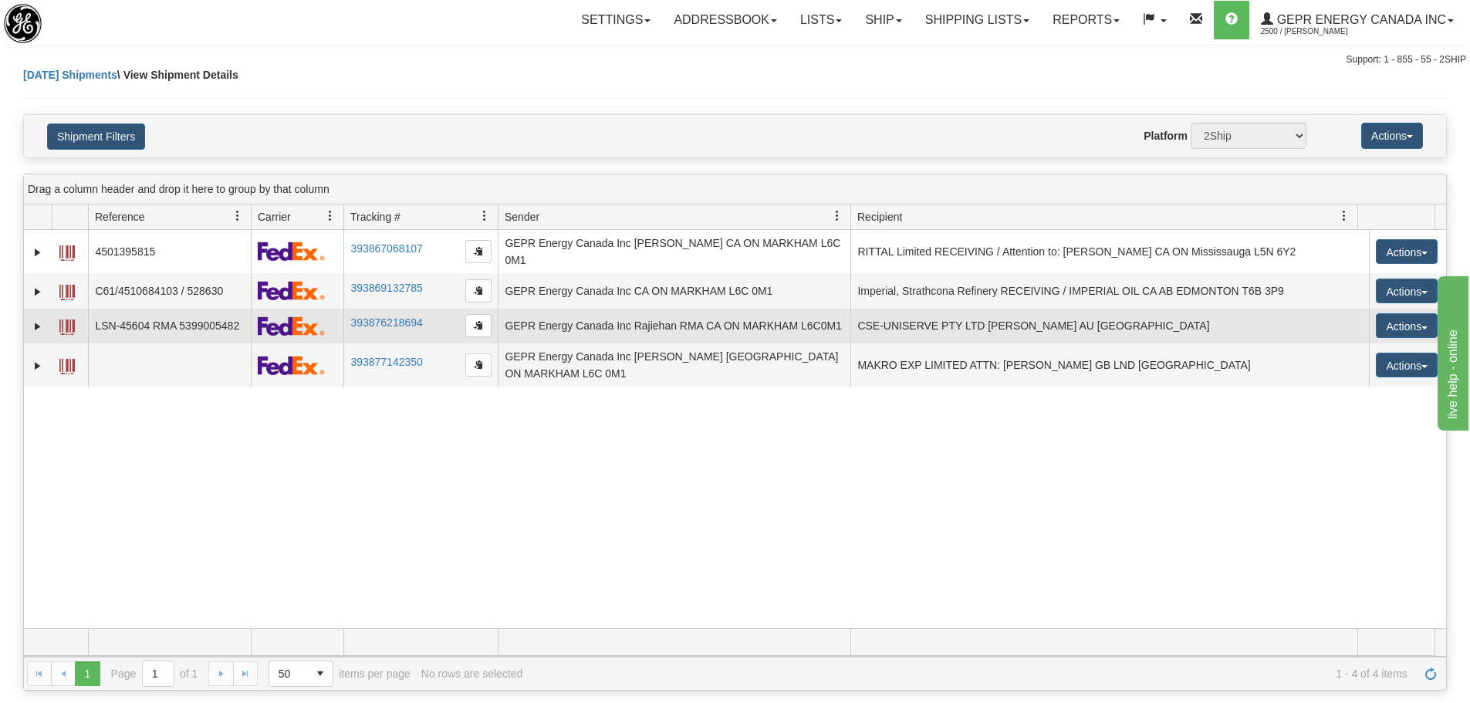
click at [46, 326] on td at bounding box center [38, 327] width 28 height 36
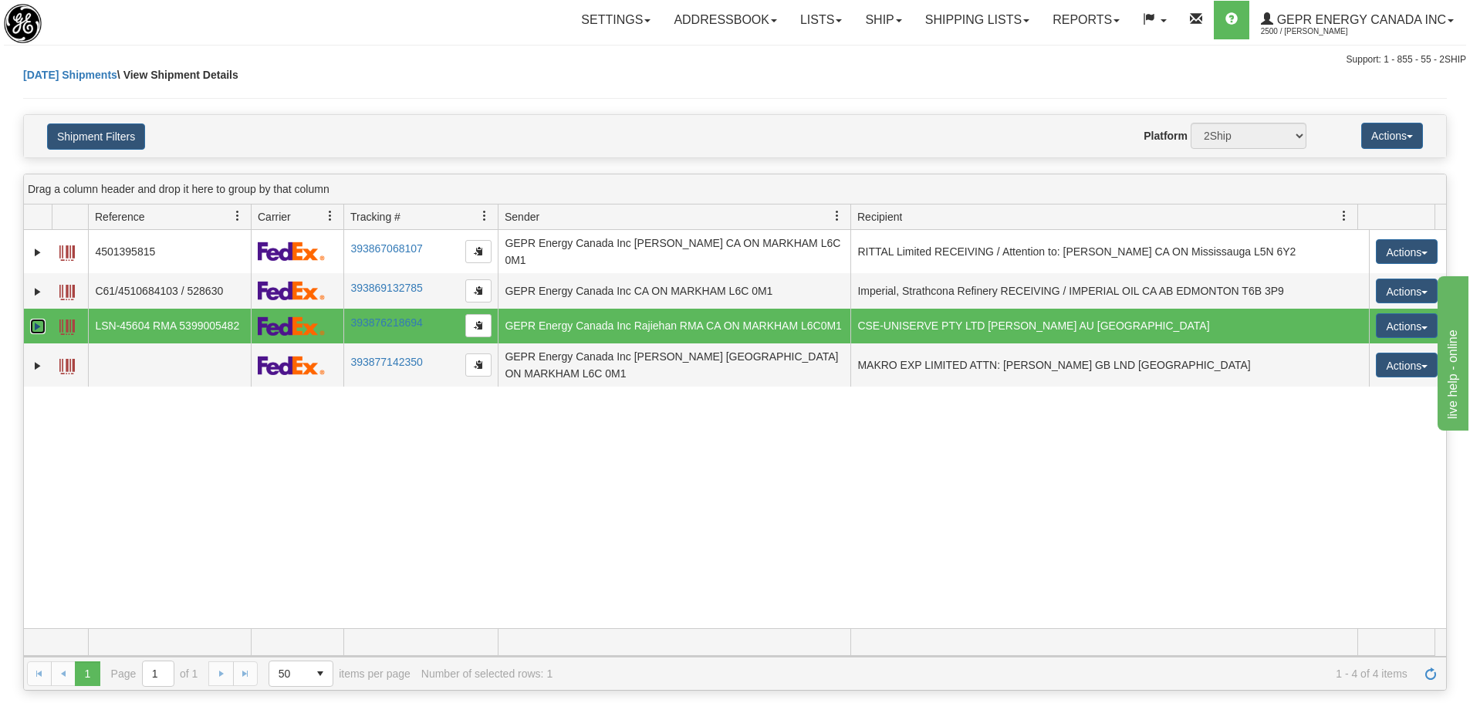
click at [34, 328] on link "Expand" at bounding box center [37, 326] width 15 height 15
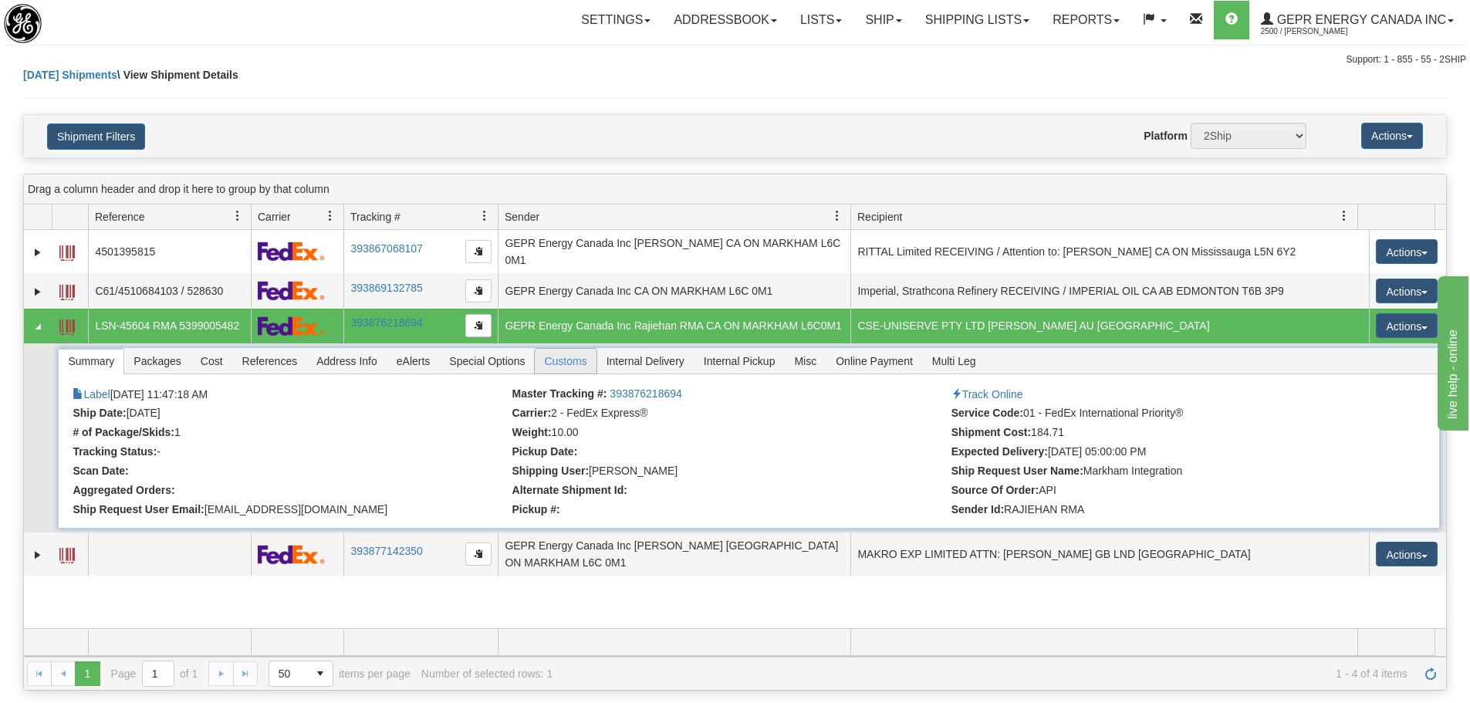
click at [550, 356] on span "Customs" at bounding box center [565, 361] width 61 height 25
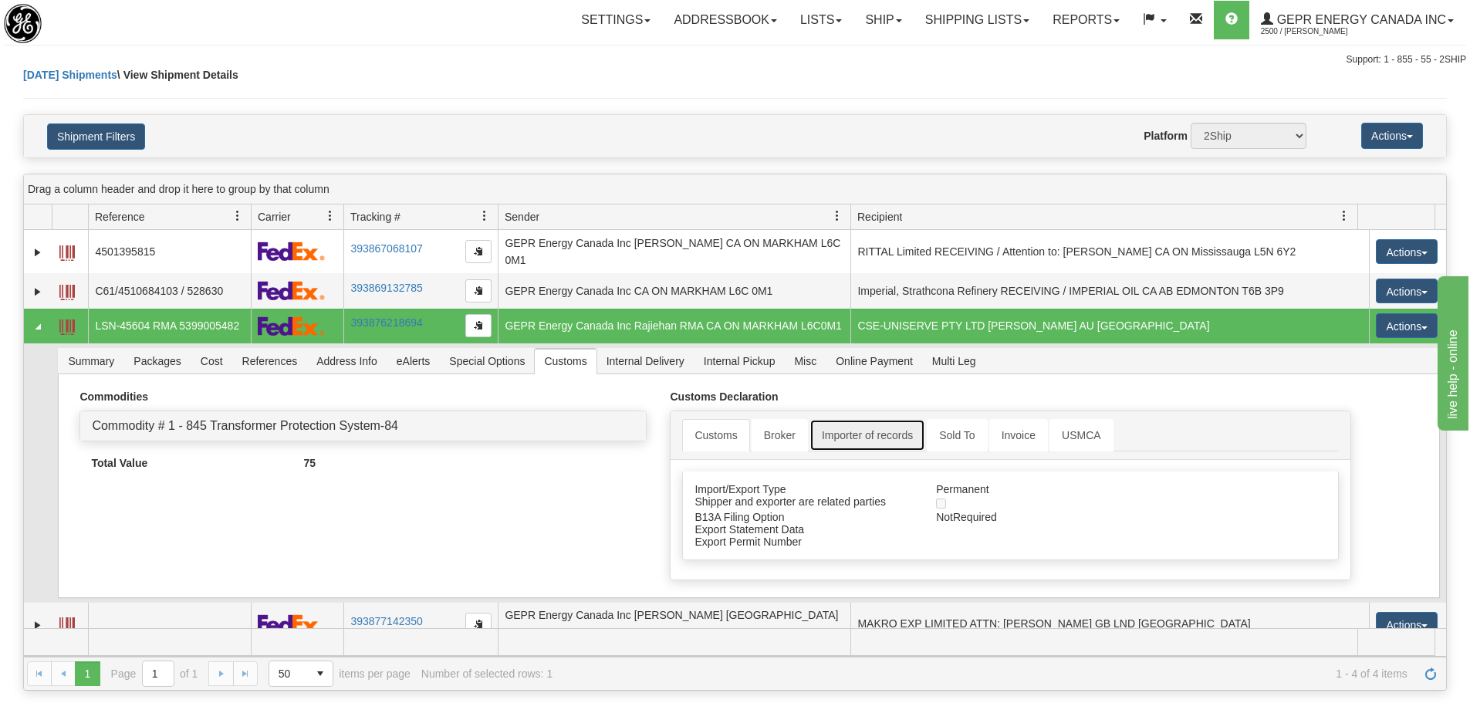
click at [861, 431] on link "Importer of records" at bounding box center [868, 435] width 116 height 32
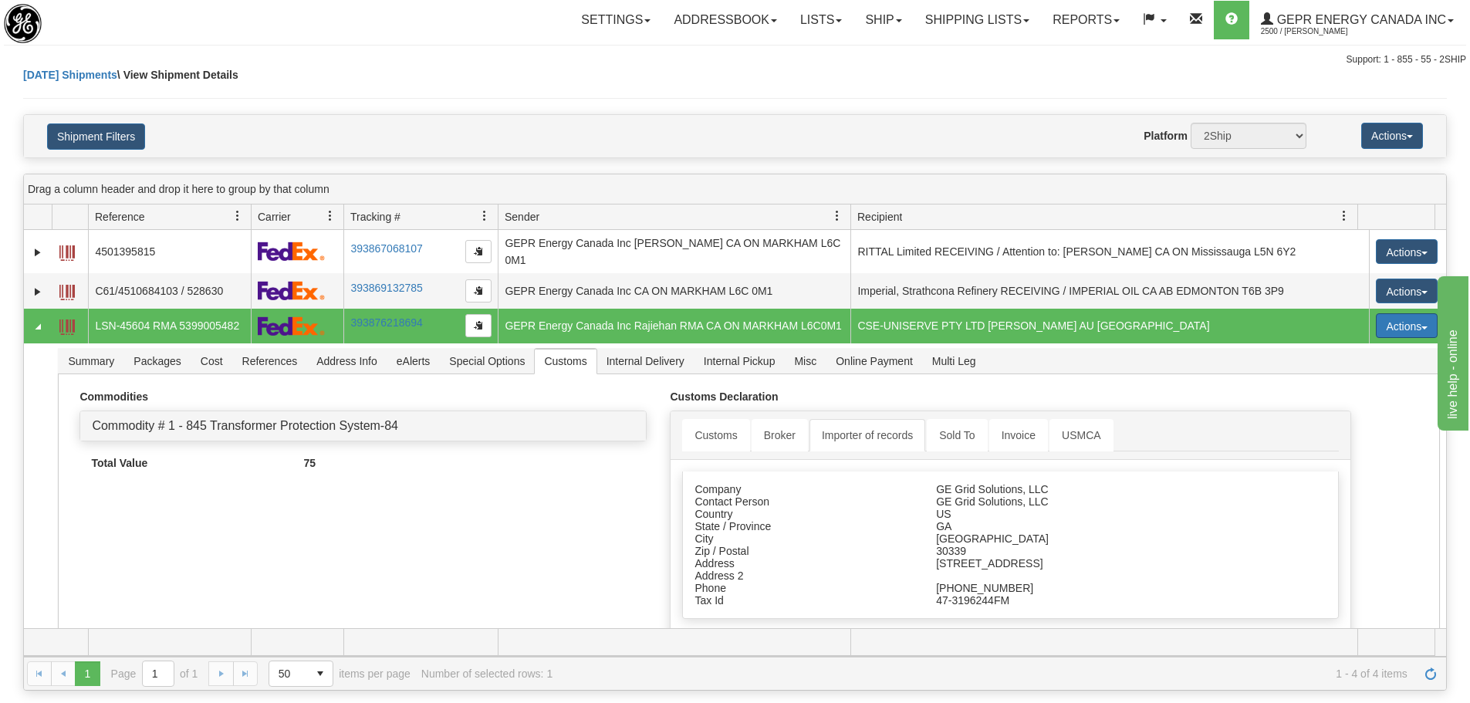
click at [1423, 322] on button "Actions" at bounding box center [1407, 325] width 62 height 25
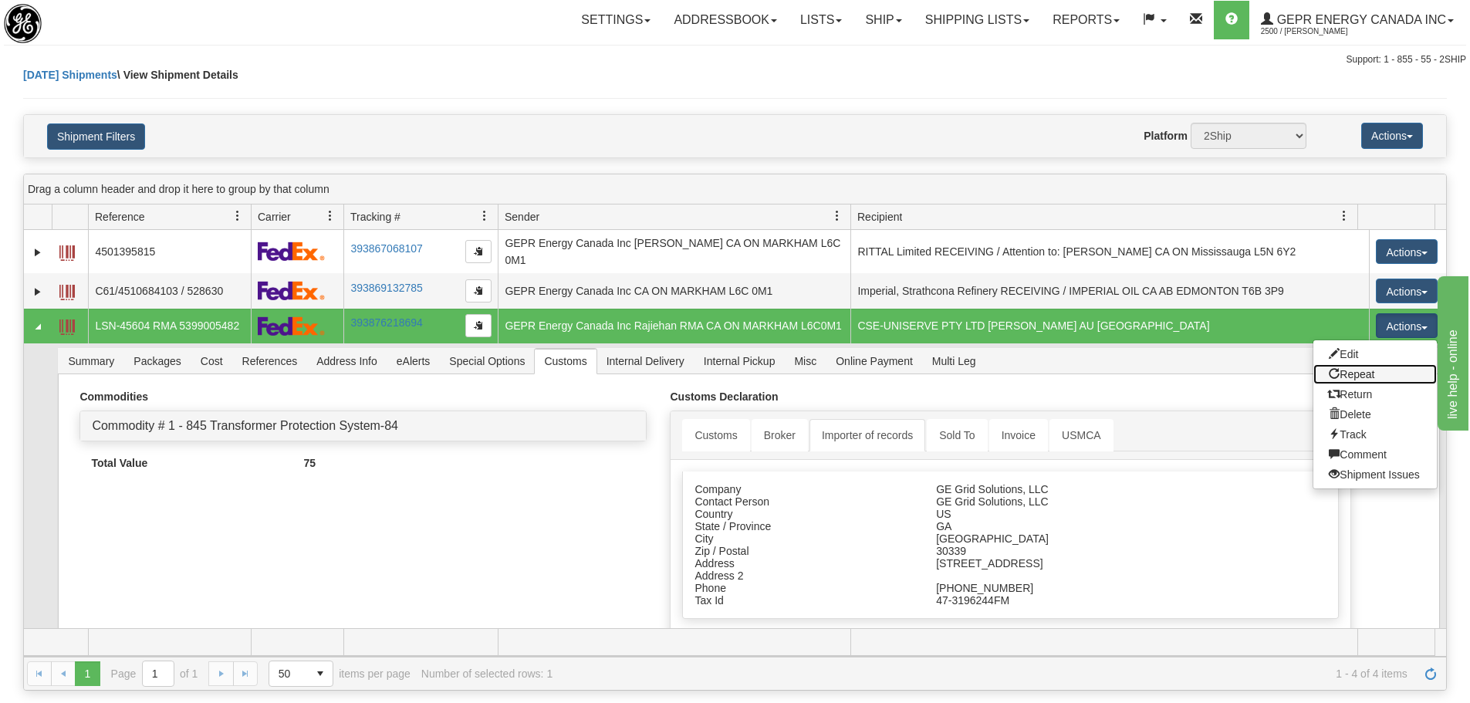
click at [1390, 380] on link "Repeat" at bounding box center [1375, 374] width 123 height 20
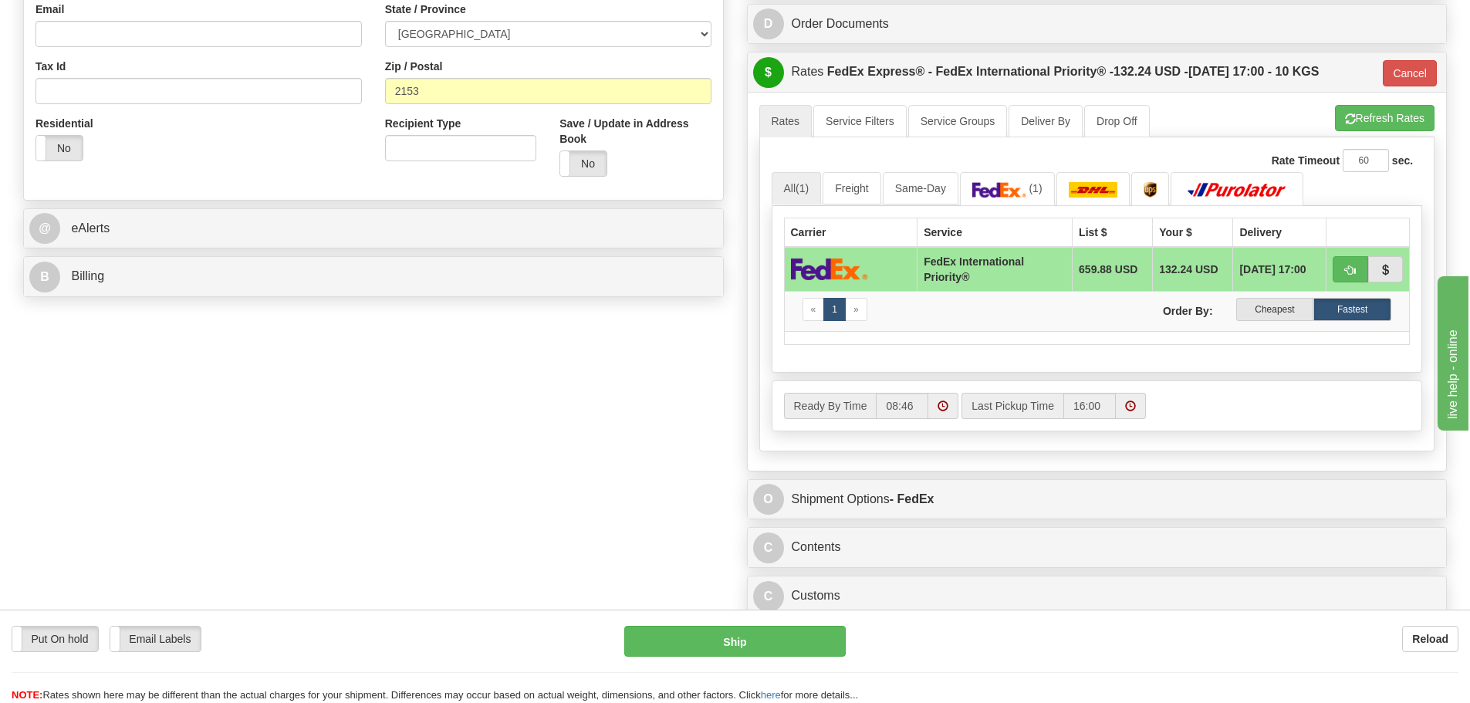
scroll to position [695, 0]
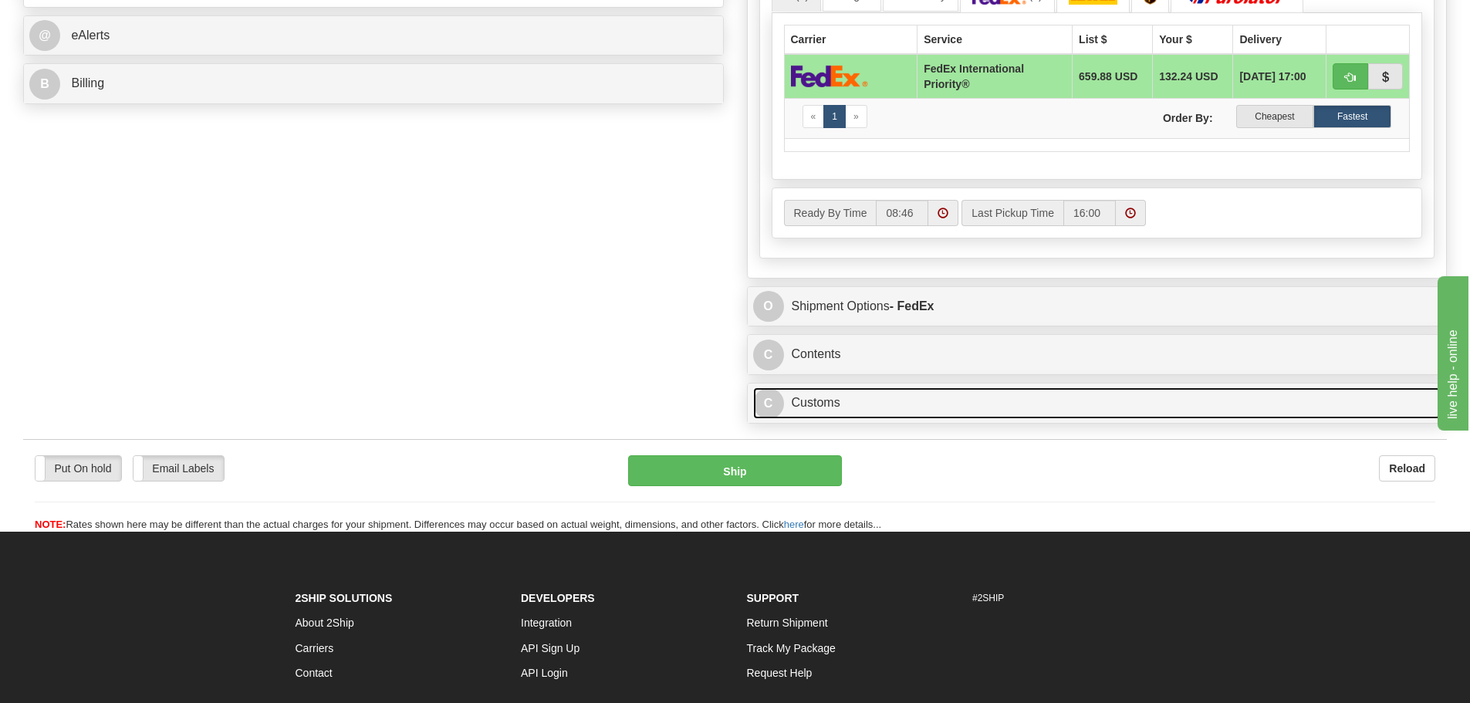
click at [821, 399] on link "C Customs" at bounding box center [1097, 403] width 688 height 32
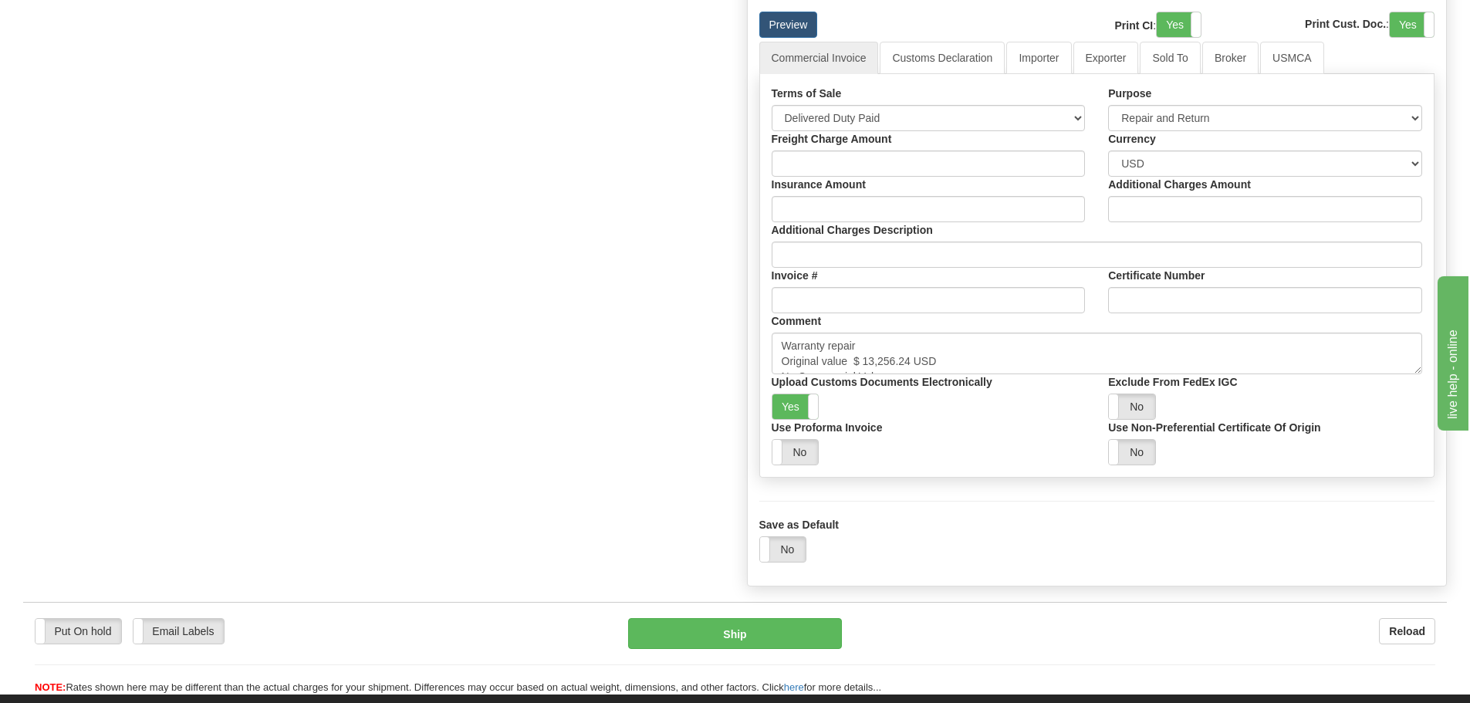
scroll to position [1081, 0]
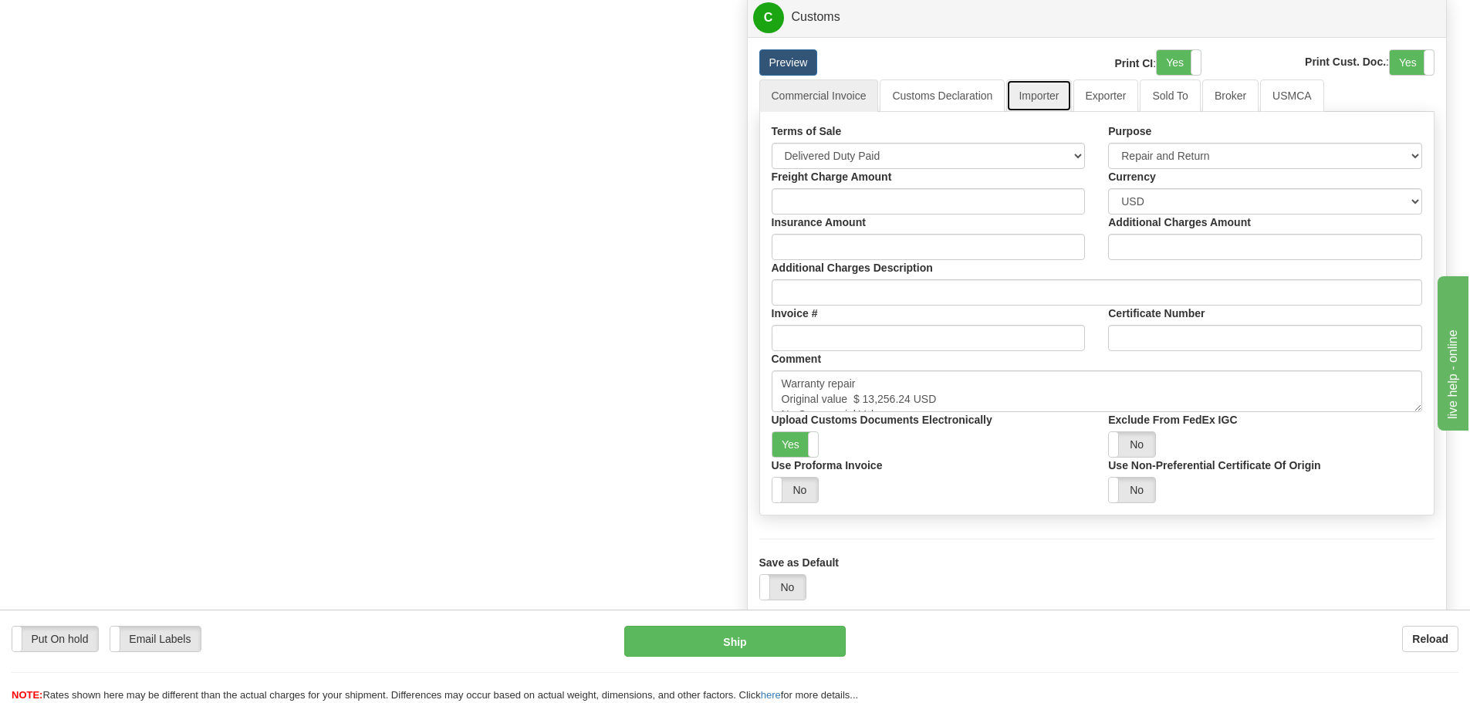
click at [1054, 103] on link "Importer" at bounding box center [1038, 96] width 65 height 32
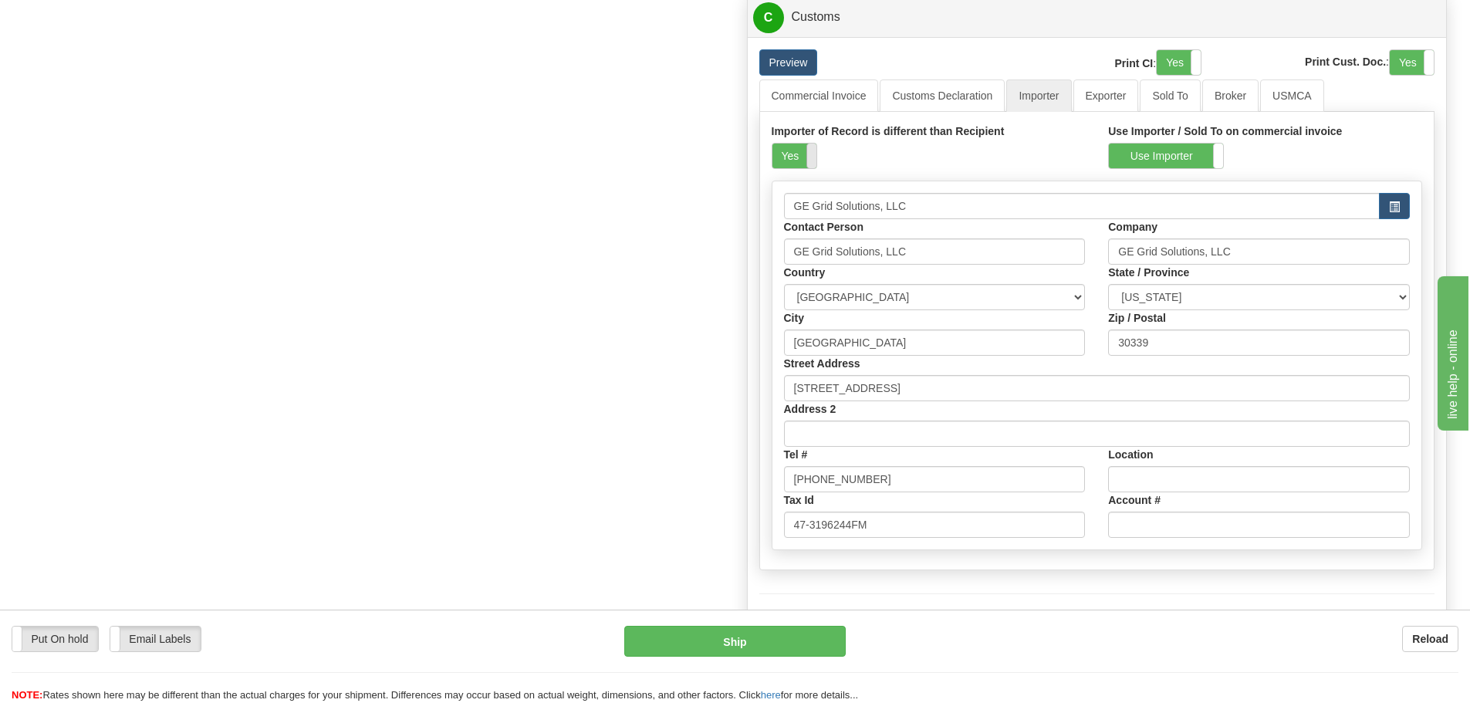
click at [814, 161] on span at bounding box center [817, 156] width 20 height 25
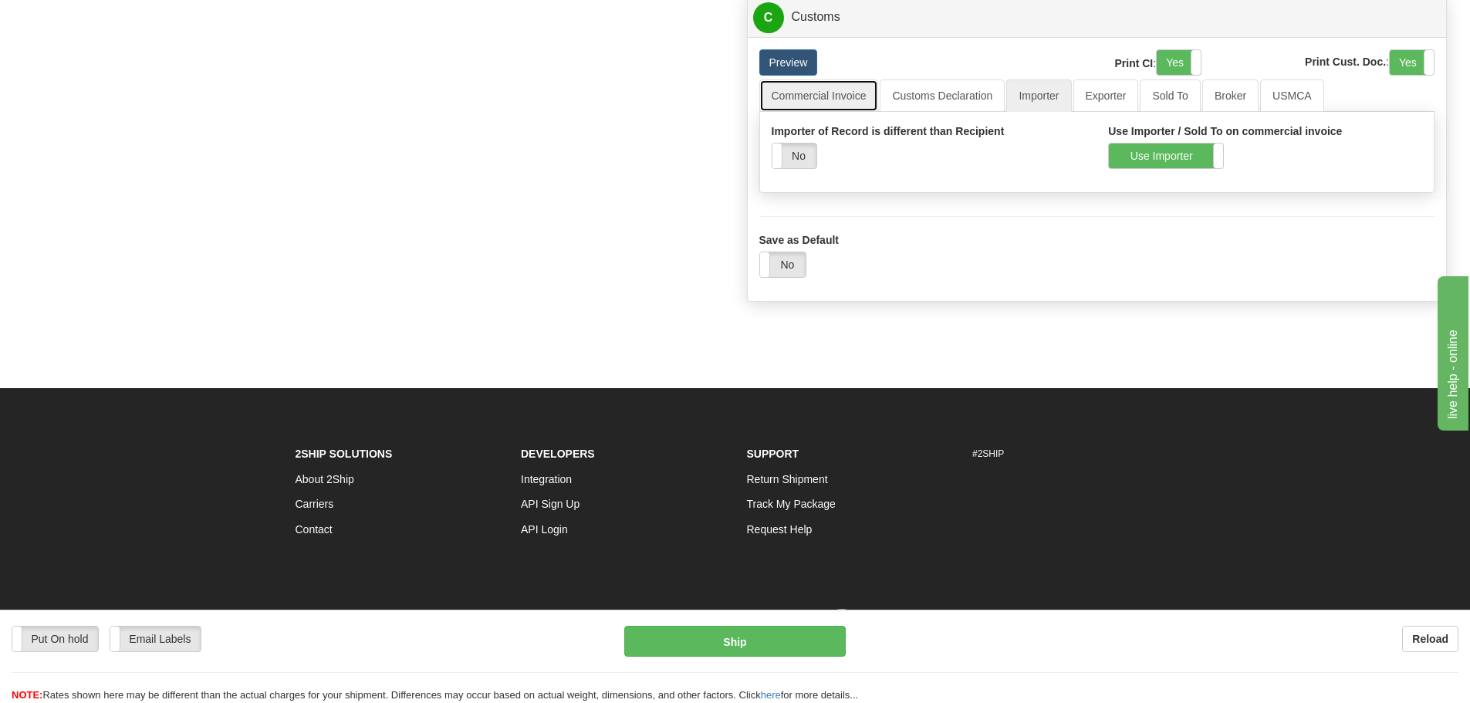
click at [854, 91] on link "Commercial Invoice" at bounding box center [820, 96] width 120 height 32
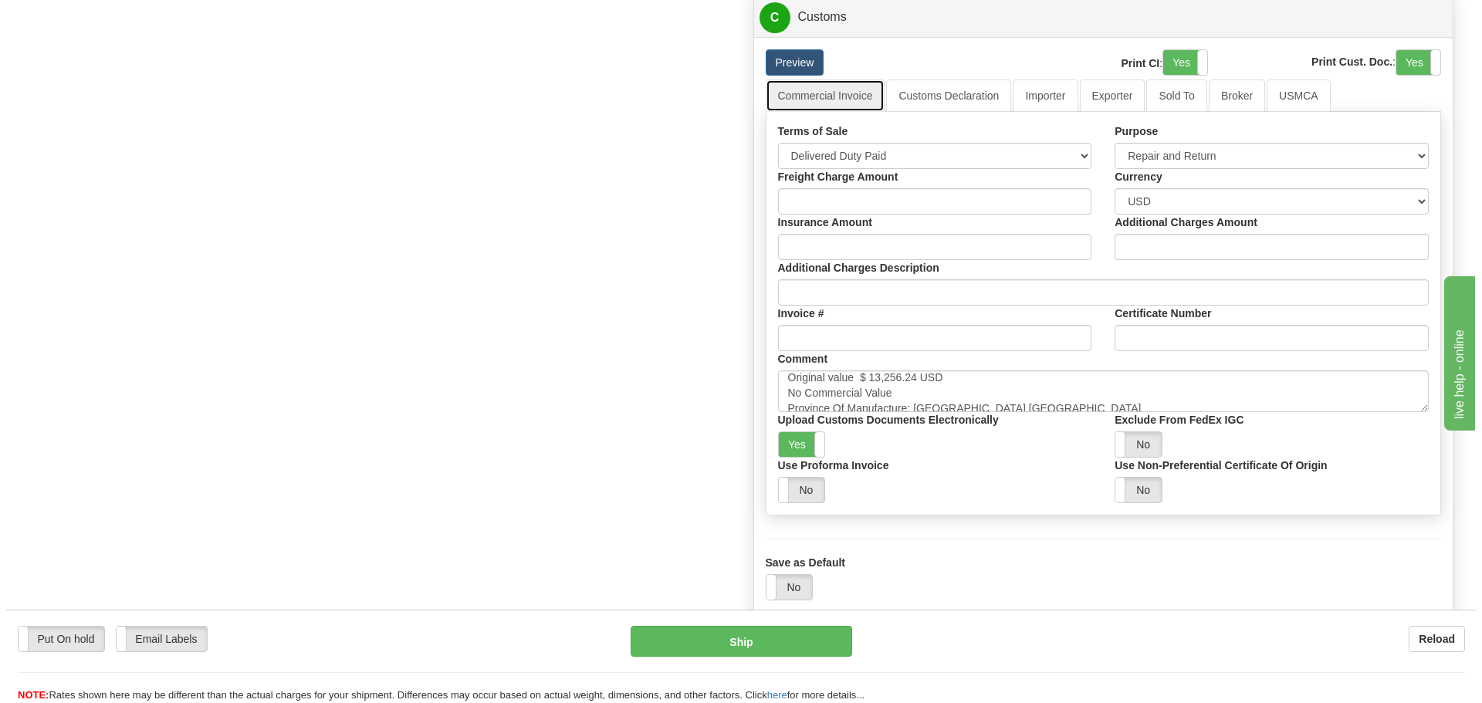
scroll to position [31, 0]
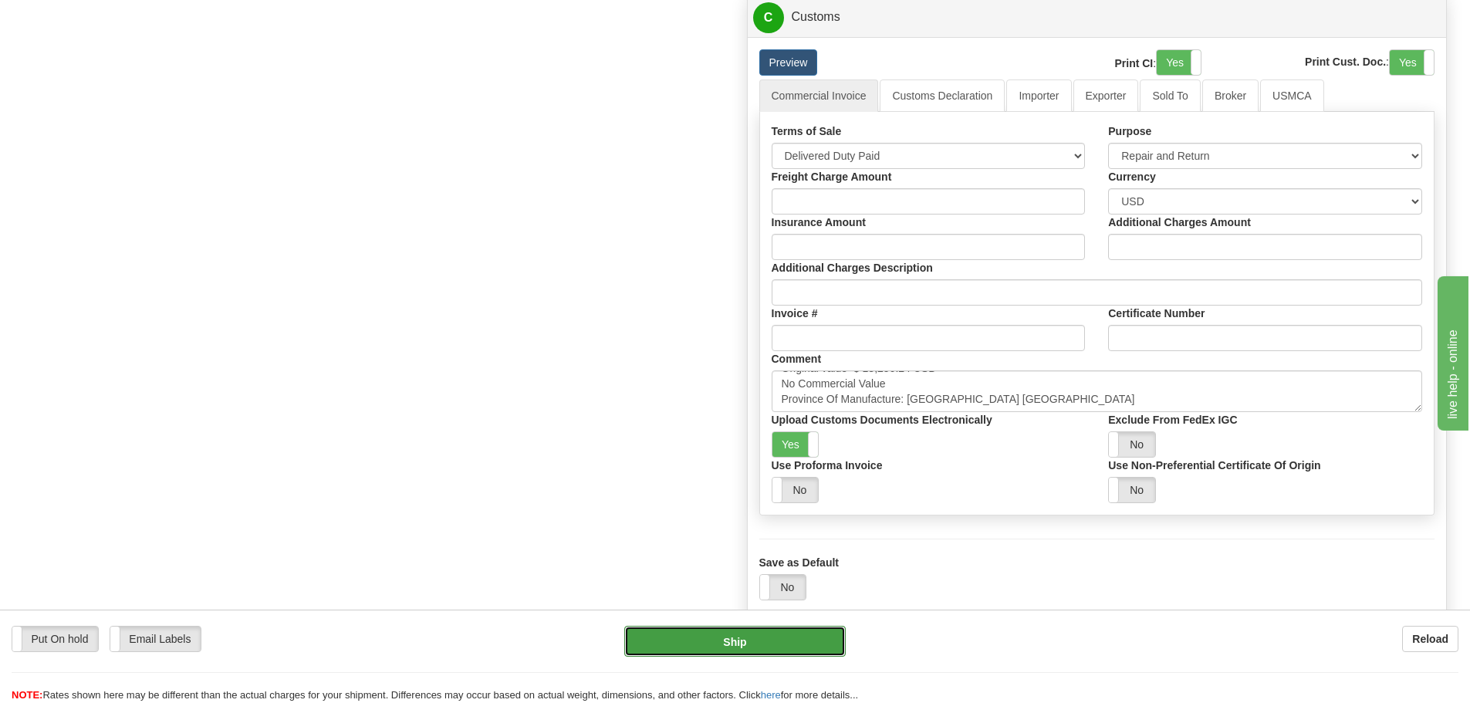
click at [746, 638] on button "Ship" at bounding box center [735, 641] width 222 height 31
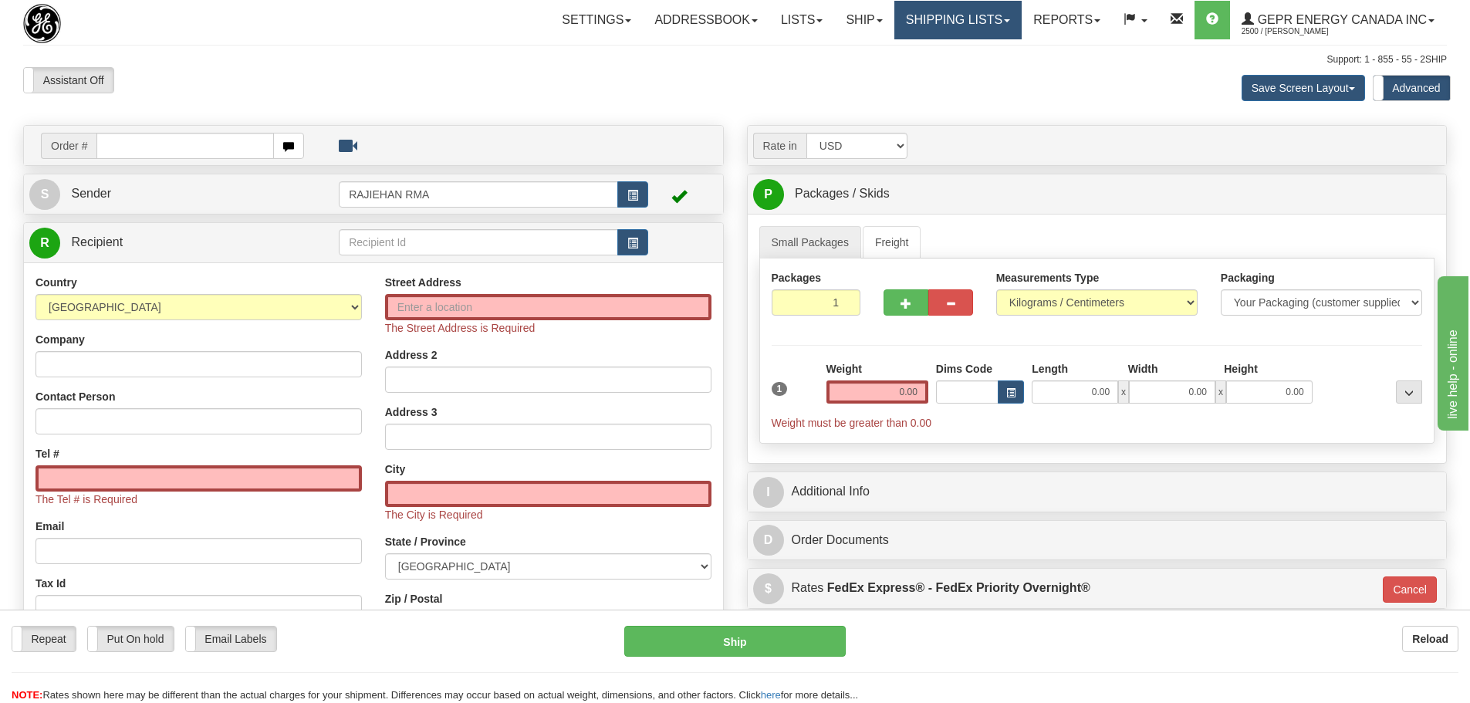
click at [931, 8] on link "Shipping lists" at bounding box center [958, 20] width 127 height 39
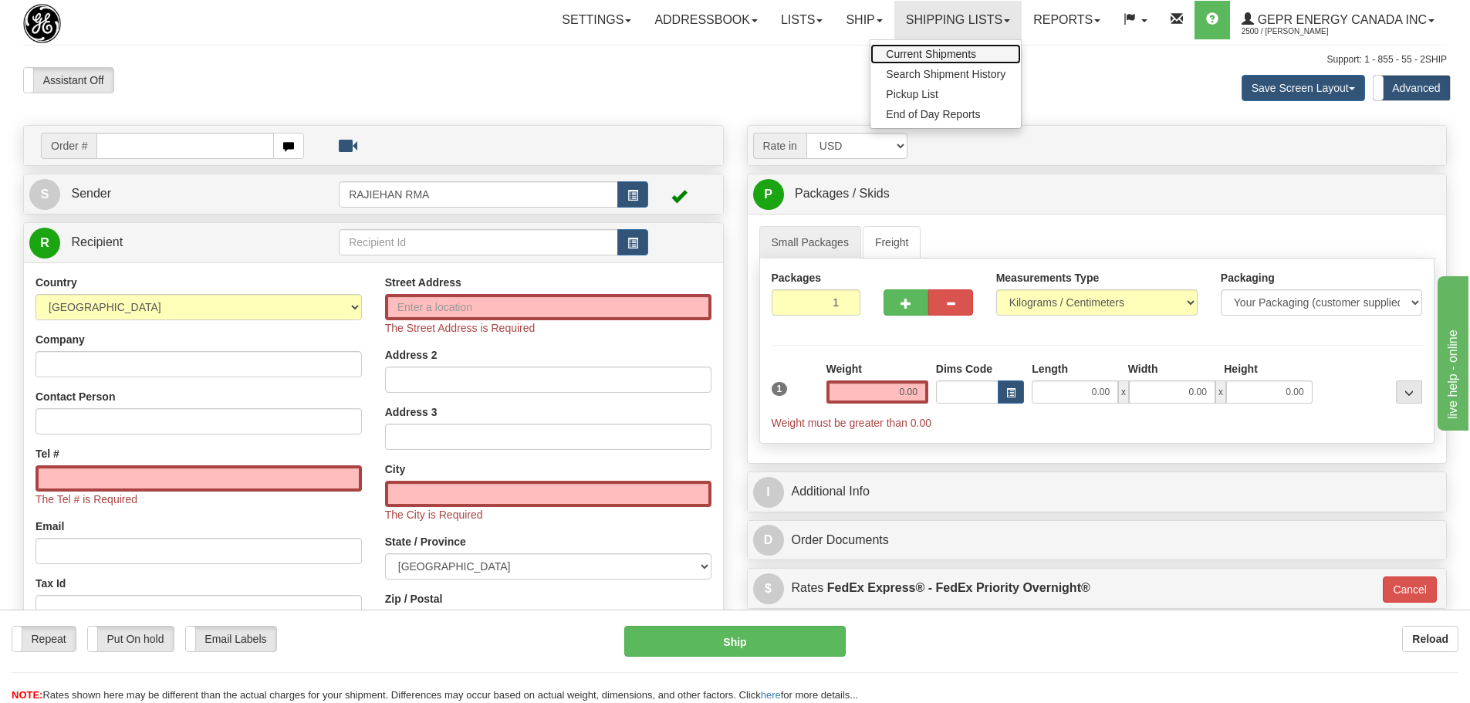
click at [919, 57] on span "Current Shipments" at bounding box center [931, 54] width 90 height 12
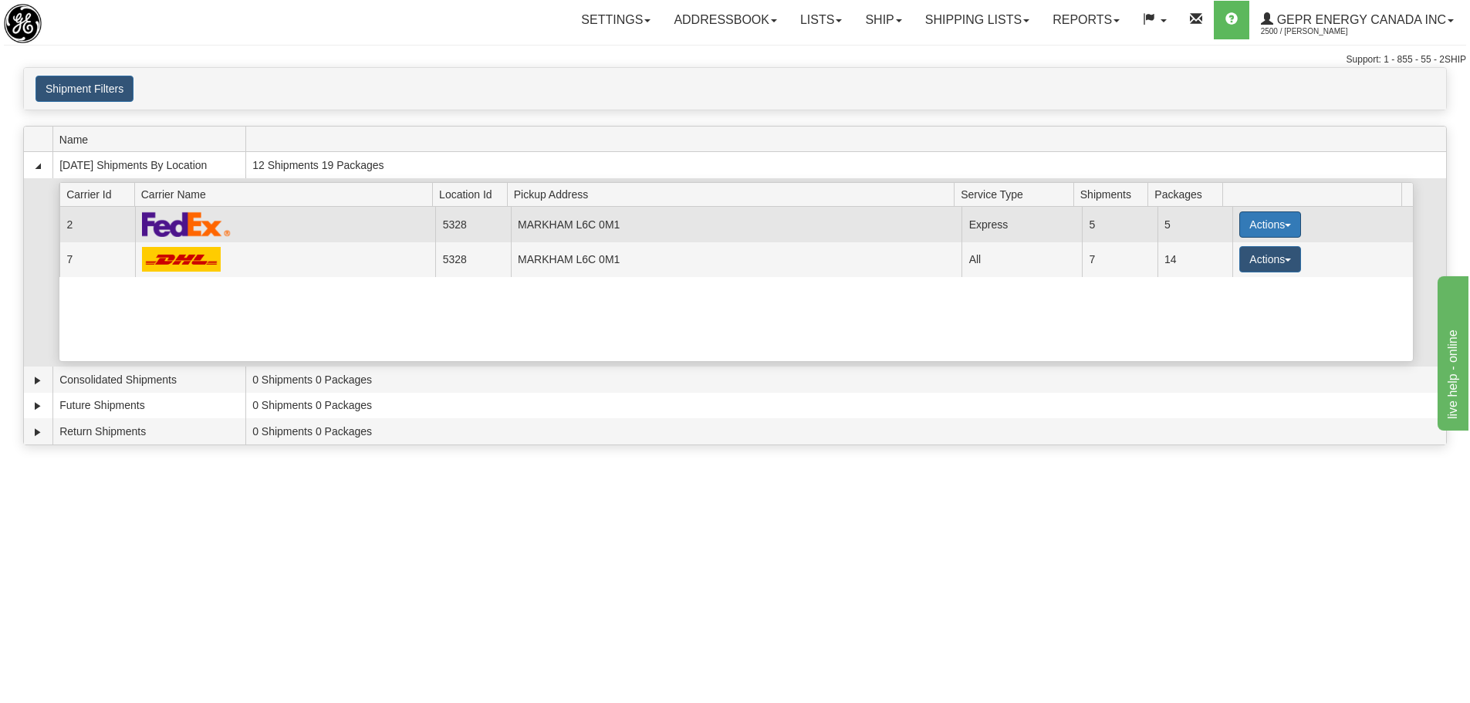
click at [1258, 228] on button "Actions" at bounding box center [1271, 224] width 62 height 26
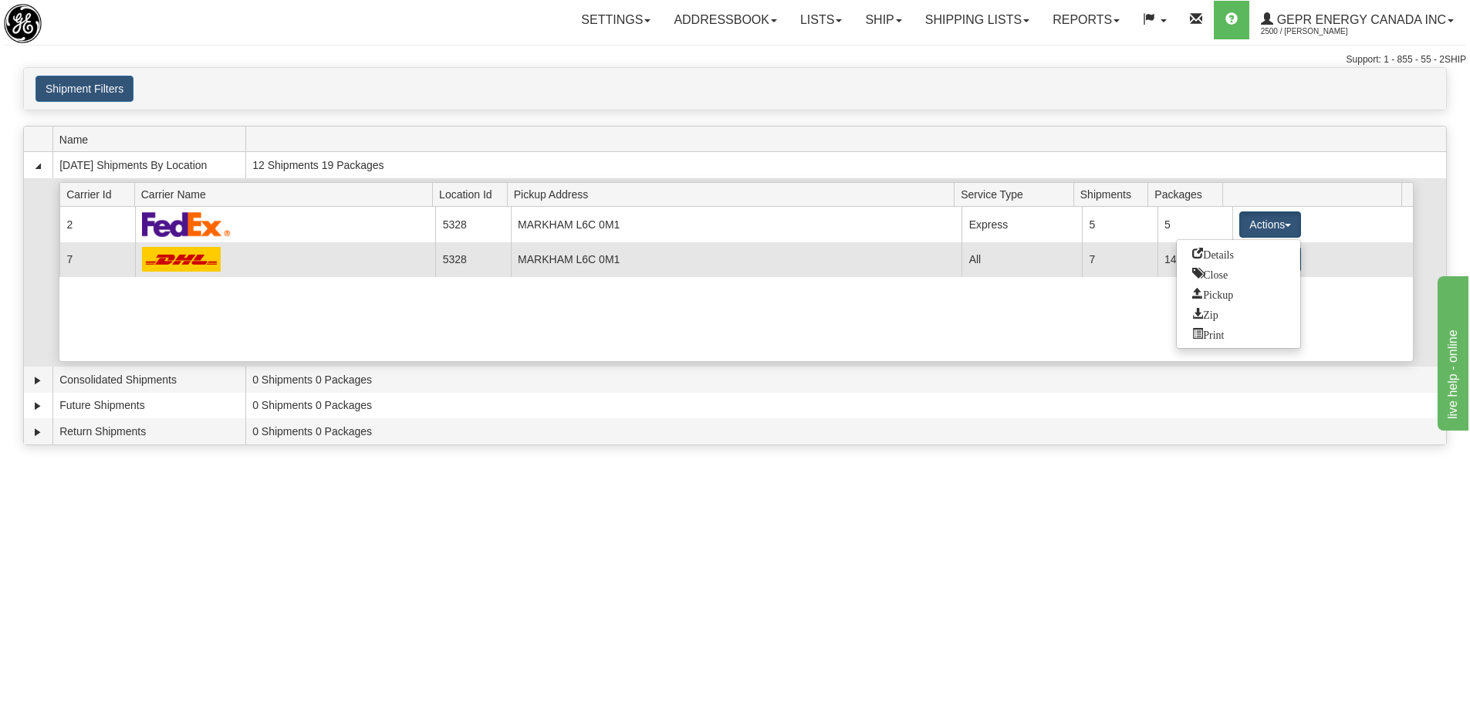
click at [1237, 259] on link "Details" at bounding box center [1238, 254] width 123 height 20
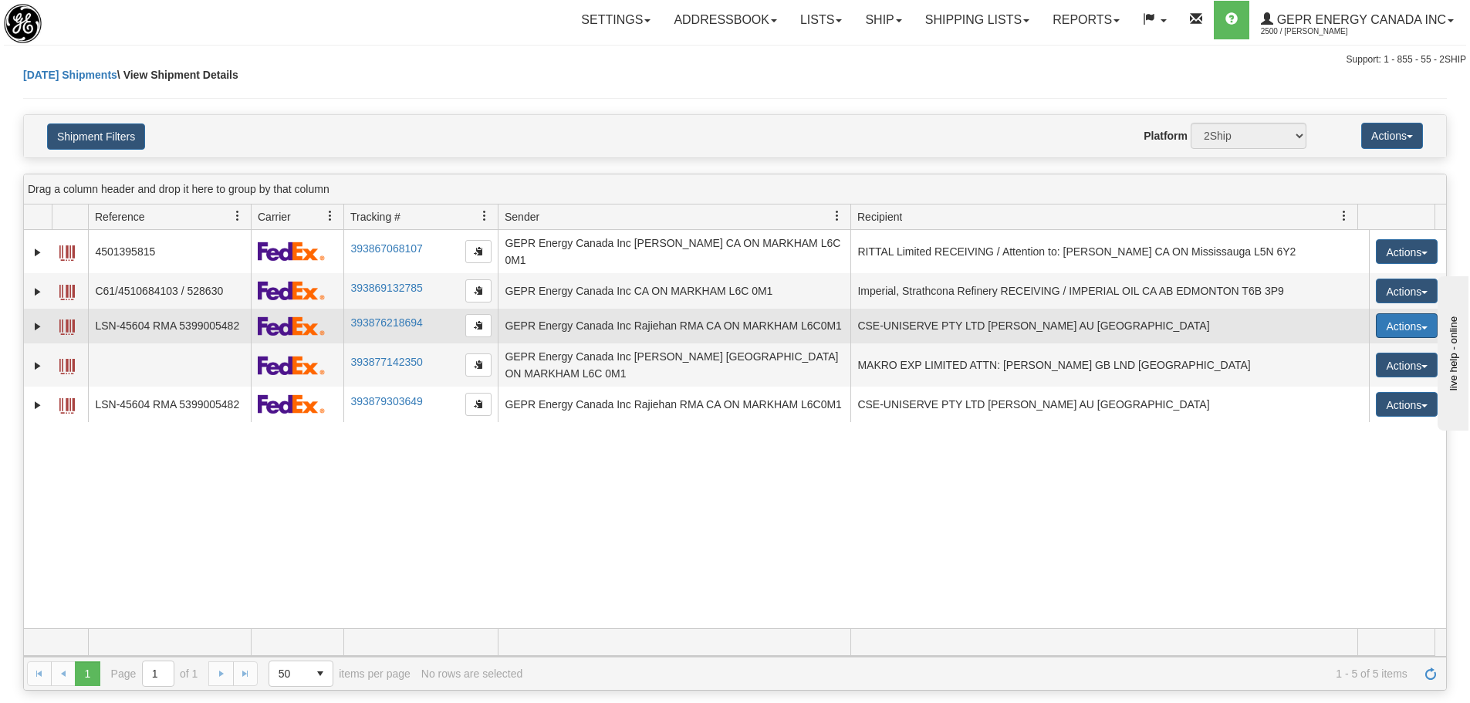
click at [1380, 323] on button "Actions" at bounding box center [1407, 325] width 62 height 25
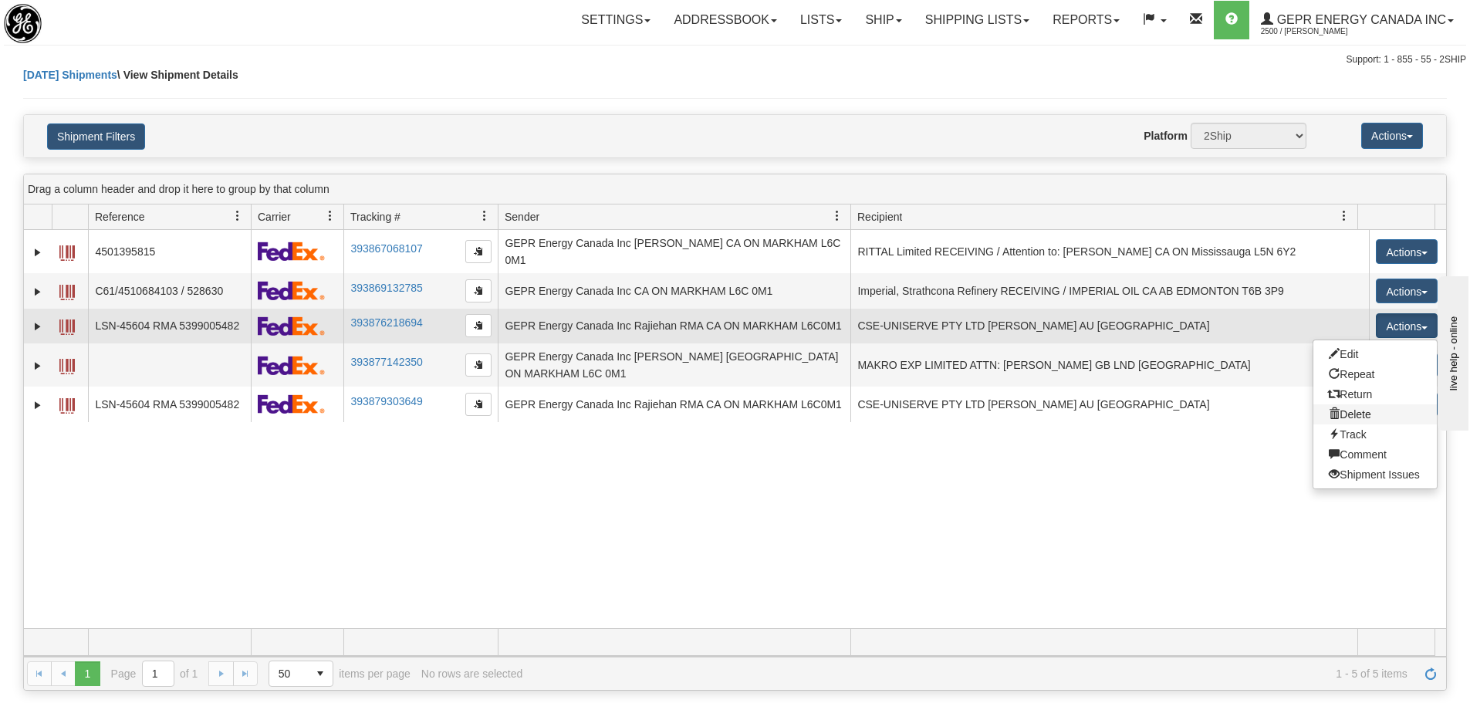
click at [1350, 415] on link "Delete" at bounding box center [1375, 414] width 123 height 20
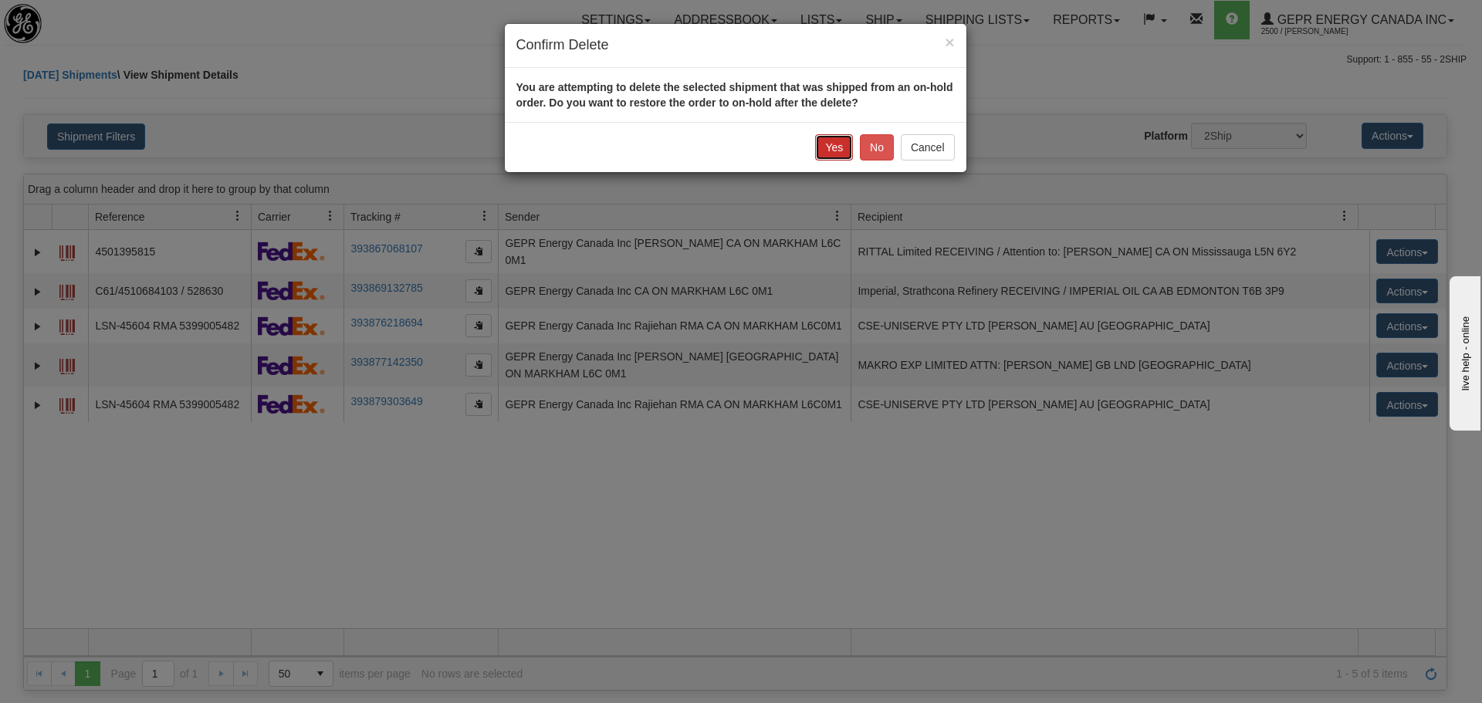
click at [839, 156] on button "Yes" at bounding box center [834, 147] width 38 height 26
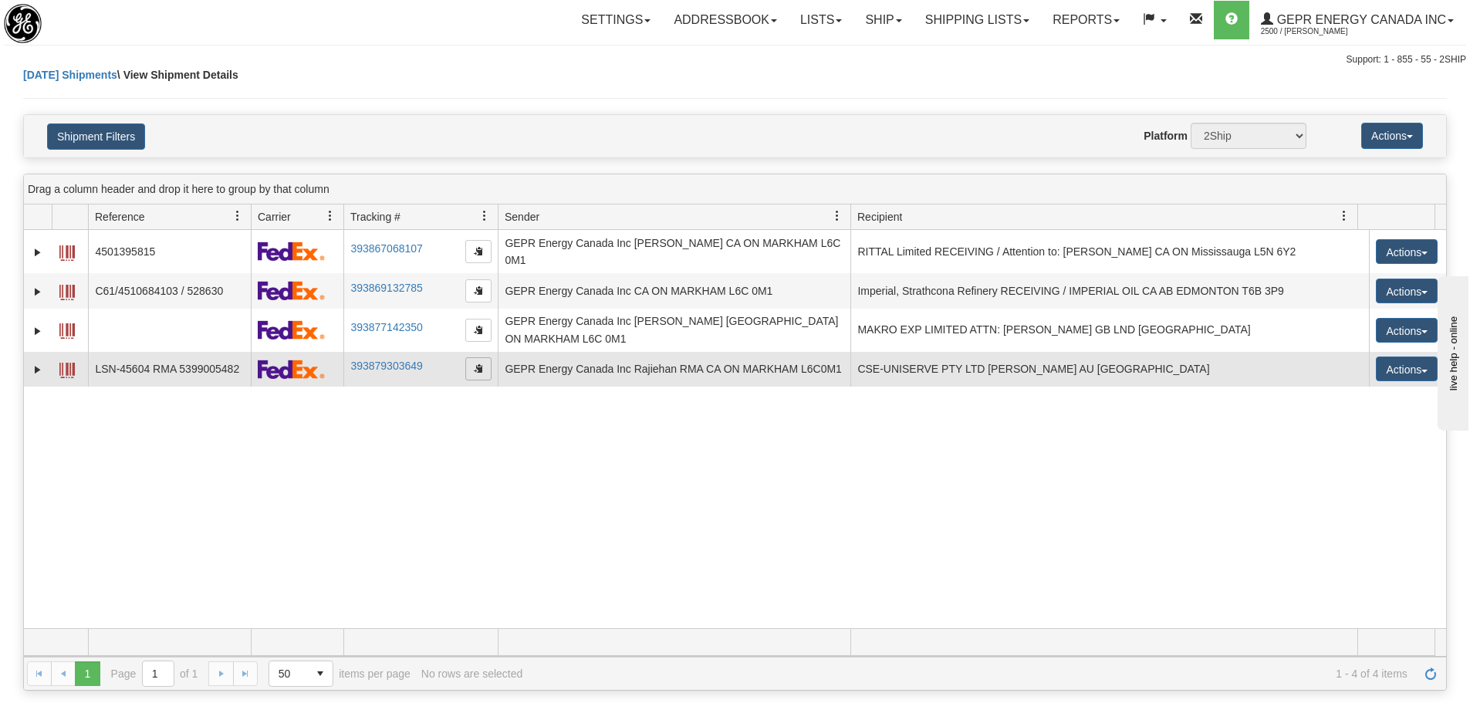
click at [475, 364] on span "button" at bounding box center [478, 368] width 9 height 9
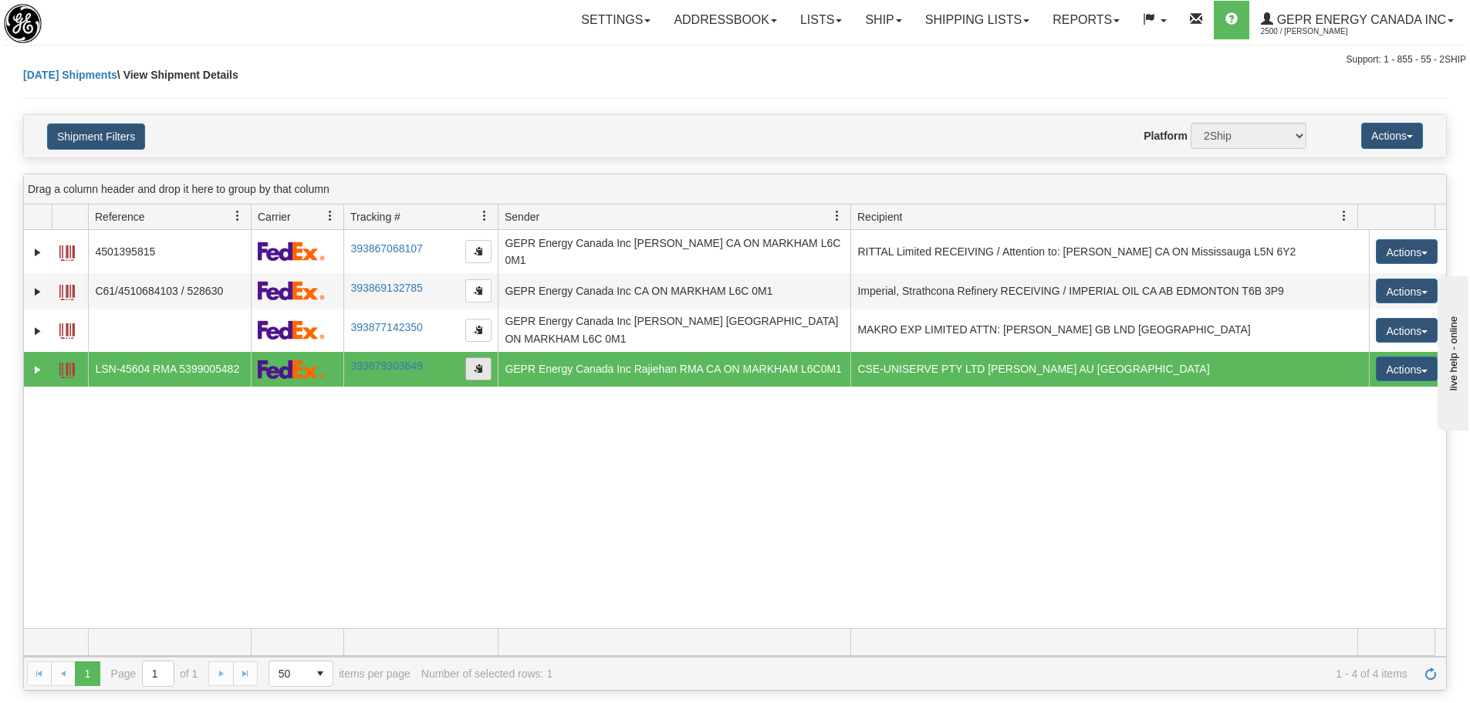
click at [475, 364] on span "button" at bounding box center [478, 368] width 9 height 9
